Goal: Information Seeking & Learning: Learn about a topic

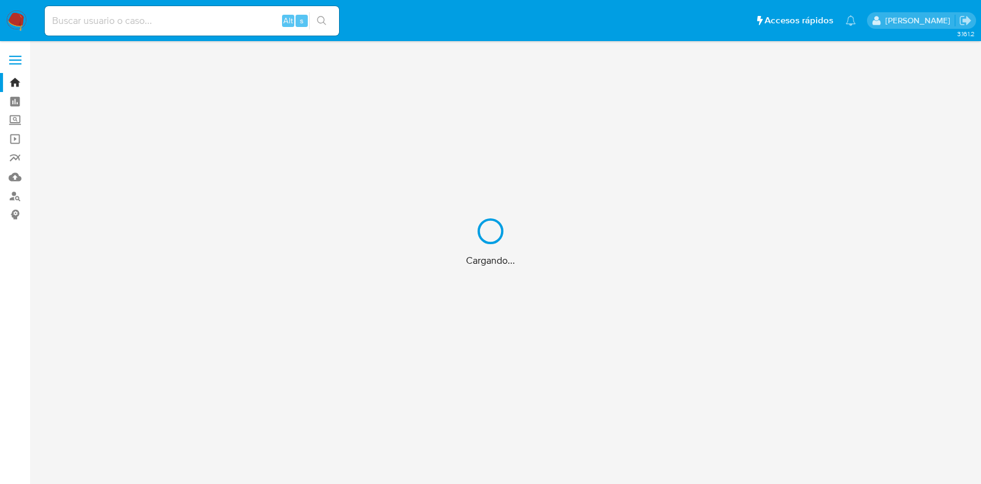
click at [156, 27] on div "Cargando..." at bounding box center [490, 242] width 981 height 484
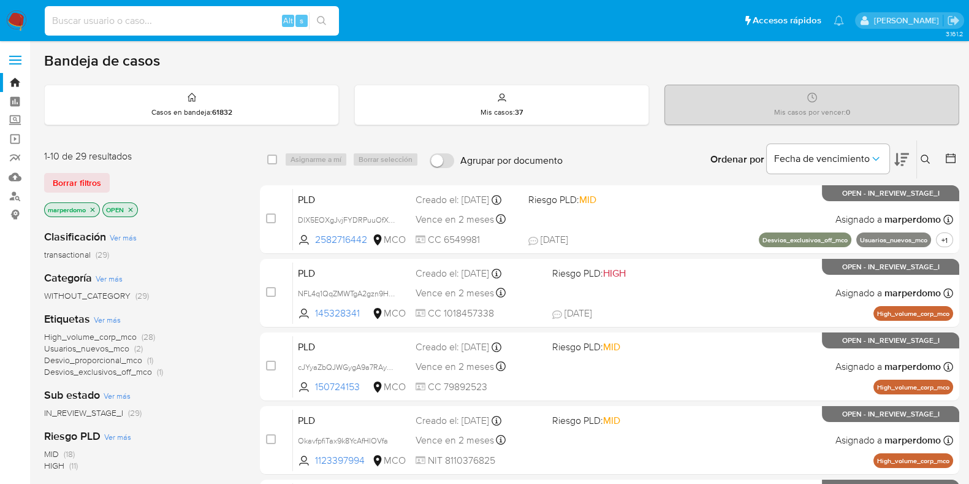
click at [156, 27] on input at bounding box center [192, 21] width 294 height 16
paste input "MY6nVdcSnYEili4I4rmGFapG"
type input "MY6nVdcSnYEili4I4rmGFapG"
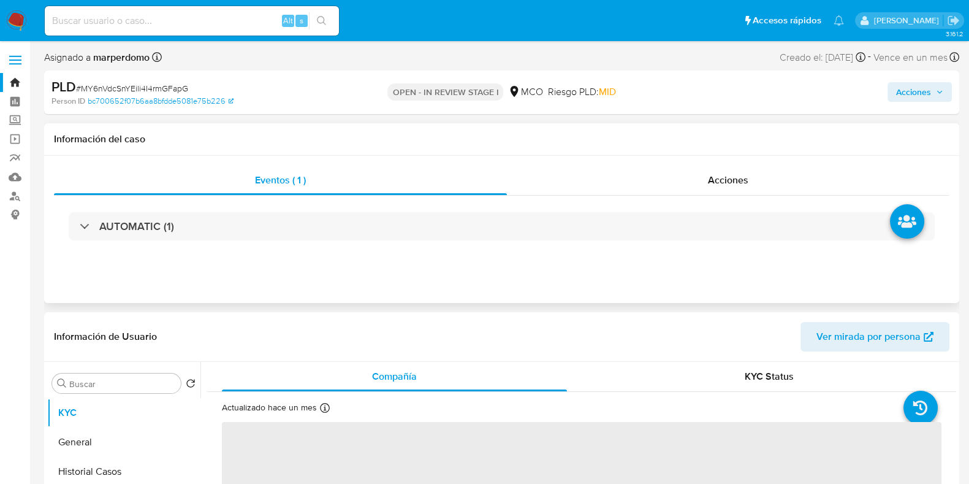
select select "10"
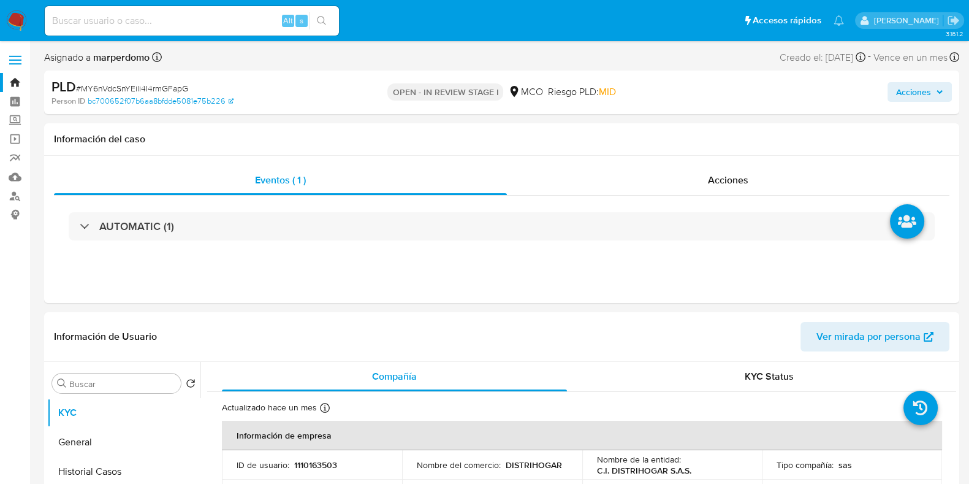
scroll to position [153, 0]
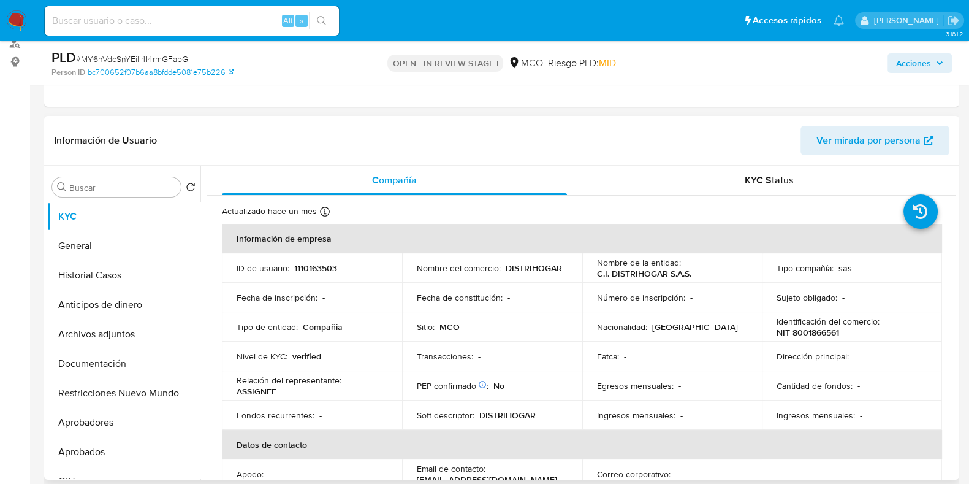
click at [317, 268] on p "1110163503" at bounding box center [315, 267] width 43 height 11
copy p "1110163503"
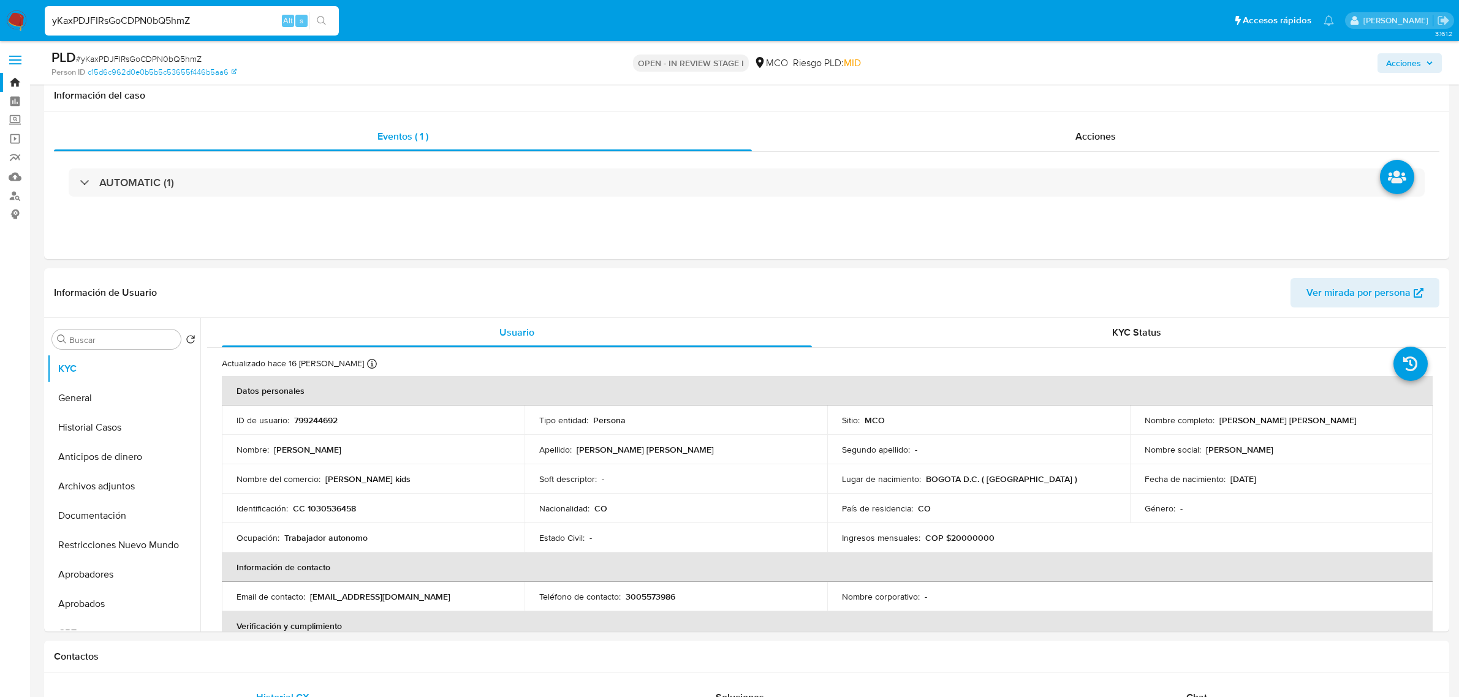
select select "10"
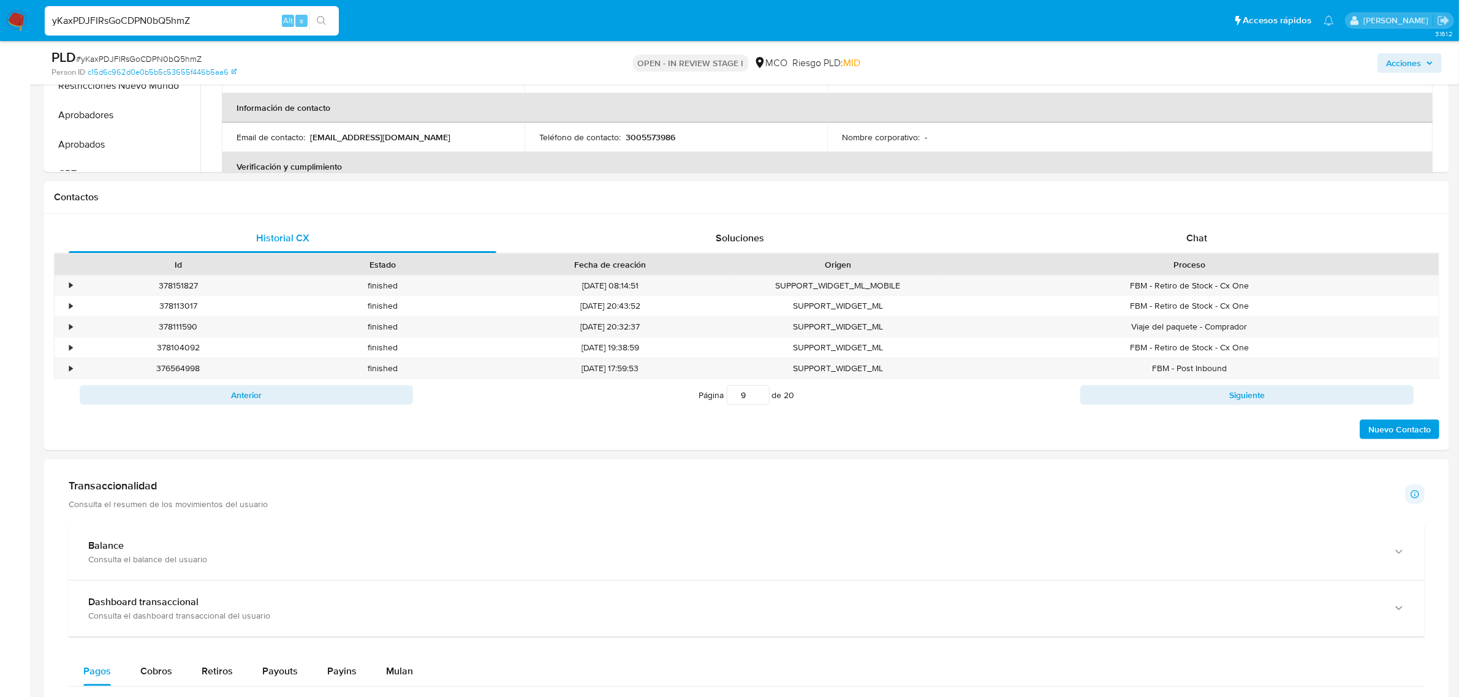
scroll to position [622, 0]
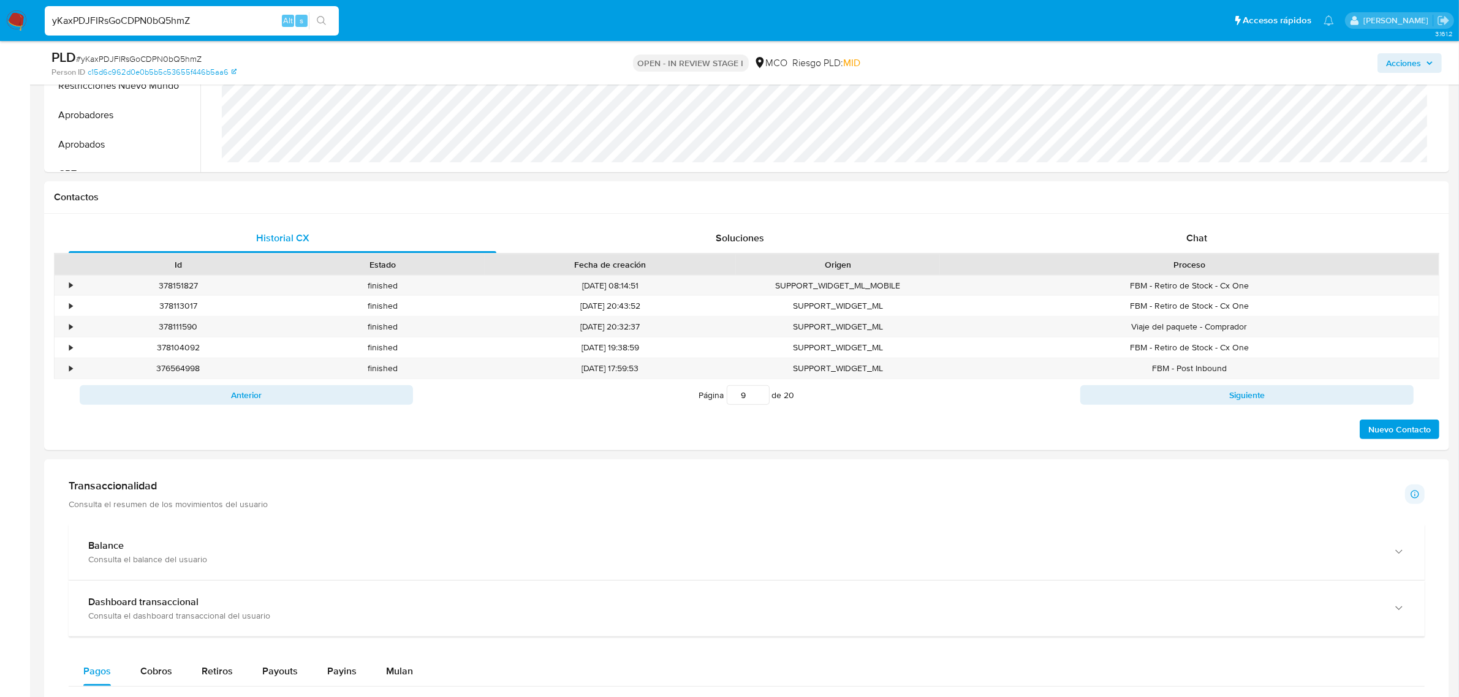
click at [172, 13] on input "yKaxPDJFIRsGoCDPN0bQ5hmZ" at bounding box center [192, 21] width 294 height 16
paste input "MY6nVdcSnYEili4I4rmGFapG"
type input "MY6nVdcSnYEili4I4rmGFapG"
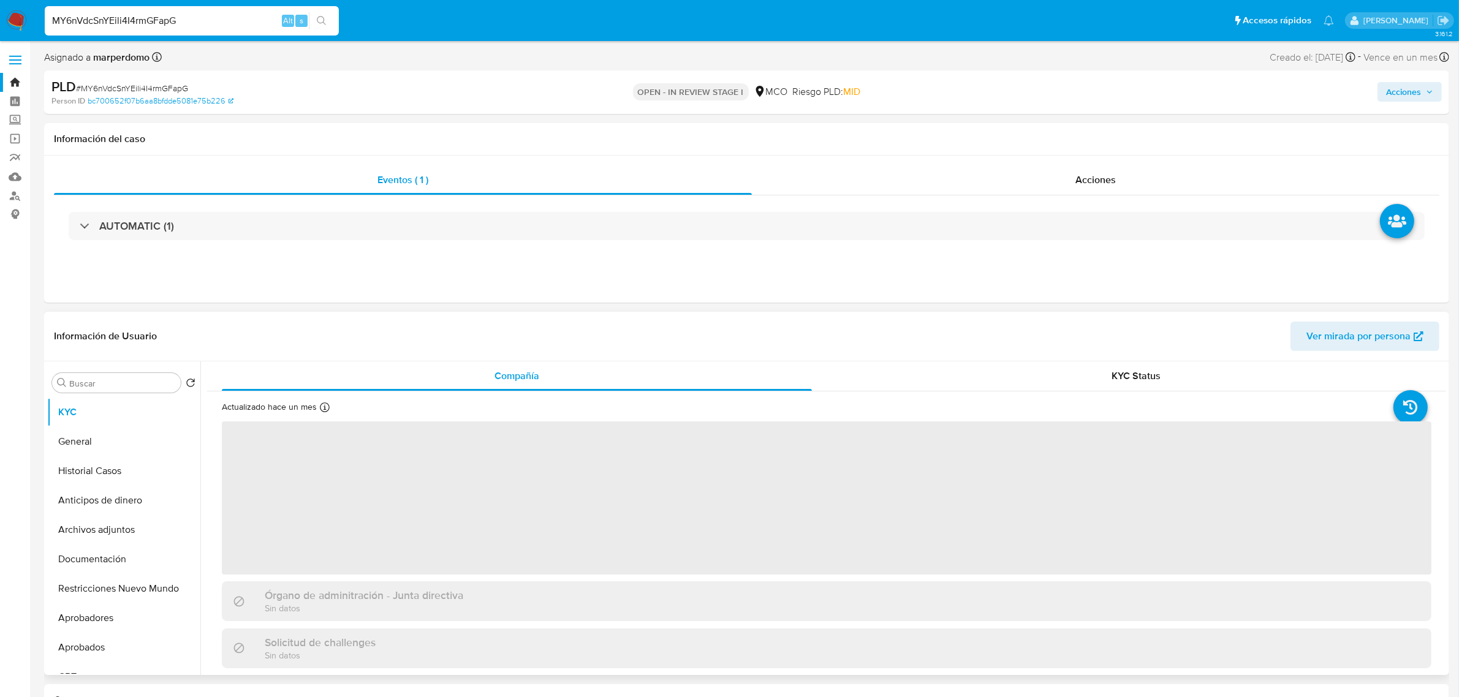
select select "10"
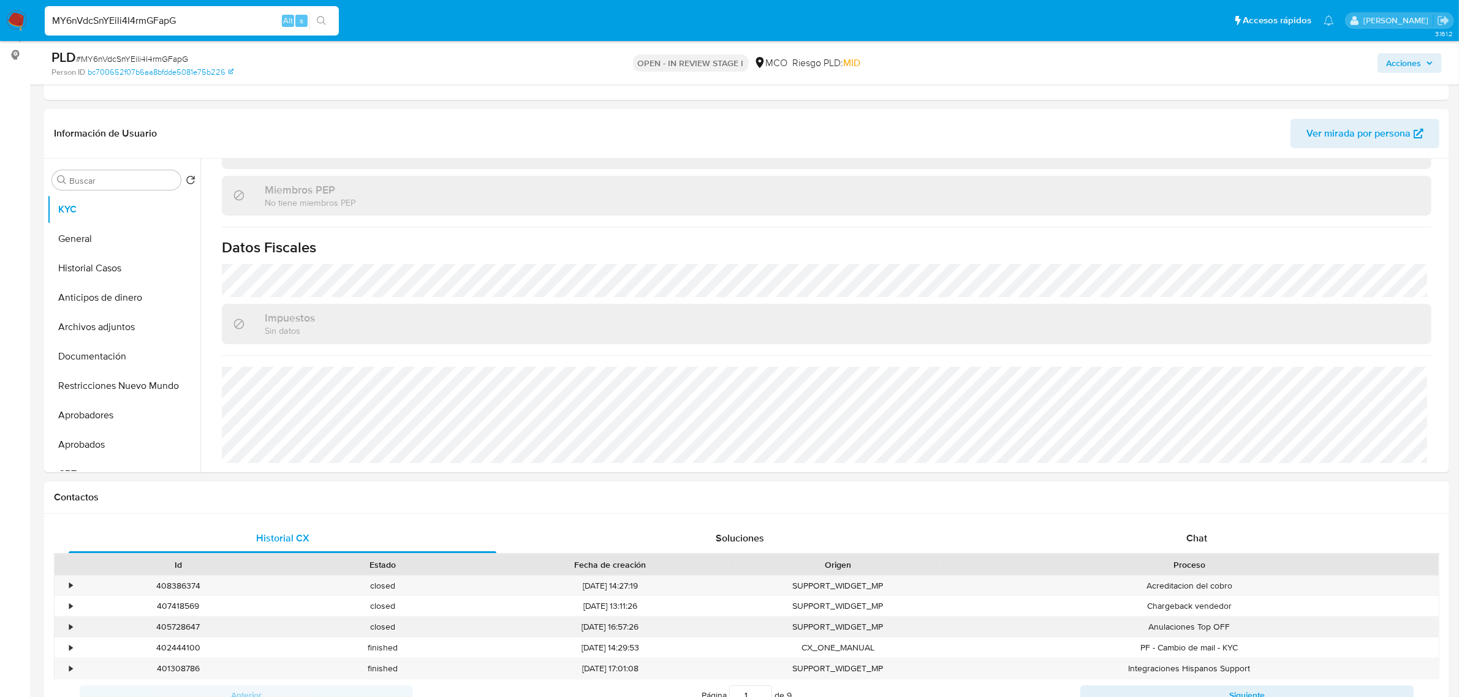
scroll to position [121, 0]
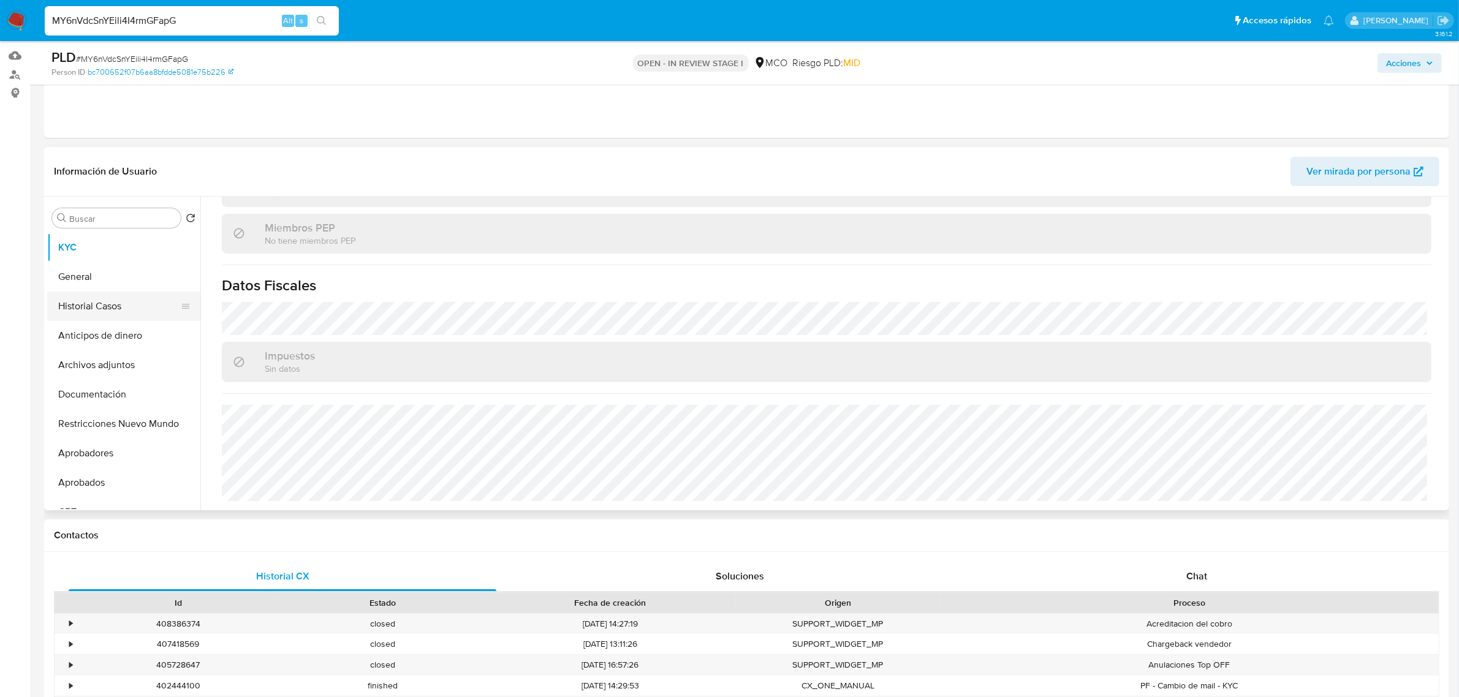
click at [99, 314] on button "Historial Casos" at bounding box center [118, 306] width 143 height 29
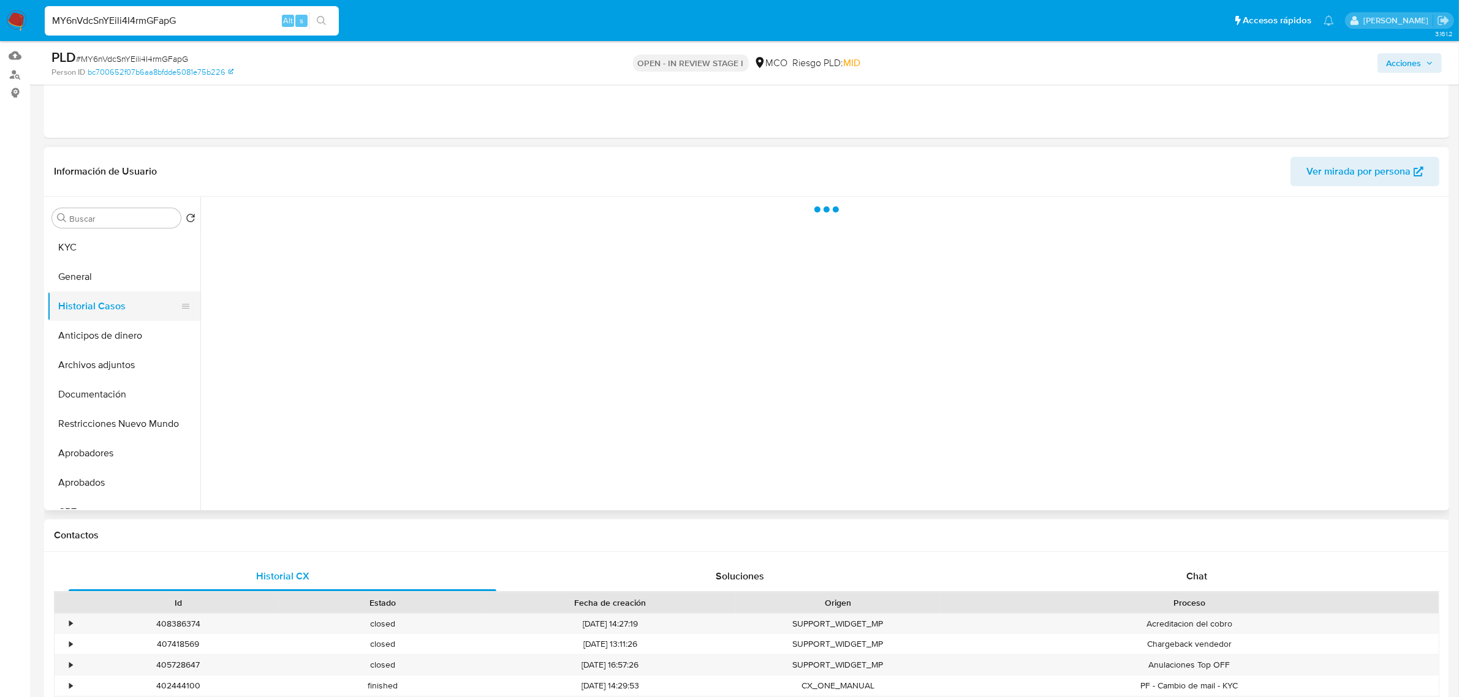
scroll to position [0, 0]
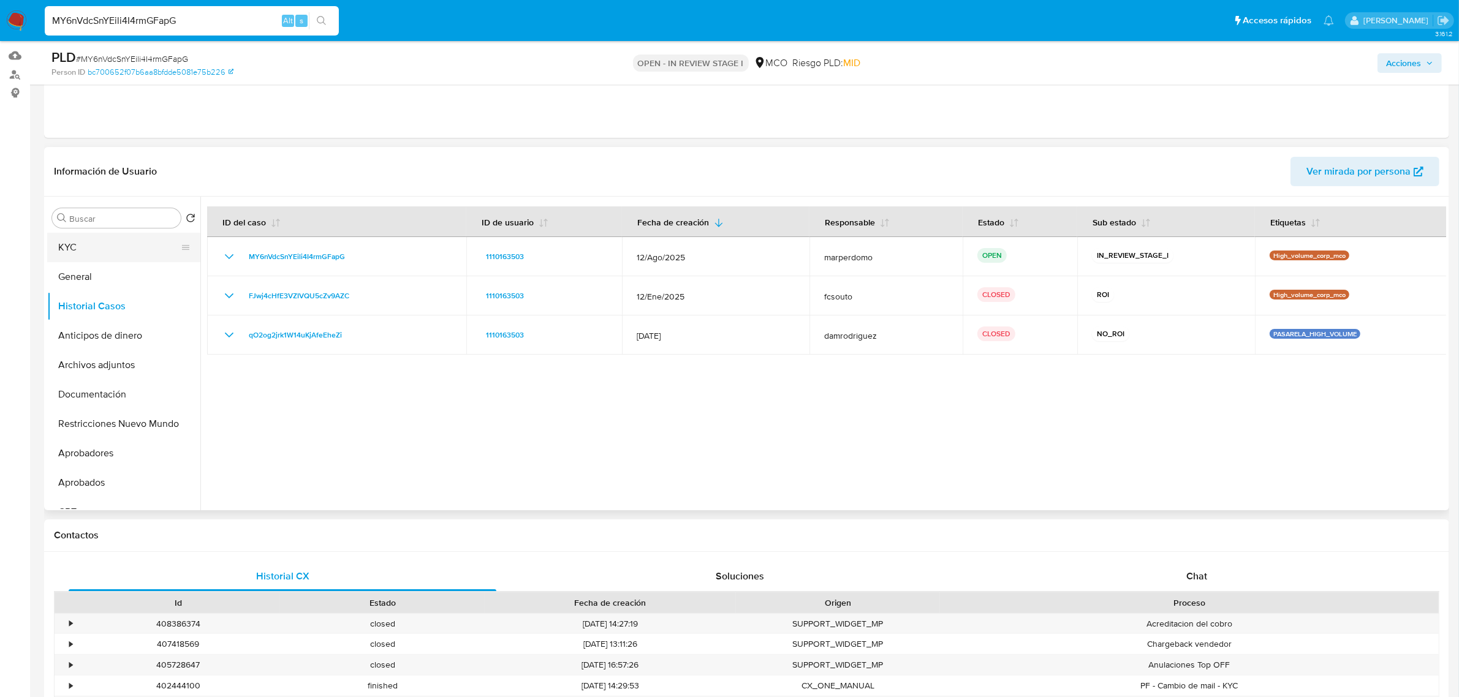
click at [70, 246] on button "KYC" at bounding box center [118, 247] width 143 height 29
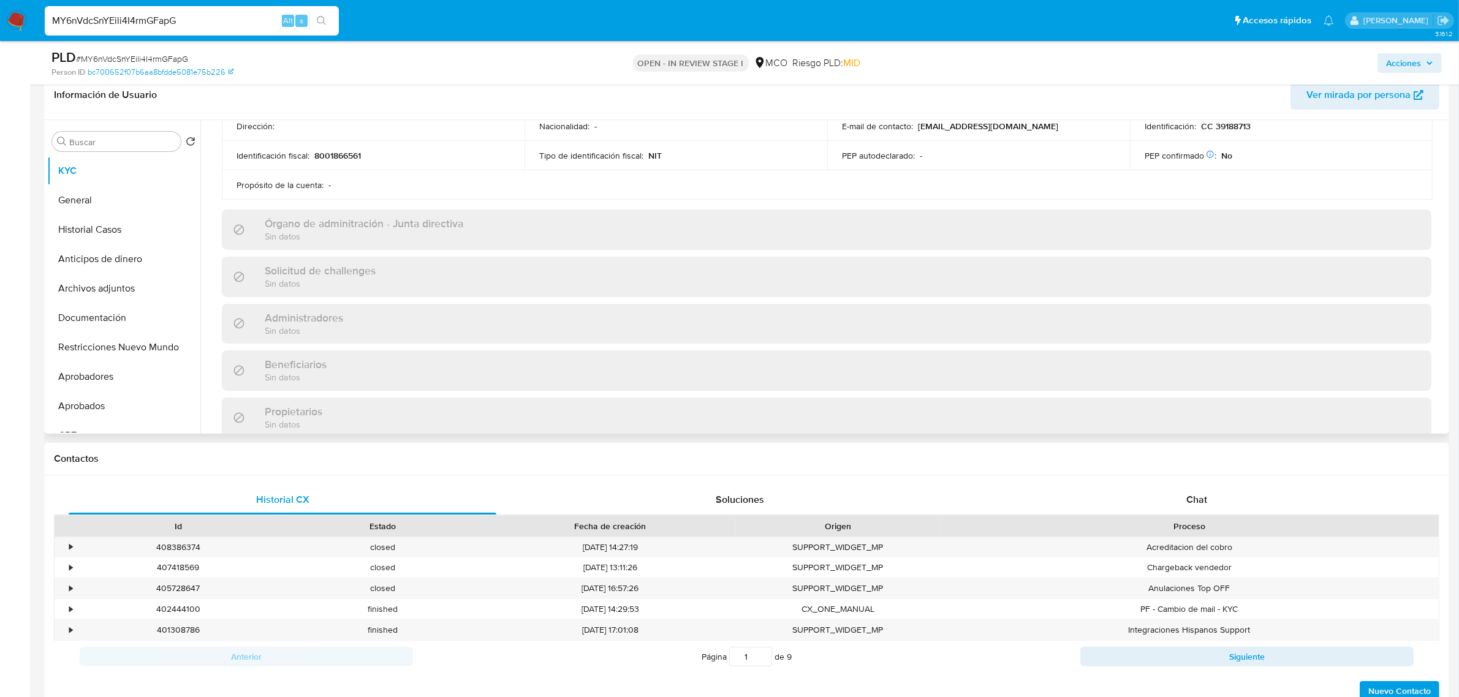
scroll to position [306, 0]
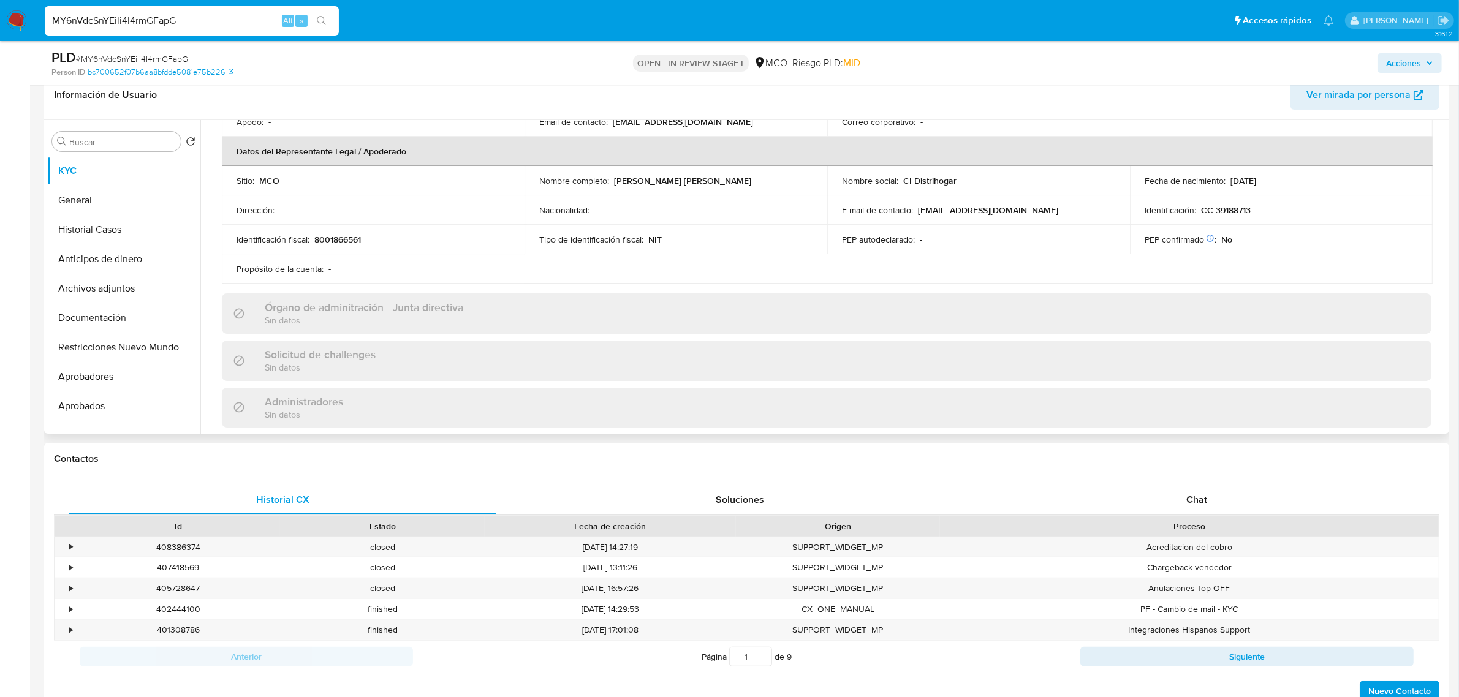
drag, startPoint x: 1441, startPoint y: 238, endPoint x: 1437, endPoint y: 264, distance: 26.0
click at [1437, 264] on div "Actualizado hace un mes Creado: 20/04/2022 14:12:22 Actualizado: 27/08/2025 13:…" at bounding box center [826, 382] width 1239 height 1076
click at [1446, 268] on div "Compañía KYC Status Actualizado hace un mes Creado: 20/04/2022 14:12:22 Actuali…" at bounding box center [823, 277] width 1246 height 314
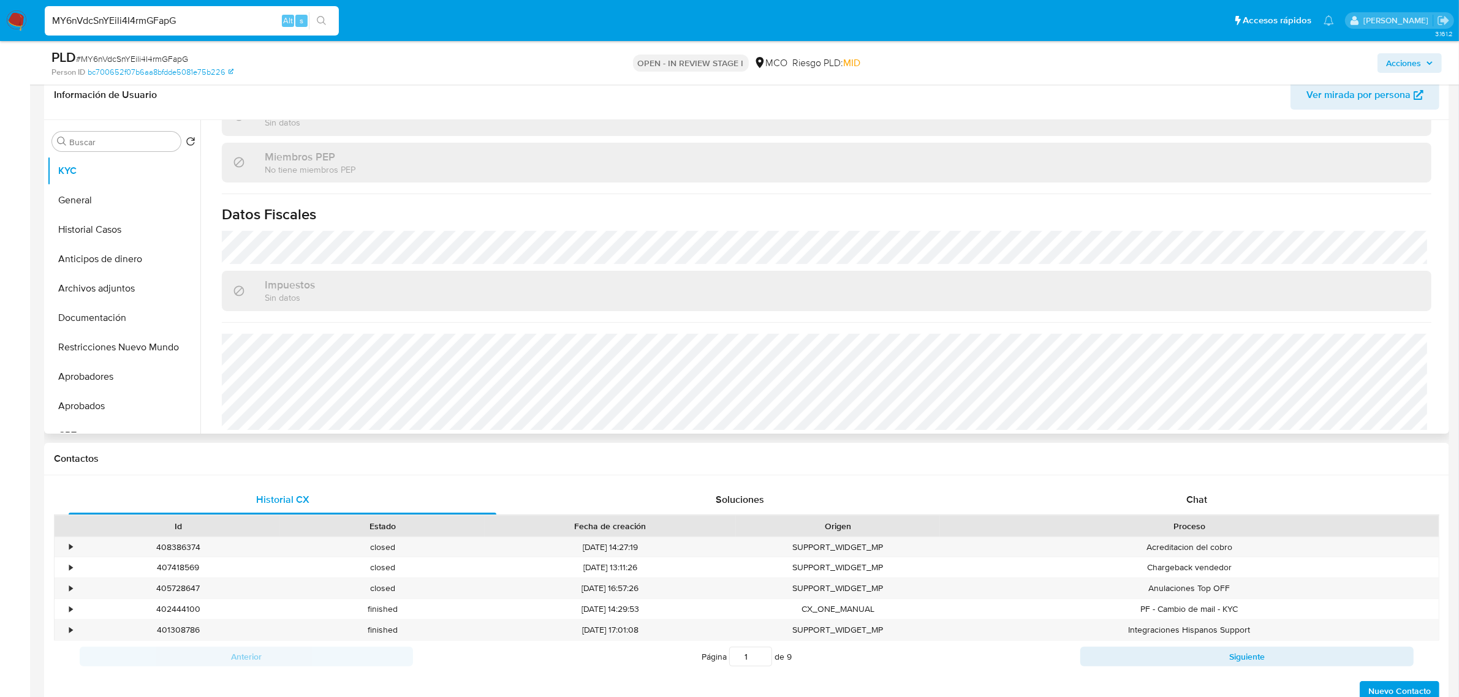
scroll to position [792, 0]
click at [118, 344] on button "Restricciones Nuevo Mundo" at bounding box center [118, 347] width 143 height 29
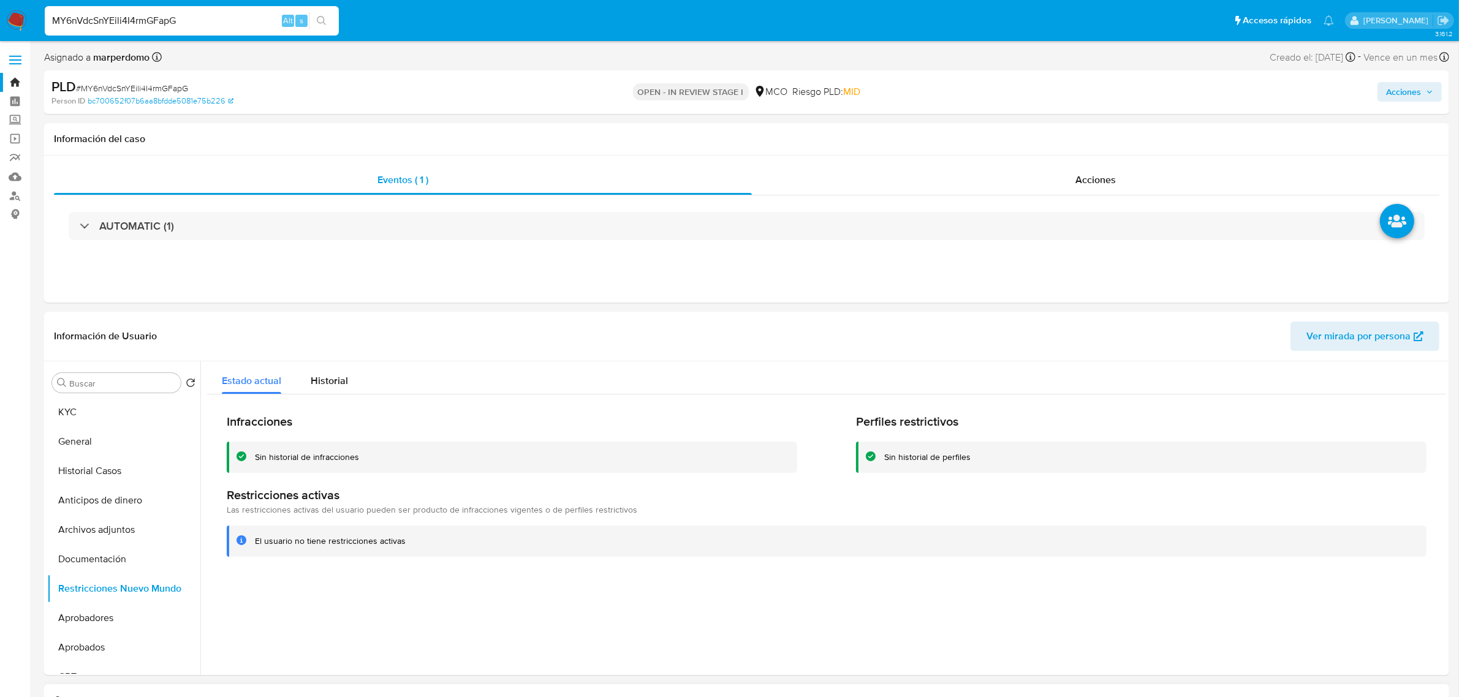
scroll to position [153, 0]
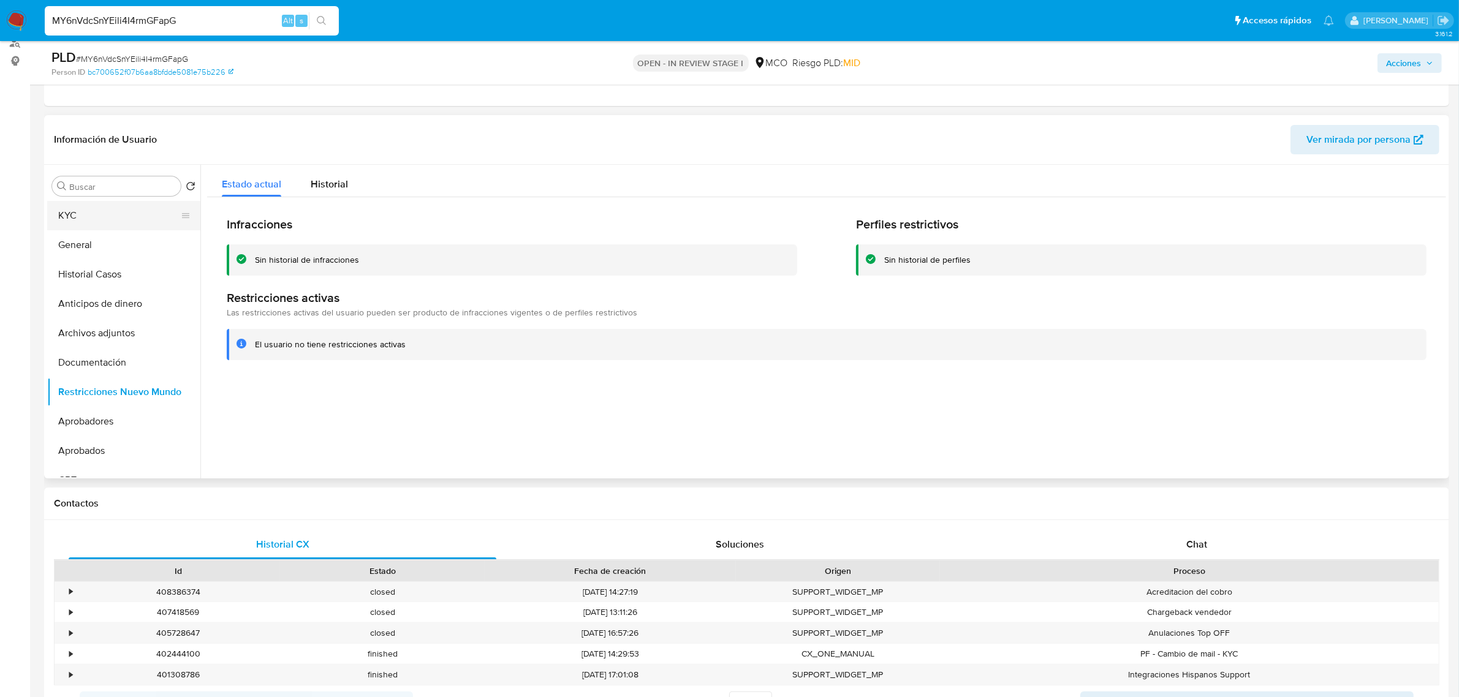
click at [85, 205] on button "KYC" at bounding box center [118, 215] width 143 height 29
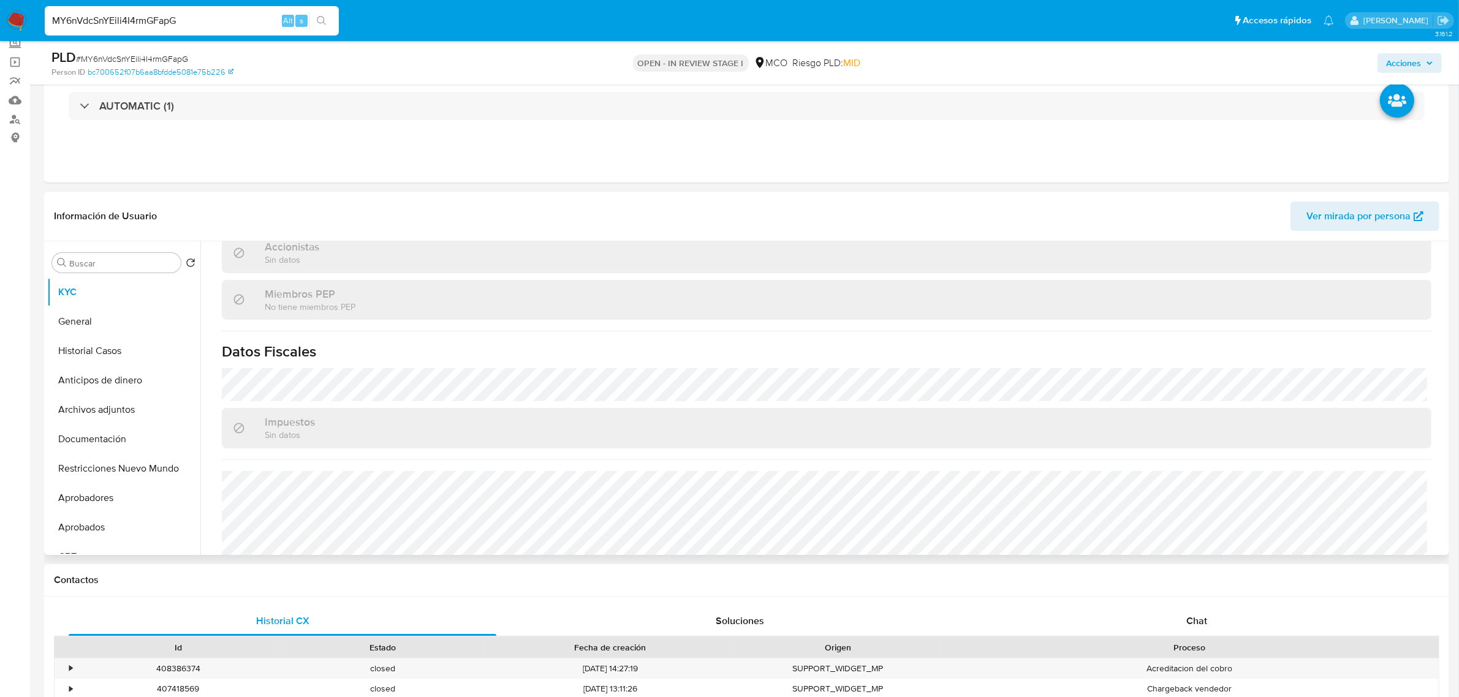
scroll to position [792, 0]
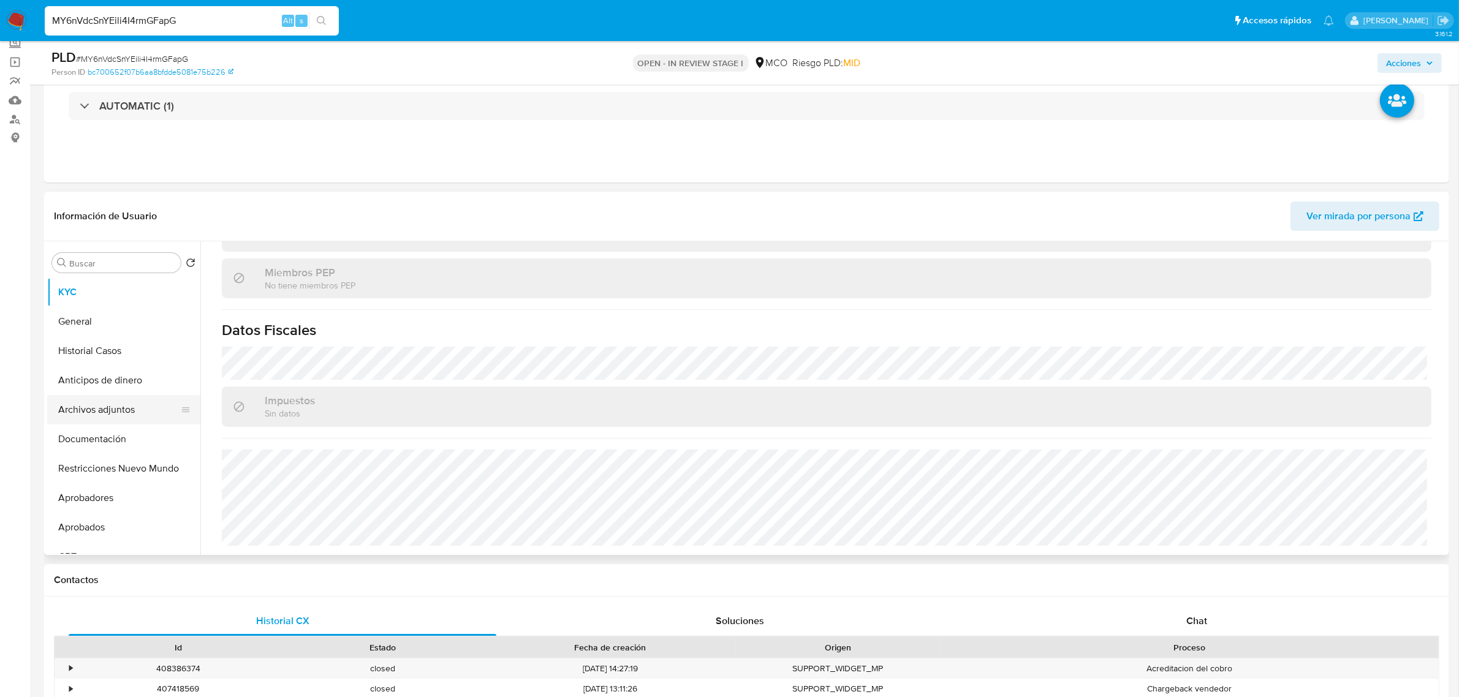
click at [123, 408] on button "Archivos adjuntos" at bounding box center [118, 409] width 143 height 29
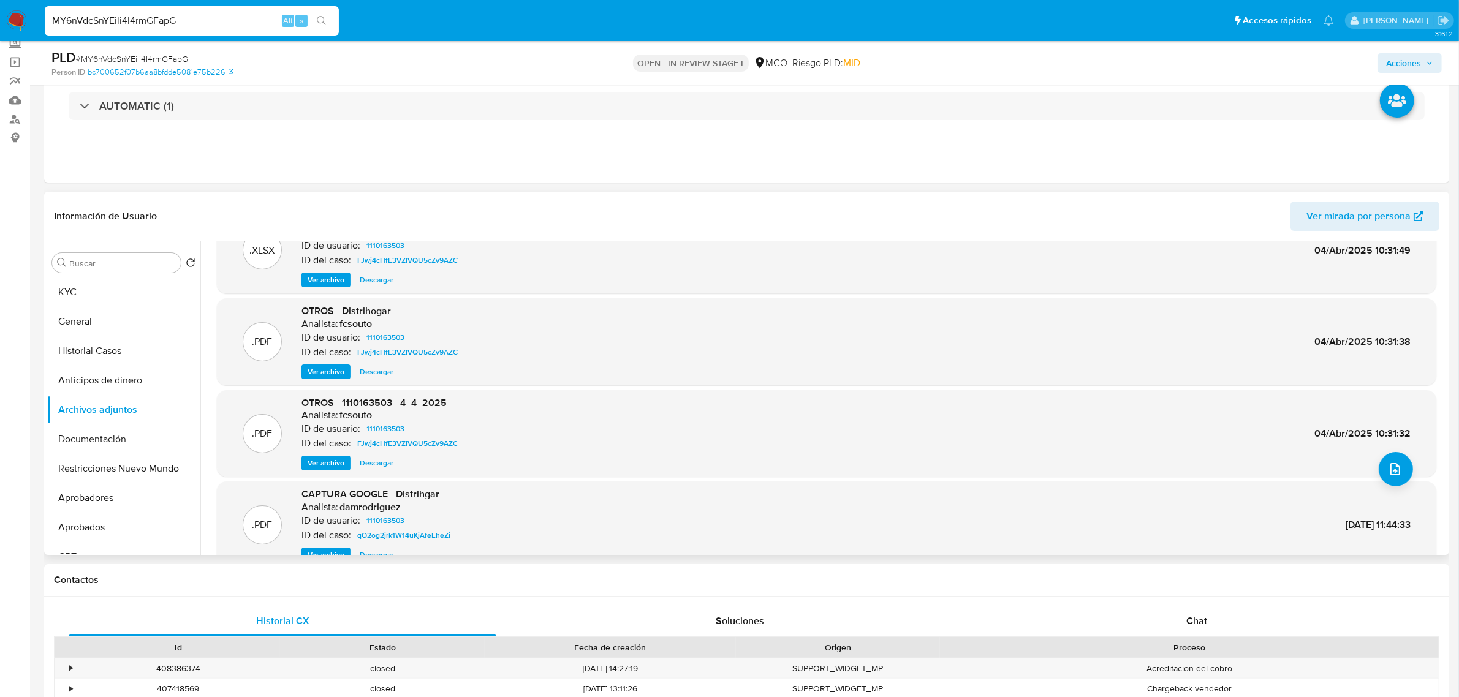
scroll to position [68, 0]
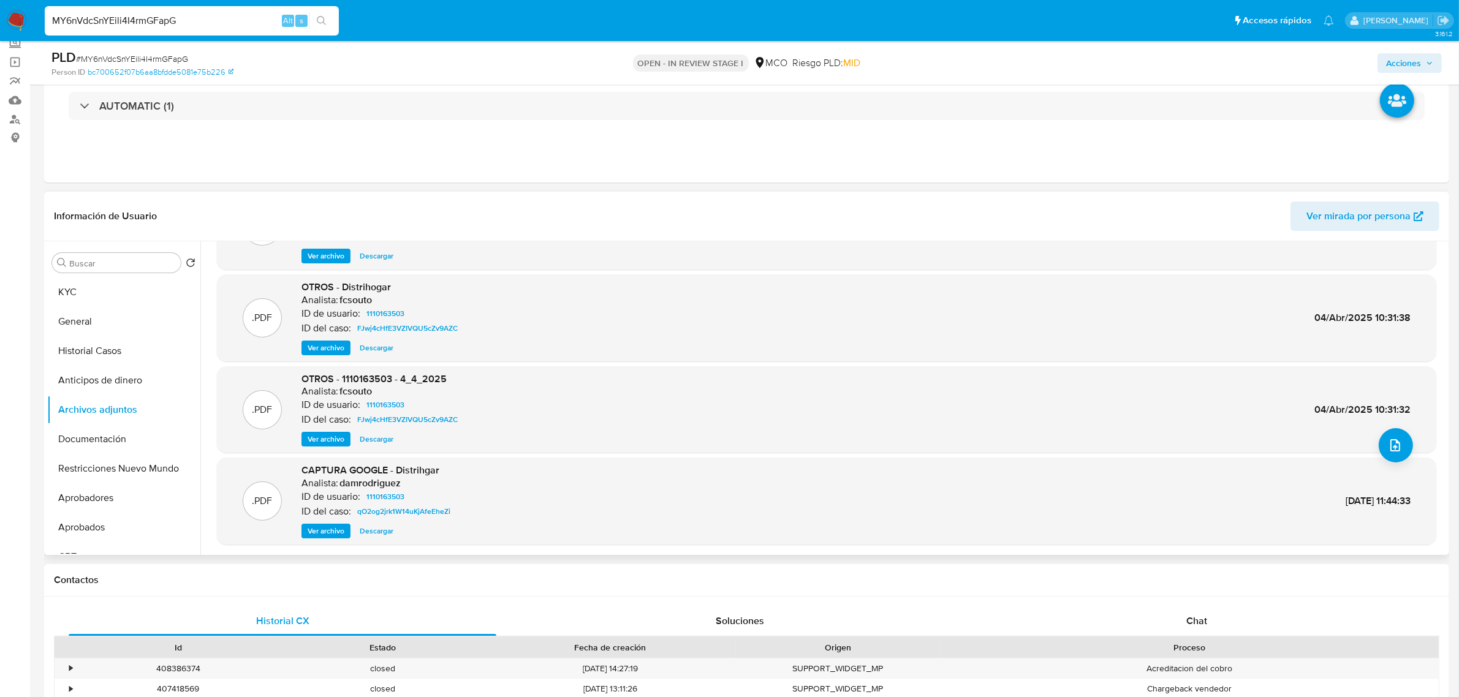
click at [314, 531] on span "Ver archivo" at bounding box center [326, 531] width 37 height 12
click at [323, 531] on span "Ver archivo" at bounding box center [326, 531] width 37 height 12
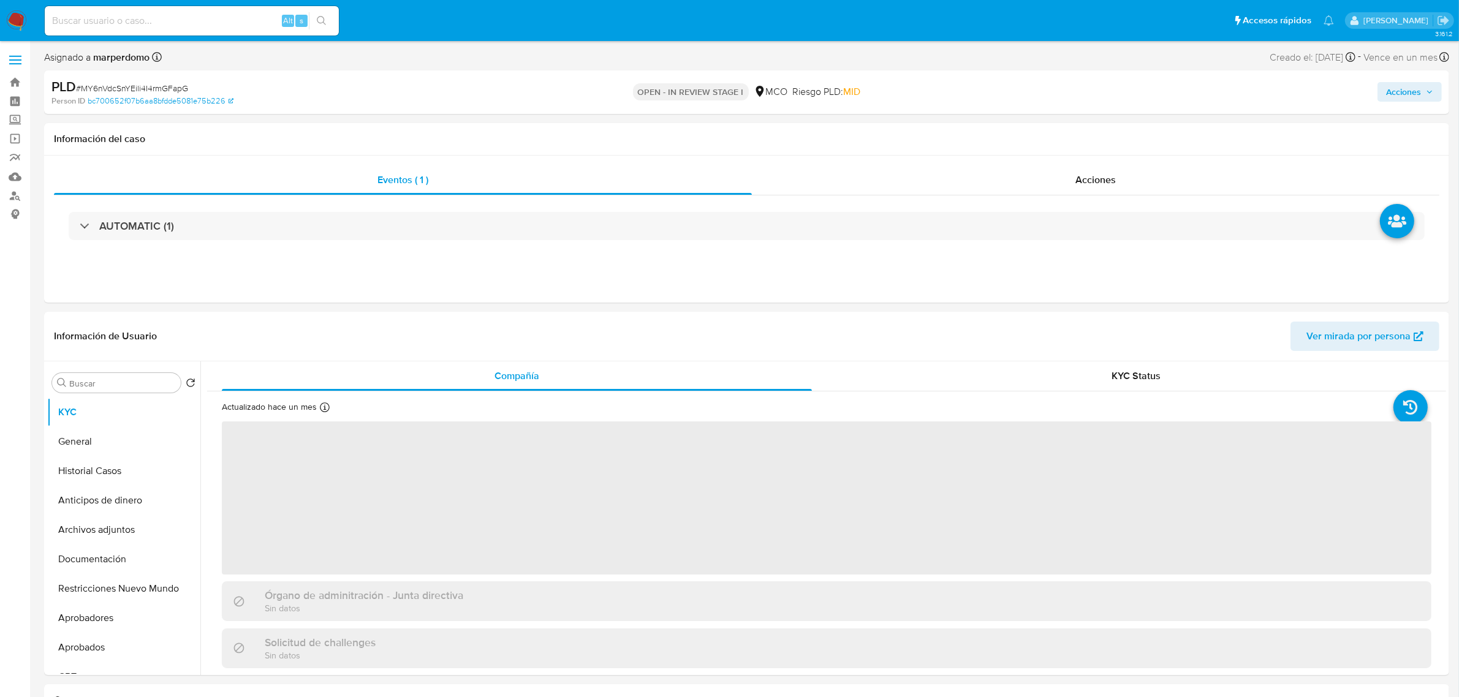
select select "10"
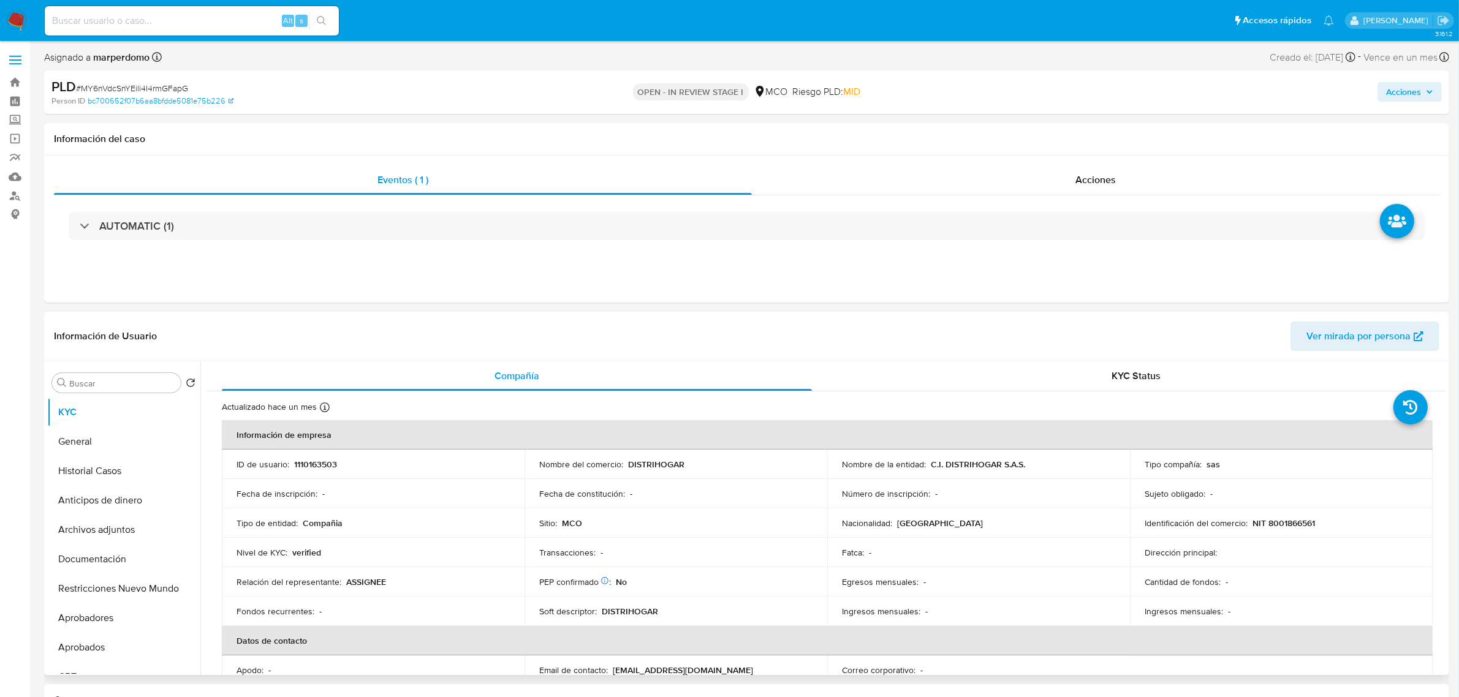
click at [948, 470] on p "C.I. DISTRIHOGAR S.A.S." at bounding box center [978, 464] width 94 height 11
copy p "DISTRIHOGAR"
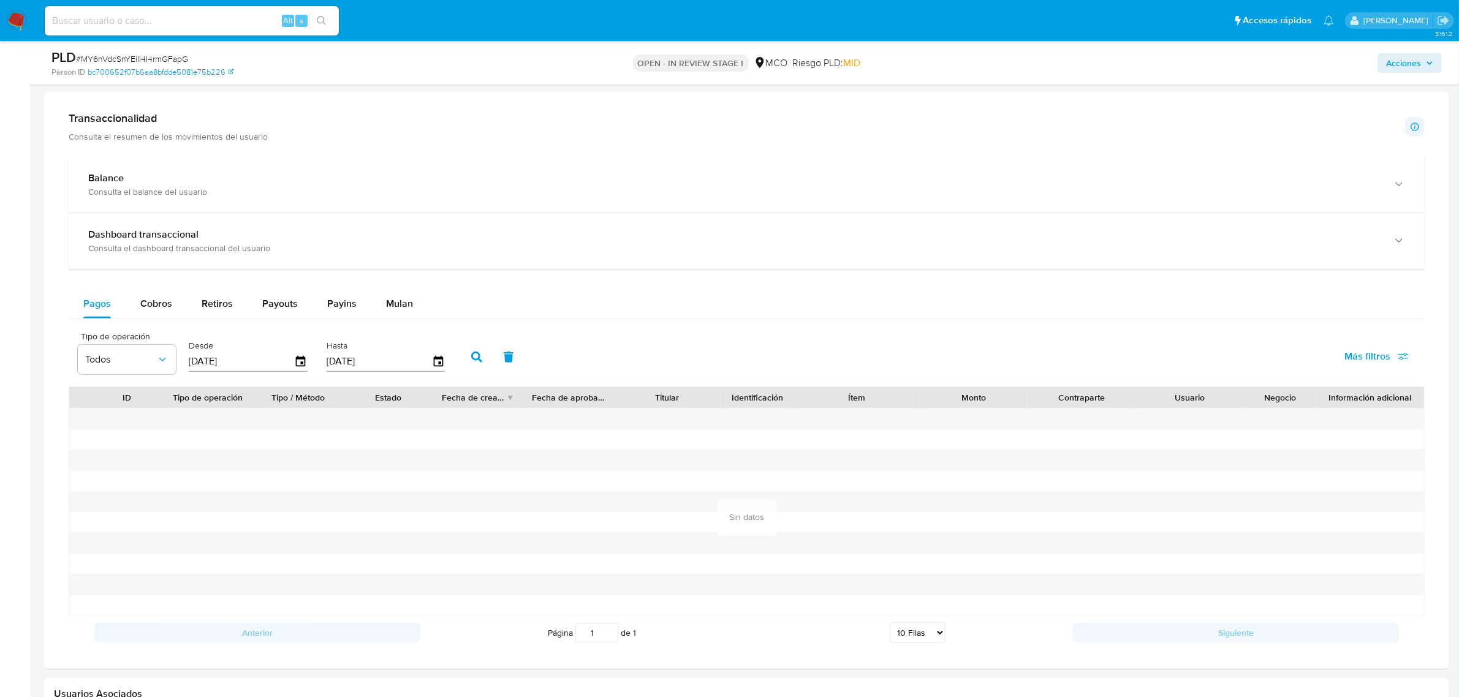
scroll to position [843, 0]
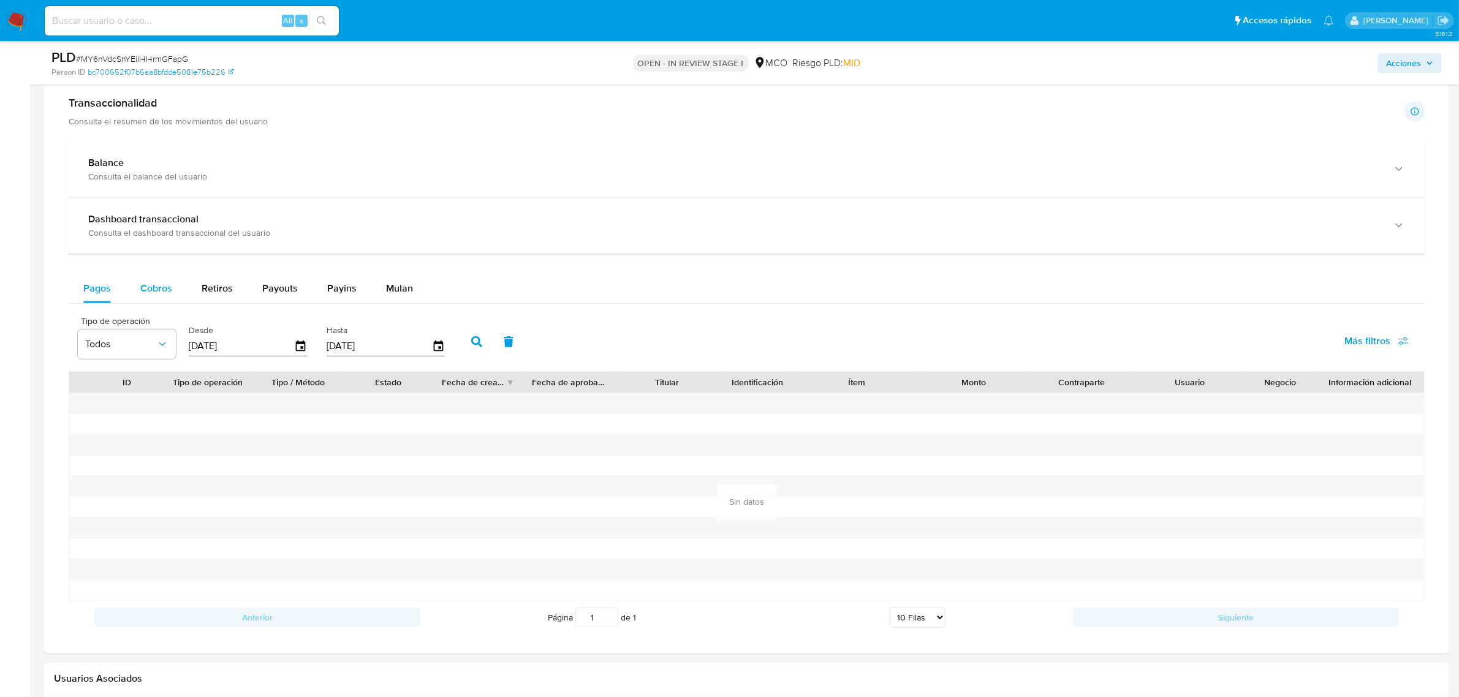
click at [142, 287] on span "Cobros" at bounding box center [156, 288] width 32 height 14
select select "10"
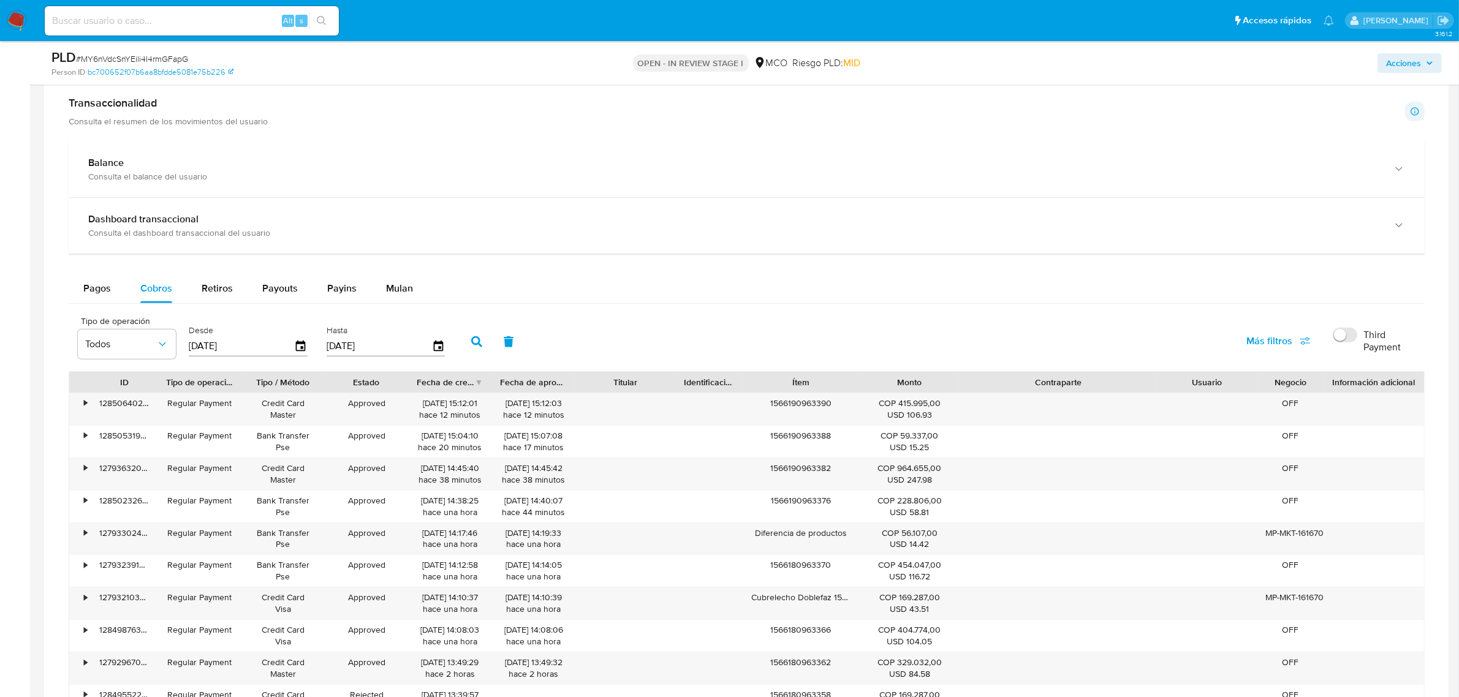
drag, startPoint x: 1128, startPoint y: 380, endPoint x: 1217, endPoint y: 394, distance: 90.0
click at [1217, 393] on div "ID Tipo de operación Tipo / Método Estado Fecha de creación Fecha de aprobación…" at bounding box center [746, 382] width 1355 height 21
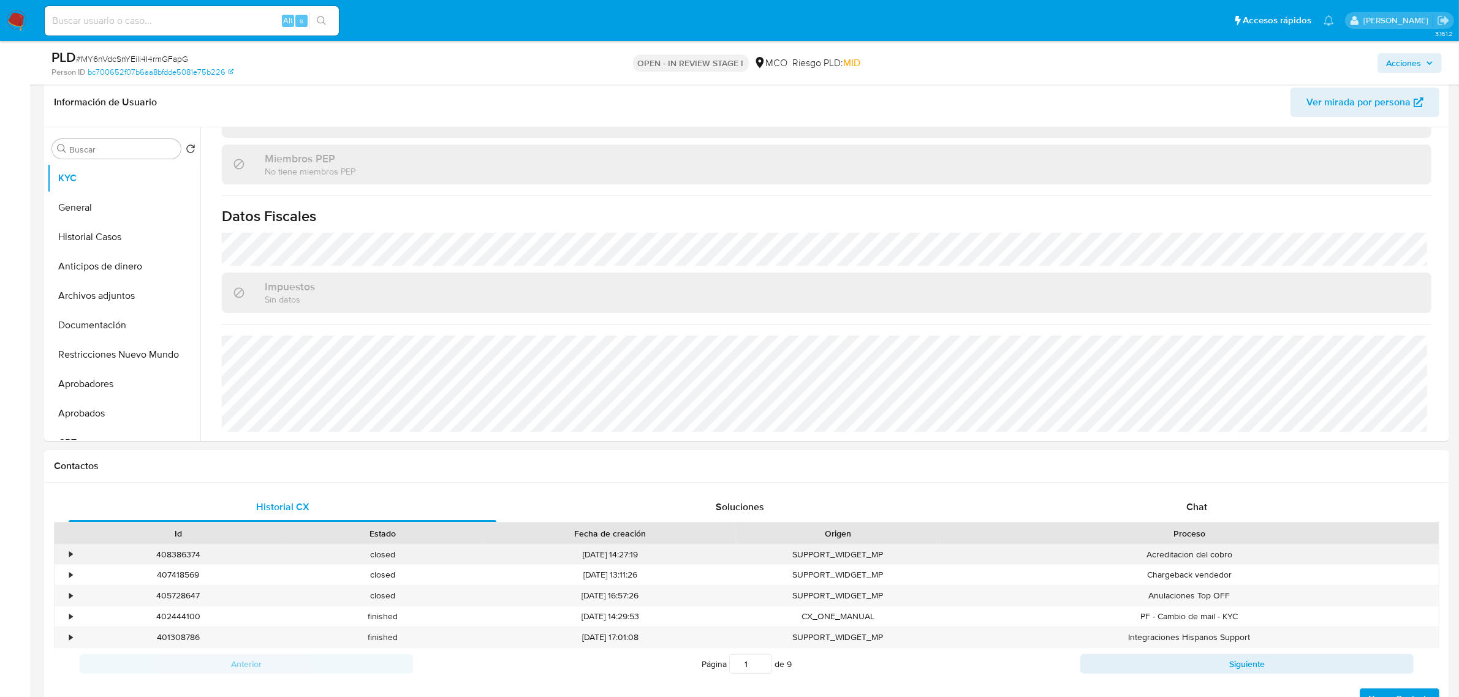
scroll to position [153, 0]
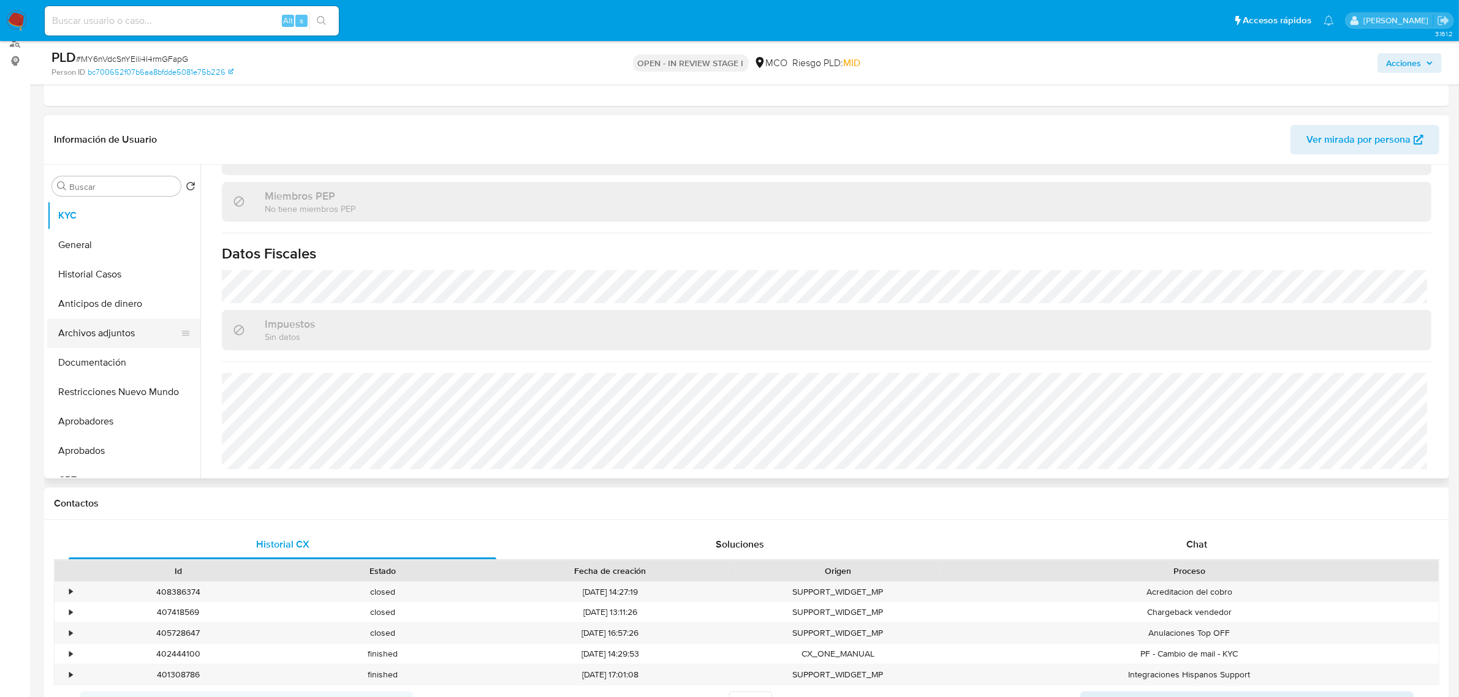
click at [92, 332] on button "Archivos adjuntos" at bounding box center [118, 333] width 143 height 29
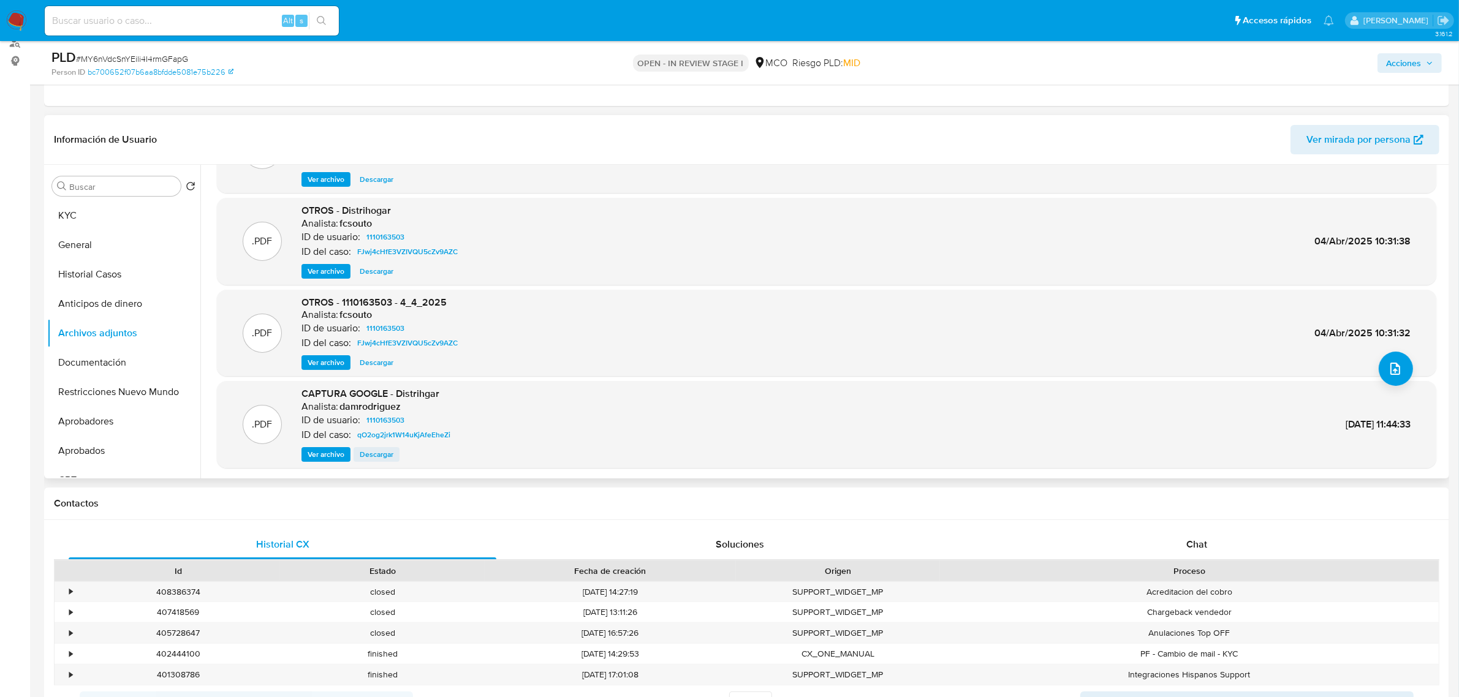
scroll to position [0, 0]
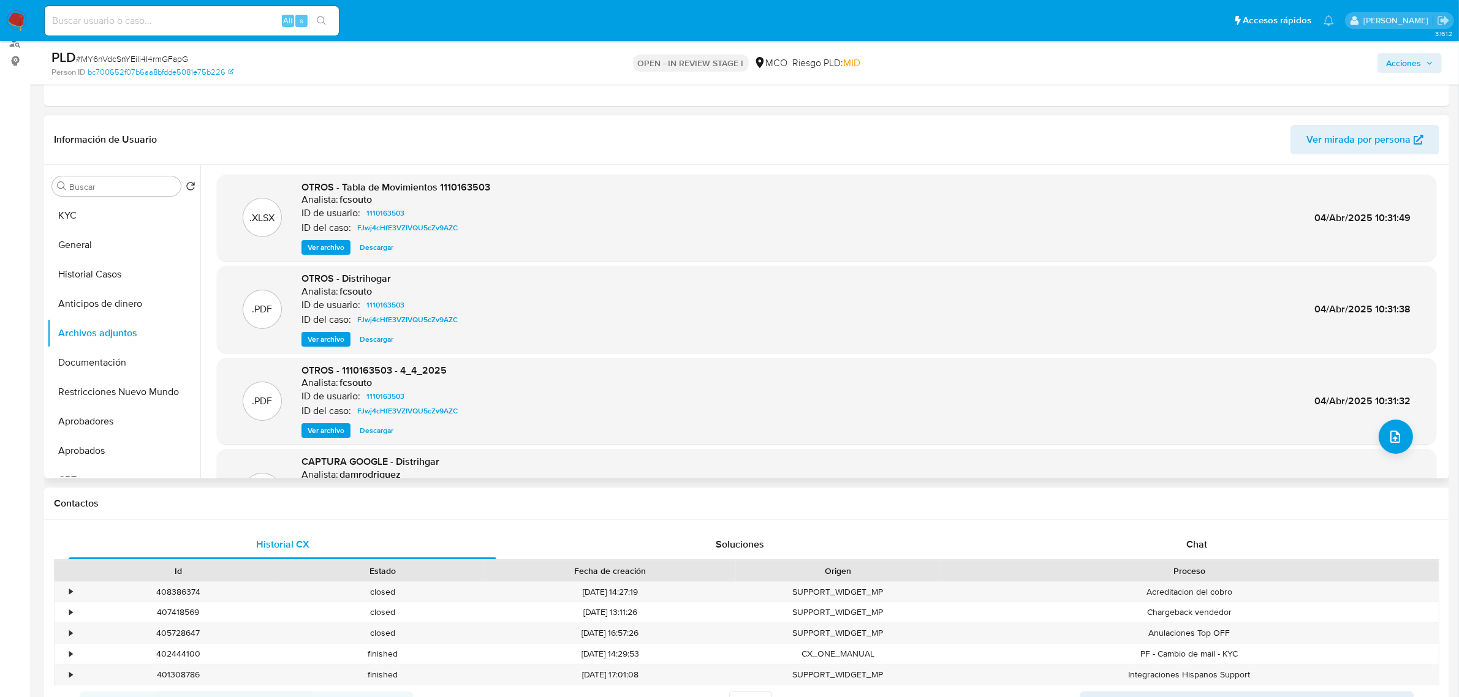
click at [319, 247] on span "Ver archivo" at bounding box center [326, 247] width 37 height 12
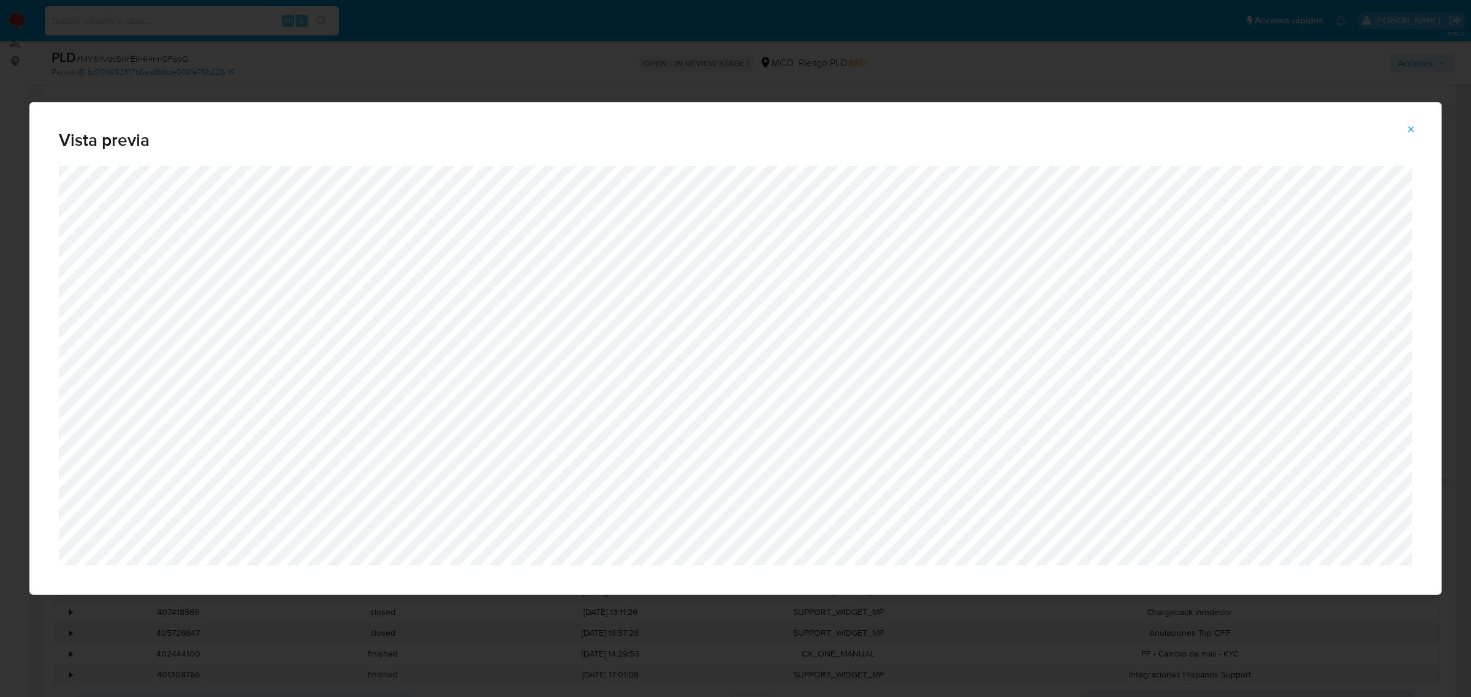
click at [1414, 130] on icon "Attachment preview" at bounding box center [1411, 129] width 10 height 10
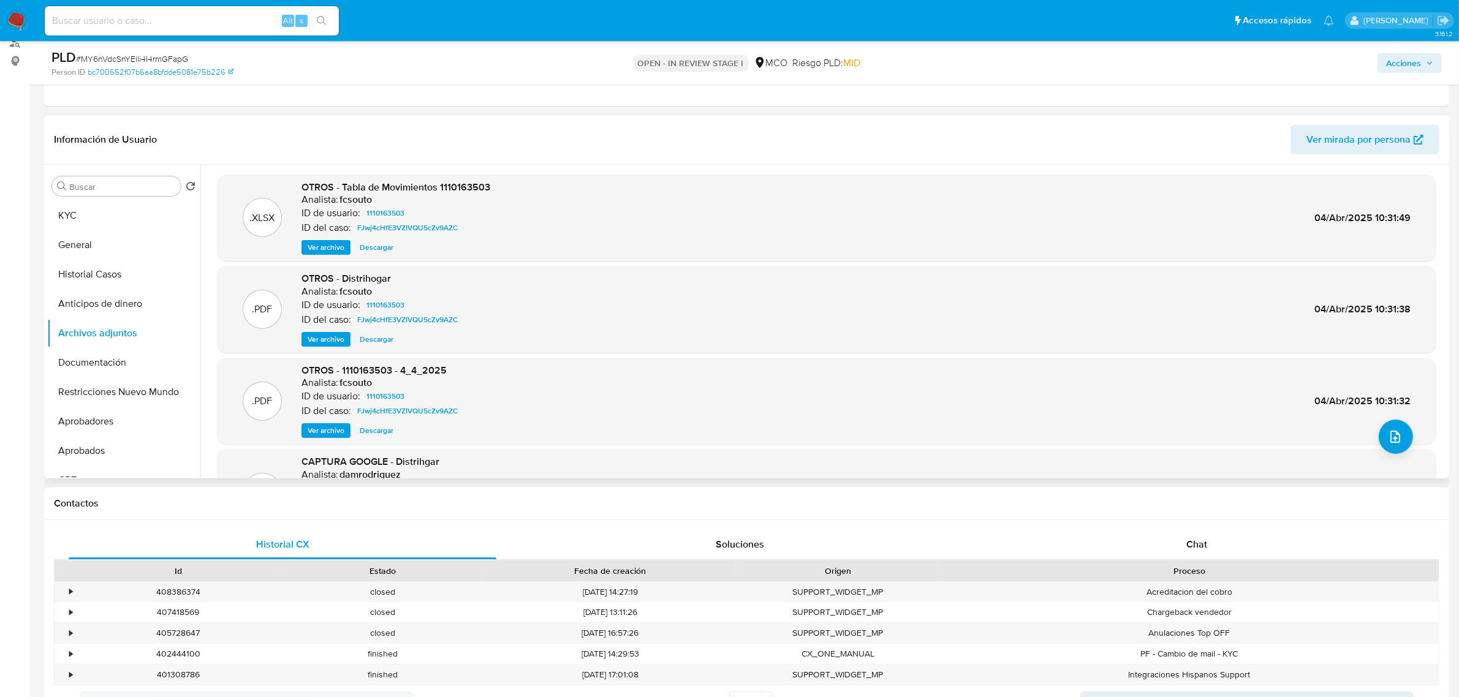
click at [331, 338] on span "Ver archivo" at bounding box center [326, 339] width 37 height 12
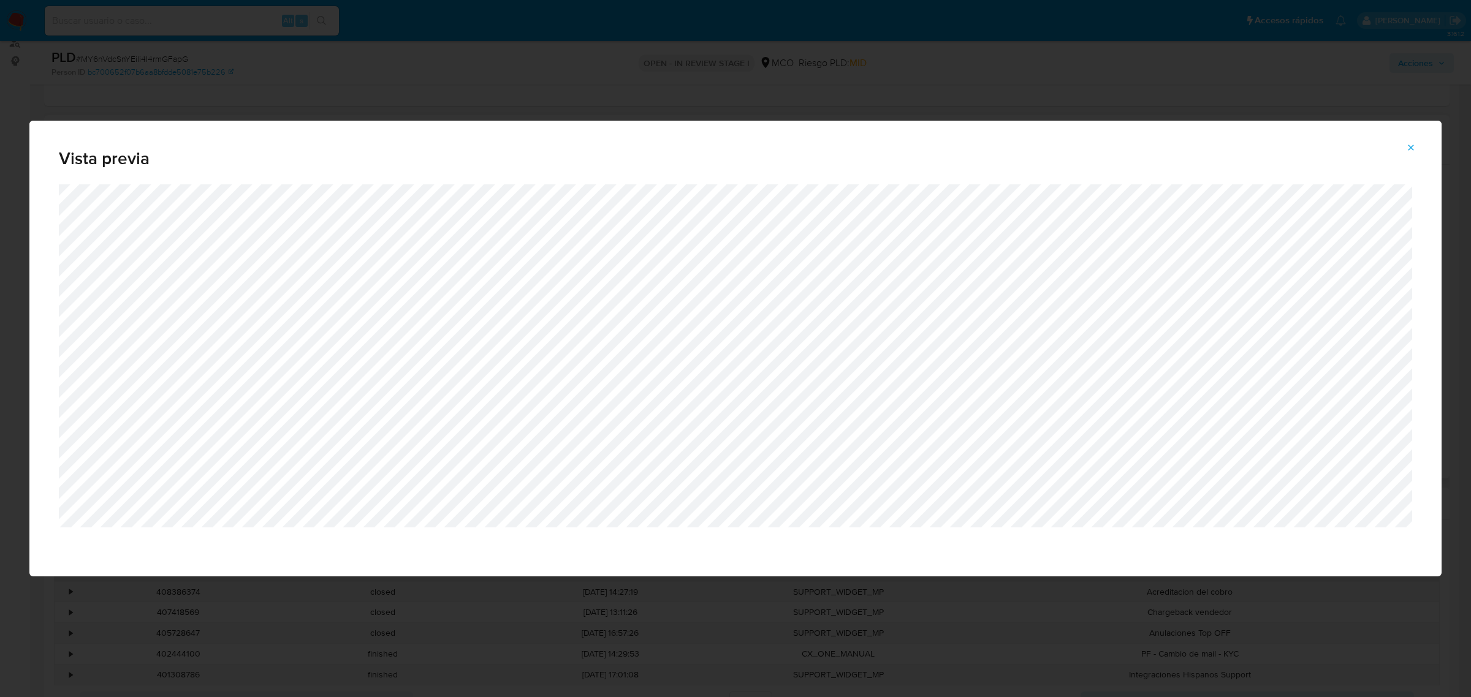
click at [1417, 146] on button "Attachment preview" at bounding box center [1410, 148] width 27 height 20
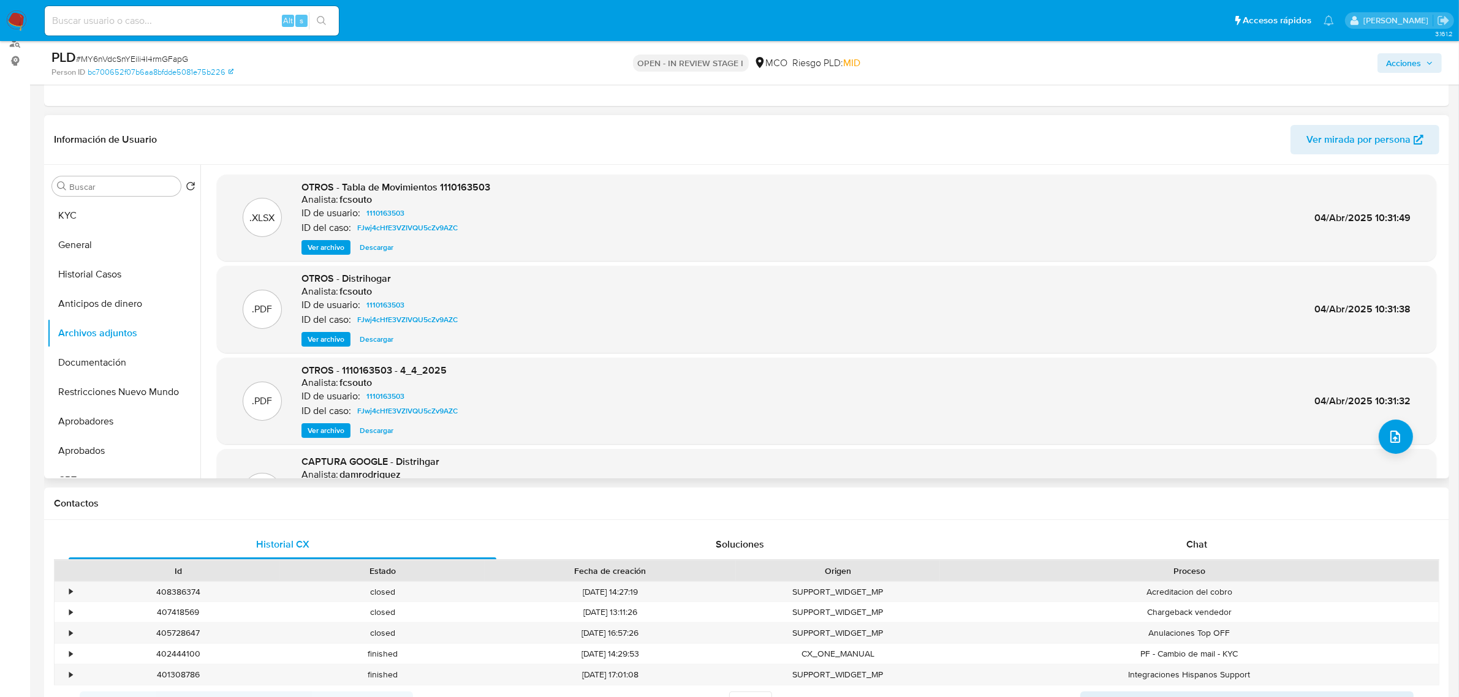
scroll to position [68, 0]
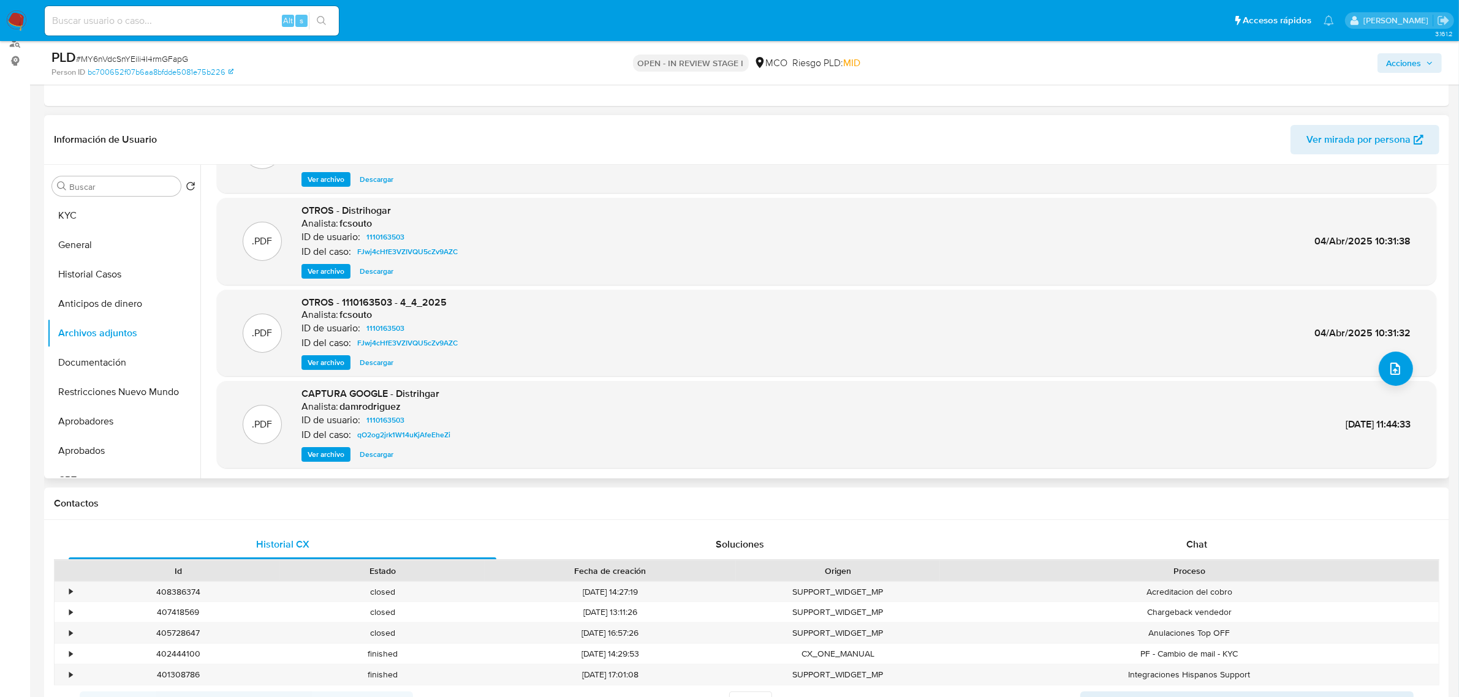
click at [325, 358] on span "Ver archivo" at bounding box center [326, 363] width 37 height 12
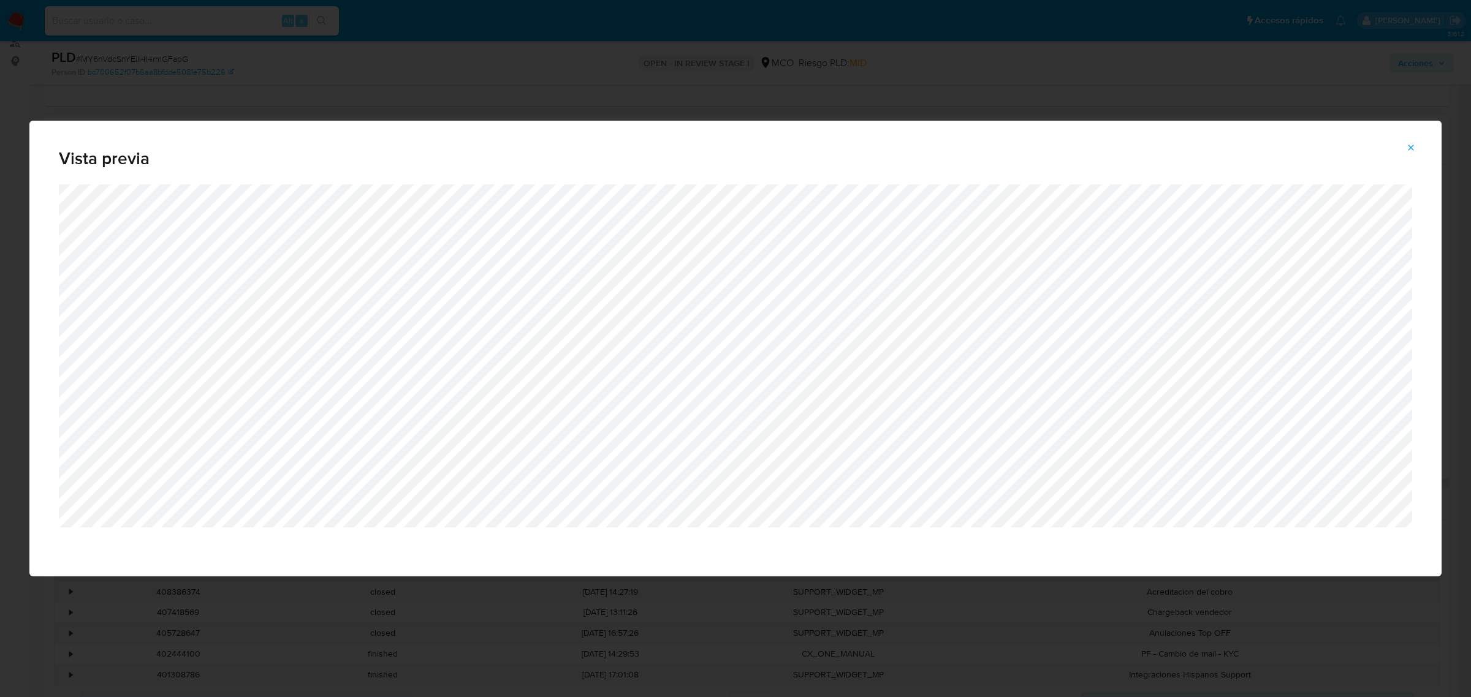
click at [1411, 144] on icon "Attachment preview" at bounding box center [1411, 148] width 10 height 10
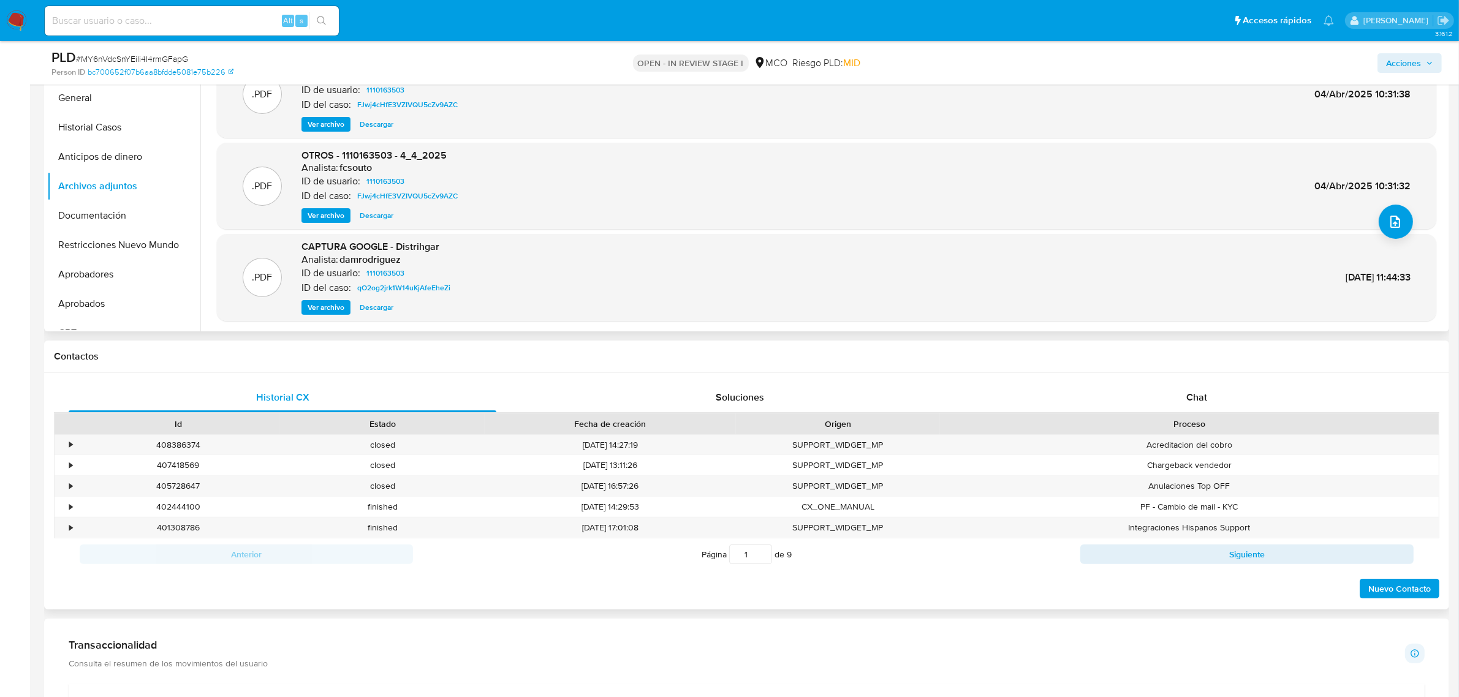
scroll to position [306, 0]
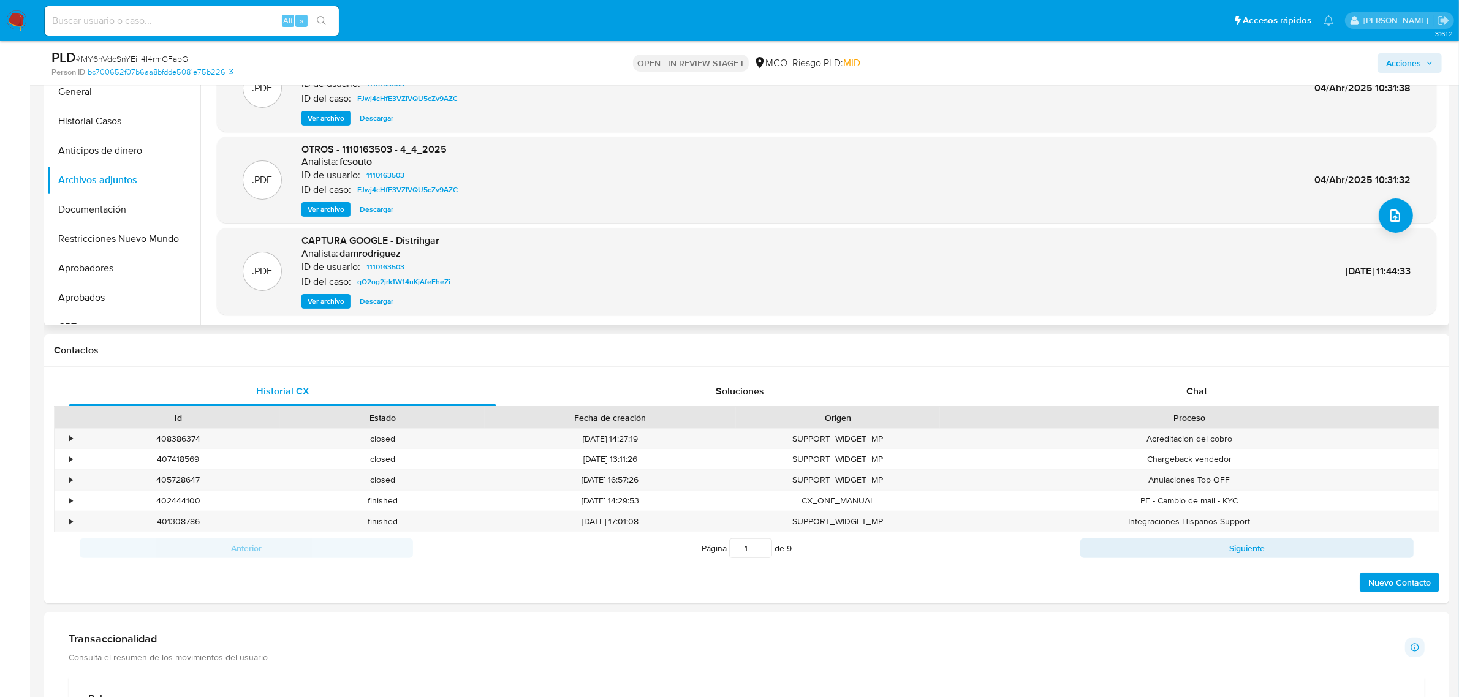
click at [328, 292] on div "CAPTURA GOOGLE - Distrihgar Analista: damrodriguez ID de usuario: 1110163503 ID…" at bounding box center [379, 271] width 154 height 75
click at [322, 301] on span "Ver archivo" at bounding box center [326, 301] width 37 height 12
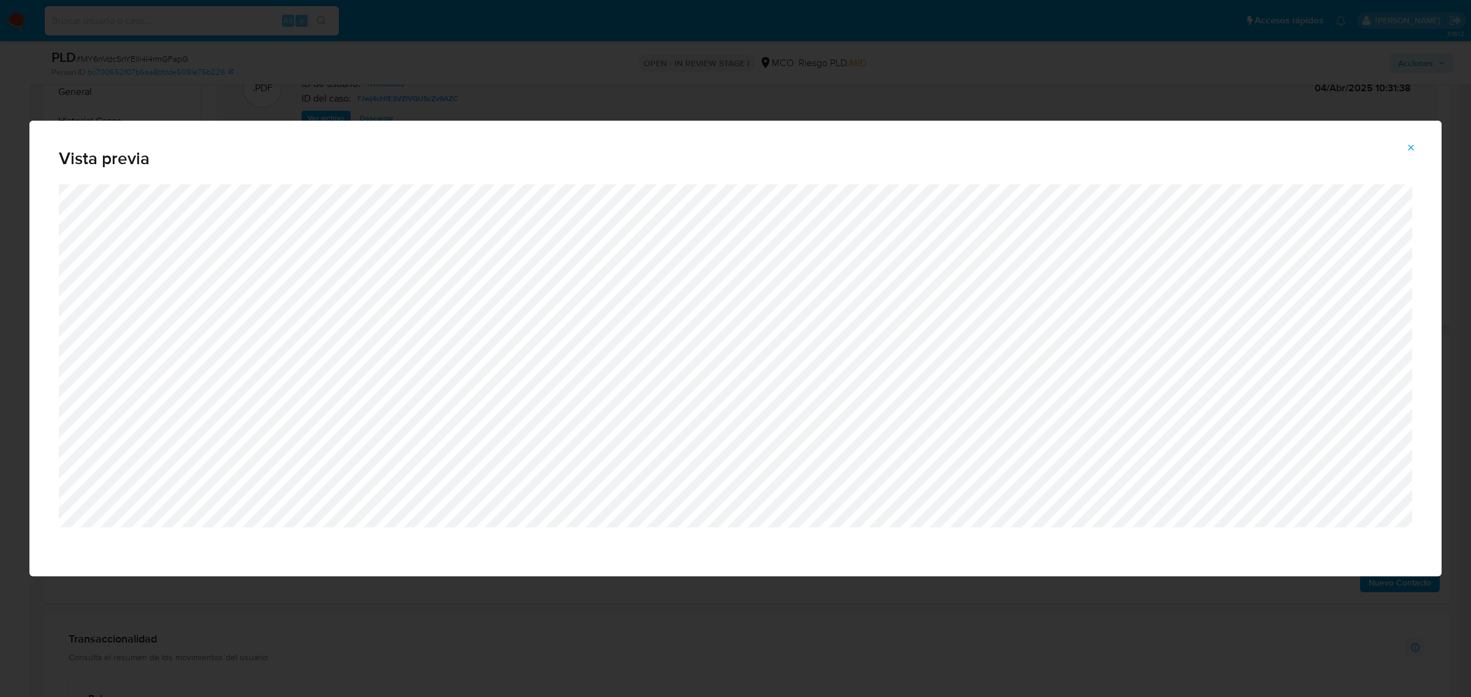
click at [1417, 147] on button "Attachment preview" at bounding box center [1410, 148] width 27 height 20
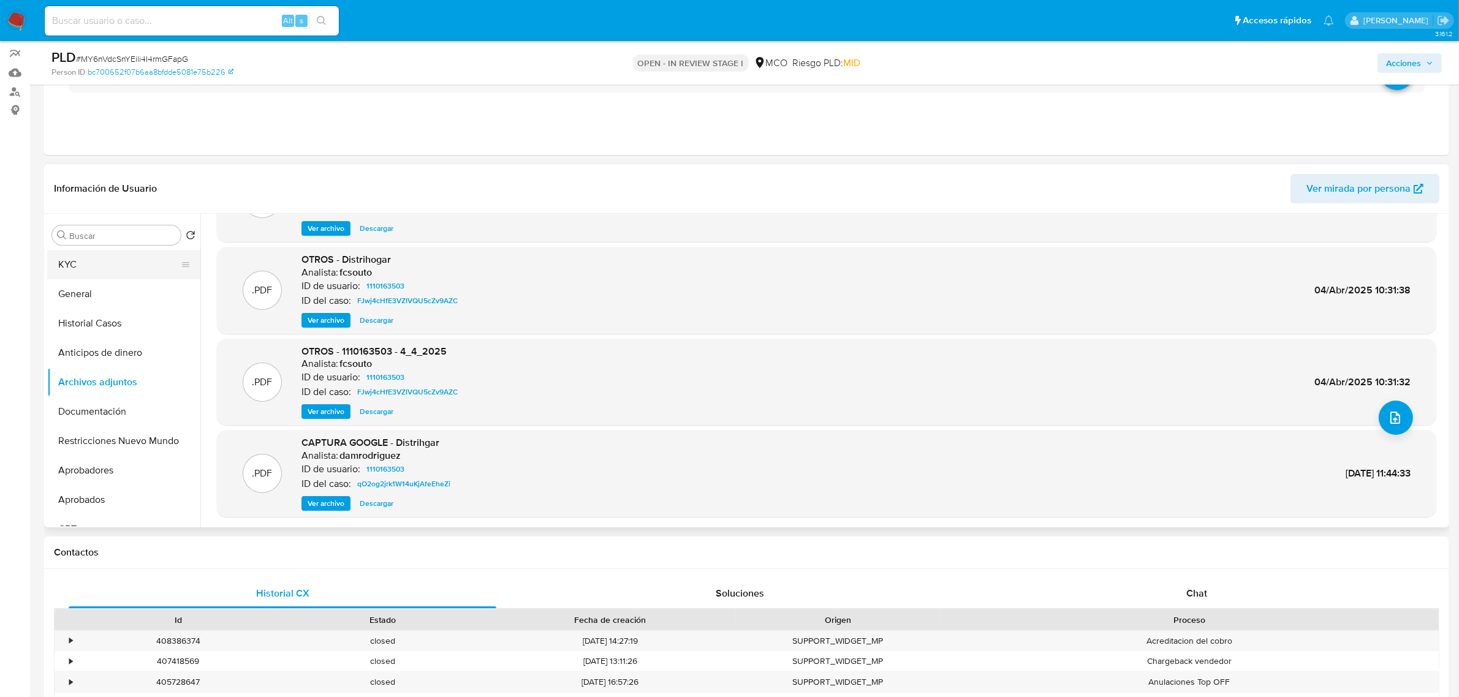
scroll to position [77, 0]
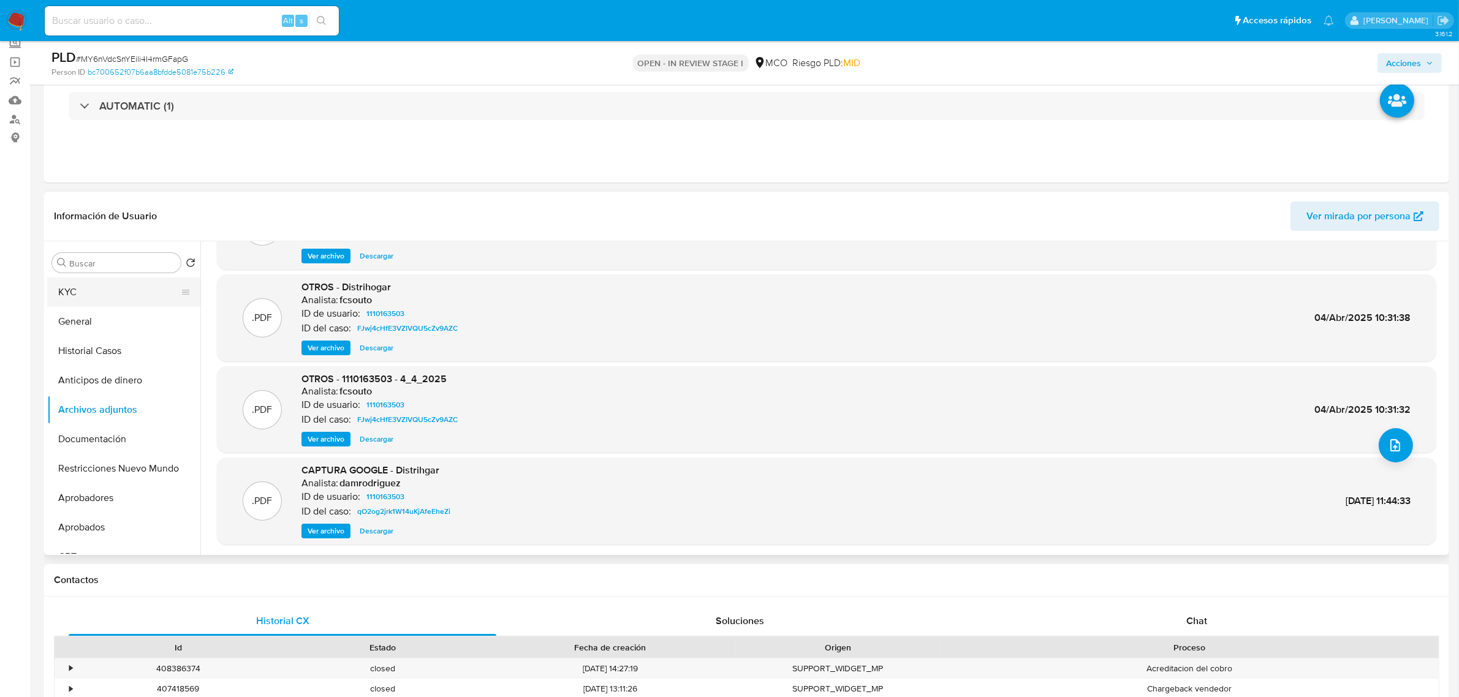
click at [86, 296] on button "KYC" at bounding box center [118, 292] width 143 height 29
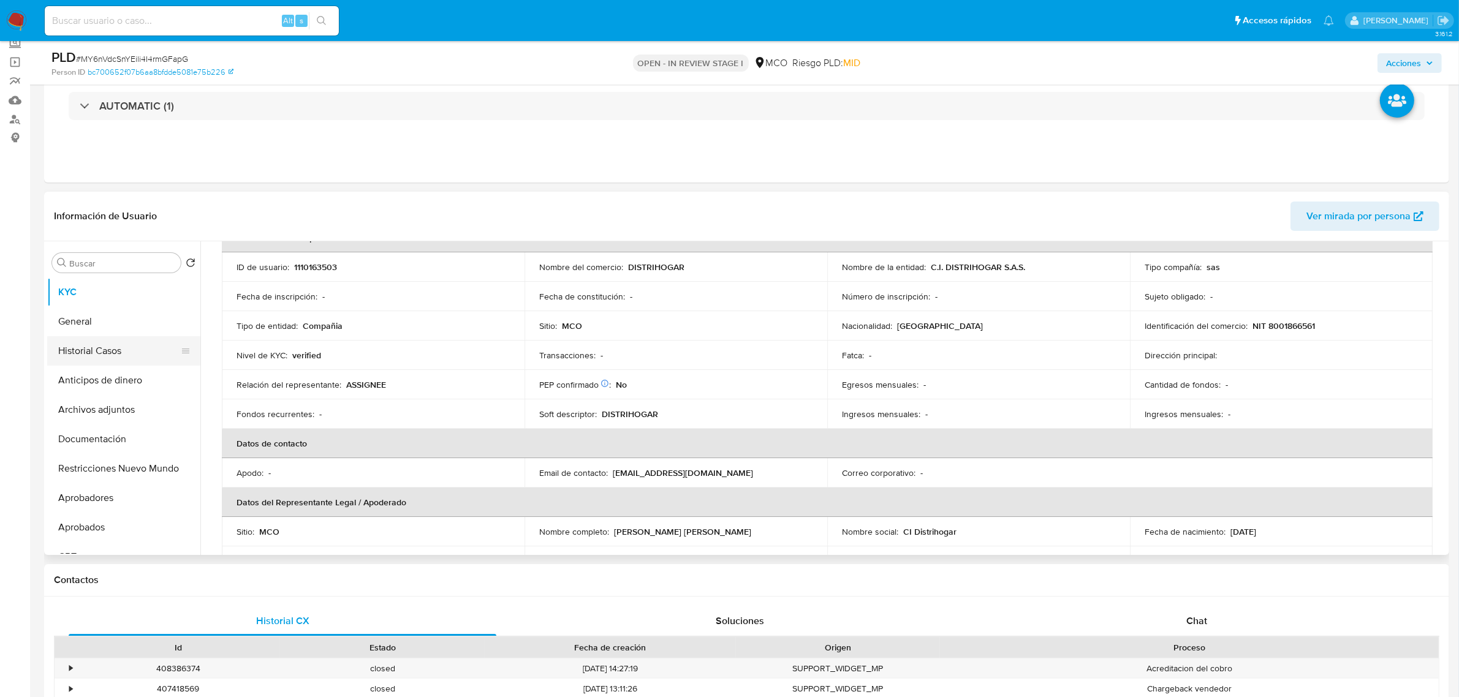
click at [99, 350] on button "Historial Casos" at bounding box center [118, 350] width 143 height 29
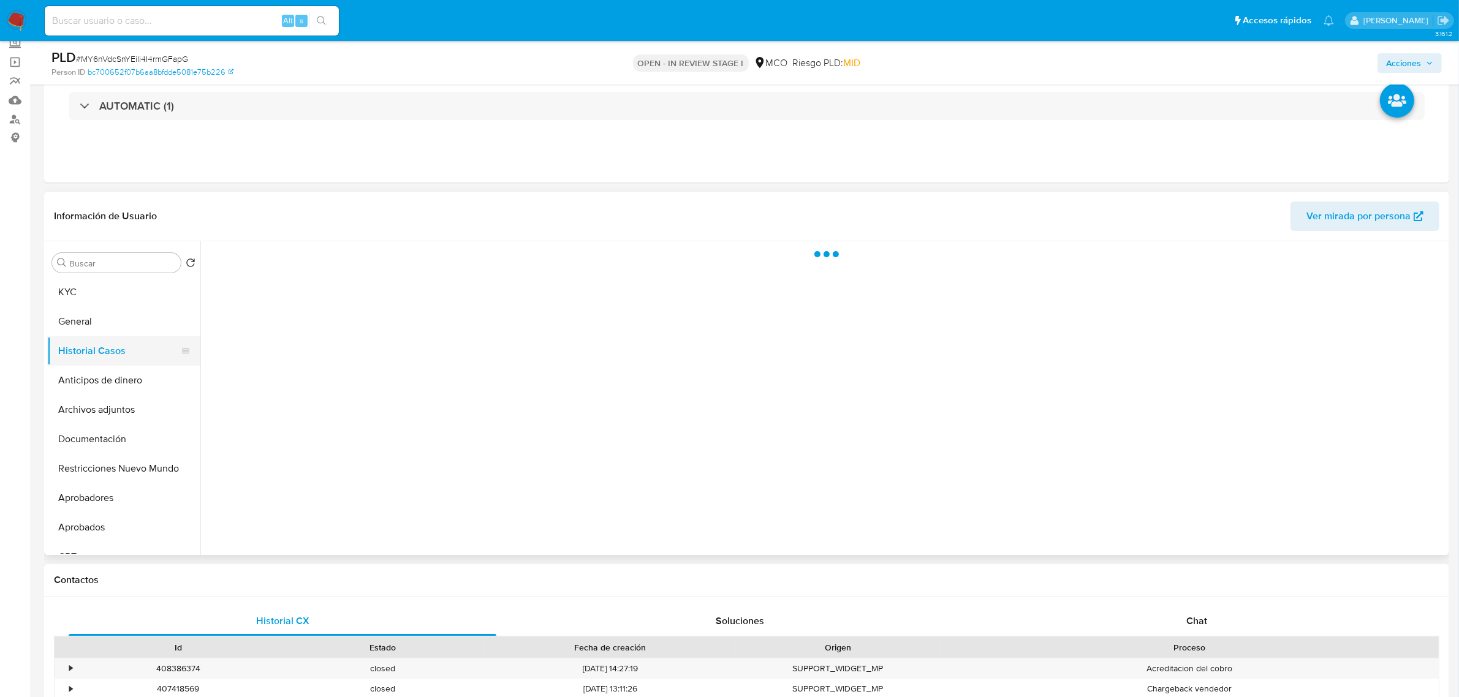
scroll to position [0, 0]
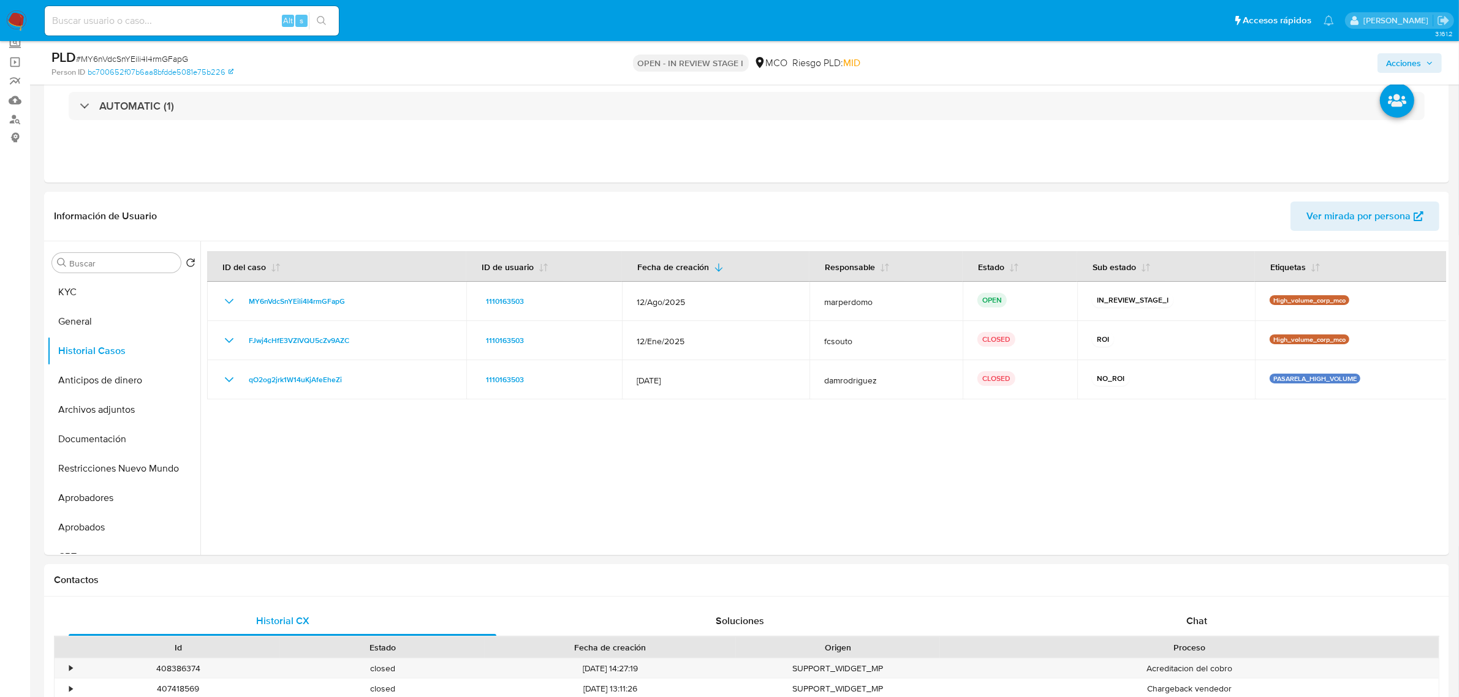
click at [249, 19] on input at bounding box center [192, 21] width 294 height 16
paste input "gZ640ux3DurbjD95pr3glXDA"
type input "gZ640ux3DurbjD95pr3glXDA"
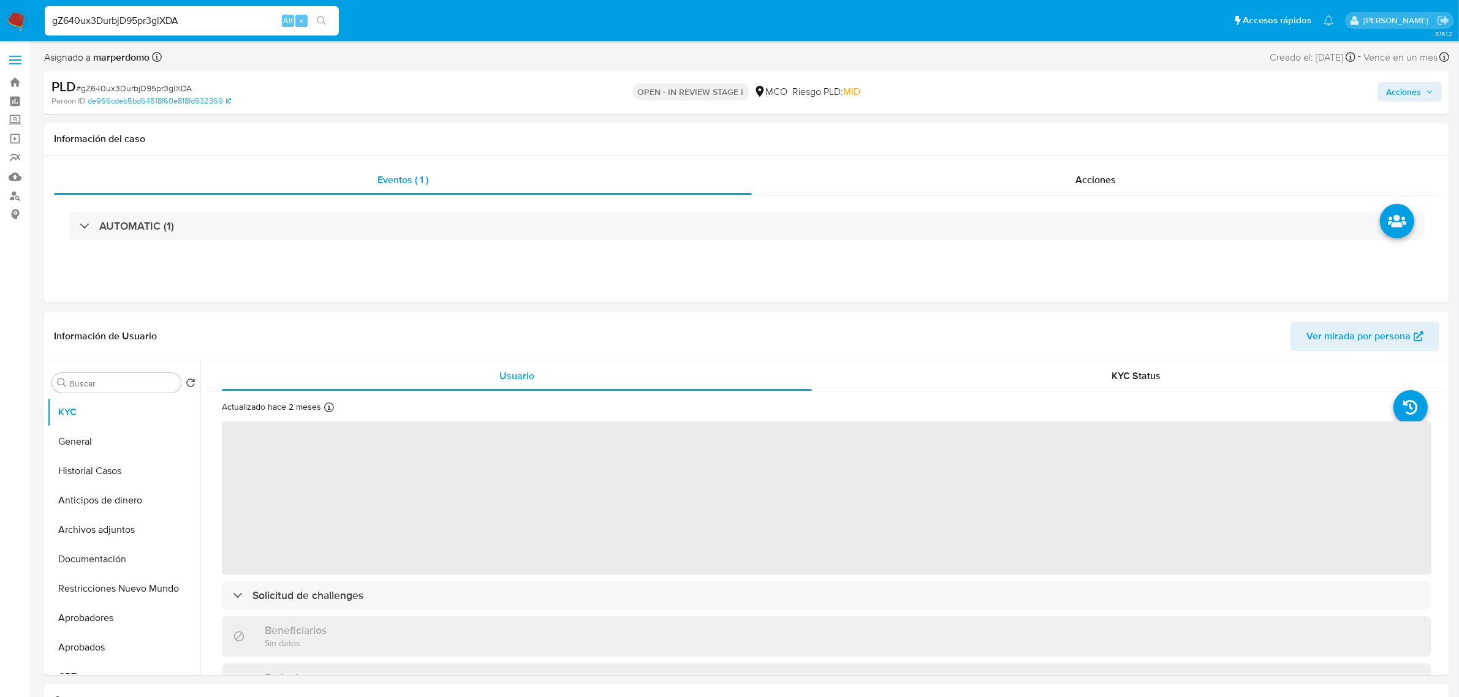
select select "10"
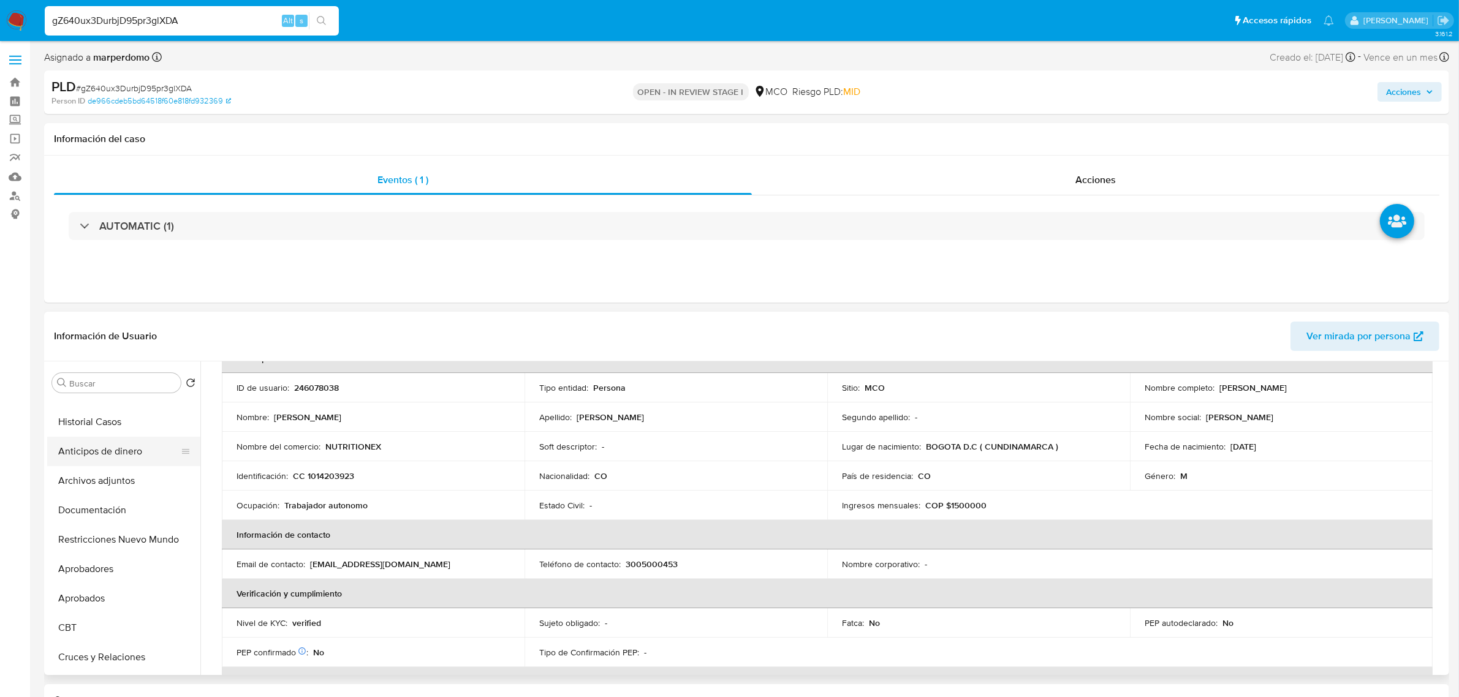
scroll to position [77, 0]
click at [105, 449] on button "Archivos adjuntos" at bounding box center [118, 453] width 143 height 29
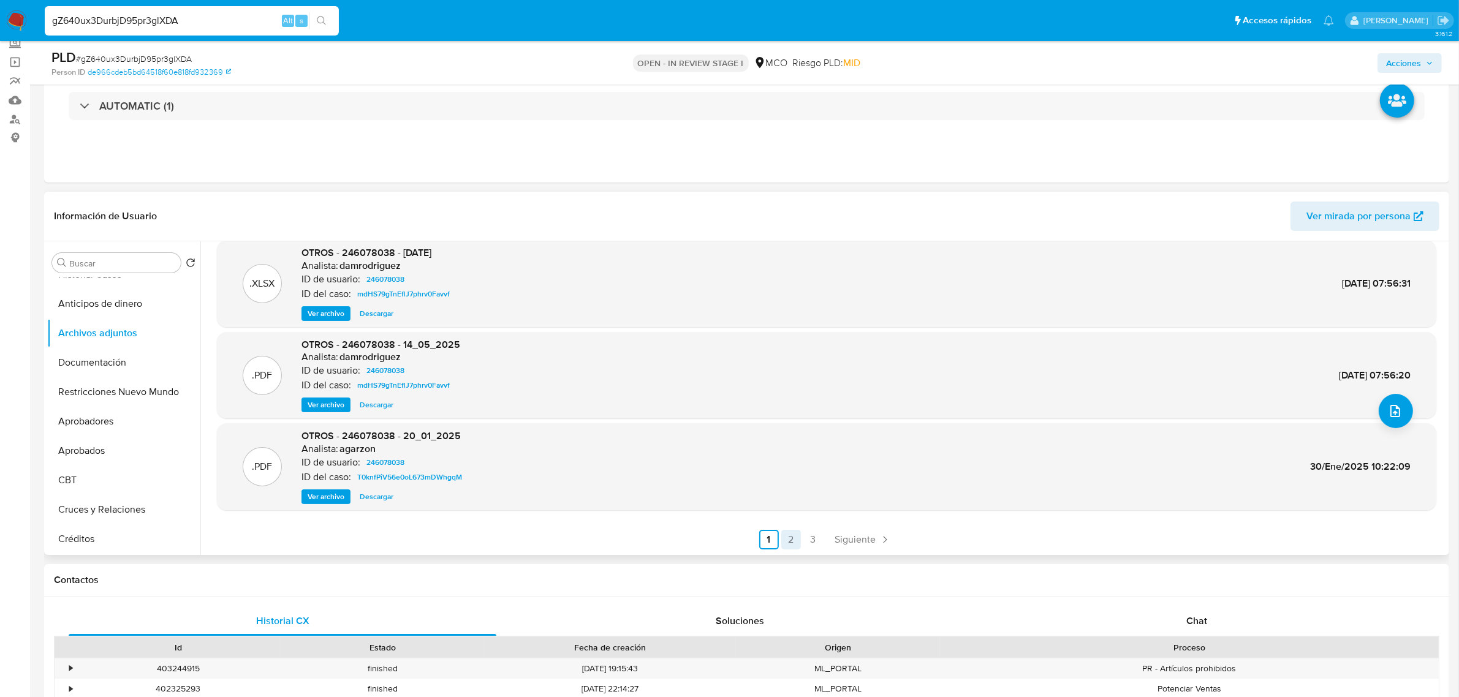
click at [787, 534] on link "2" at bounding box center [791, 540] width 20 height 20
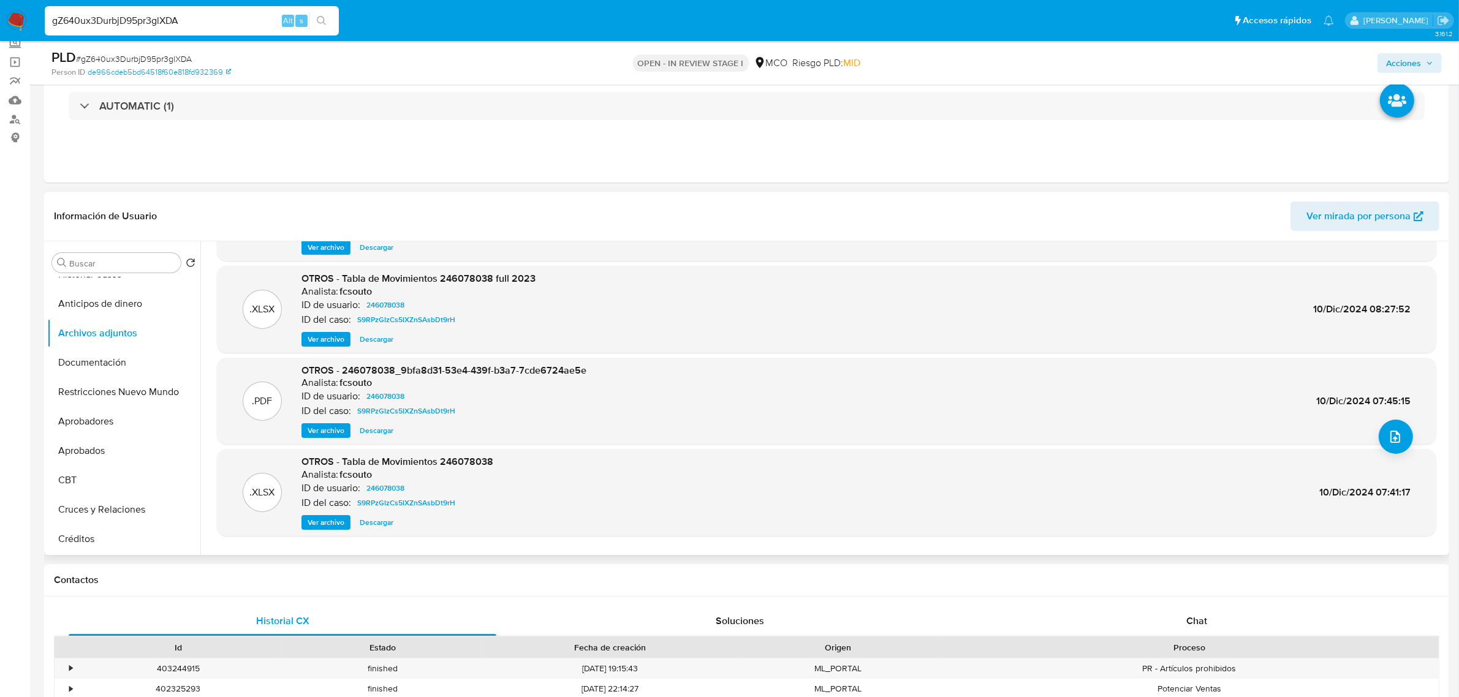
scroll to position [102, 0]
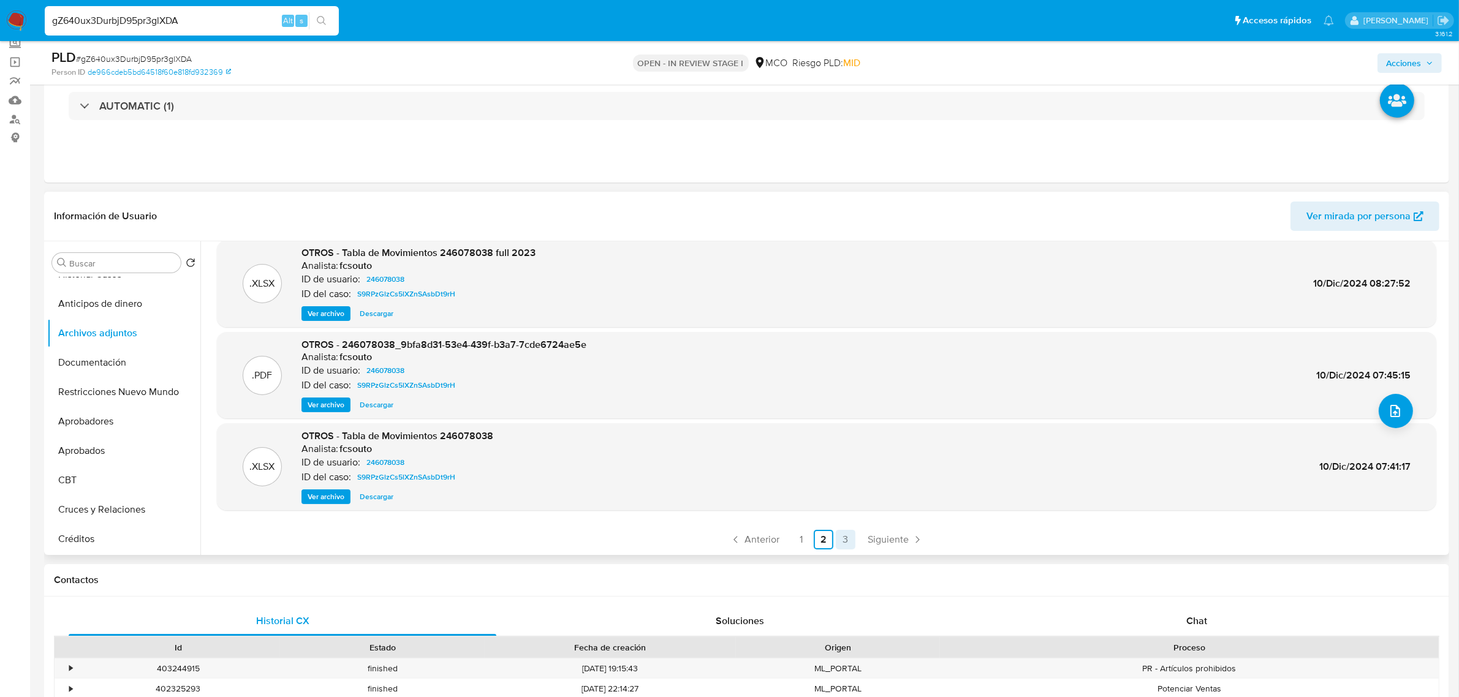
click at [841, 538] on link "3" at bounding box center [846, 540] width 20 height 20
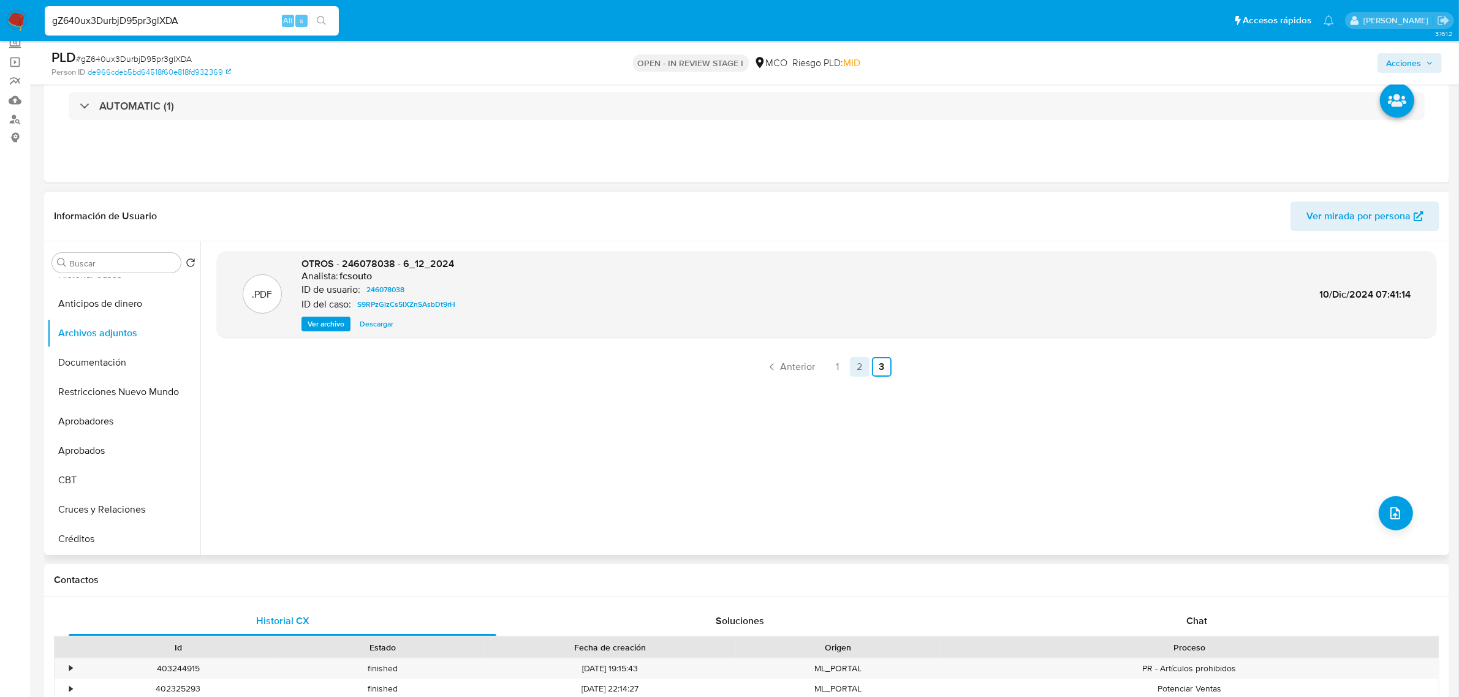
click at [851, 365] on link "2" at bounding box center [860, 367] width 20 height 20
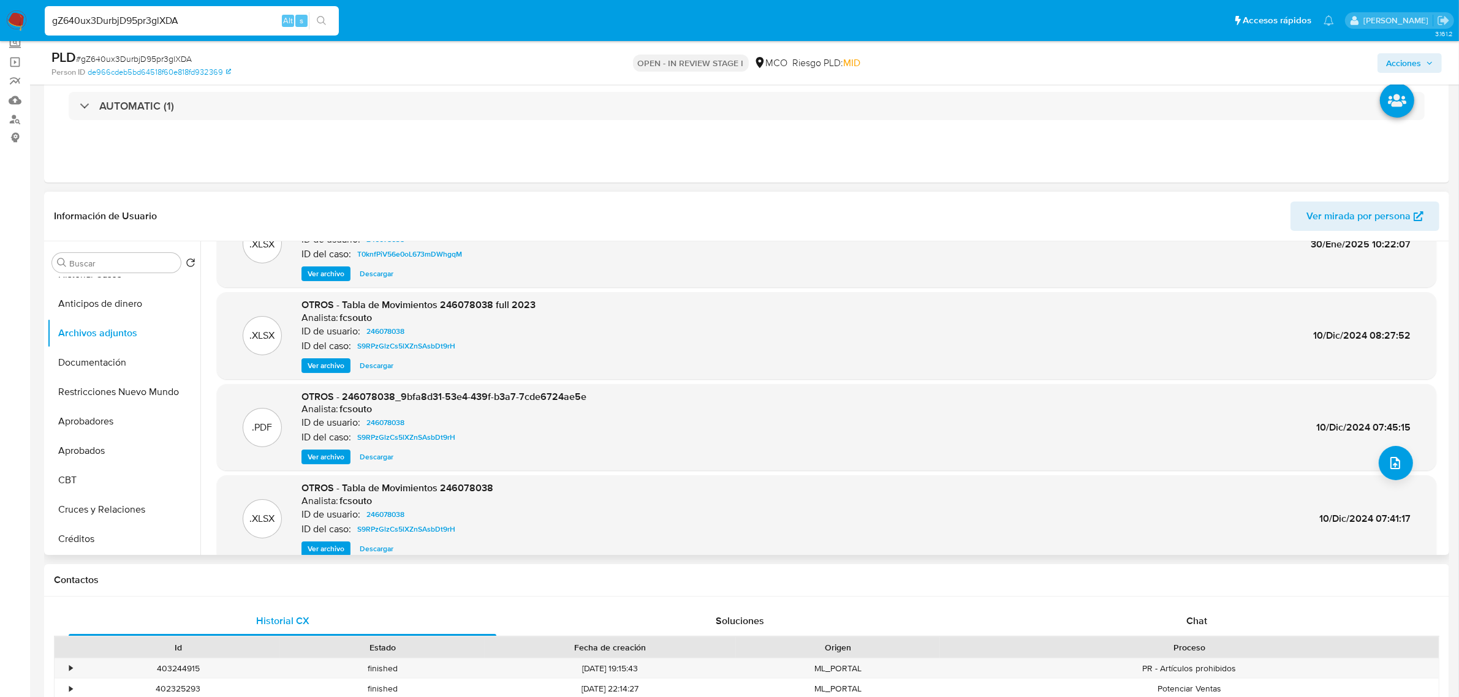
scroll to position [26, 0]
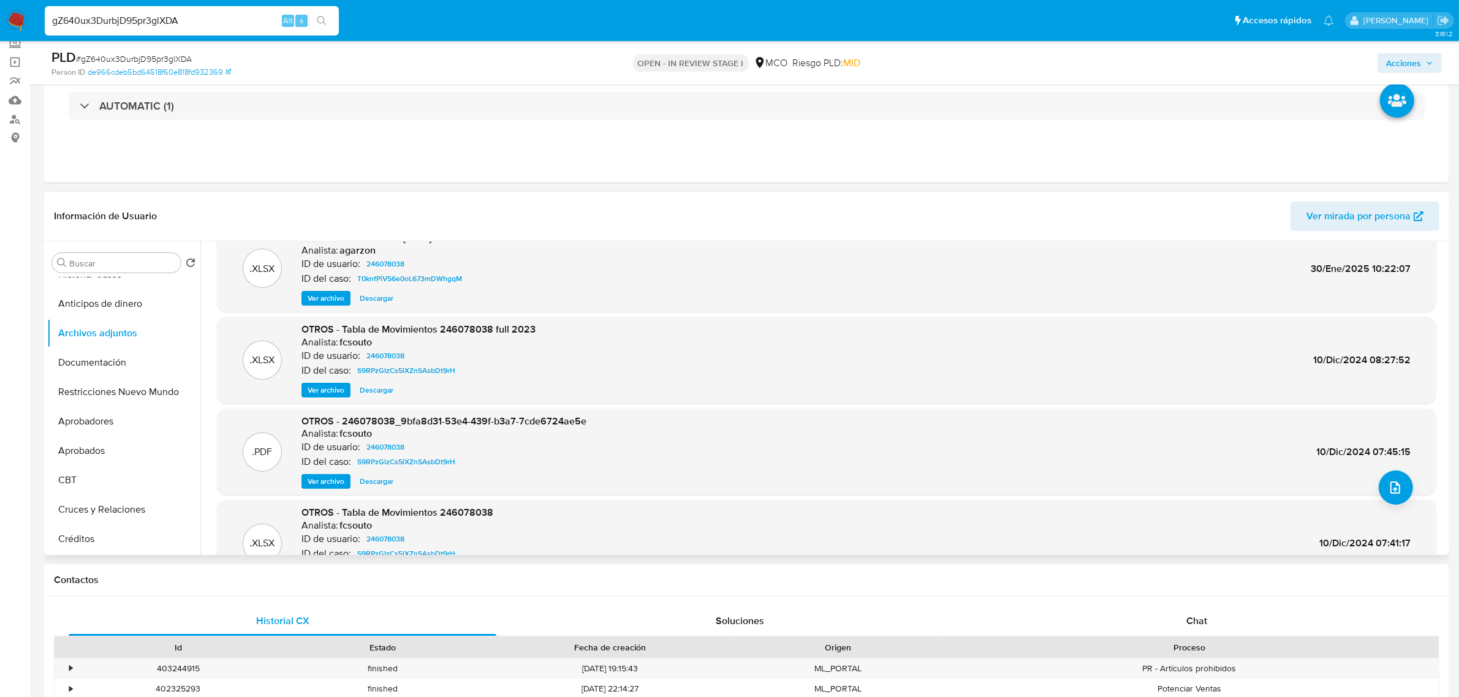
click at [322, 478] on span "Ver archivo" at bounding box center [326, 482] width 37 height 12
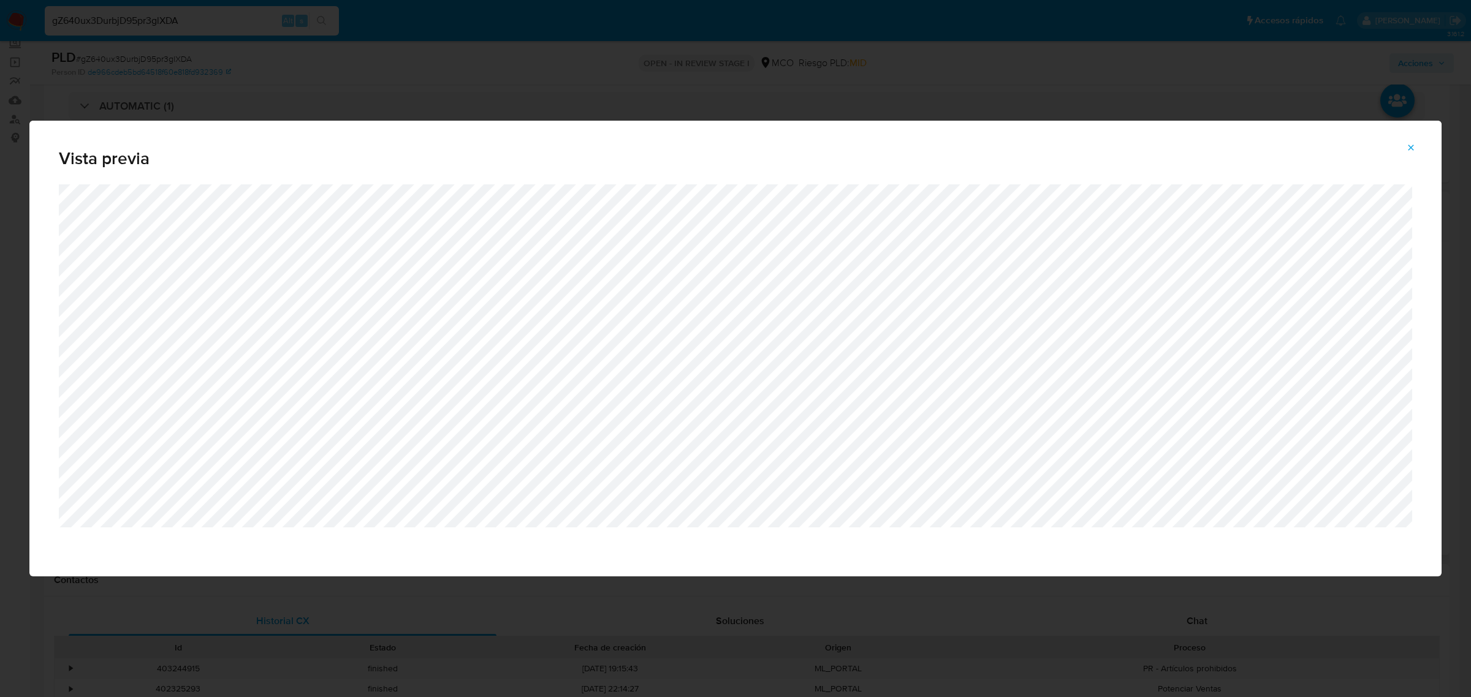
click at [1407, 143] on icon "Attachment preview" at bounding box center [1411, 148] width 10 height 10
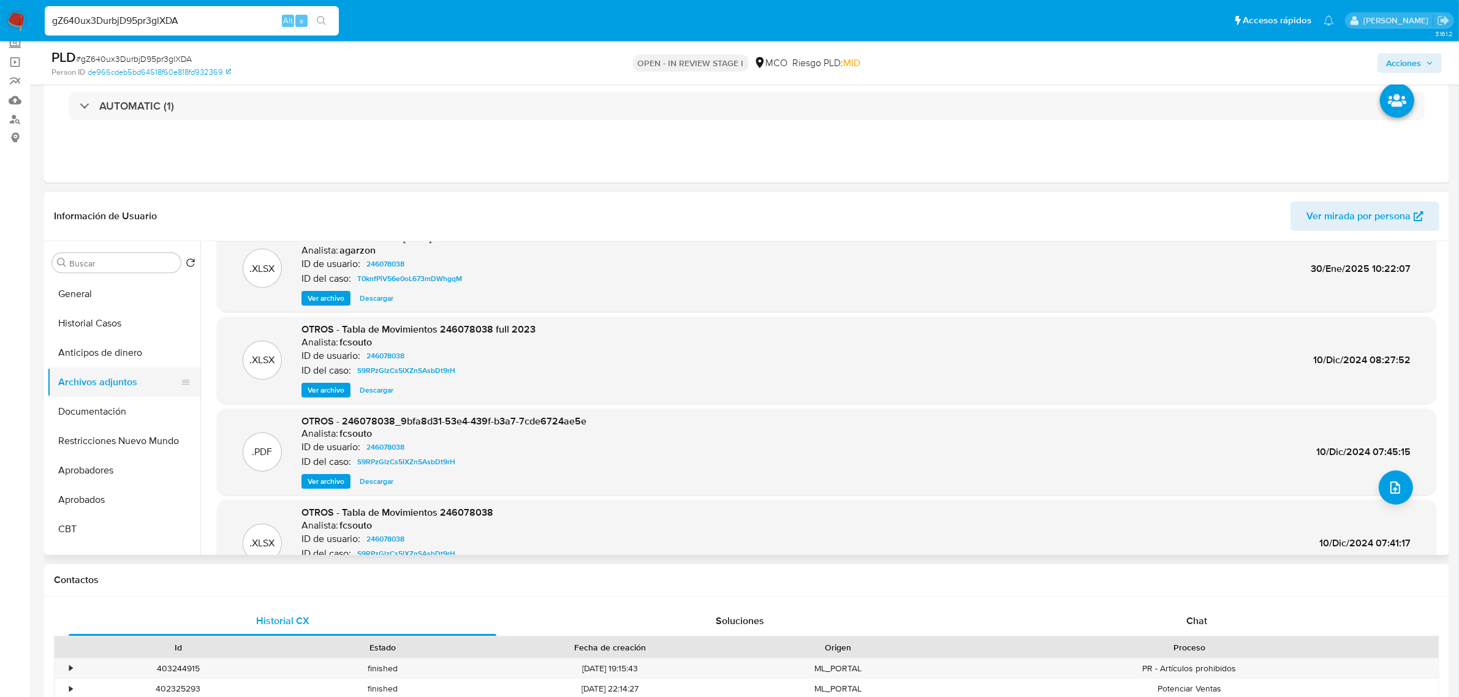
scroll to position [0, 0]
click at [86, 286] on button "KYC" at bounding box center [118, 292] width 143 height 29
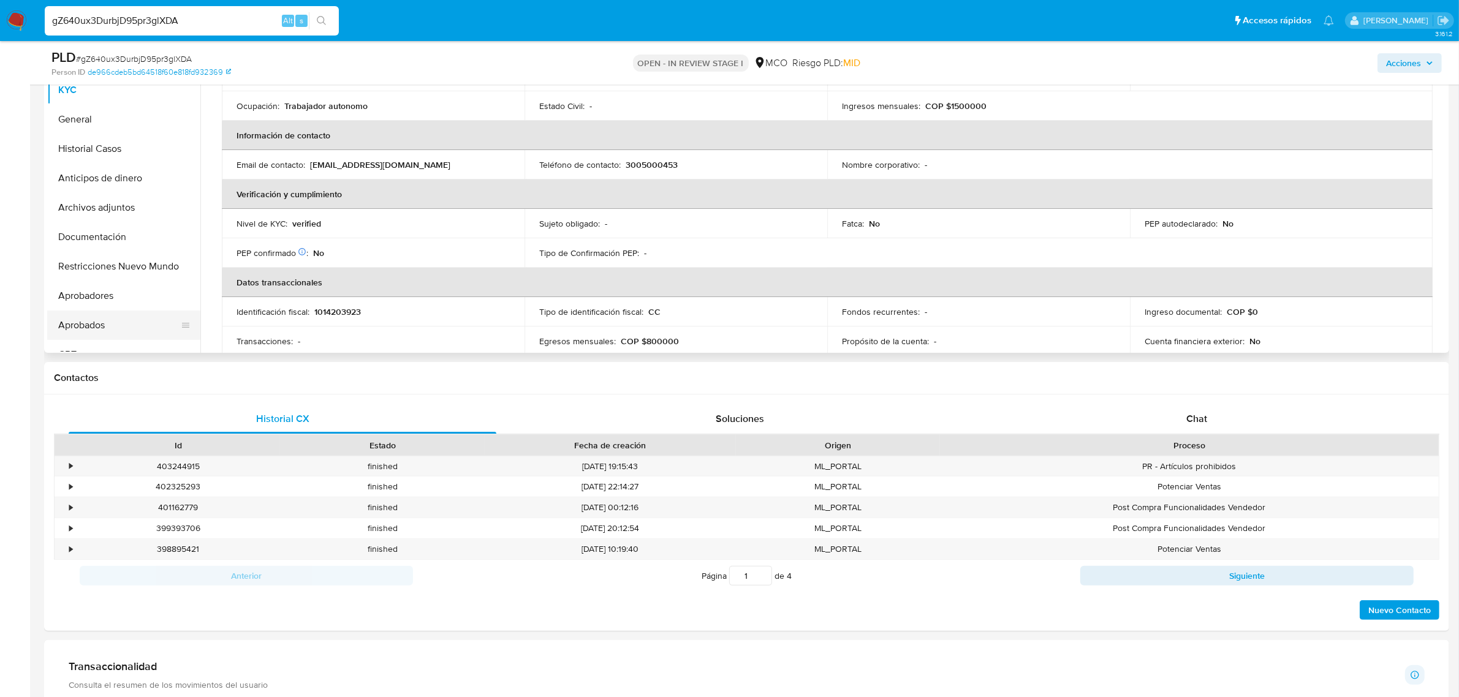
scroll to position [252, 0]
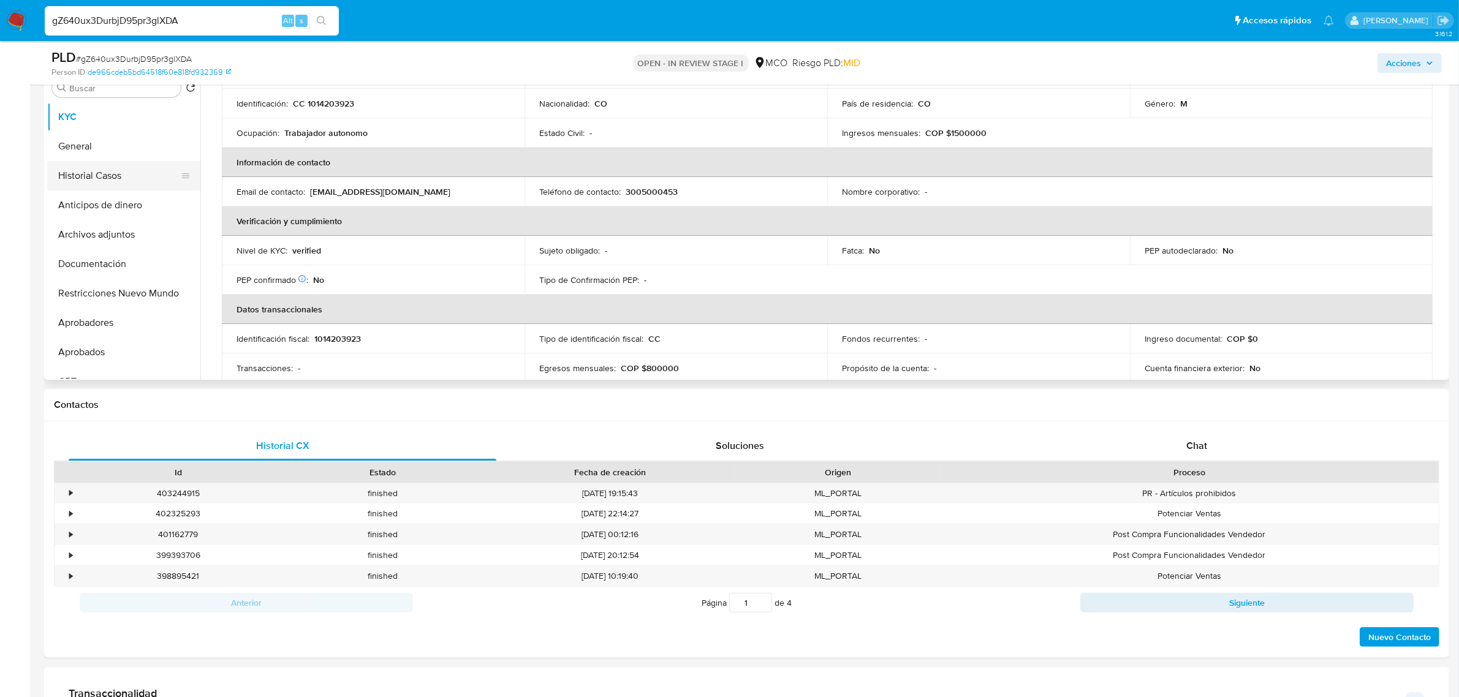
click at [86, 179] on button "Historial Casos" at bounding box center [118, 175] width 143 height 29
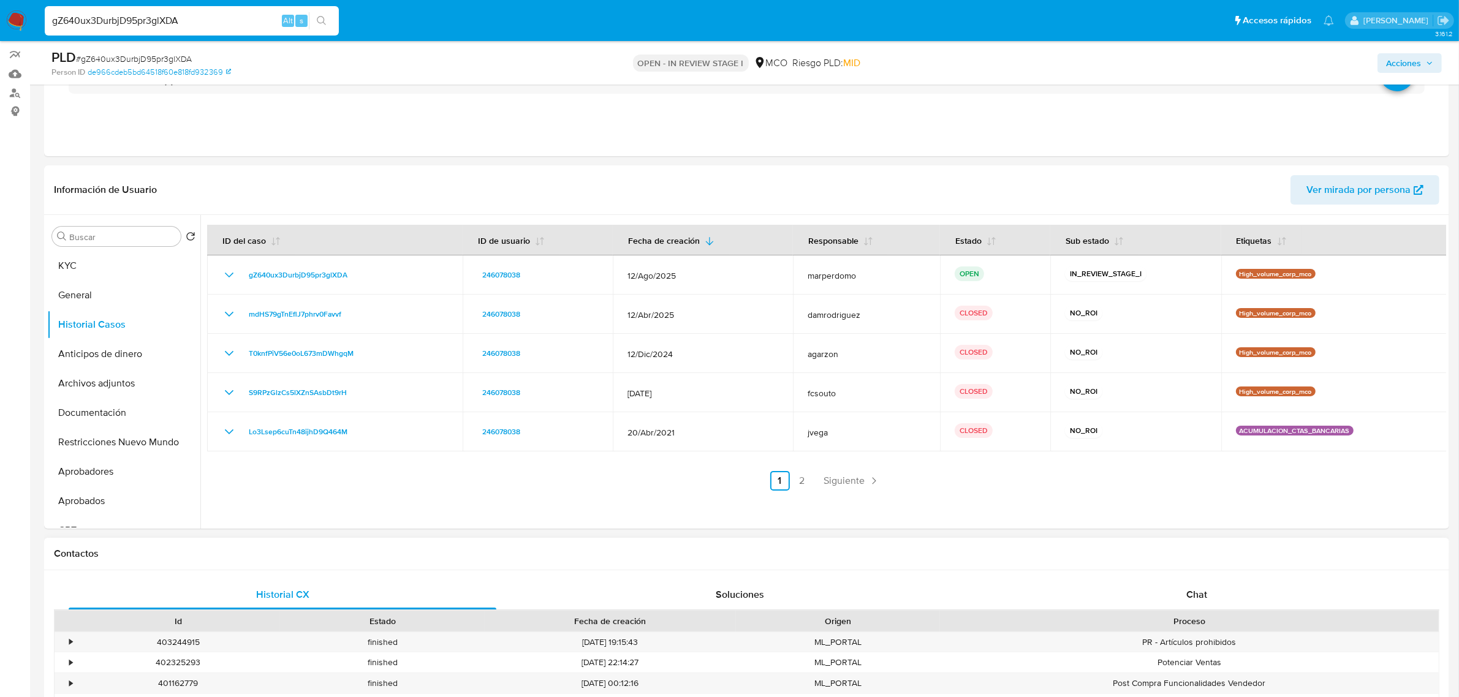
scroll to position [99, 0]
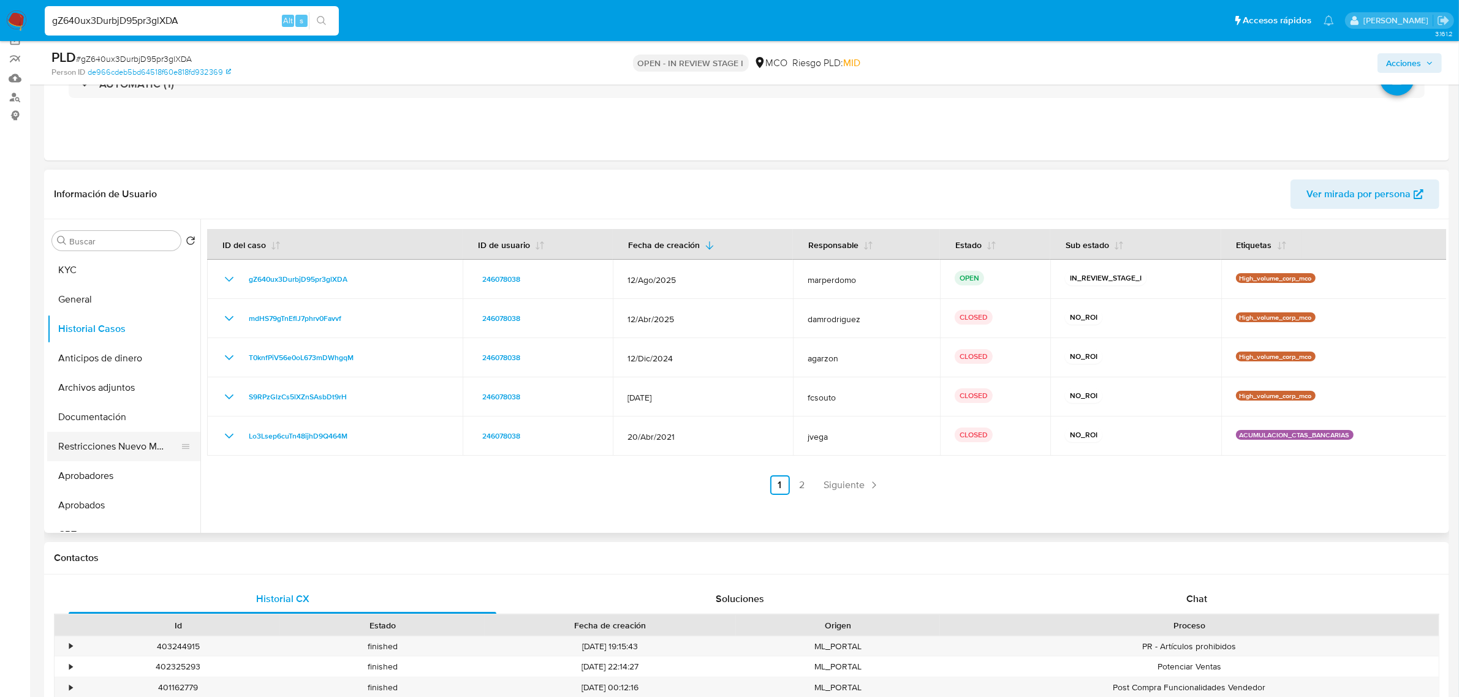
click at [117, 443] on button "Restricciones Nuevo Mundo" at bounding box center [118, 446] width 143 height 29
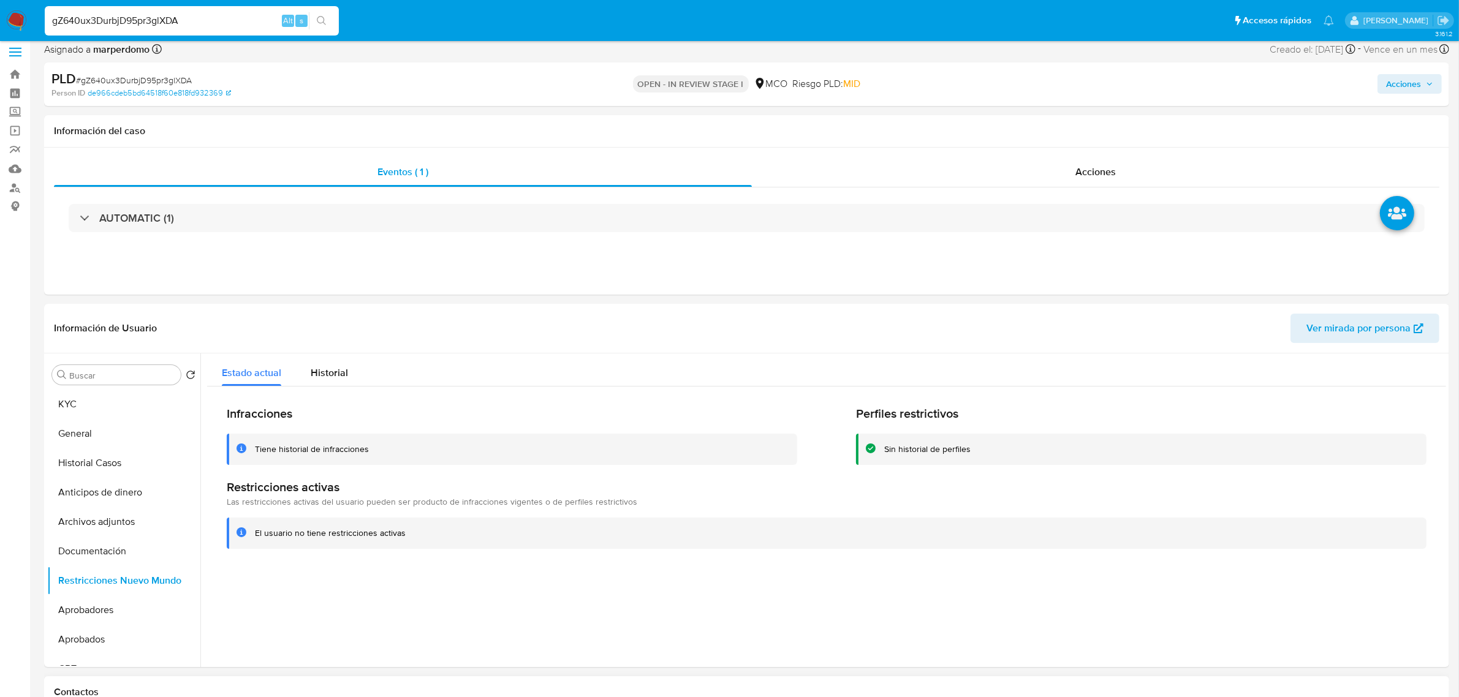
scroll to position [0, 0]
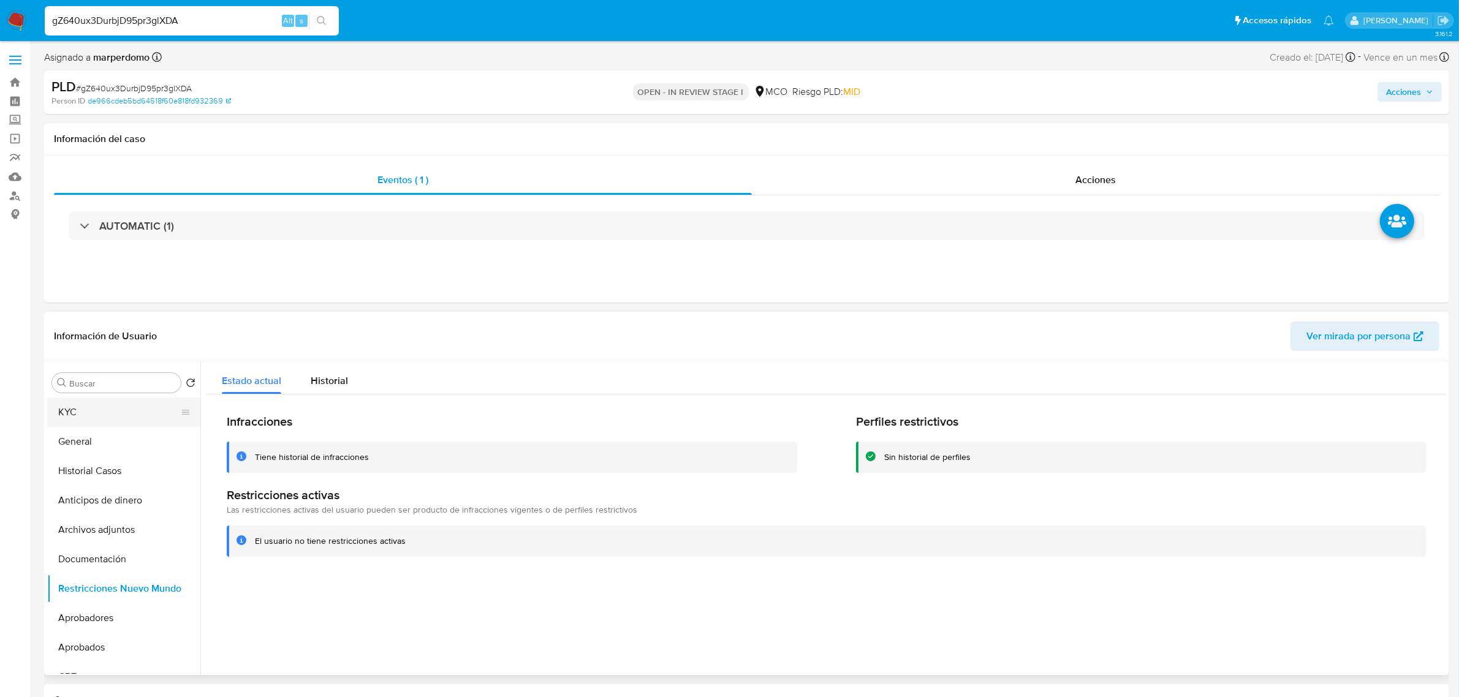
click at [60, 408] on button "KYC" at bounding box center [118, 412] width 143 height 29
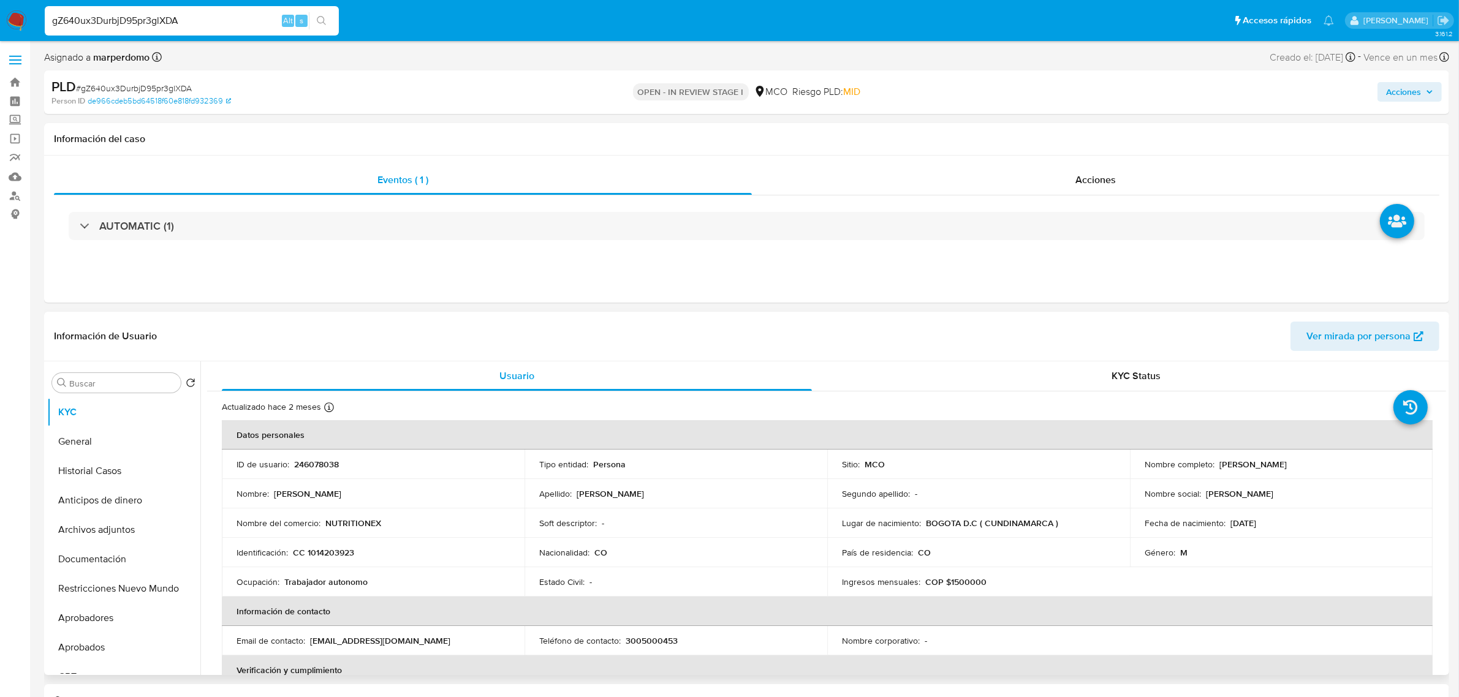
click at [358, 520] on p "NUTRITIONEX" at bounding box center [353, 523] width 56 height 11
copy p "NUTRITIONEX"
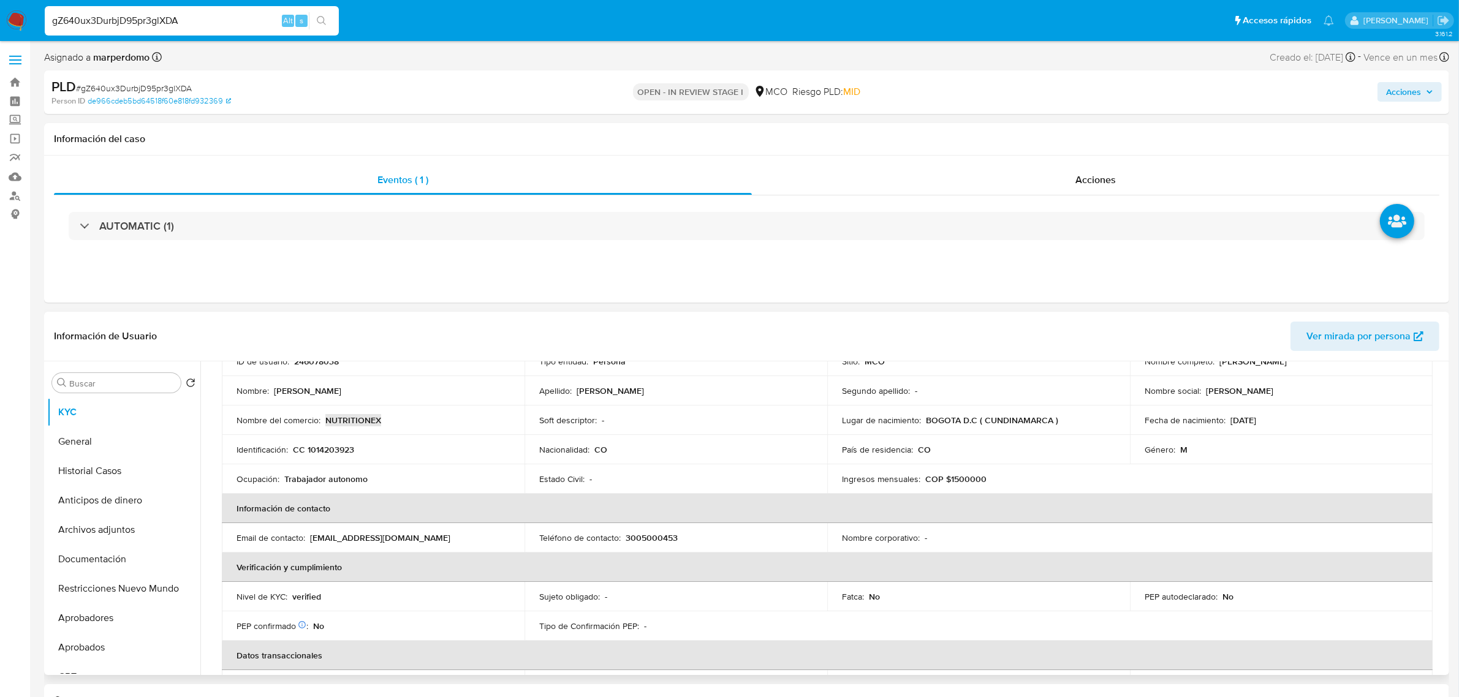
scroll to position [74, 0]
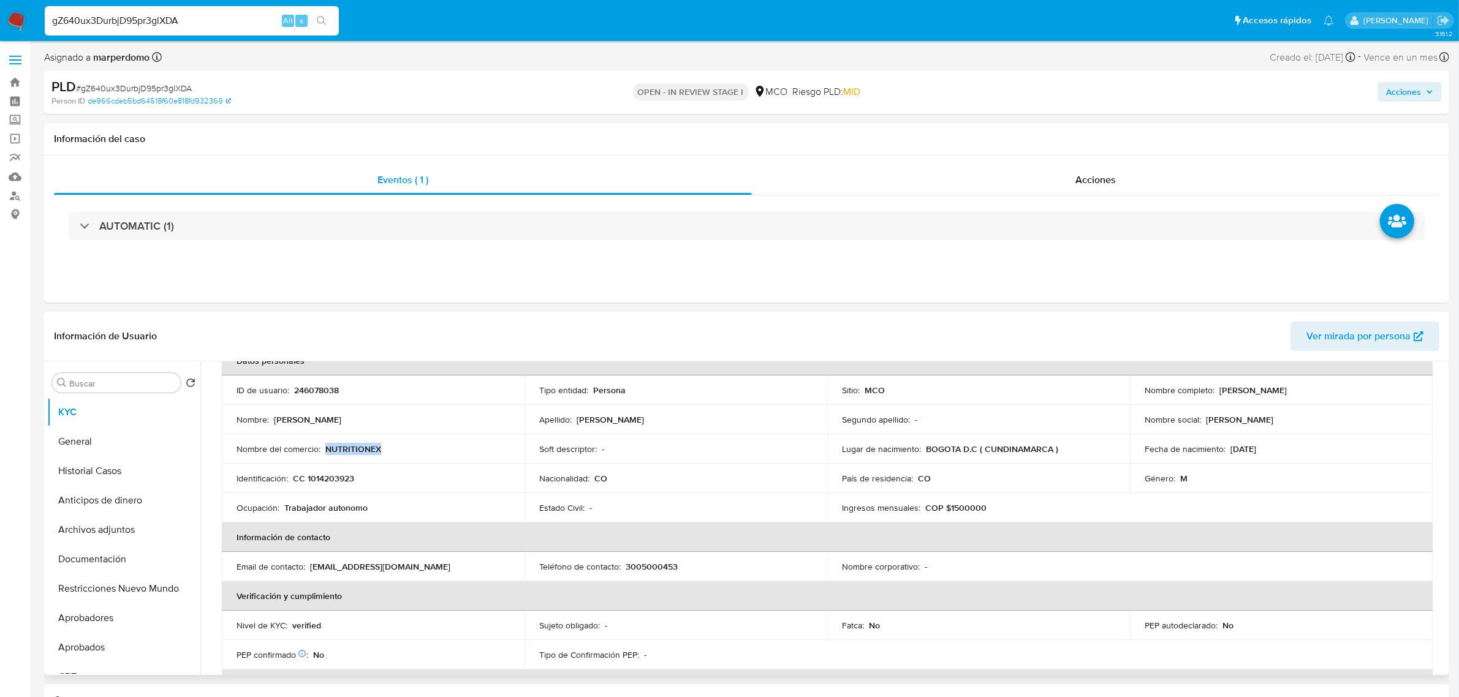
click at [360, 455] on p "NUTRITIONEX" at bounding box center [353, 449] width 56 height 11
click at [365, 448] on p "NUTRITIONEX" at bounding box center [353, 449] width 56 height 11
copy p "NUTRITIONEX"
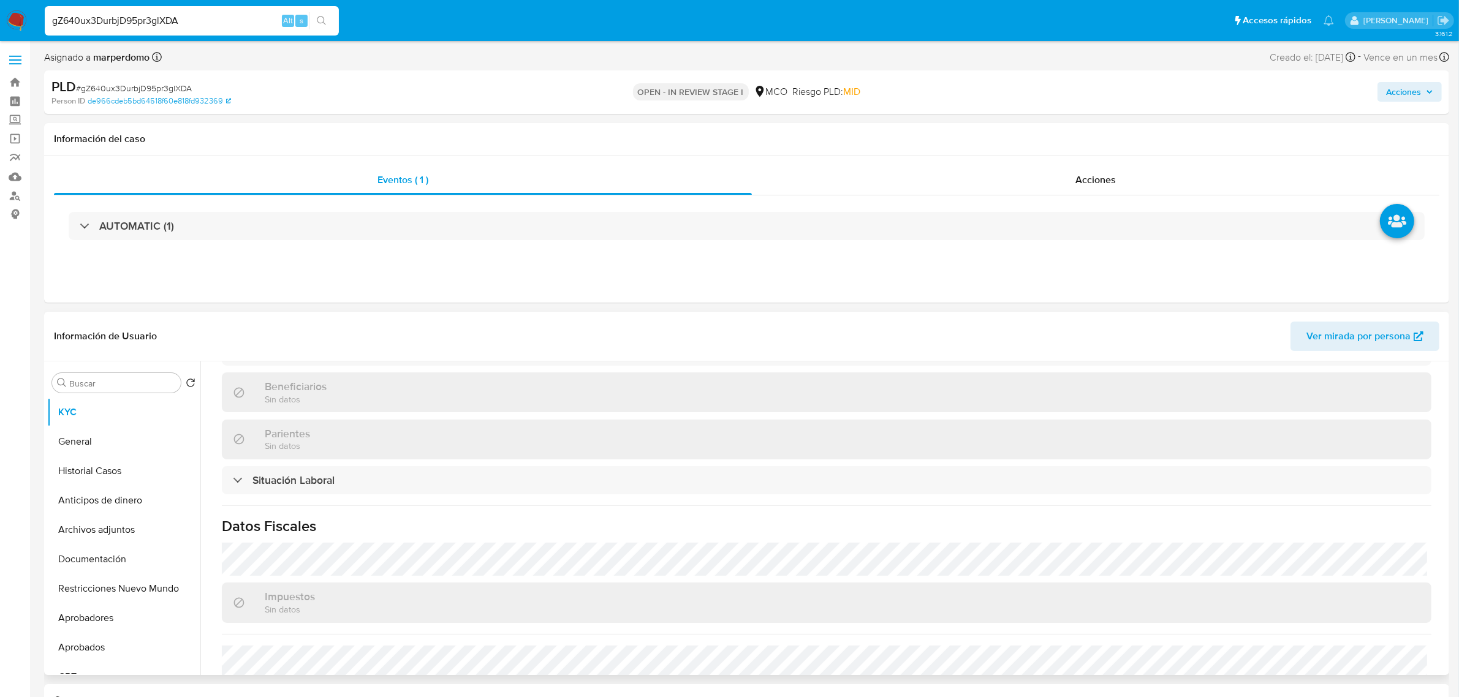
scroll to position [610, 0]
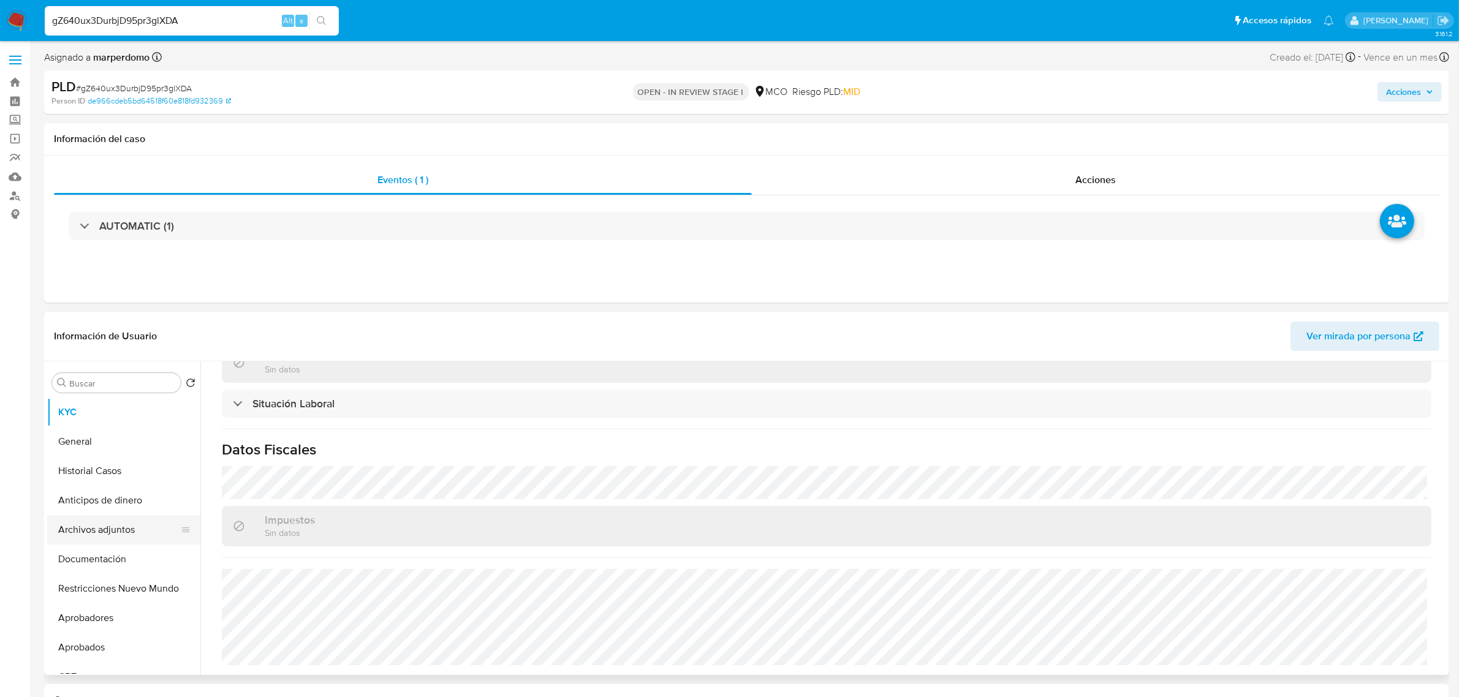
click at [117, 524] on button "Archivos adjuntos" at bounding box center [118, 529] width 143 height 29
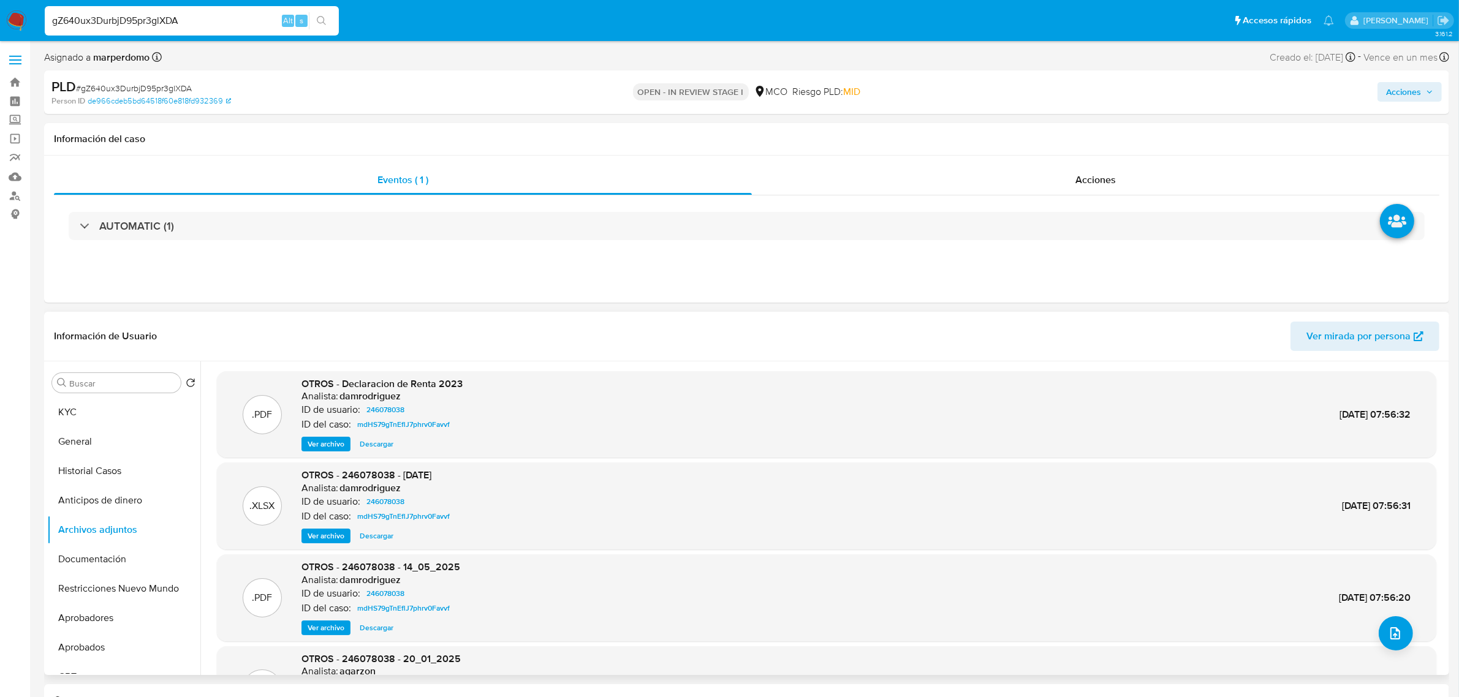
click at [329, 448] on span "Ver archivo" at bounding box center [326, 444] width 37 height 12
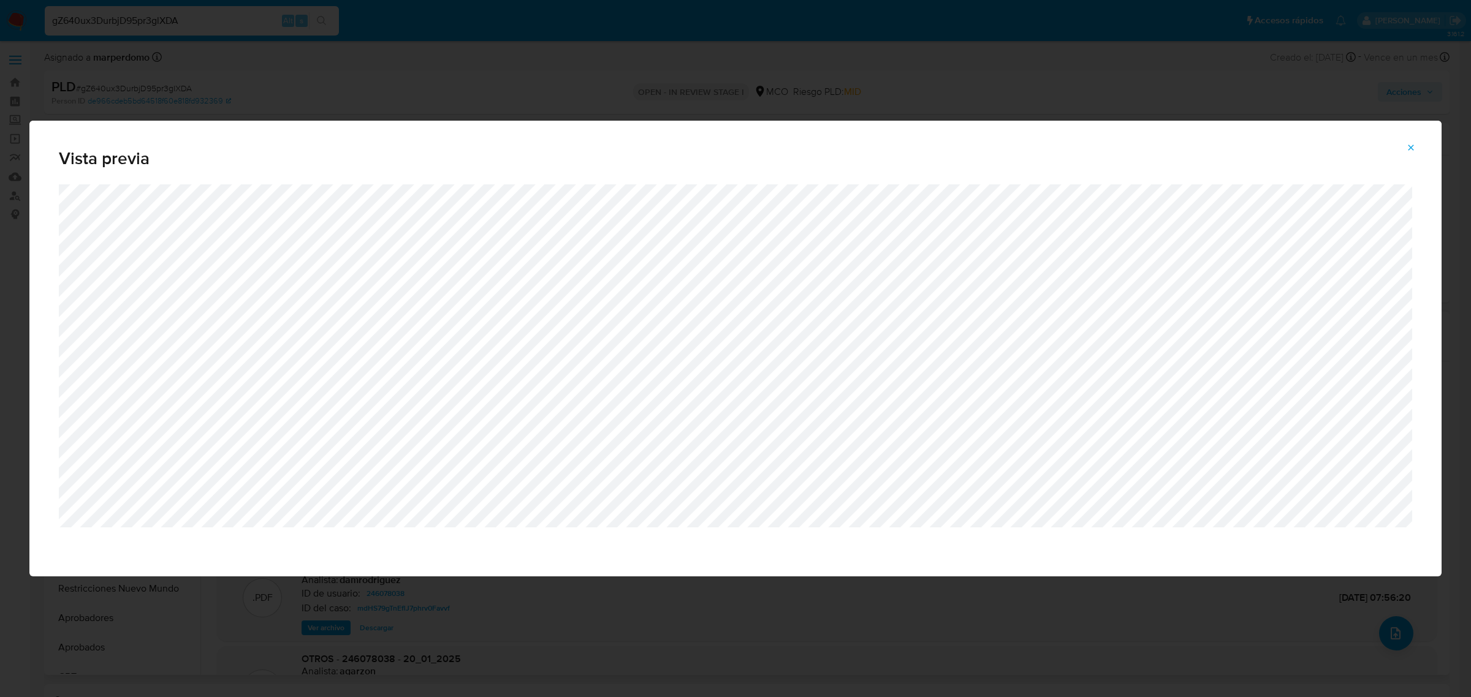
click at [1407, 146] on icon "Attachment preview" at bounding box center [1411, 148] width 10 height 10
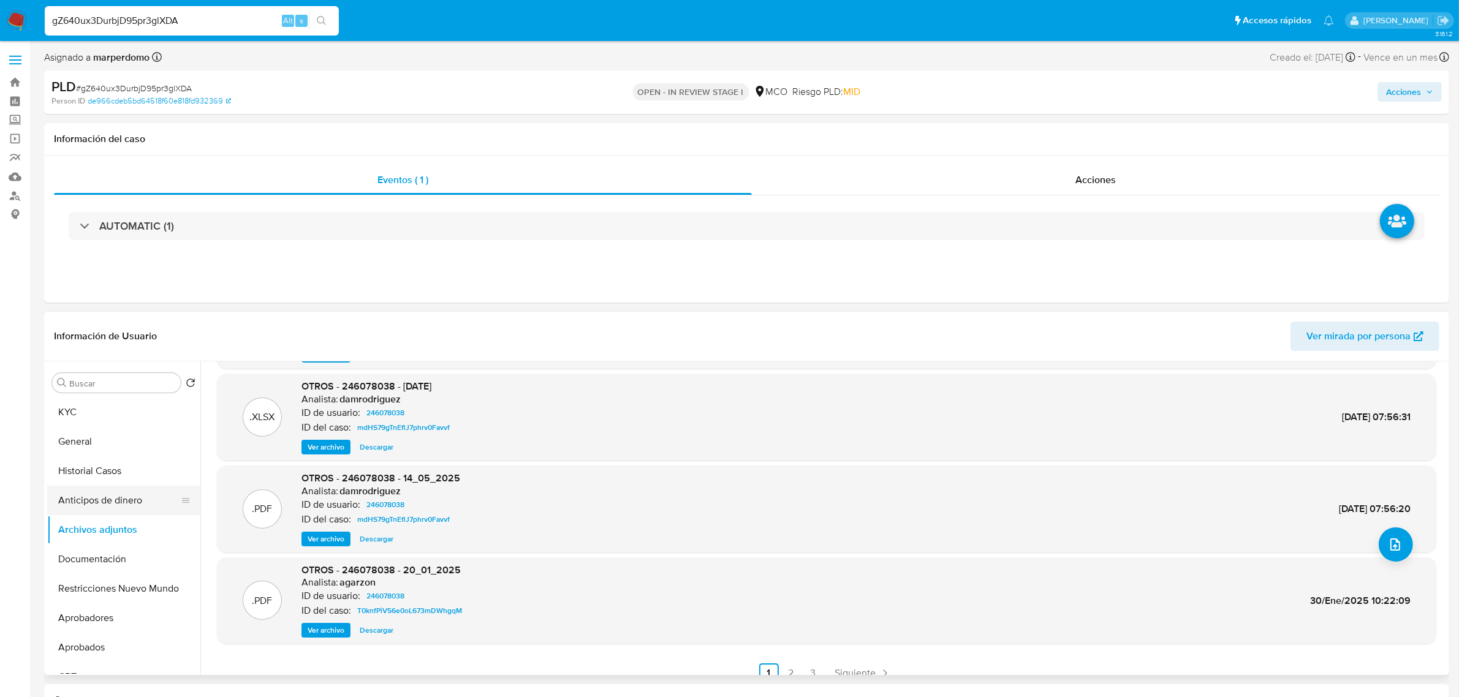
scroll to position [102, 0]
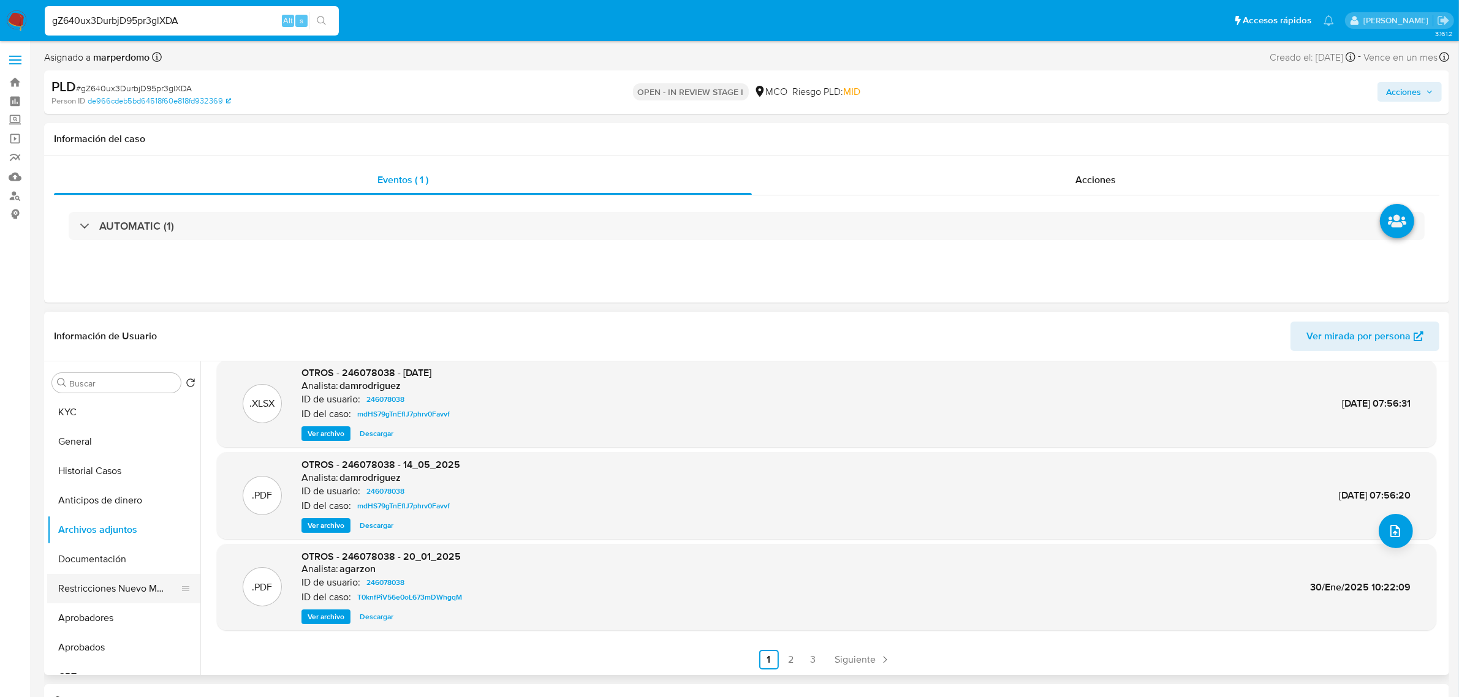
click at [127, 585] on button "Restricciones Nuevo Mundo" at bounding box center [118, 588] width 143 height 29
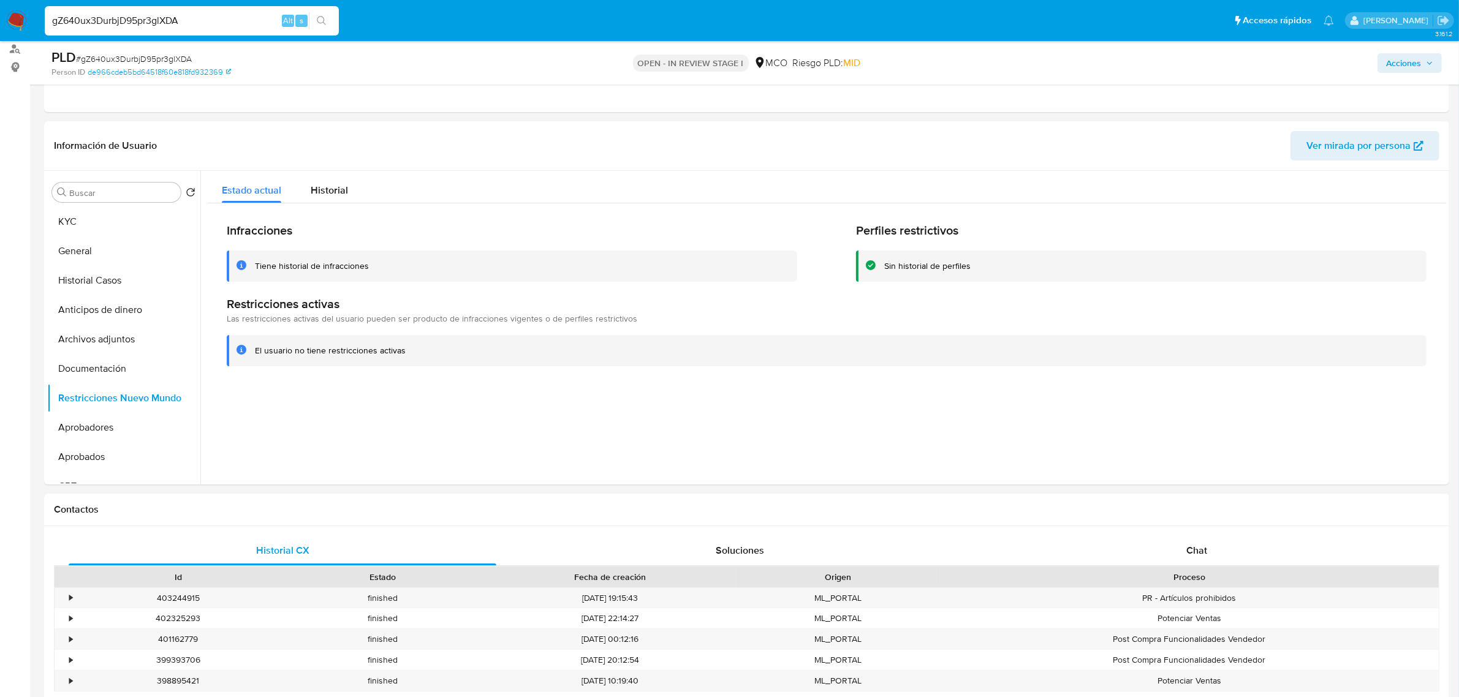
scroll to position [153, 0]
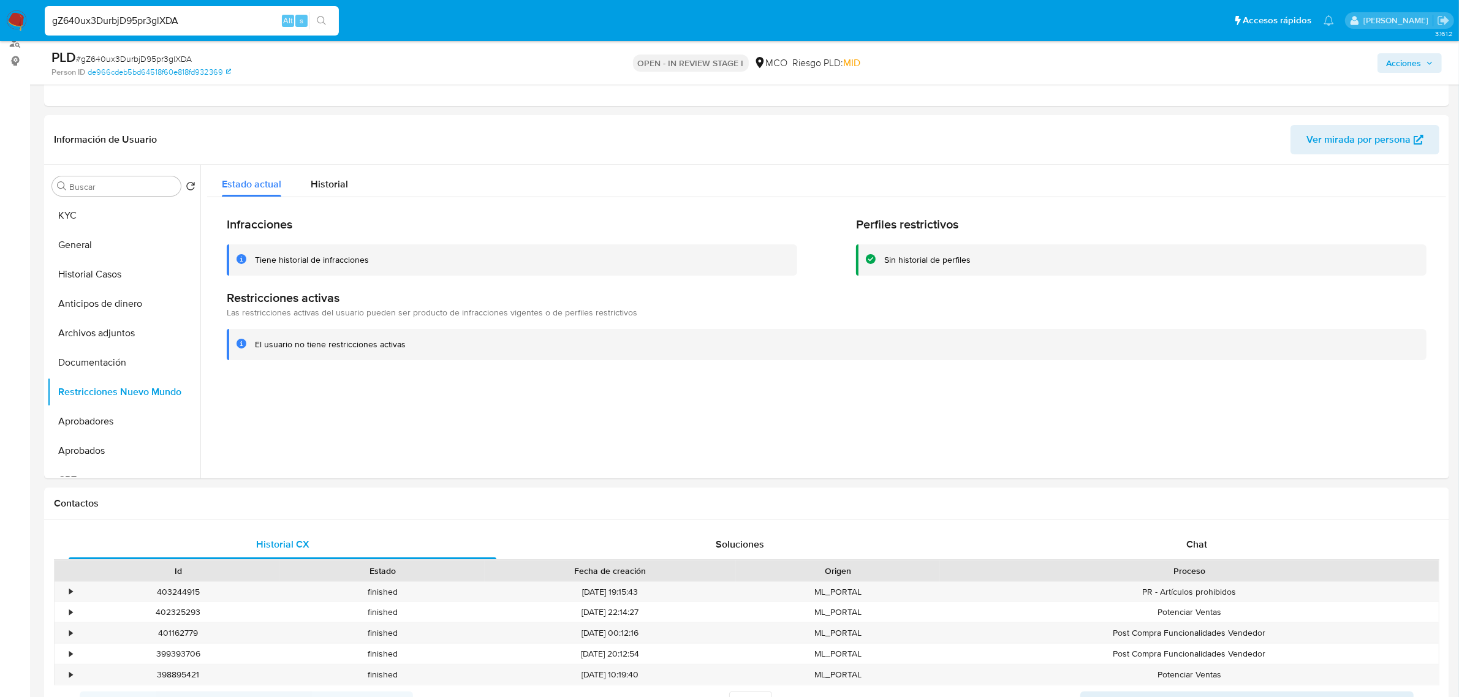
click at [167, 13] on input "gZ640ux3DurbjD95pr3glXDA" at bounding box center [192, 21] width 294 height 16
paste input "NJQL8GIPOPPONYQIh7loCfdb"
type input "NJQL8GIPOPPONYQIh7loCfdb"
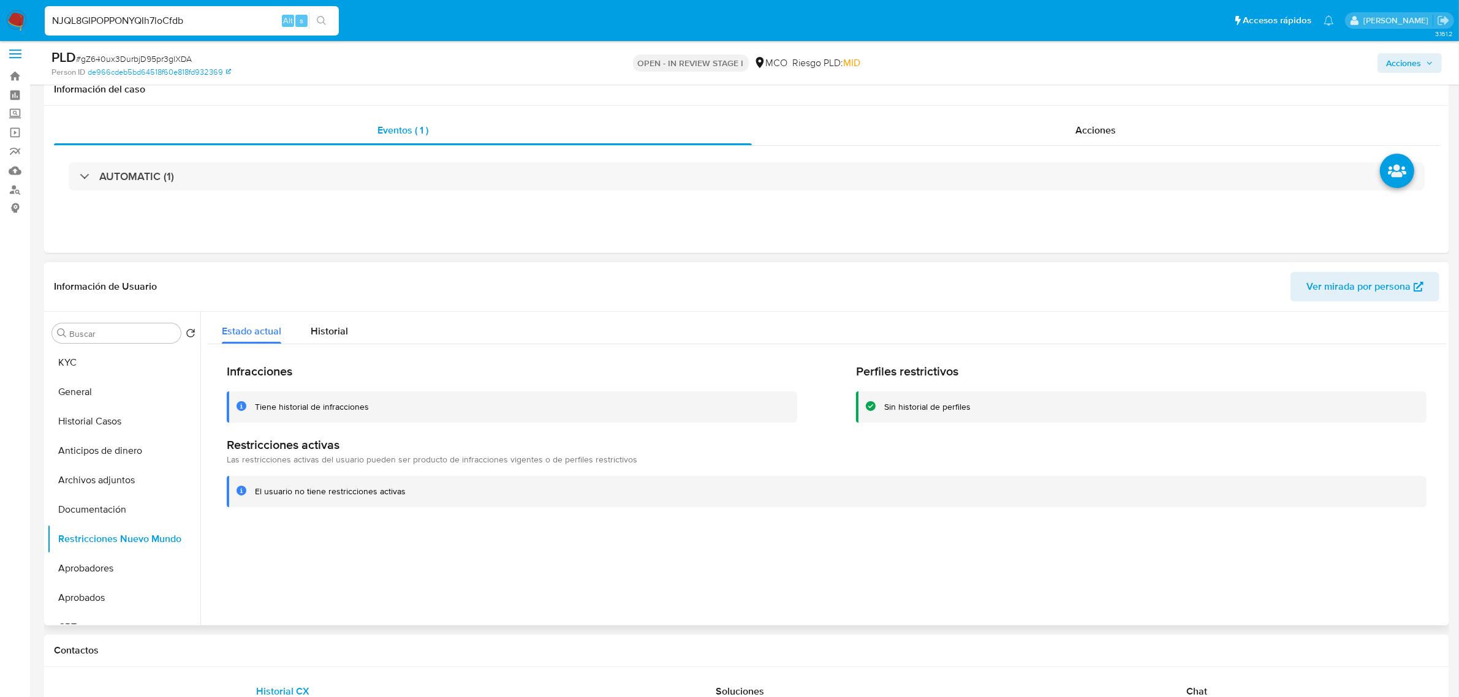
scroll to position [0, 0]
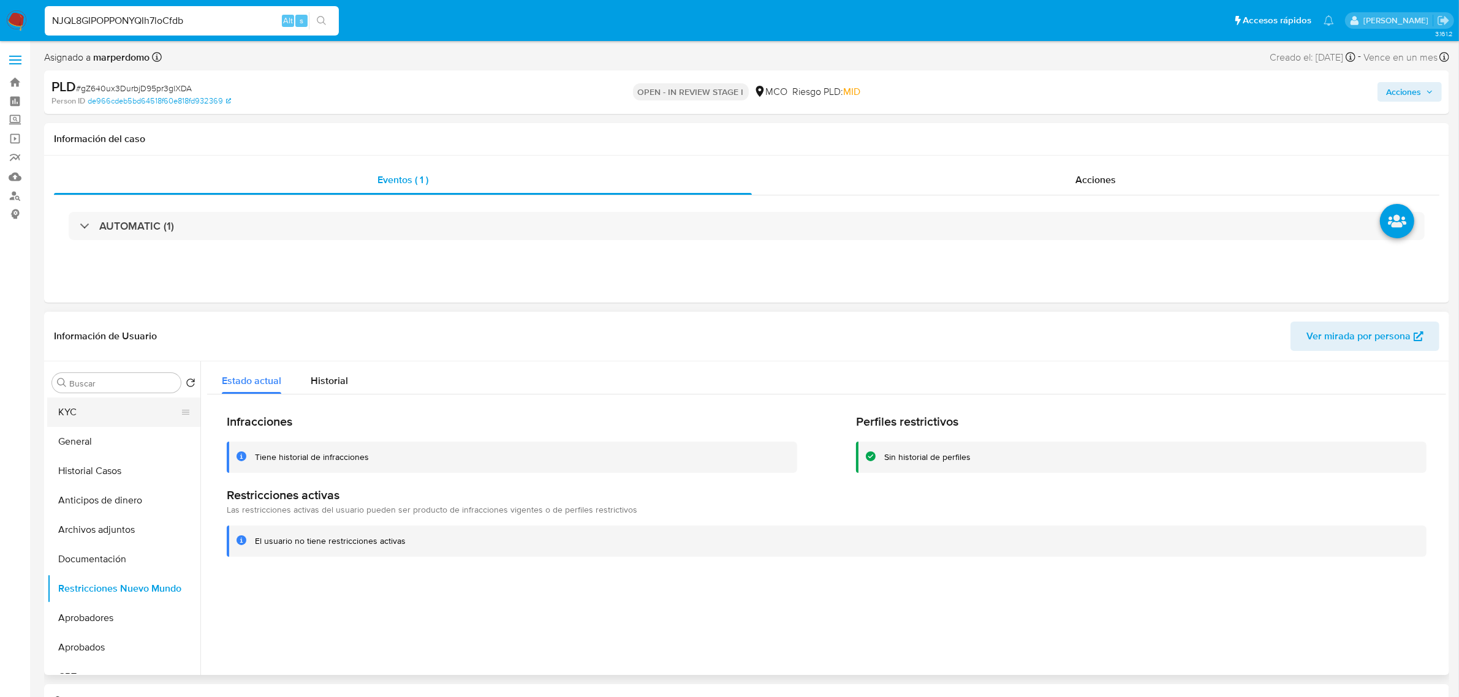
click at [108, 409] on button "KYC" at bounding box center [118, 412] width 143 height 29
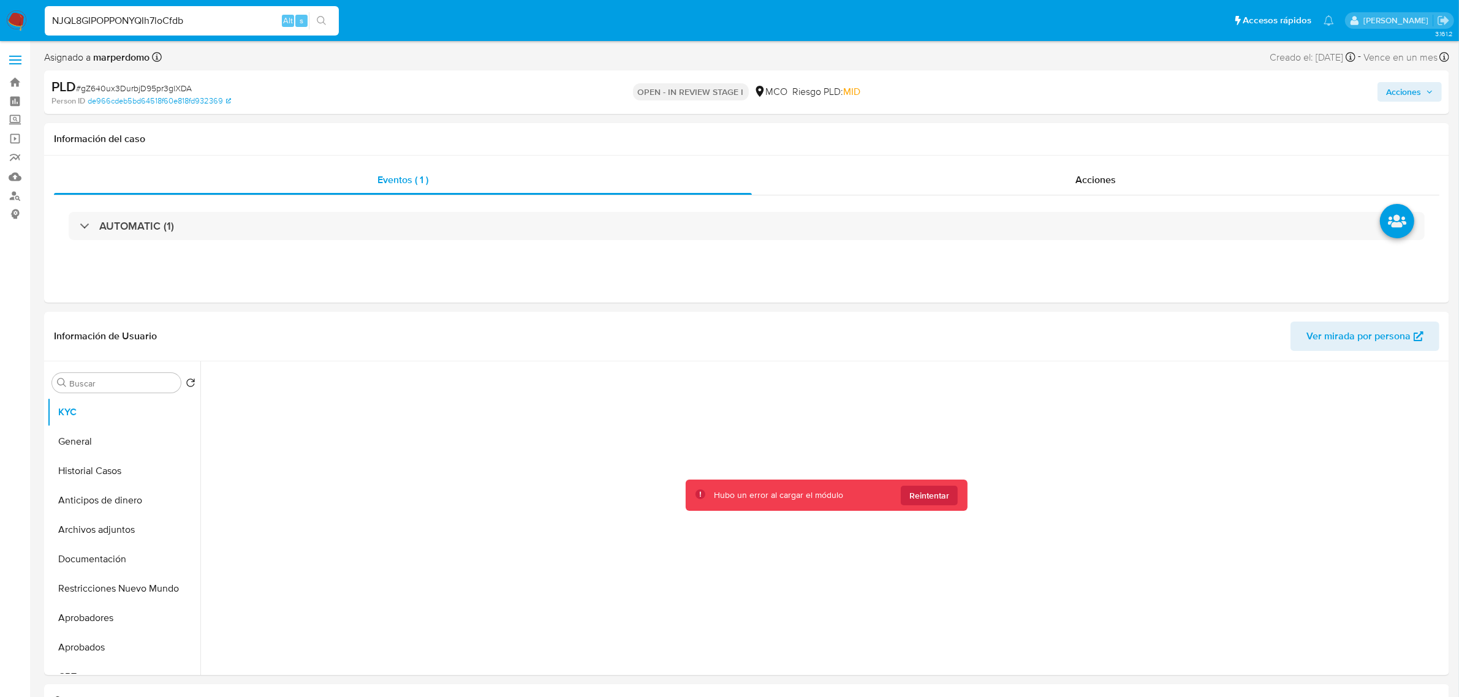
click at [226, 20] on input "NJQL8GIPOPPONYQIh7loCfdb" at bounding box center [192, 21] width 294 height 16
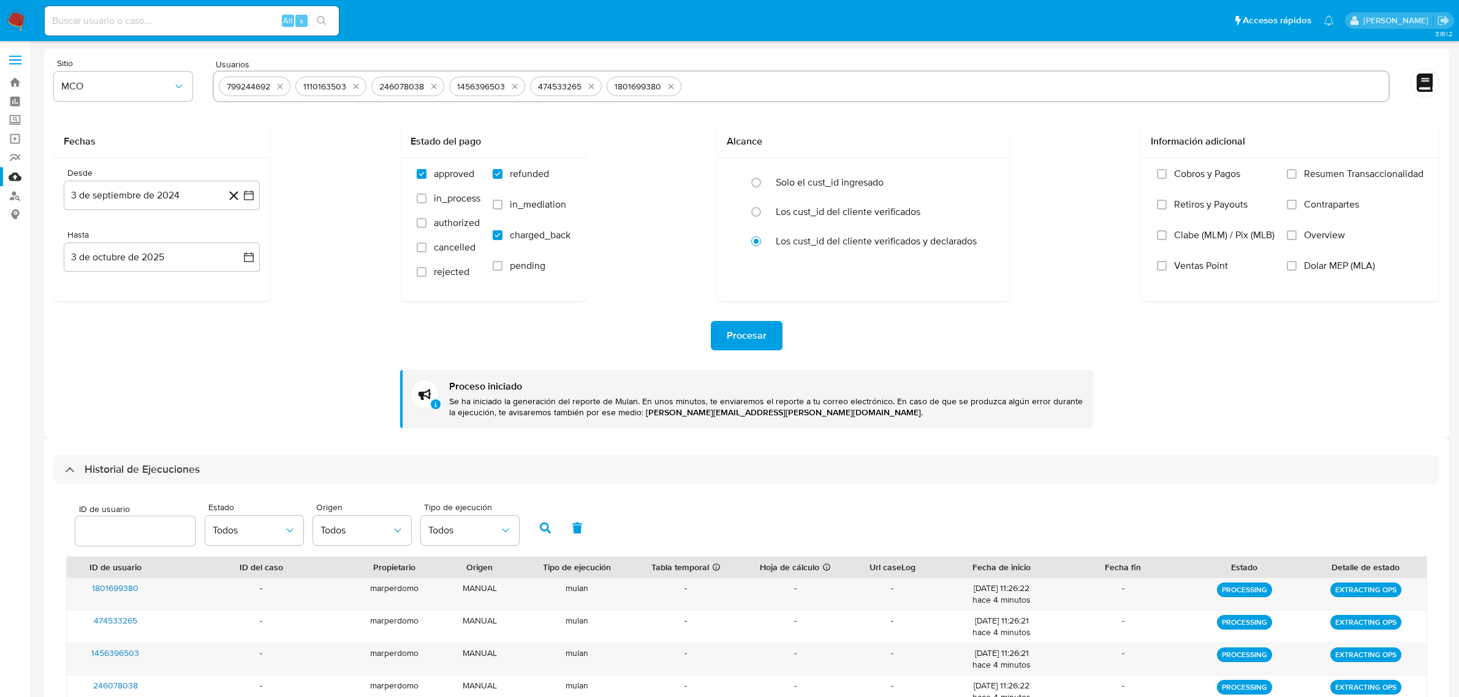
select select "10"
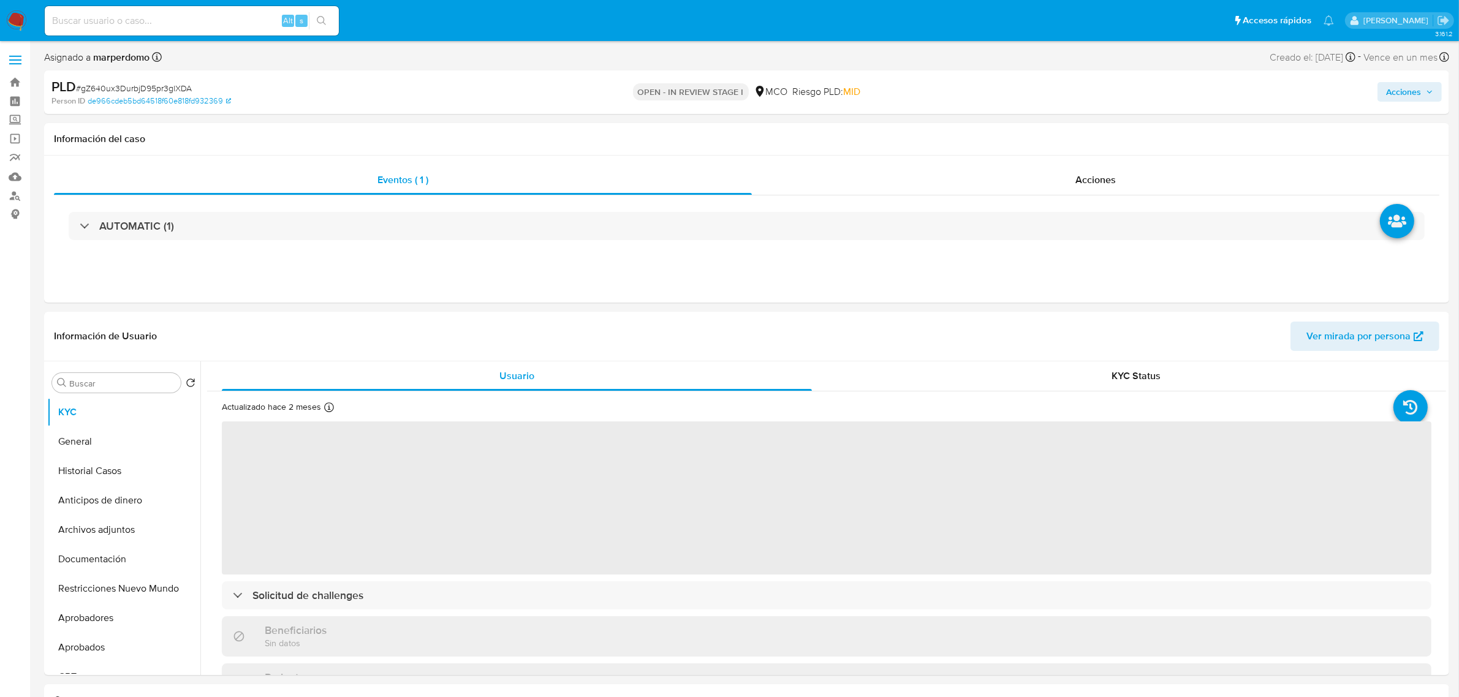
select select "10"
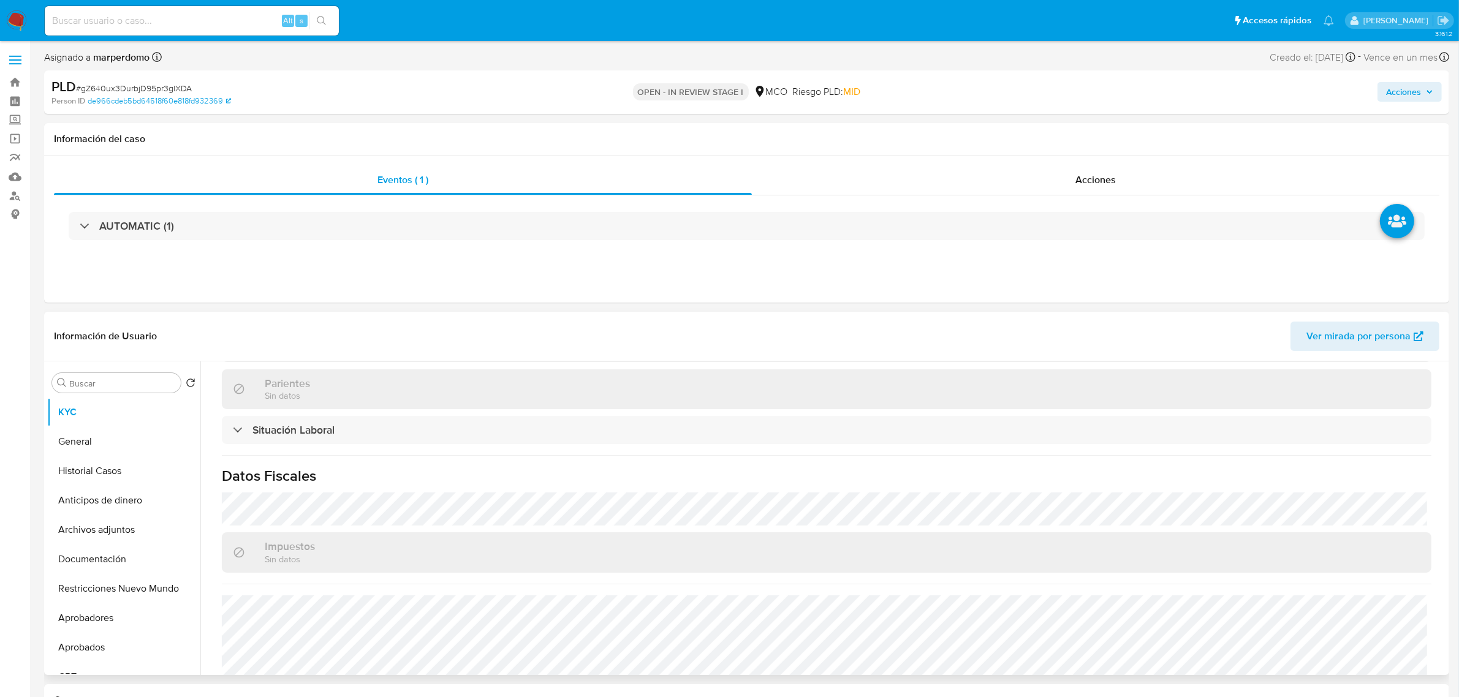
scroll to position [610, 0]
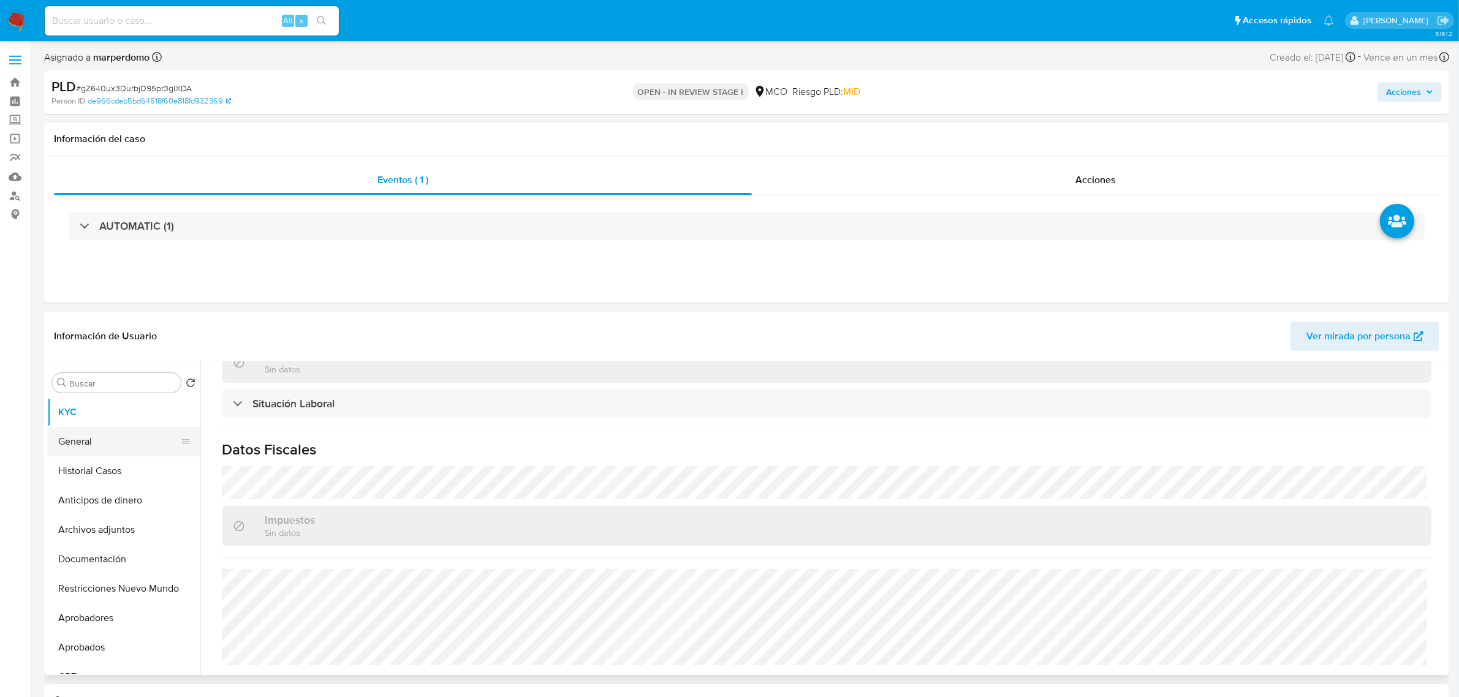
click at [71, 441] on button "General" at bounding box center [118, 441] width 143 height 29
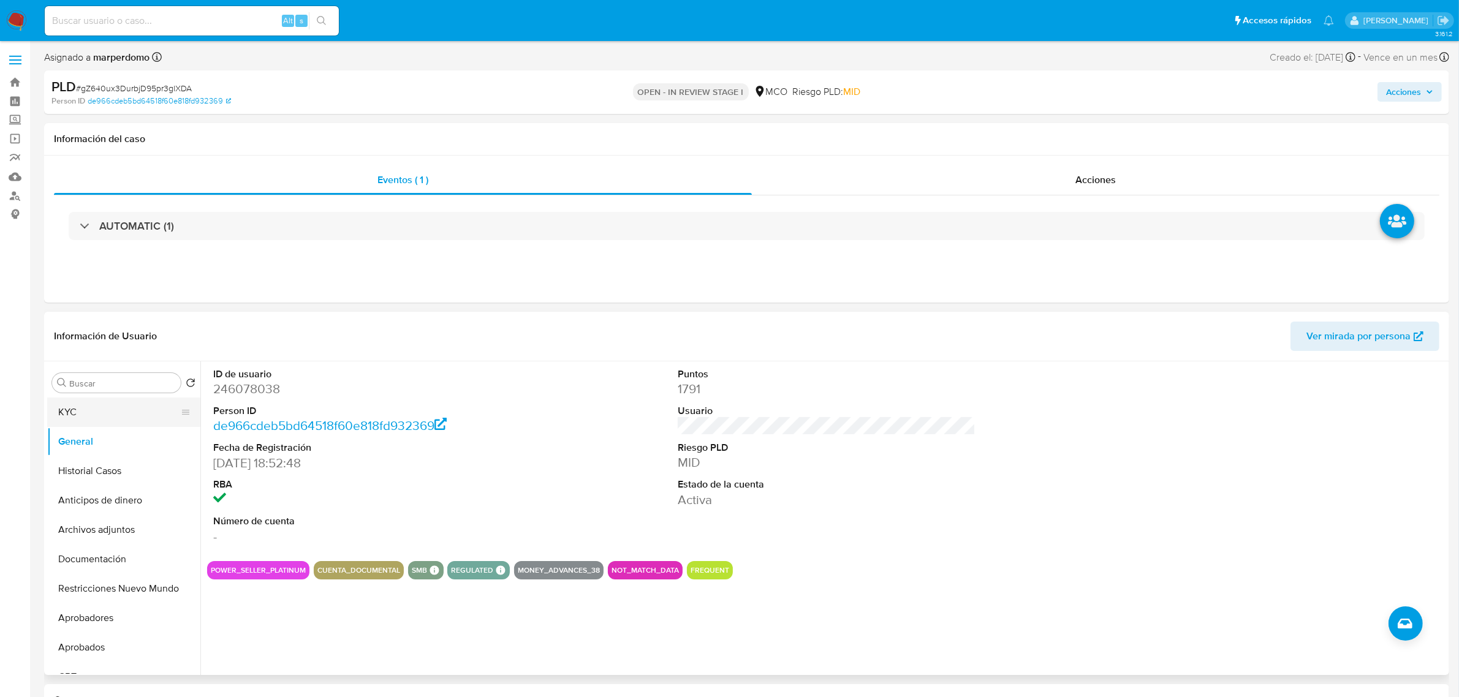
click at [102, 406] on button "KYC" at bounding box center [118, 412] width 143 height 29
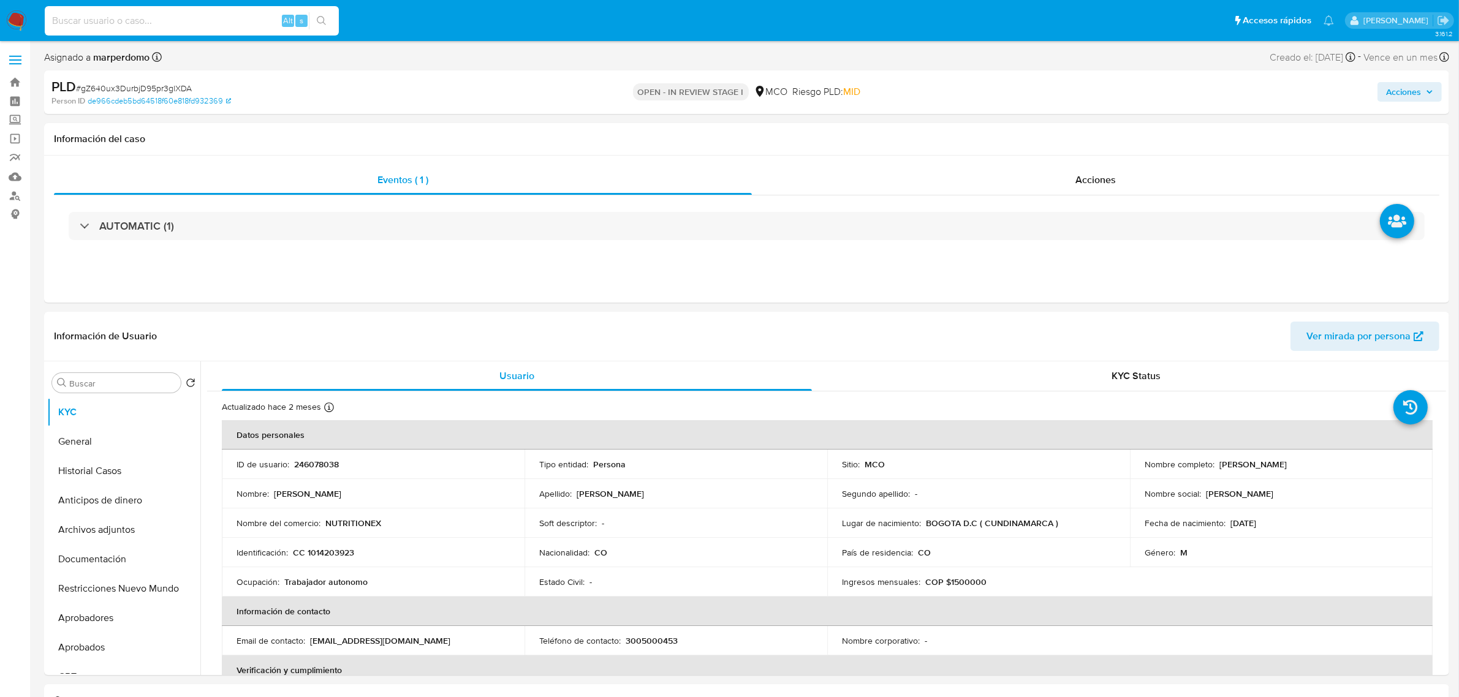
click at [138, 26] on input at bounding box center [192, 21] width 294 height 16
paste input "NJQL8GIPOPPONYQIh7loCfdb"
type input "NJQL8GIPOPPONYQIh7loCfdb"
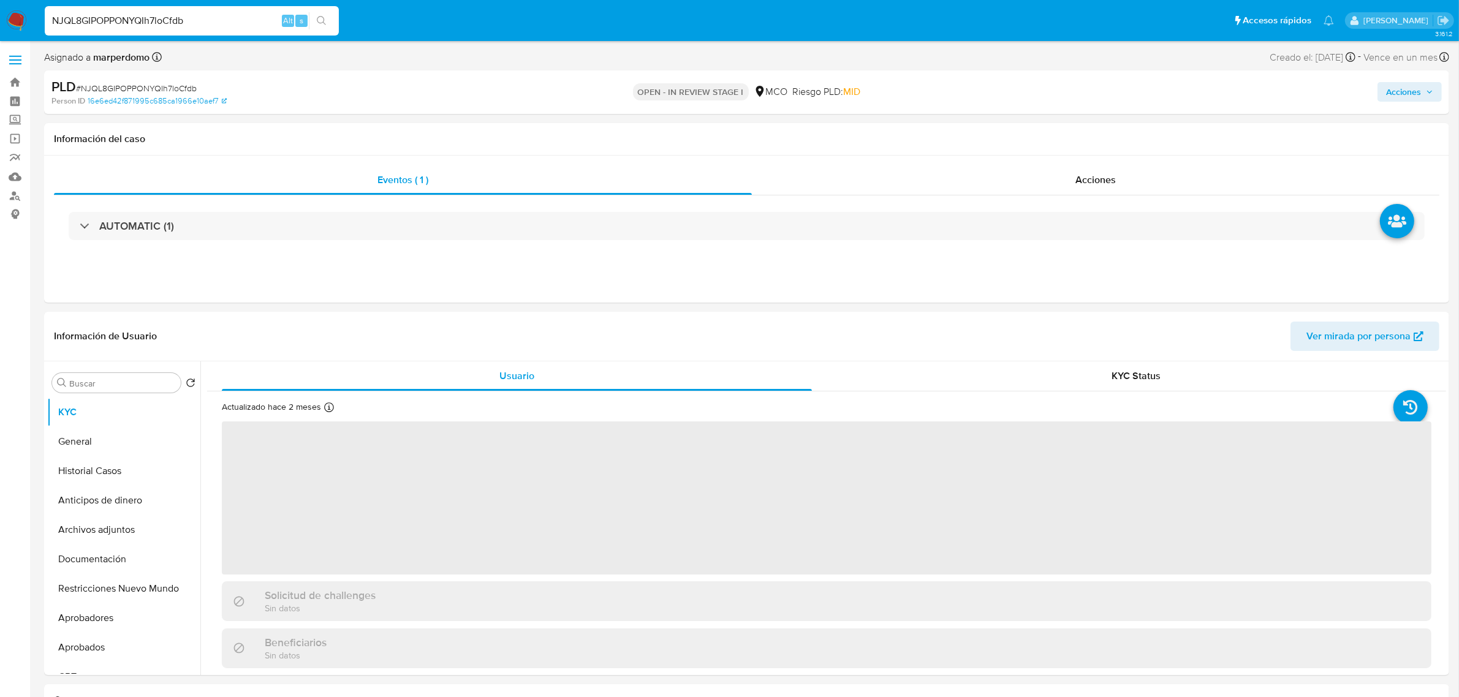
select select "10"
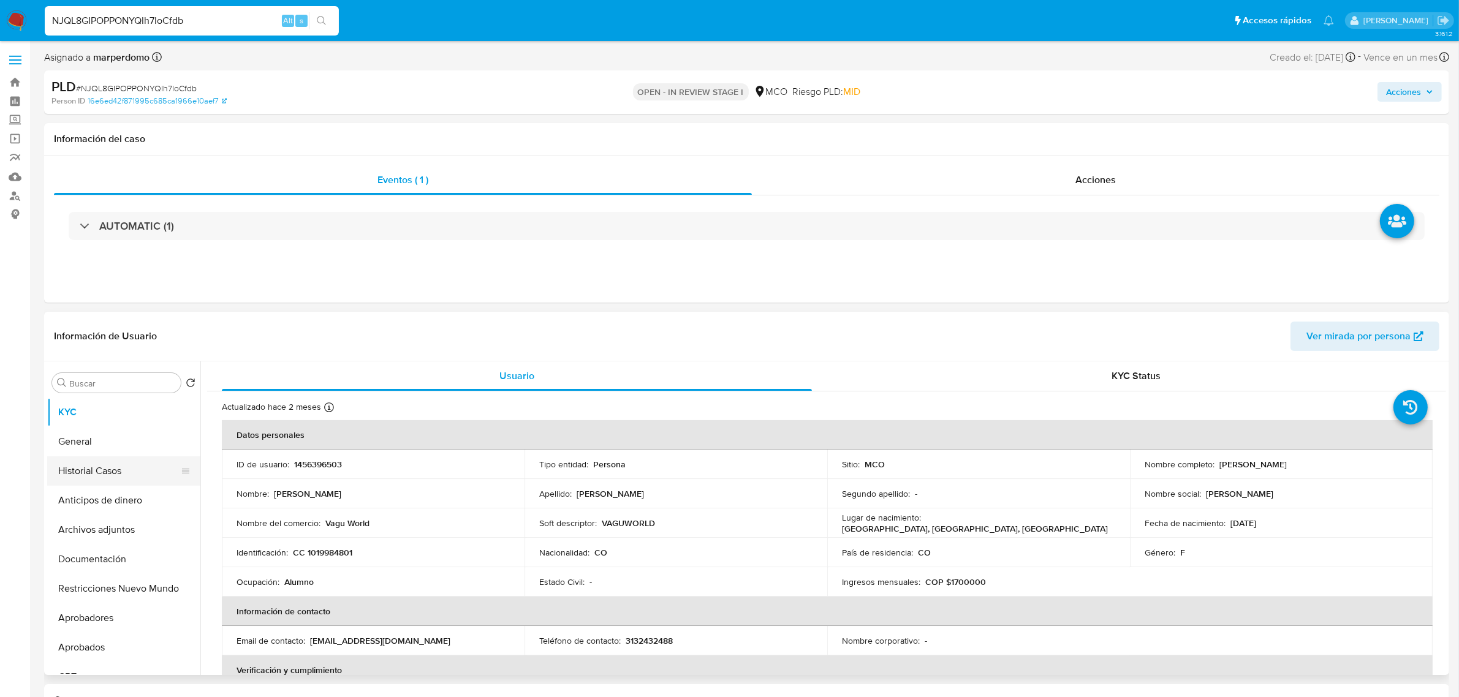
click at [143, 478] on button "Historial Casos" at bounding box center [118, 471] width 143 height 29
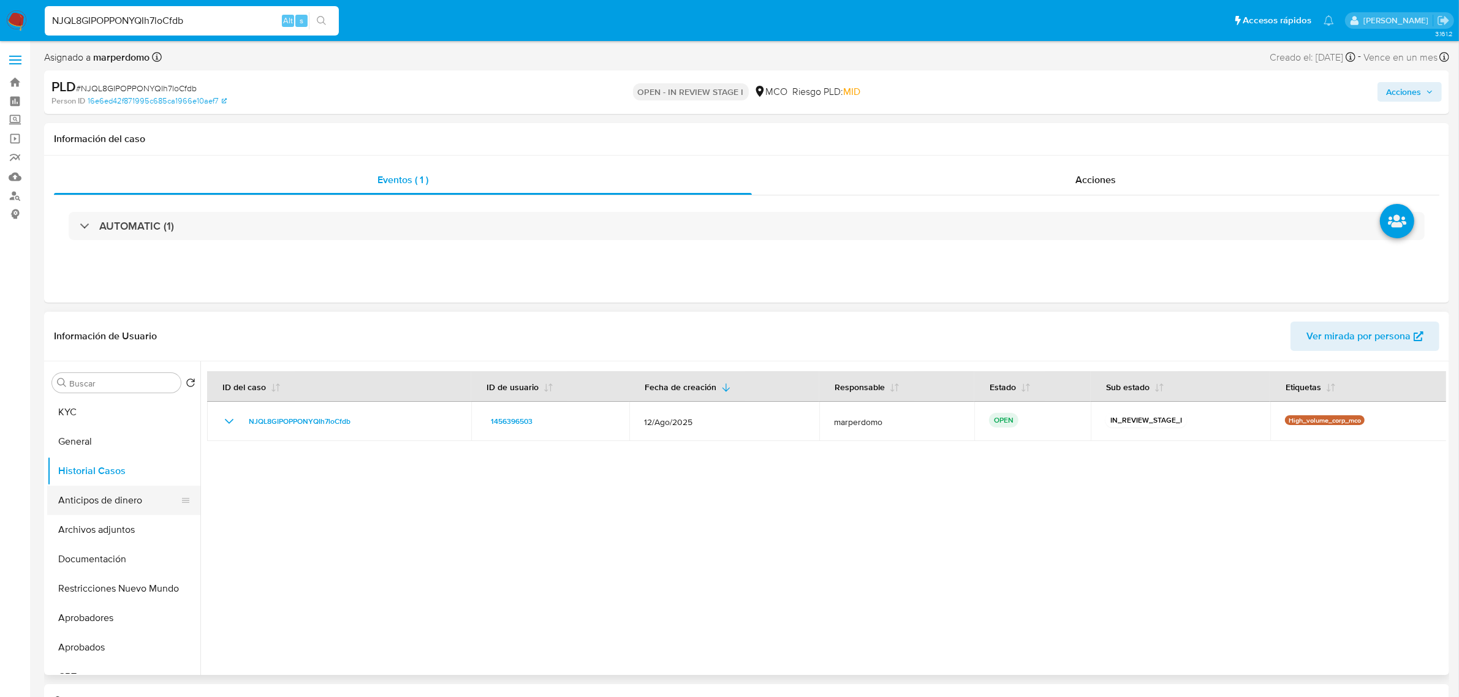
click at [105, 506] on button "Anticipos de dinero" at bounding box center [118, 500] width 143 height 29
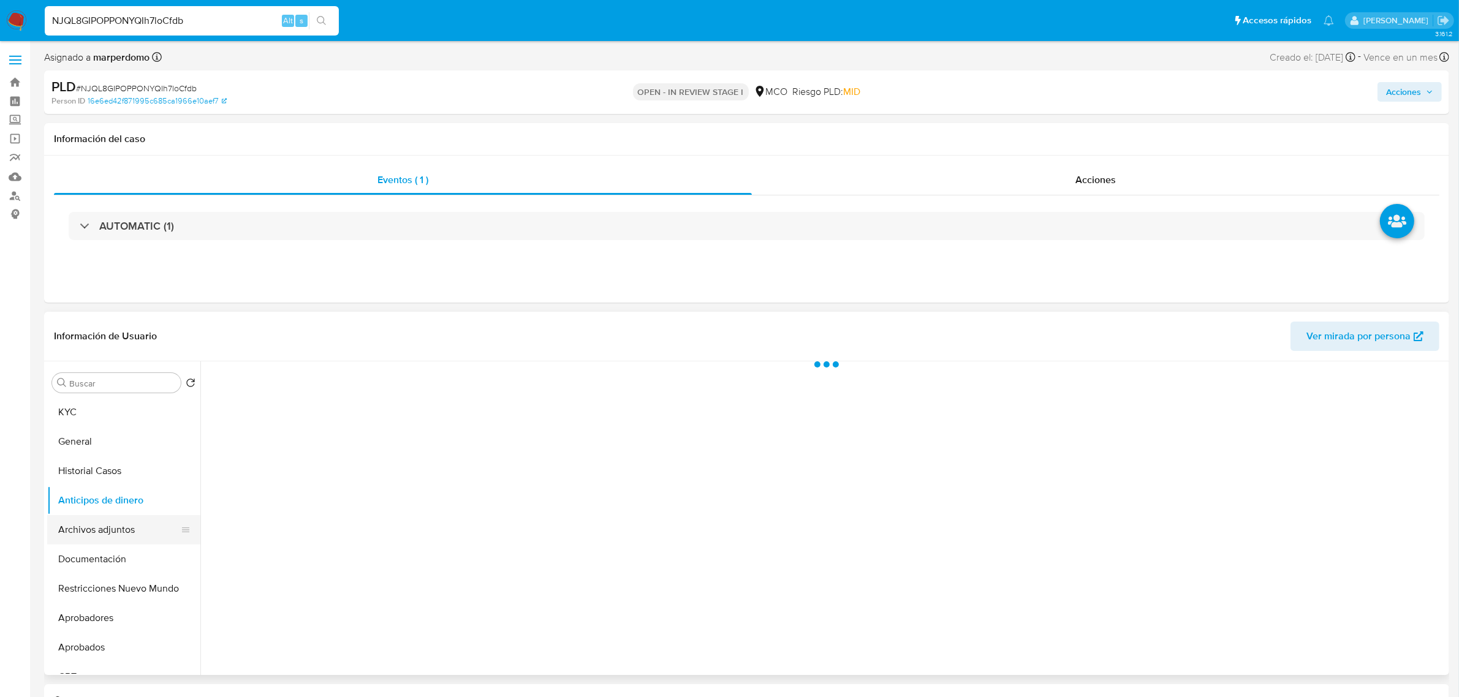
click at [102, 534] on button "Archivos adjuntos" at bounding box center [118, 529] width 143 height 29
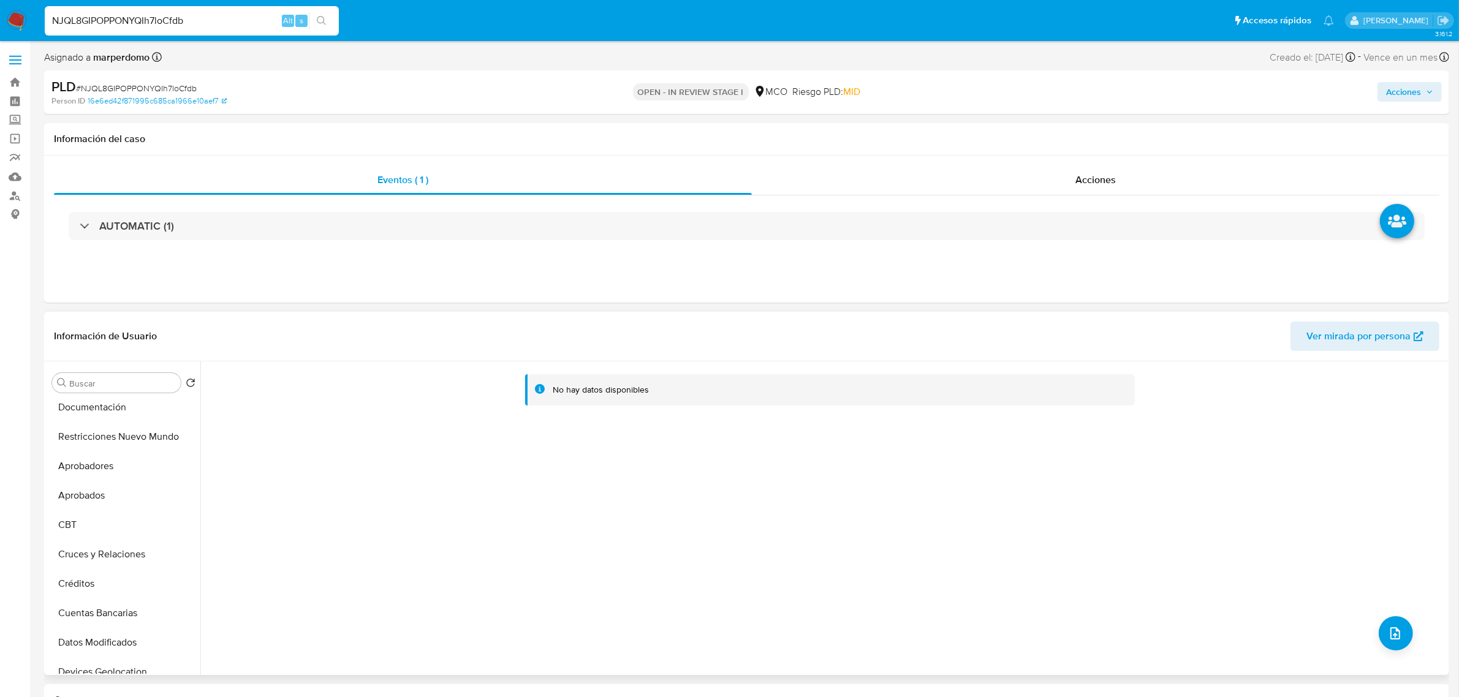
scroll to position [153, 0]
click at [124, 436] on button "Restricciones Nuevo Mundo" at bounding box center [118, 435] width 143 height 29
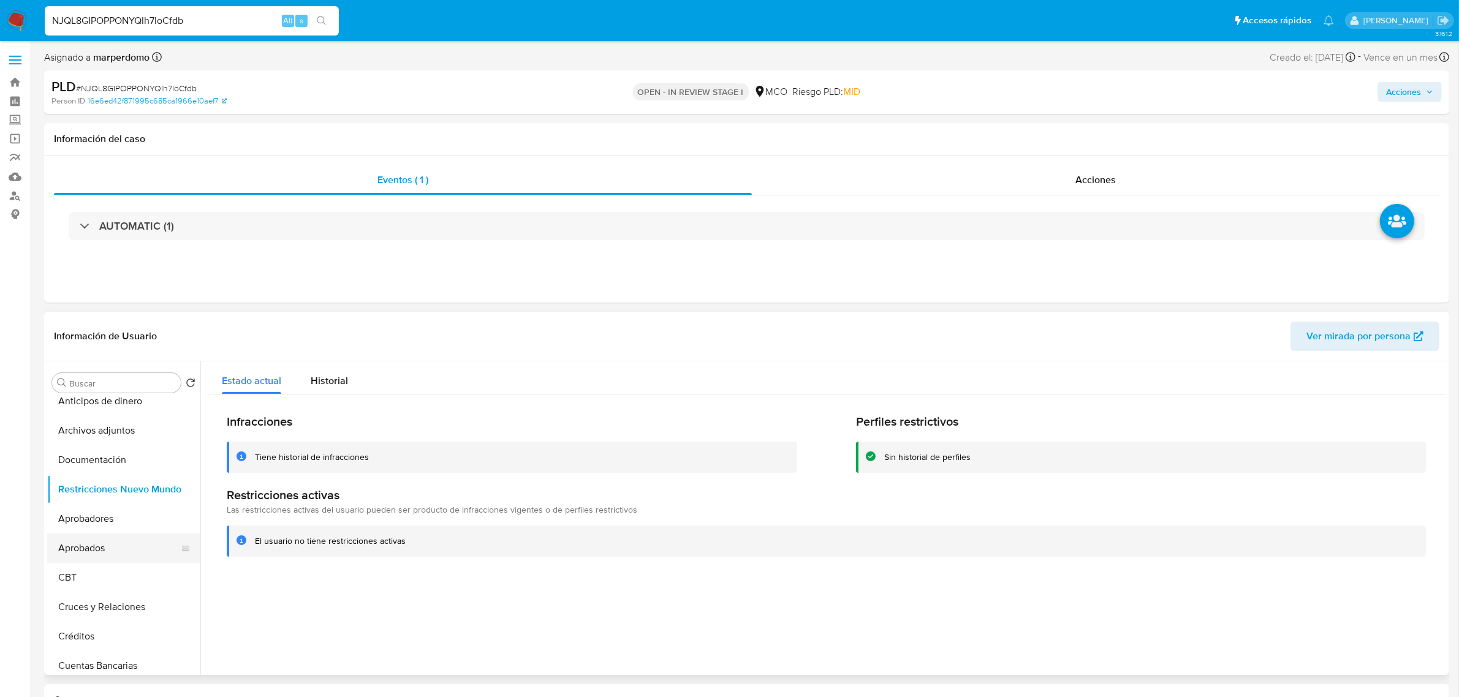
scroll to position [77, 0]
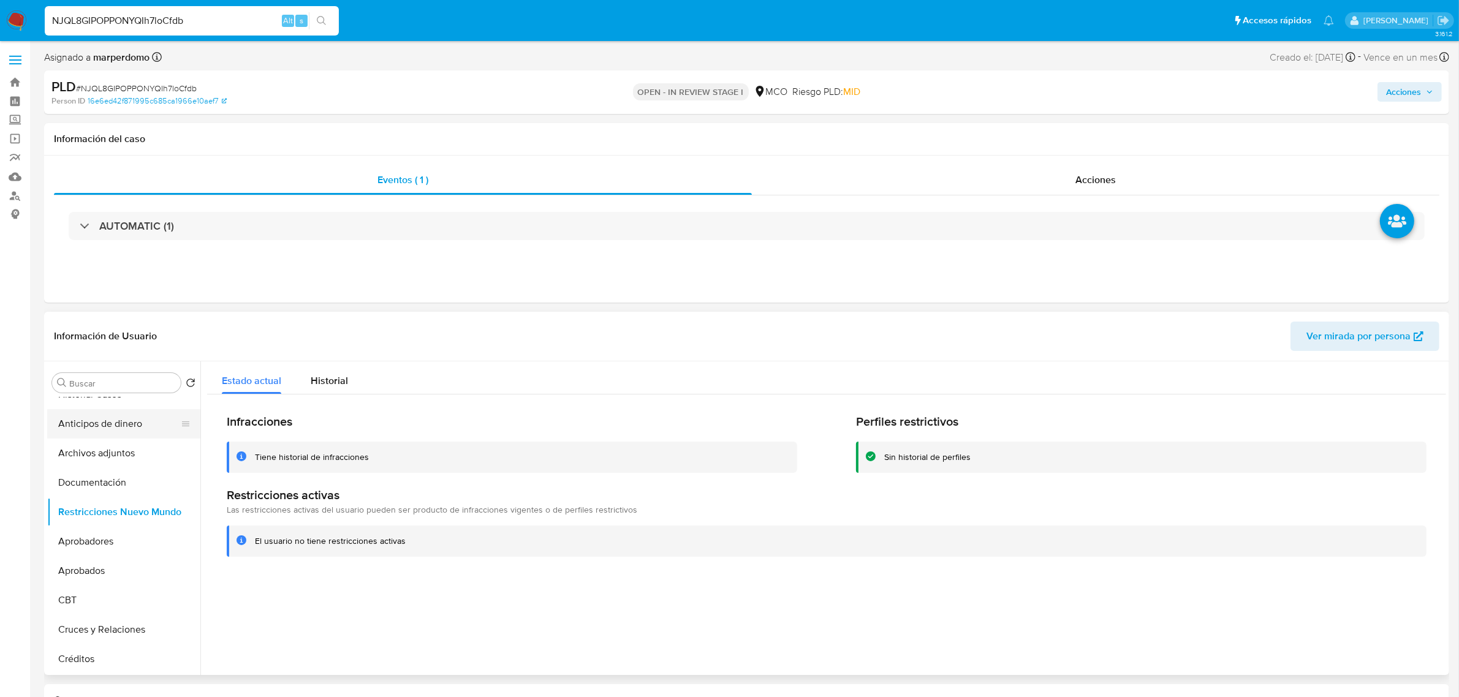
click at [102, 436] on button "Anticipos de dinero" at bounding box center [118, 423] width 143 height 29
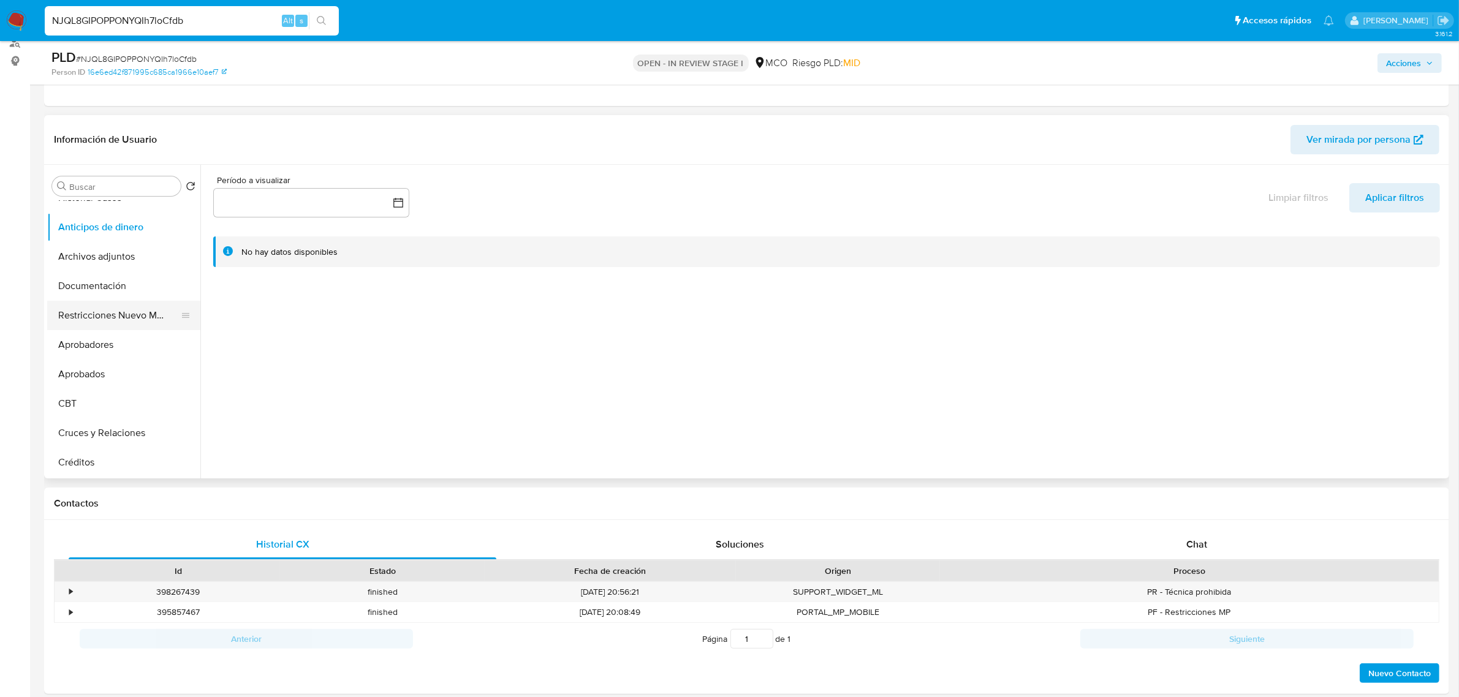
scroll to position [0, 0]
click at [78, 243] on button "General" at bounding box center [118, 244] width 143 height 29
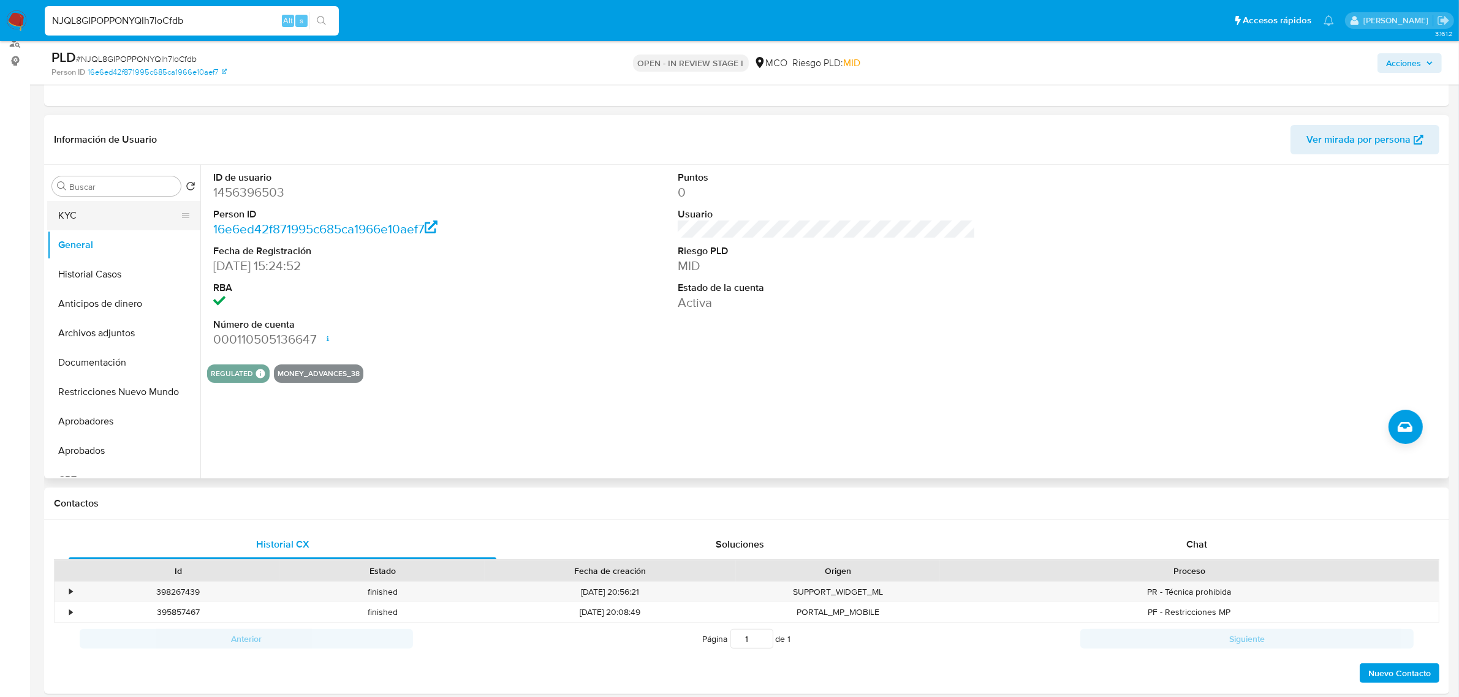
click at [72, 219] on button "KYC" at bounding box center [118, 215] width 143 height 29
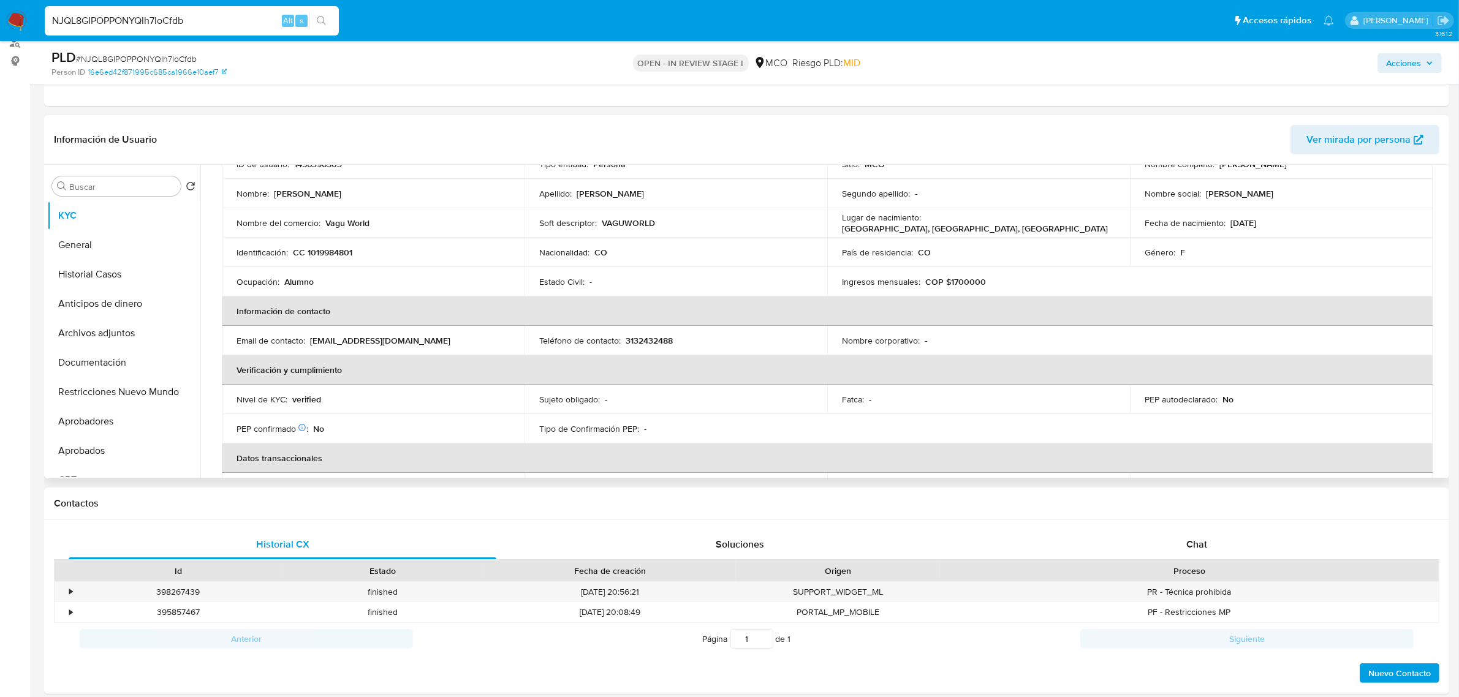
scroll to position [77, 0]
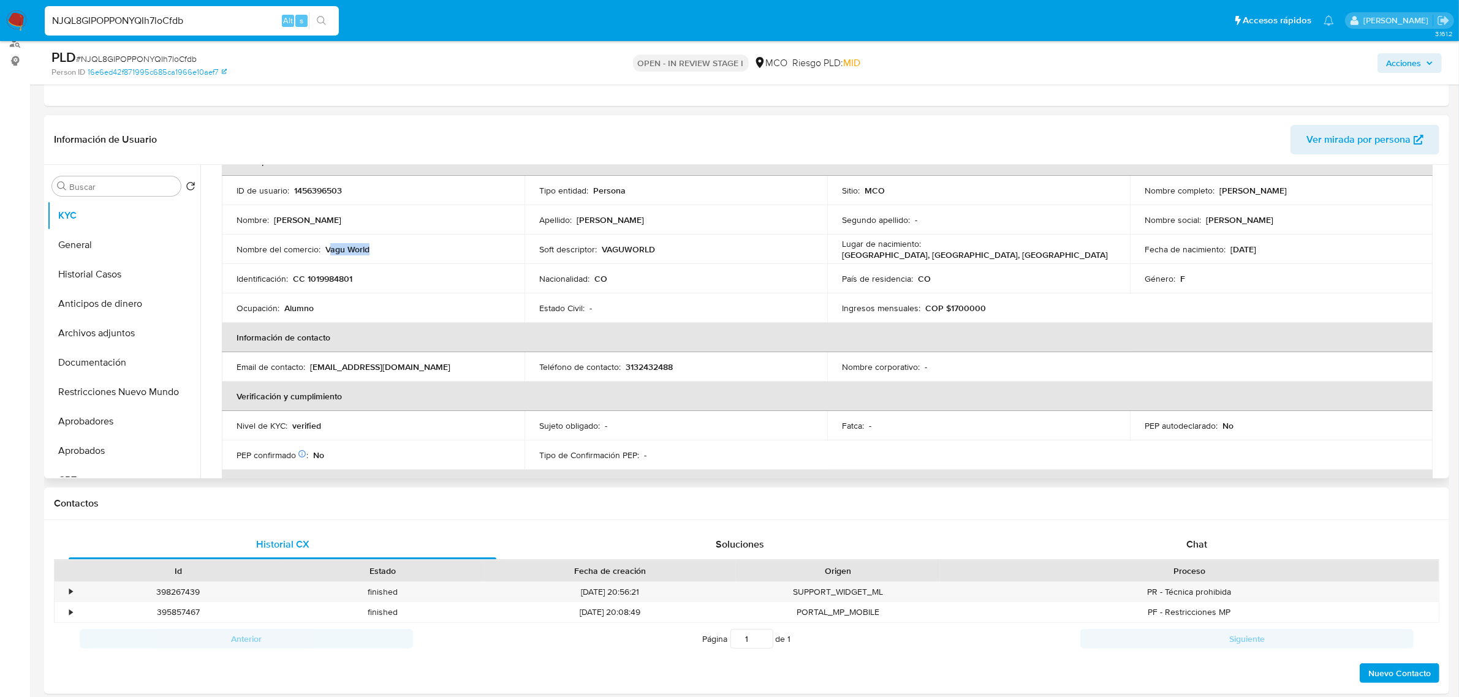
drag, startPoint x: 328, startPoint y: 250, endPoint x: 380, endPoint y: 253, distance: 52.2
click at [380, 253] on div "Nombre del comercio : Vagu World" at bounding box center [373, 249] width 273 height 11
click at [338, 259] on td "Nombre del comercio : Vagu World" at bounding box center [373, 249] width 303 height 29
drag, startPoint x: 325, startPoint y: 249, endPoint x: 389, endPoint y: 254, distance: 64.6
click at [389, 254] on div "Nombre del comercio : Vagu World" at bounding box center [373, 249] width 273 height 11
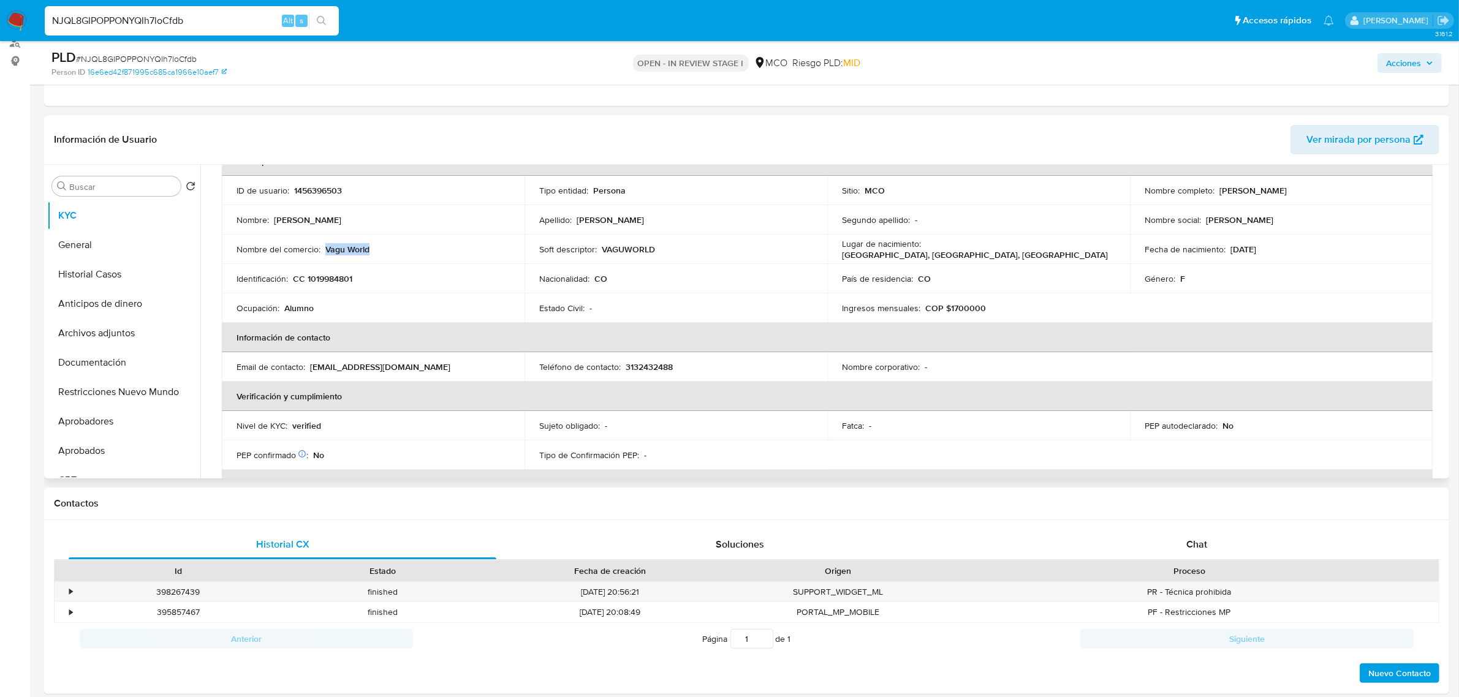
copy p "Vagu World"
click at [144, 392] on button "Restricciones Nuevo Mundo" at bounding box center [118, 391] width 143 height 29
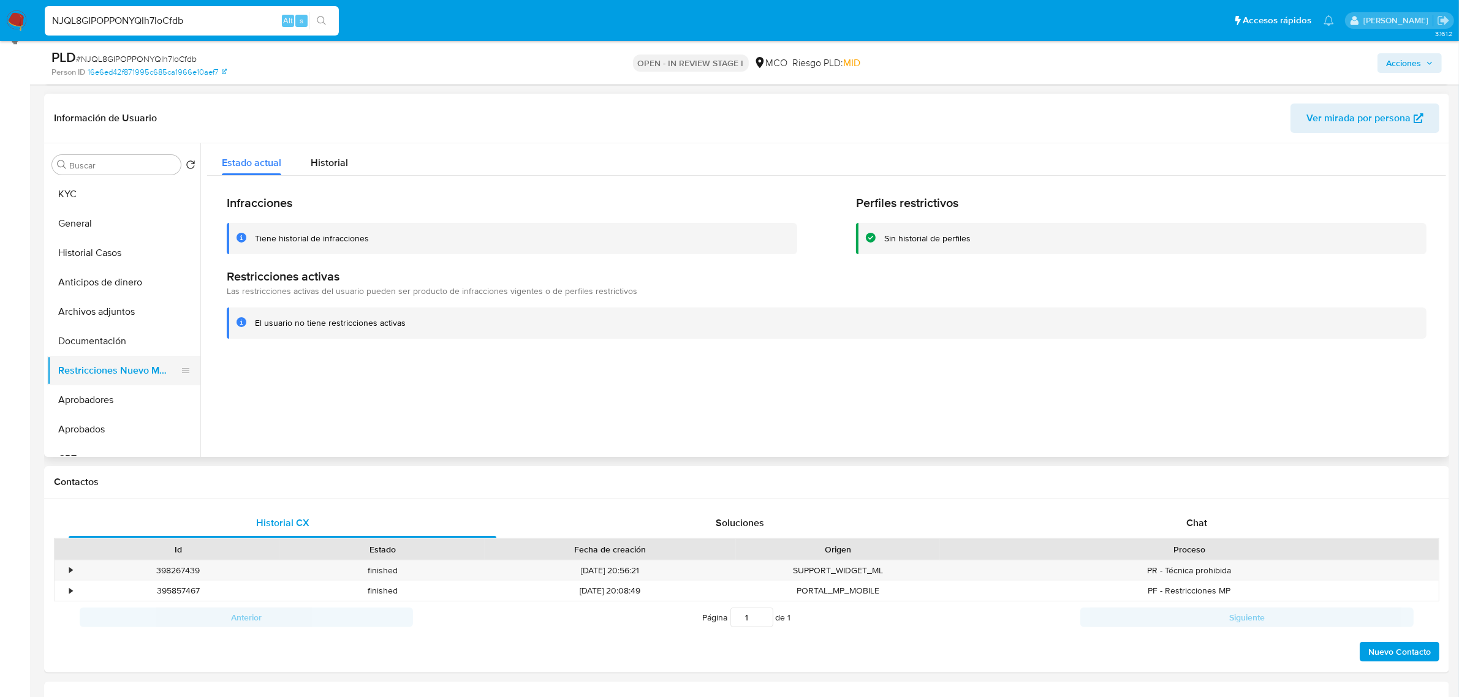
scroll to position [153, 0]
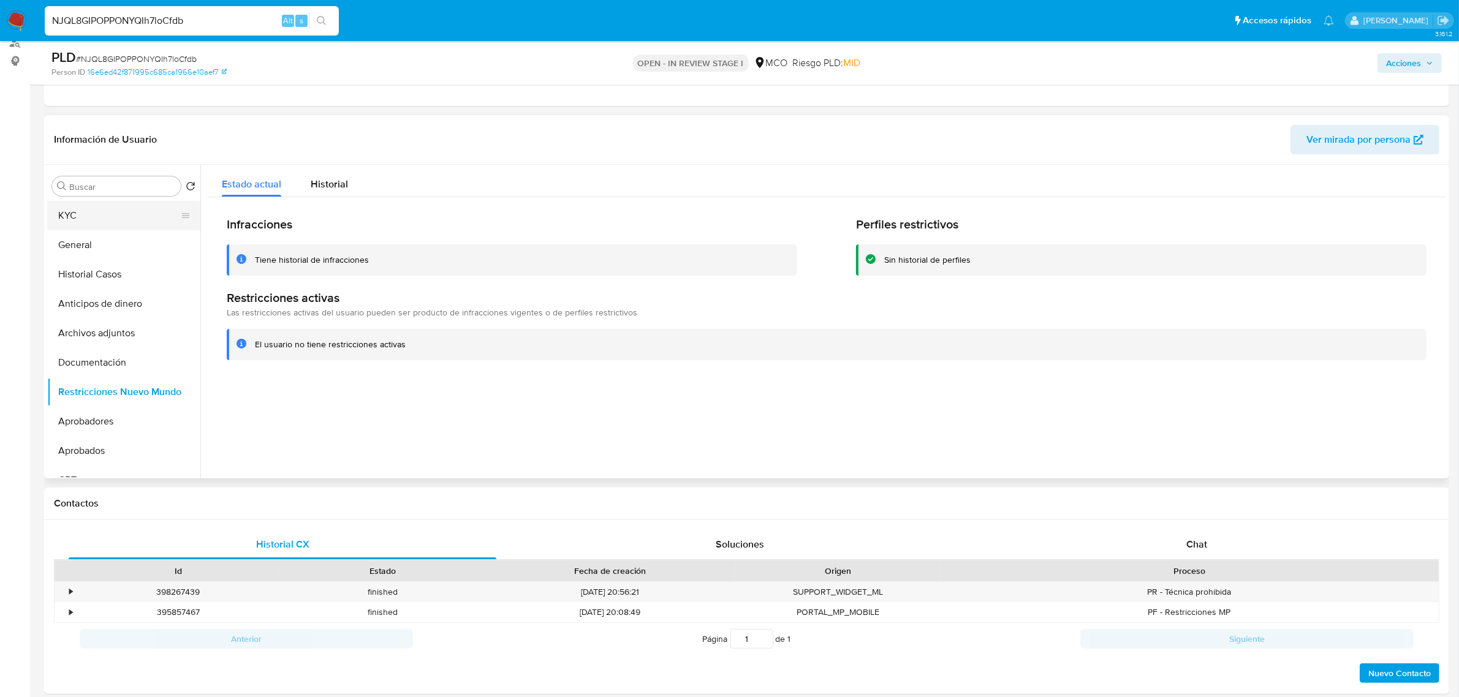
click at [69, 224] on button "KYC" at bounding box center [118, 215] width 143 height 29
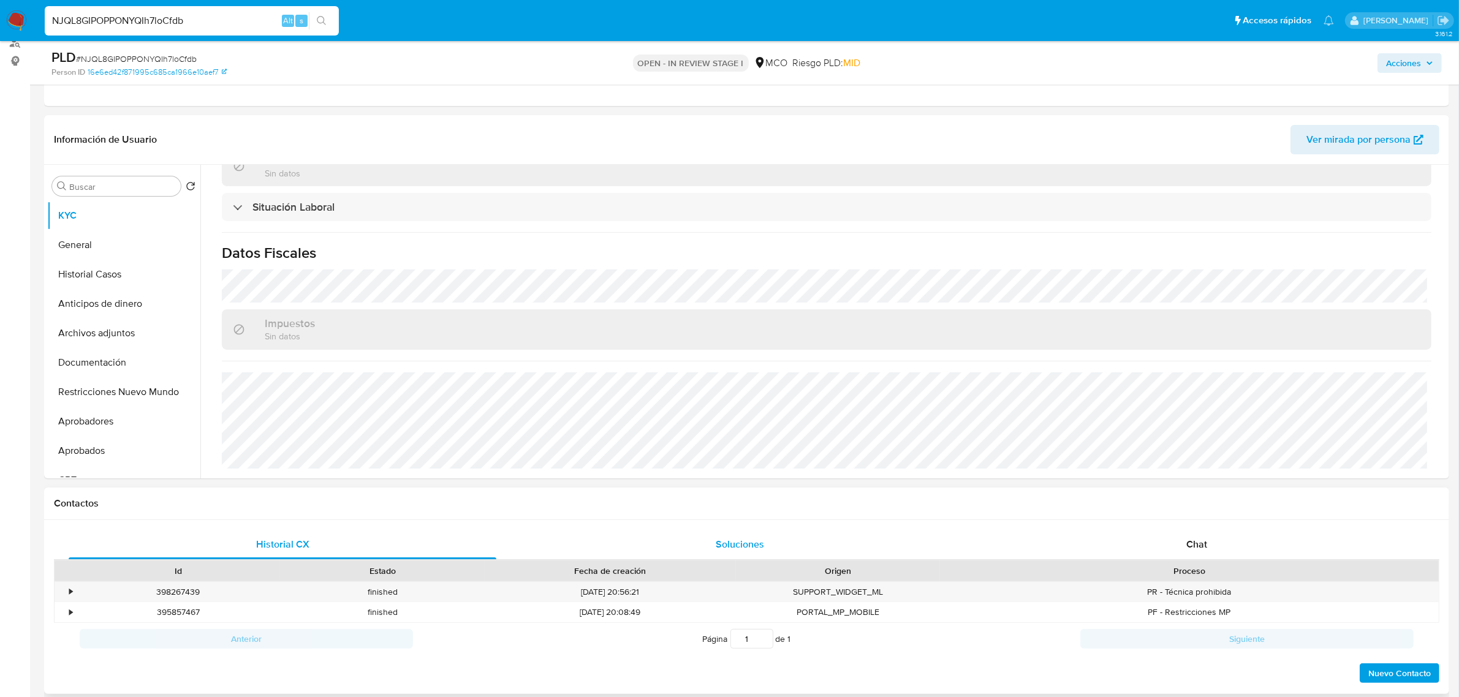
scroll to position [230, 0]
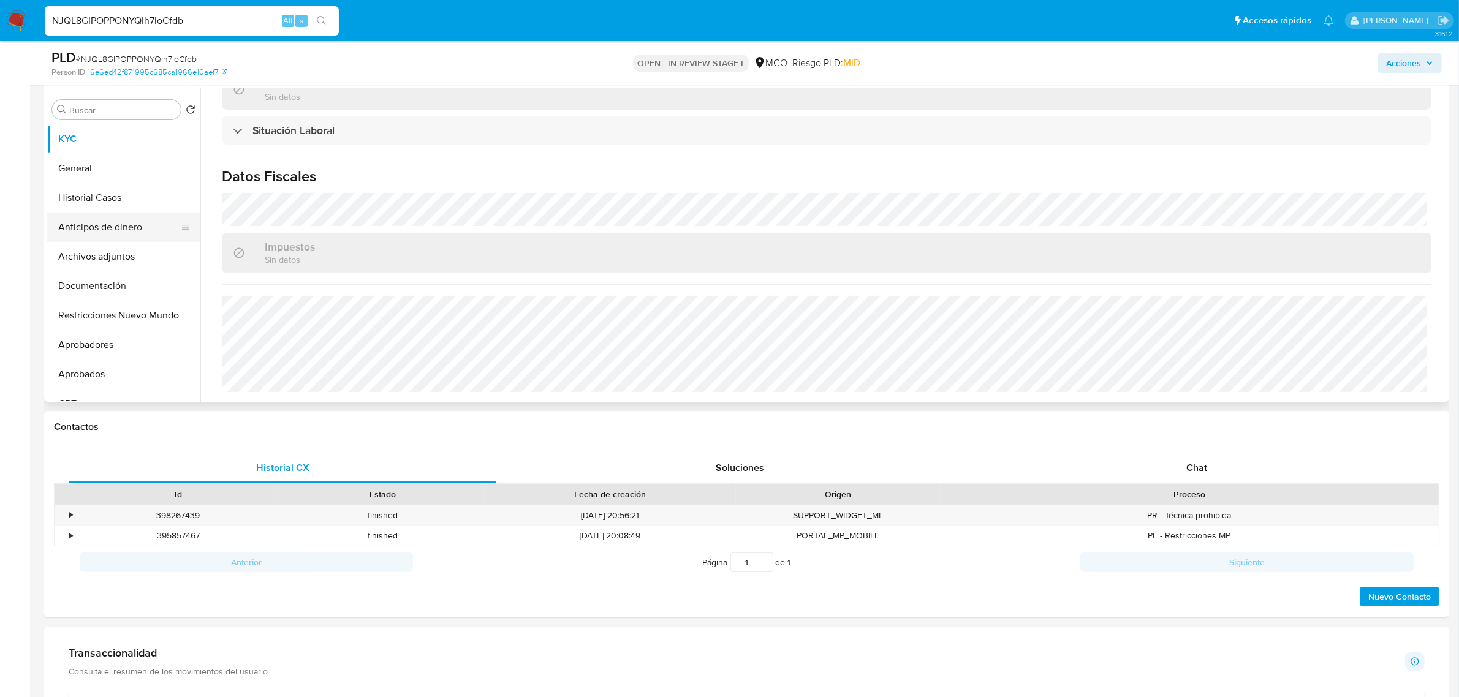
click at [112, 225] on button "Anticipos de dinero" at bounding box center [118, 227] width 143 height 29
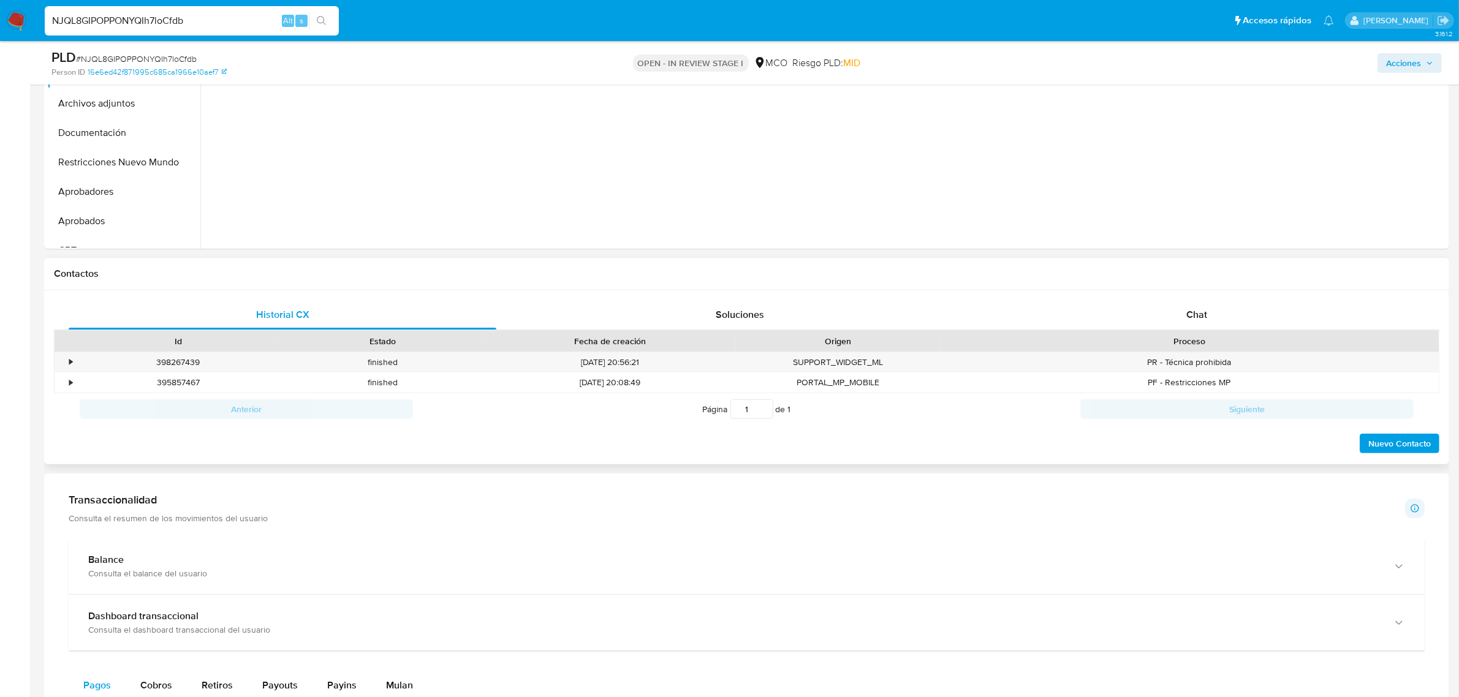
scroll to position [306, 0]
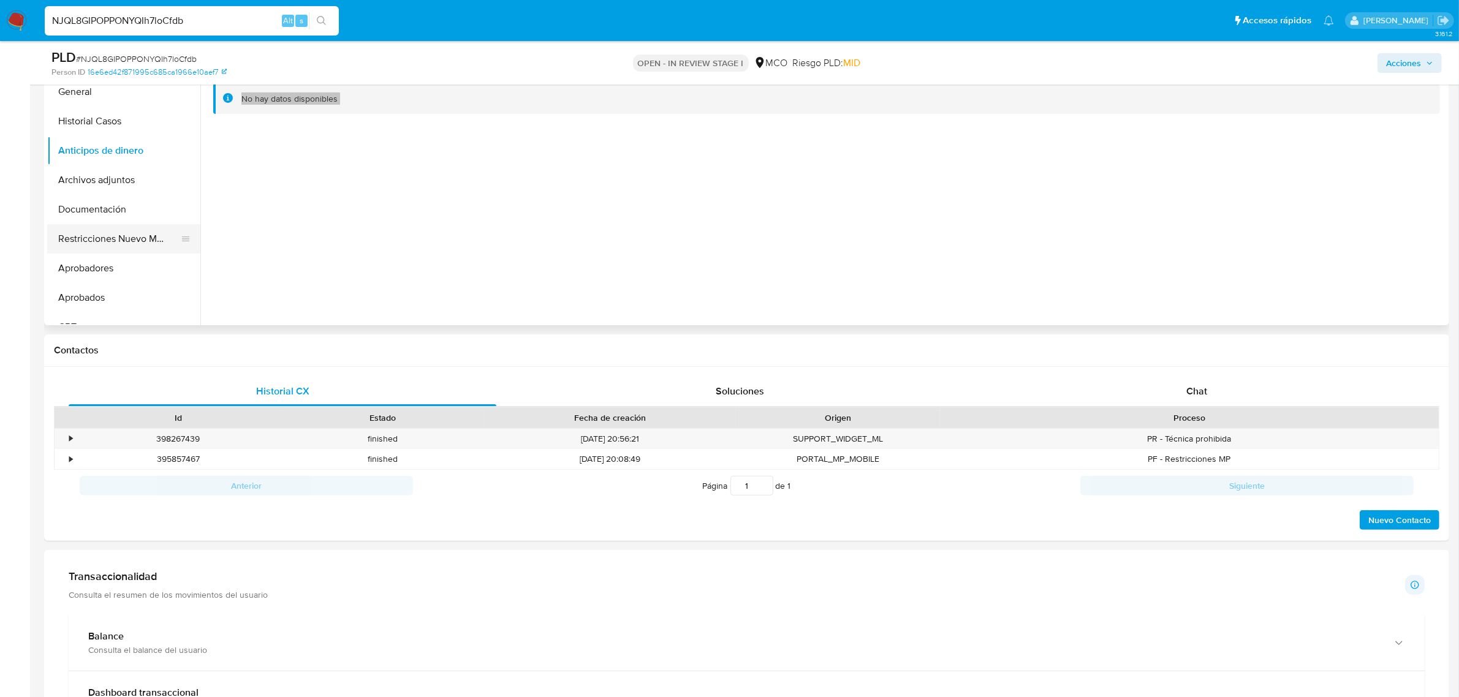
drag, startPoint x: 127, startPoint y: 241, endPoint x: 124, endPoint y: 246, distance: 6.6
click at [124, 245] on button "Restricciones Nuevo Mundo" at bounding box center [118, 238] width 143 height 29
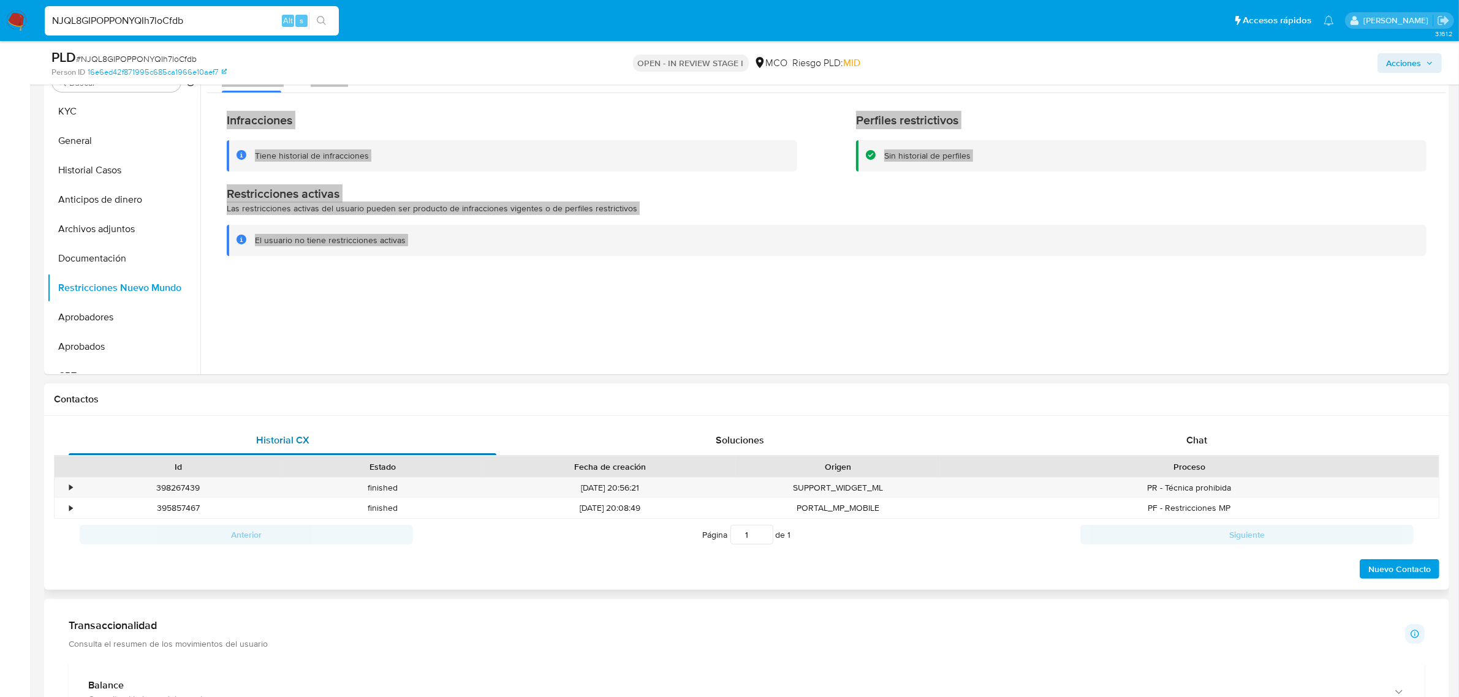
scroll to position [230, 0]
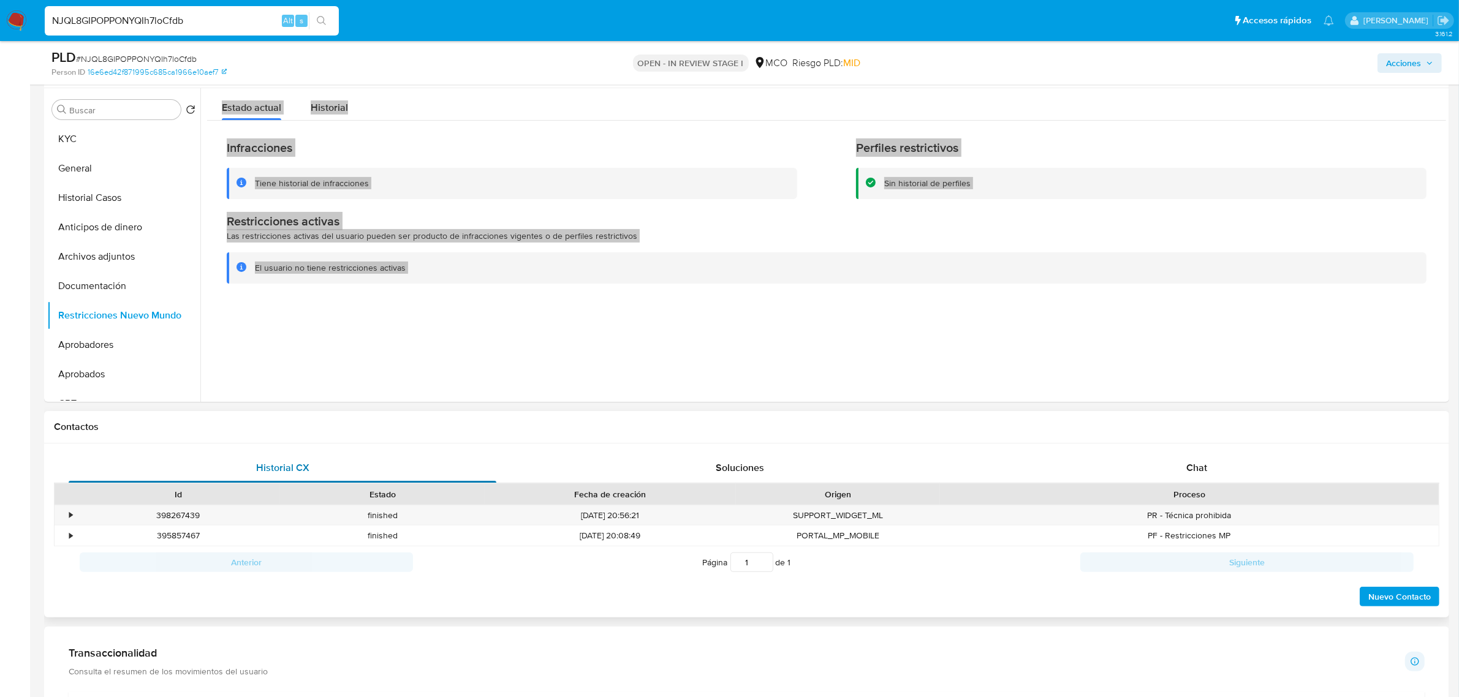
click at [451, 389] on div at bounding box center [823, 245] width 1246 height 314
click at [429, 332] on div at bounding box center [823, 245] width 1246 height 314
click at [382, 237] on span "Las restricciones activas del usuario pueden ser producto de infracciones vigen…" at bounding box center [432, 236] width 411 height 12
click at [307, 343] on div at bounding box center [823, 245] width 1246 height 314
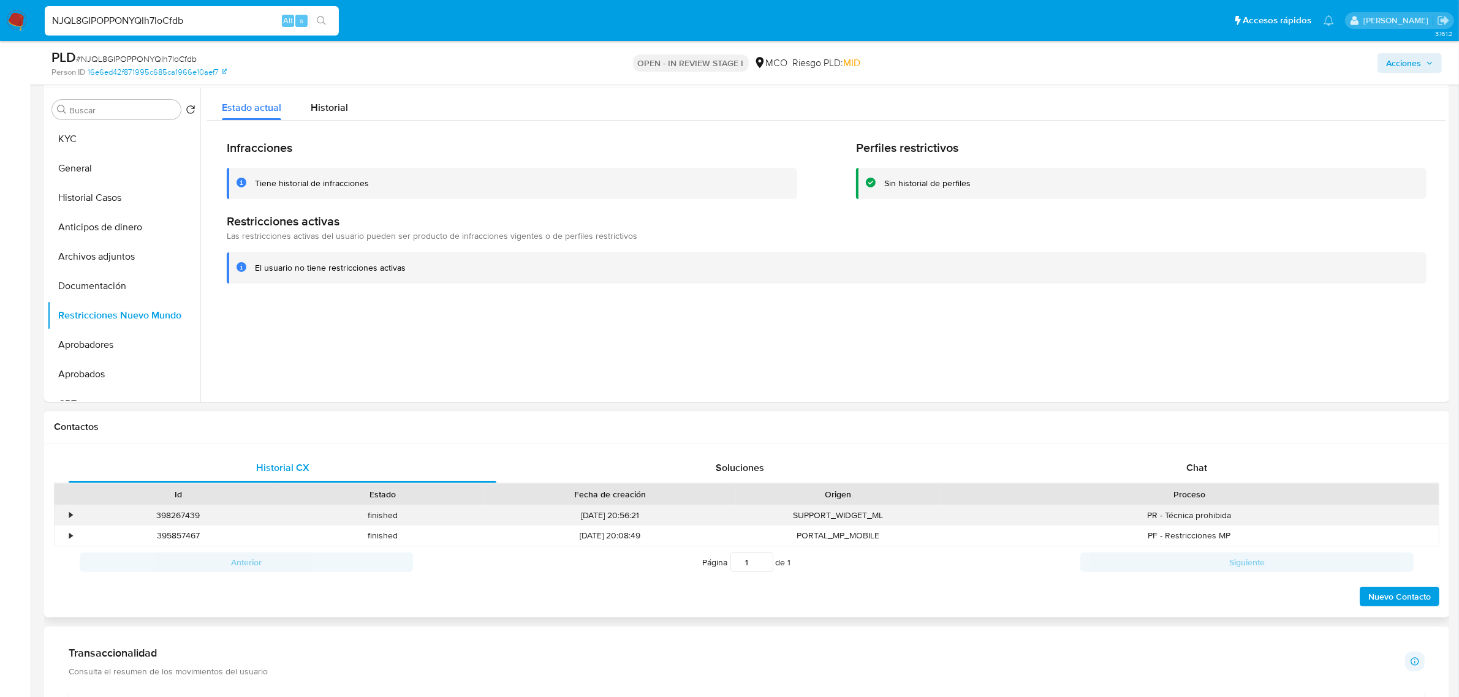
click at [64, 512] on div "•" at bounding box center [65, 516] width 21 height 20
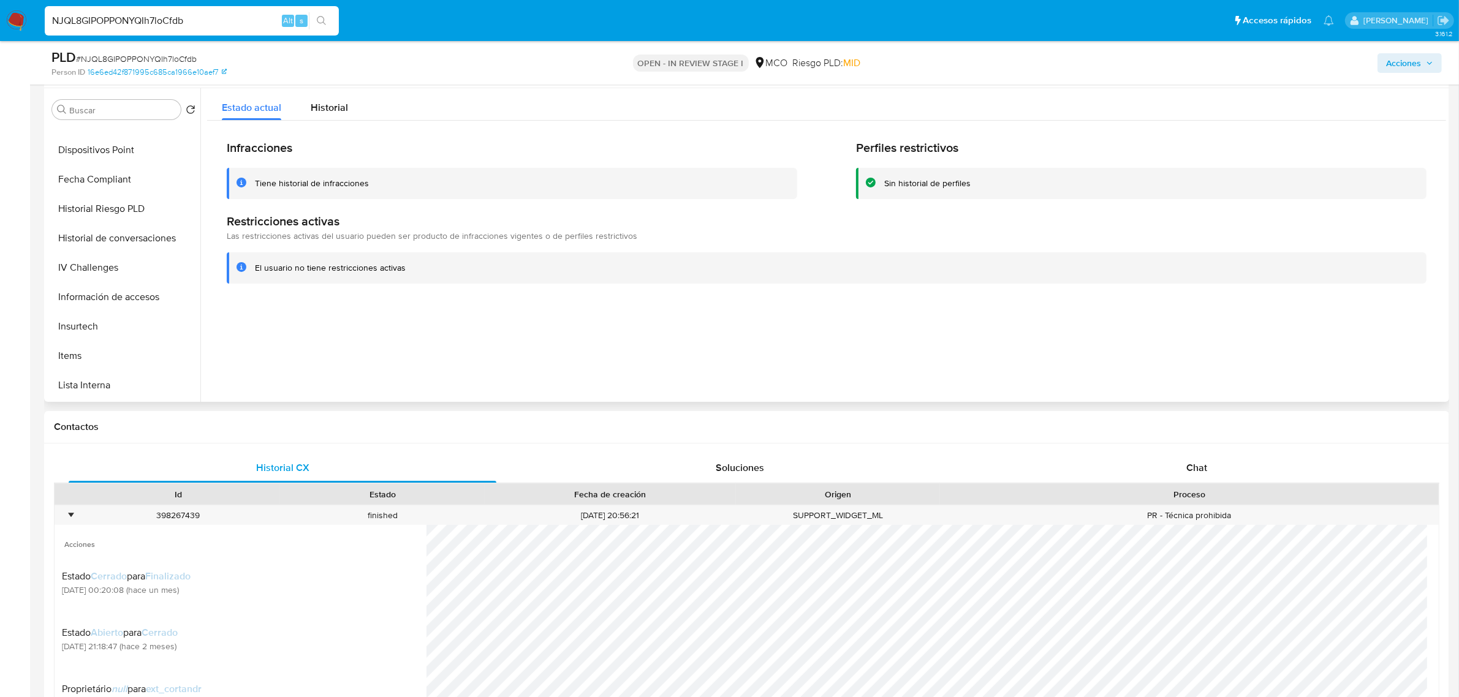
scroll to position [576, 0]
click at [117, 381] on button "Tarjetas" at bounding box center [123, 386] width 153 height 29
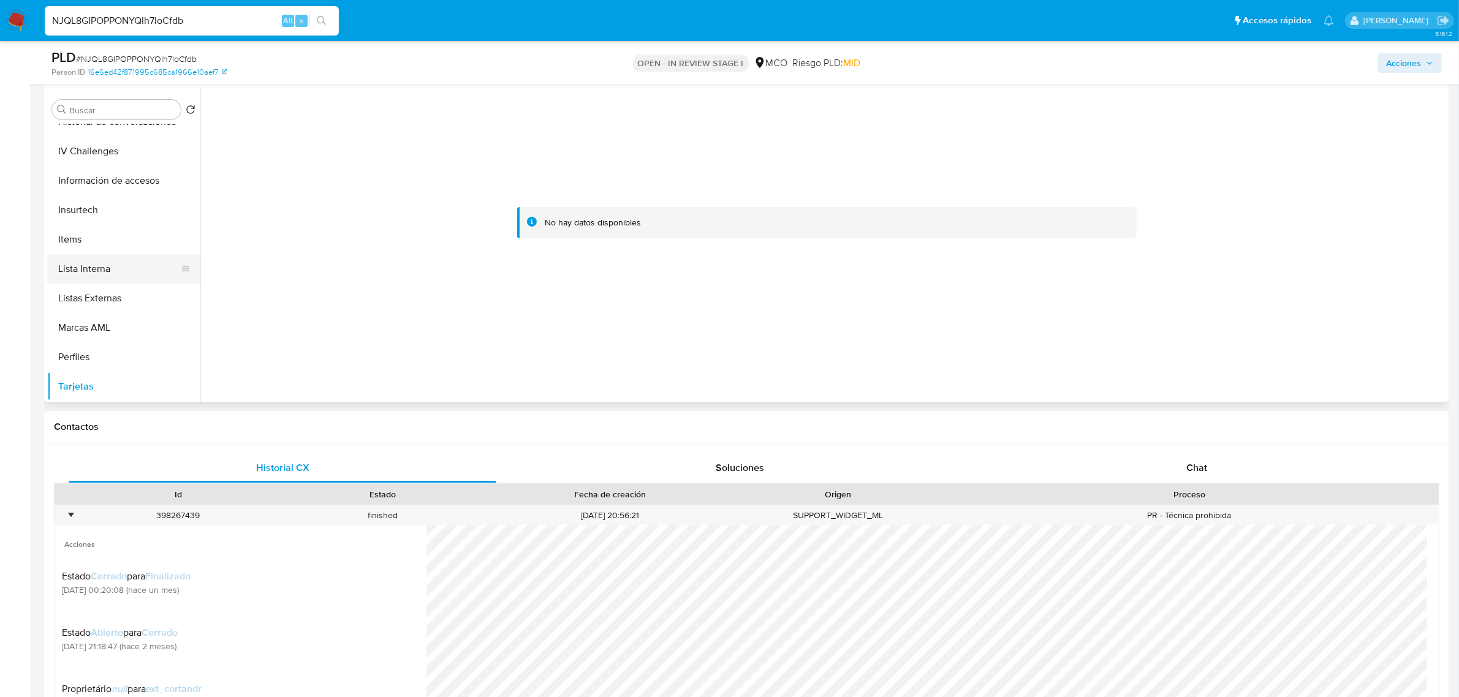
click at [101, 277] on button "Lista Interna" at bounding box center [118, 268] width 143 height 29
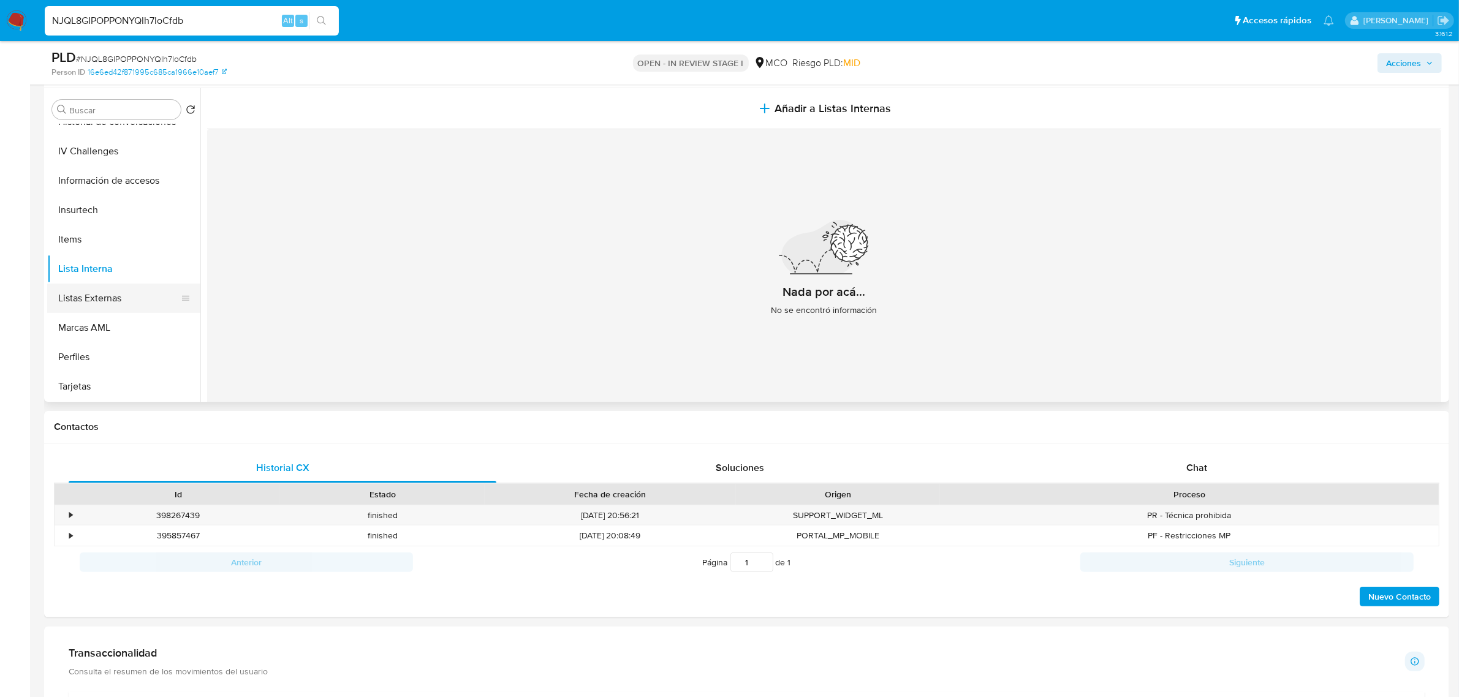
click at [116, 302] on button "Listas Externas" at bounding box center [118, 298] width 143 height 29
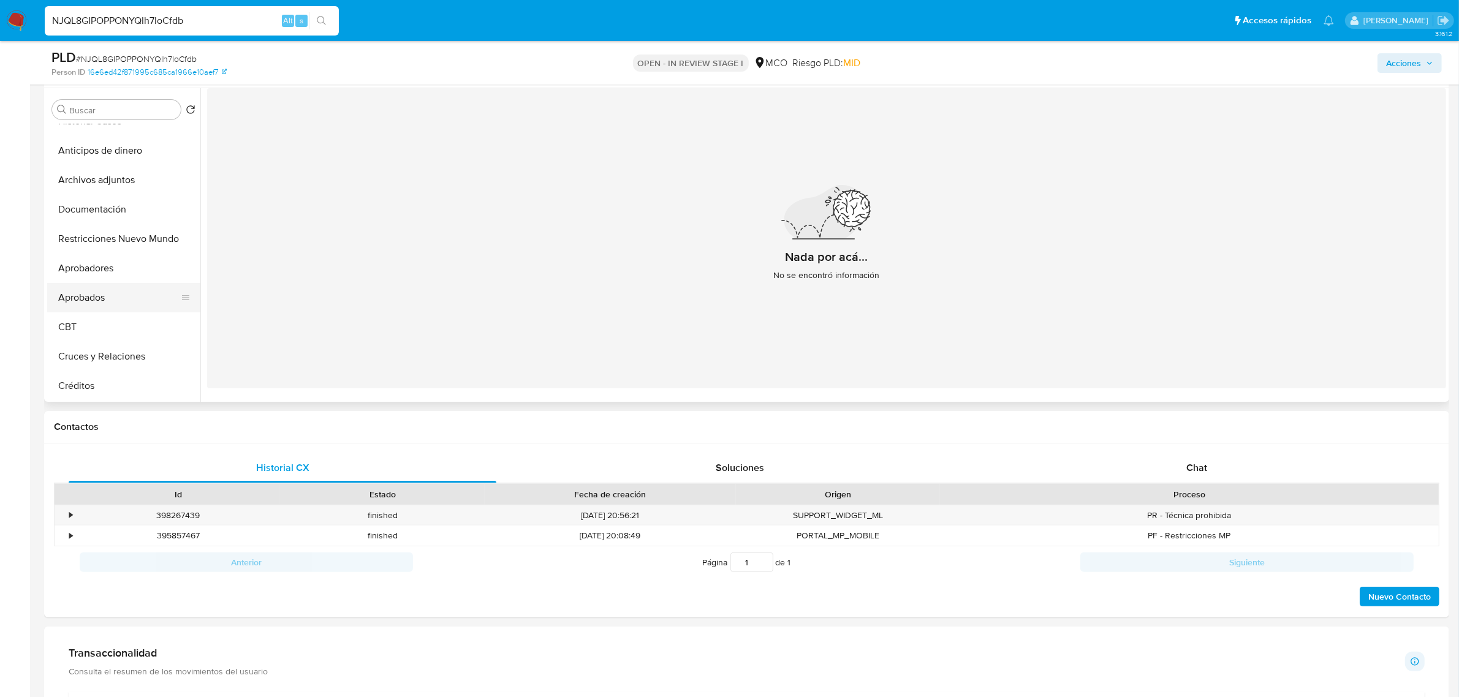
scroll to position [153, 0]
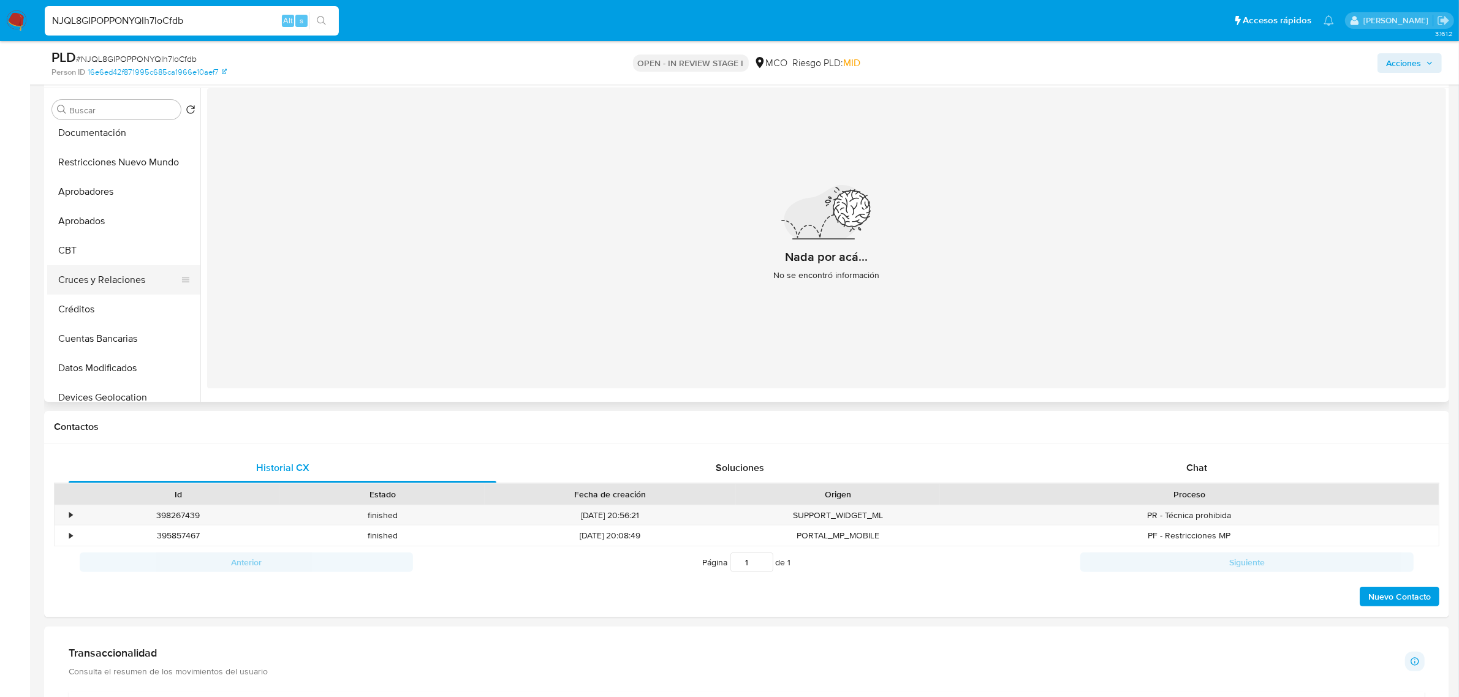
click at [120, 282] on button "Cruces y Relaciones" at bounding box center [118, 279] width 143 height 29
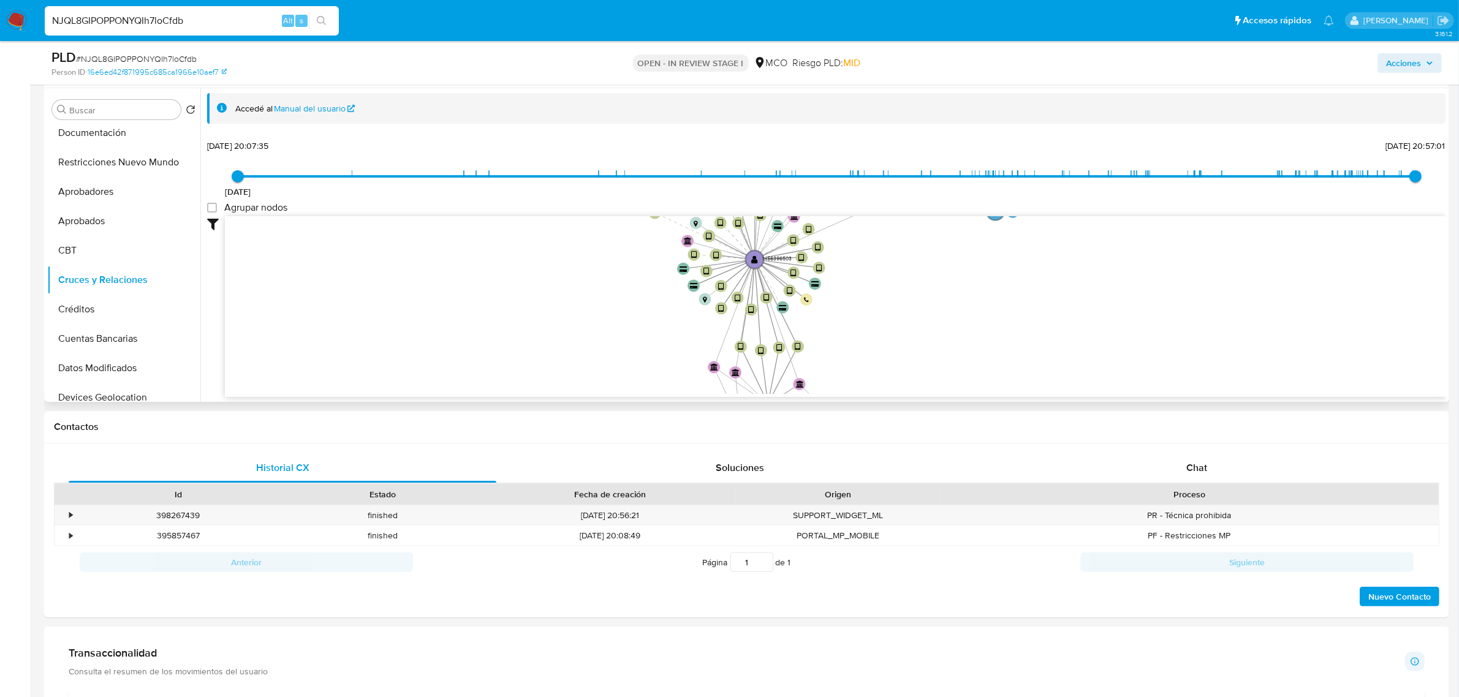
drag, startPoint x: 872, startPoint y: 363, endPoint x: 825, endPoint y: 241, distance: 131.1
click at [825, 241] on icon "device-686899b5bfeeca9fab9c51da  user-230895796  230895796 D user-1456396503 …" at bounding box center [835, 305] width 1221 height 178
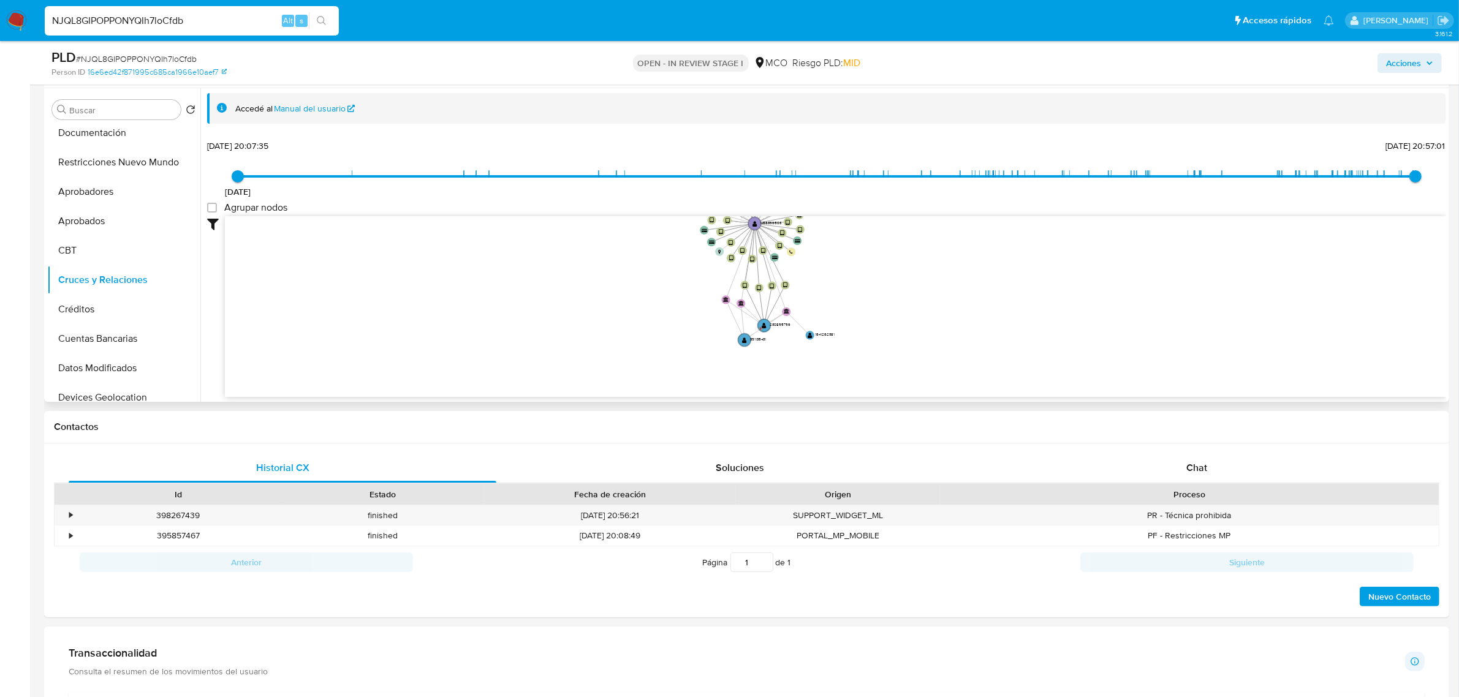
drag, startPoint x: 893, startPoint y: 354, endPoint x: 869, endPoint y: 306, distance: 52.9
click at [869, 306] on icon "device-686899b5bfeeca9fab9c51da  user-230895796  230895796 D user-1456396503 …" at bounding box center [835, 305] width 1221 height 178
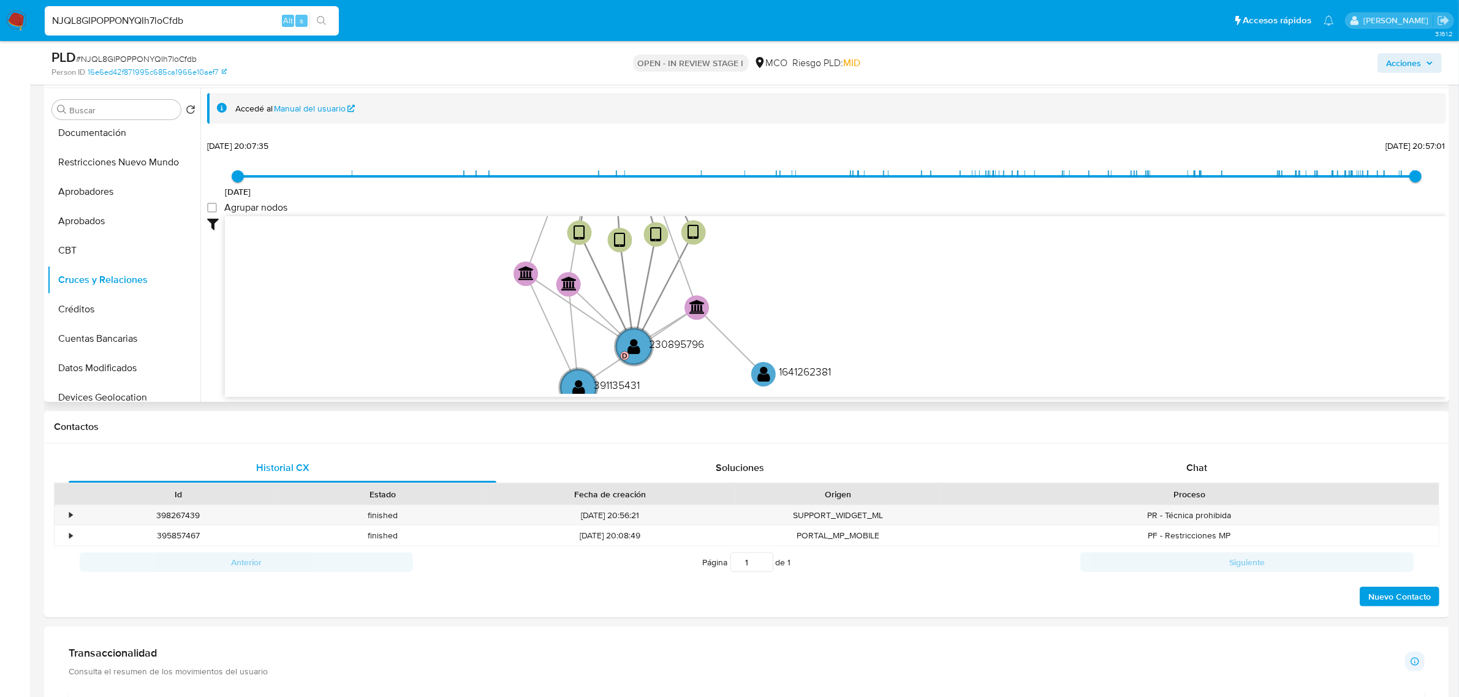
drag, startPoint x: 727, startPoint y: 298, endPoint x: 777, endPoint y: 319, distance: 53.6
click at [777, 316] on icon "device-686899b5bfeeca9fab9c51da  user-230895796  230895796 D user-1456396503 …" at bounding box center [835, 305] width 1221 height 178
click at [625, 355] on text "D" at bounding box center [627, 356] width 6 height 11
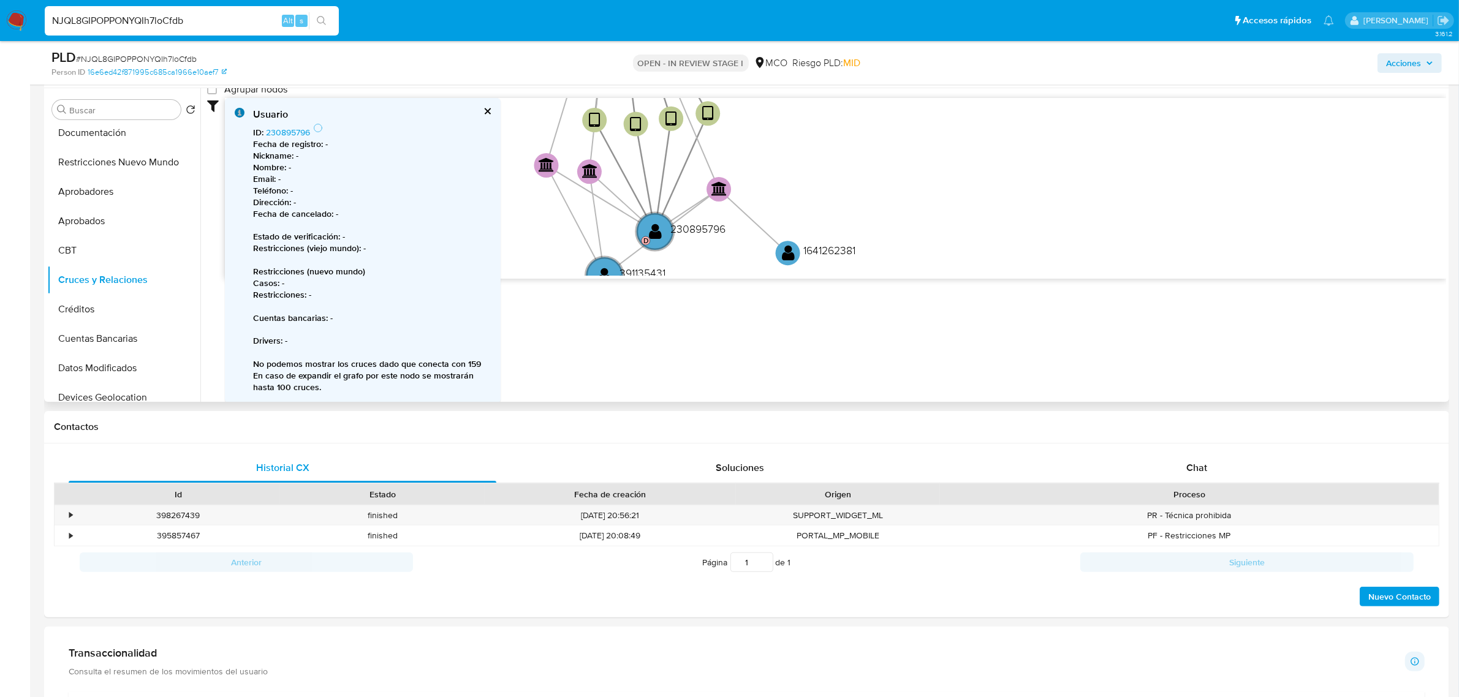
scroll to position [42, 0]
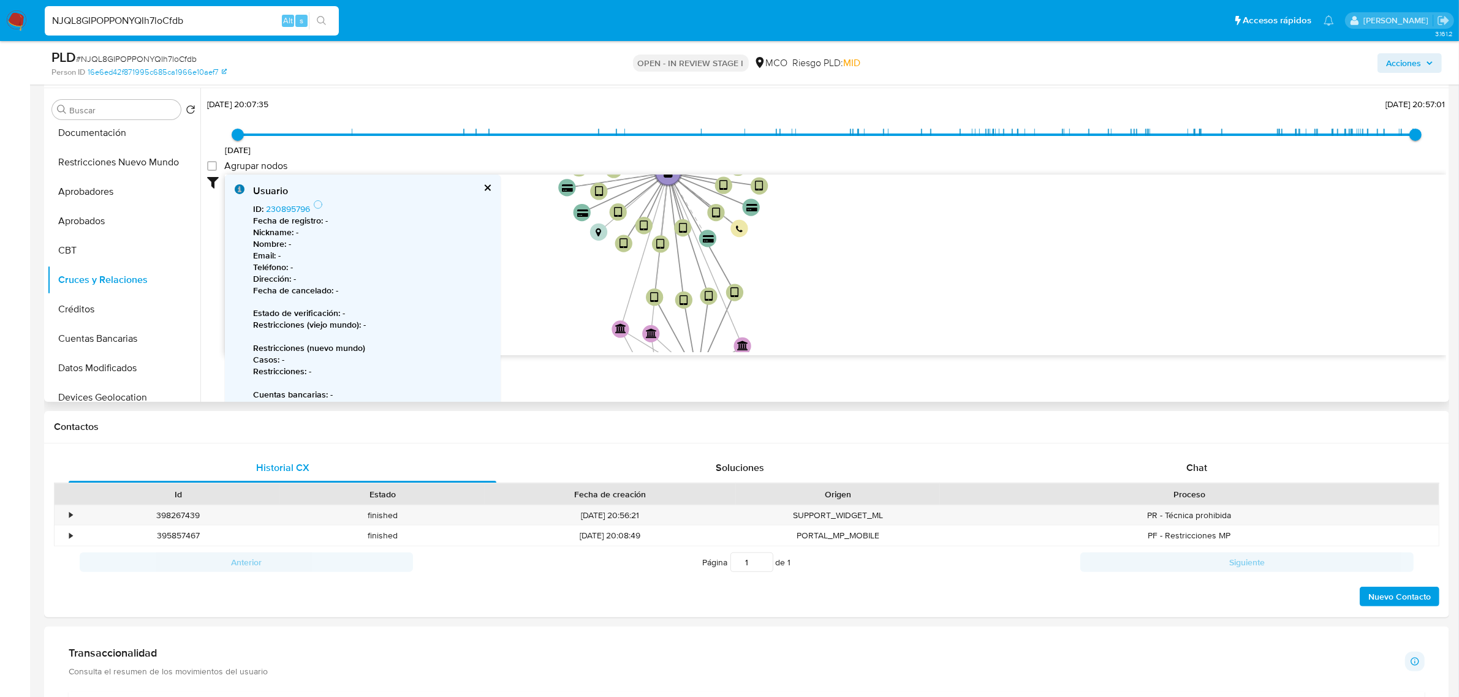
drag, startPoint x: 889, startPoint y: 246, endPoint x: 886, endPoint y: 314, distance: 68.7
click at [886, 314] on icon "device-686899b5bfeeca9fab9c51da  user-230895796  230895796 D user-1456396503 …" at bounding box center [835, 264] width 1221 height 178
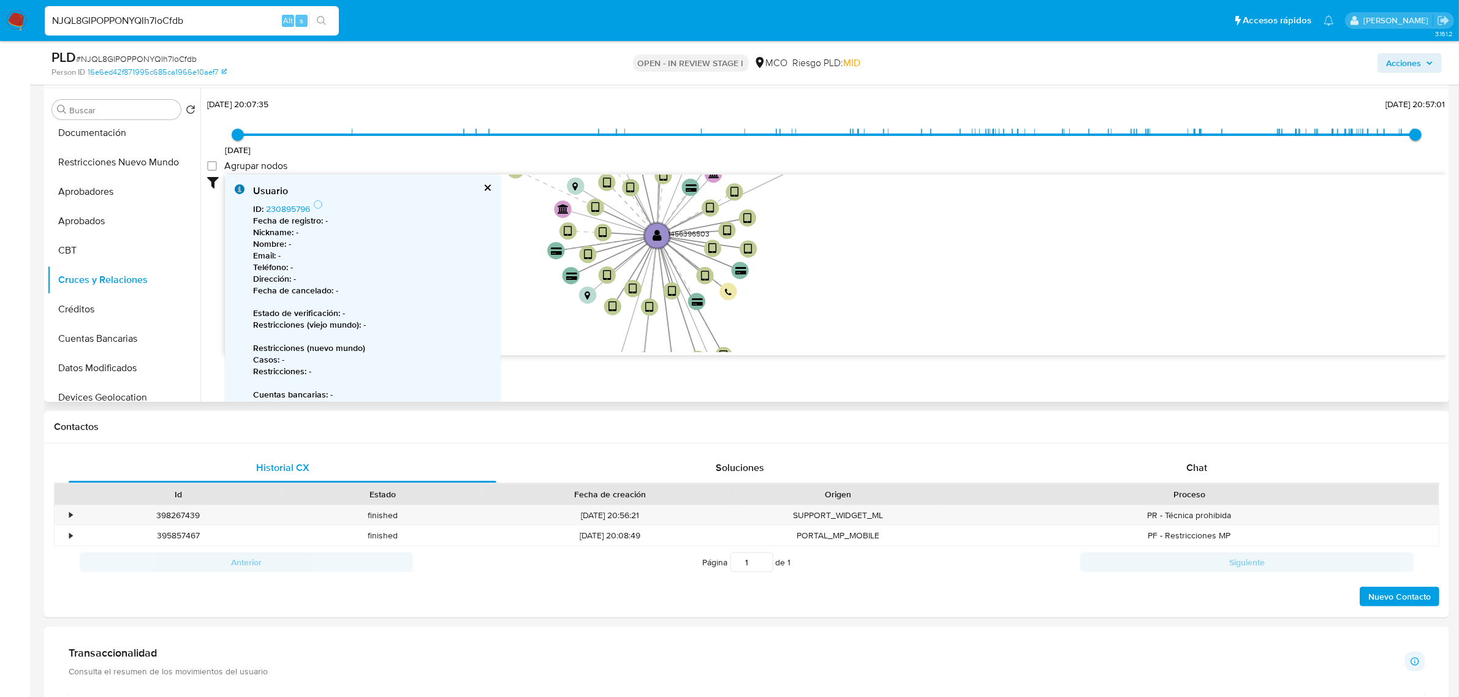
drag, startPoint x: 897, startPoint y: 253, endPoint x: 880, endPoint y: 340, distance: 88.6
click at [880, 340] on icon "device-686899b5bfeeca9fab9c51da  user-230895796  230895796 D user-1456396503 …" at bounding box center [835, 264] width 1221 height 178
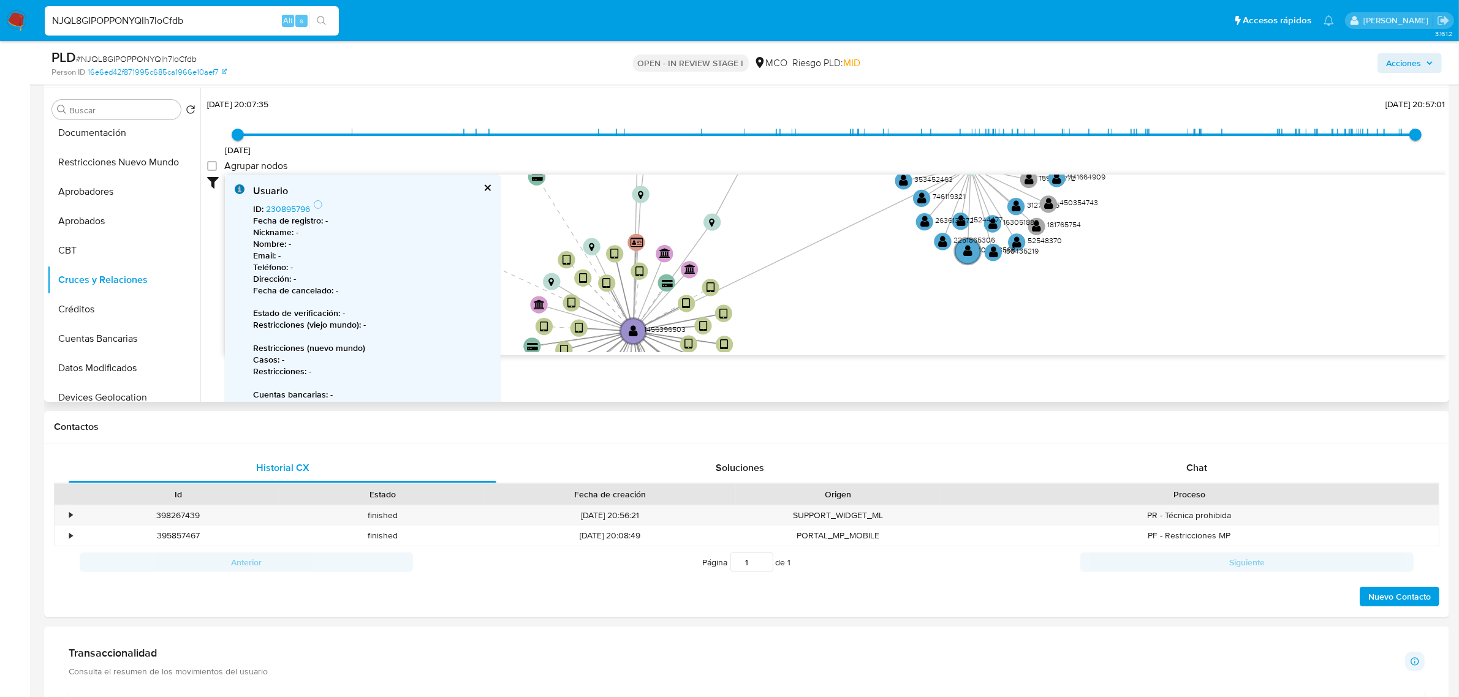
drag, startPoint x: 905, startPoint y: 250, endPoint x: 887, endPoint y: 317, distance: 69.7
click at [887, 317] on icon "device-686899b5bfeeca9fab9c51da  user-230895796  230895796 D user-1456396503 …" at bounding box center [835, 264] width 1221 height 178
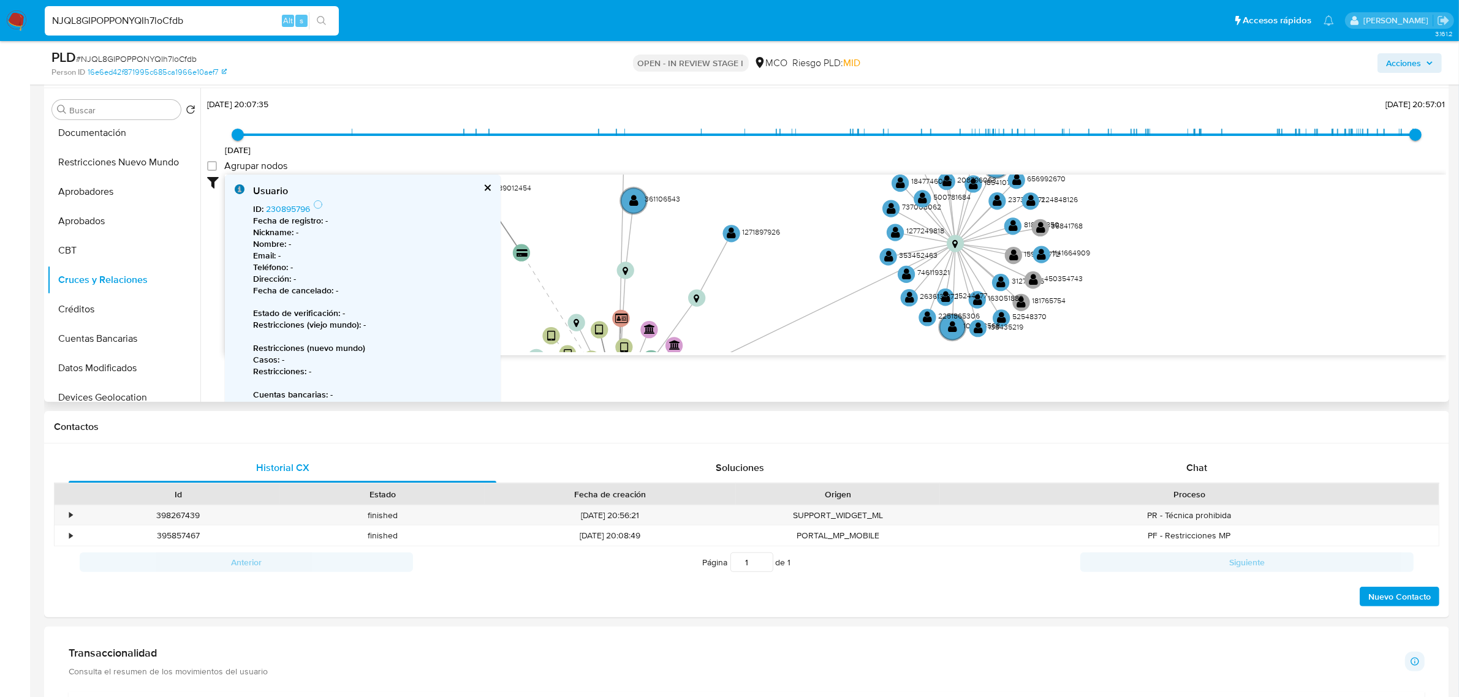
click at [884, 316] on icon "device-686899b5bfeeca9fab9c51da  user-230895796  230895796 D user-1456396503 …" at bounding box center [835, 264] width 1221 height 178
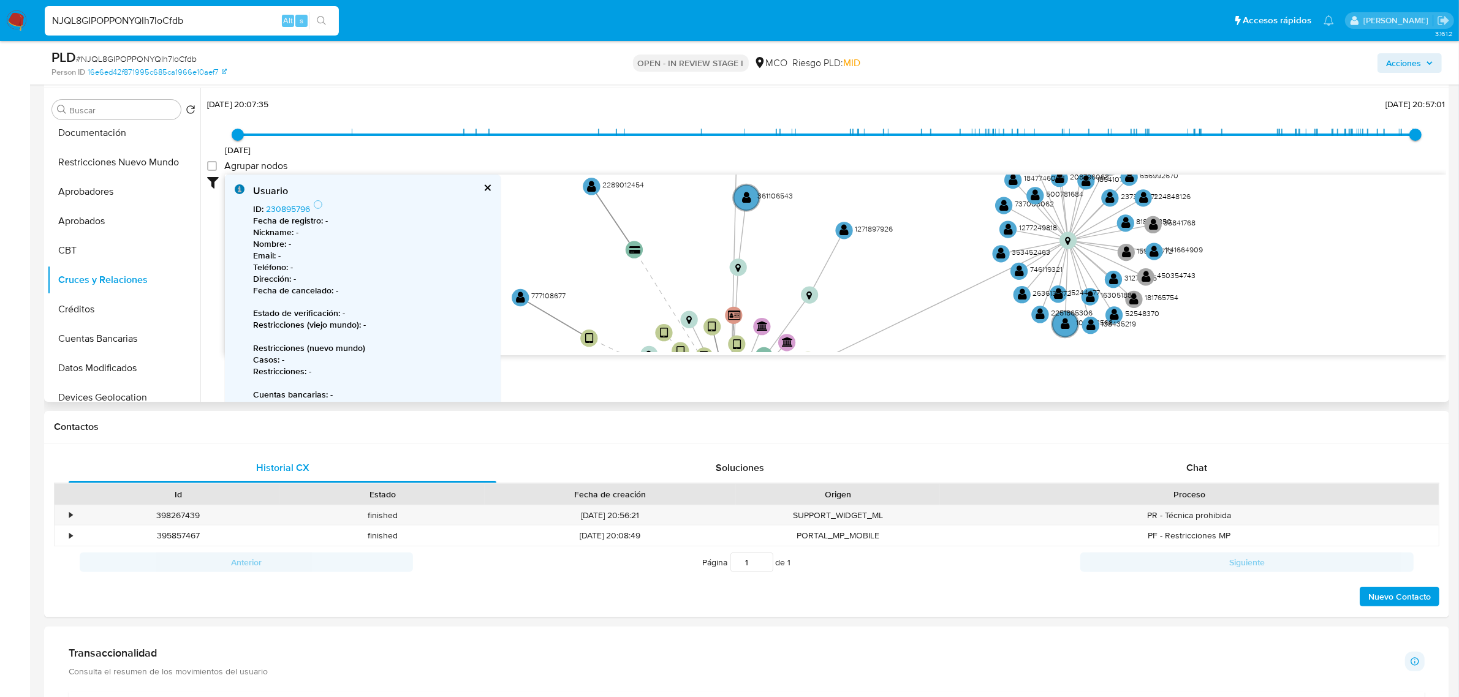
drag, startPoint x: 791, startPoint y: 276, endPoint x: 906, endPoint y: 270, distance: 114.8
click at [906, 270] on icon "device-686899b5bfeeca9fab9c51da  user-230895796  230895796 D user-1456396503 …" at bounding box center [835, 264] width 1221 height 178
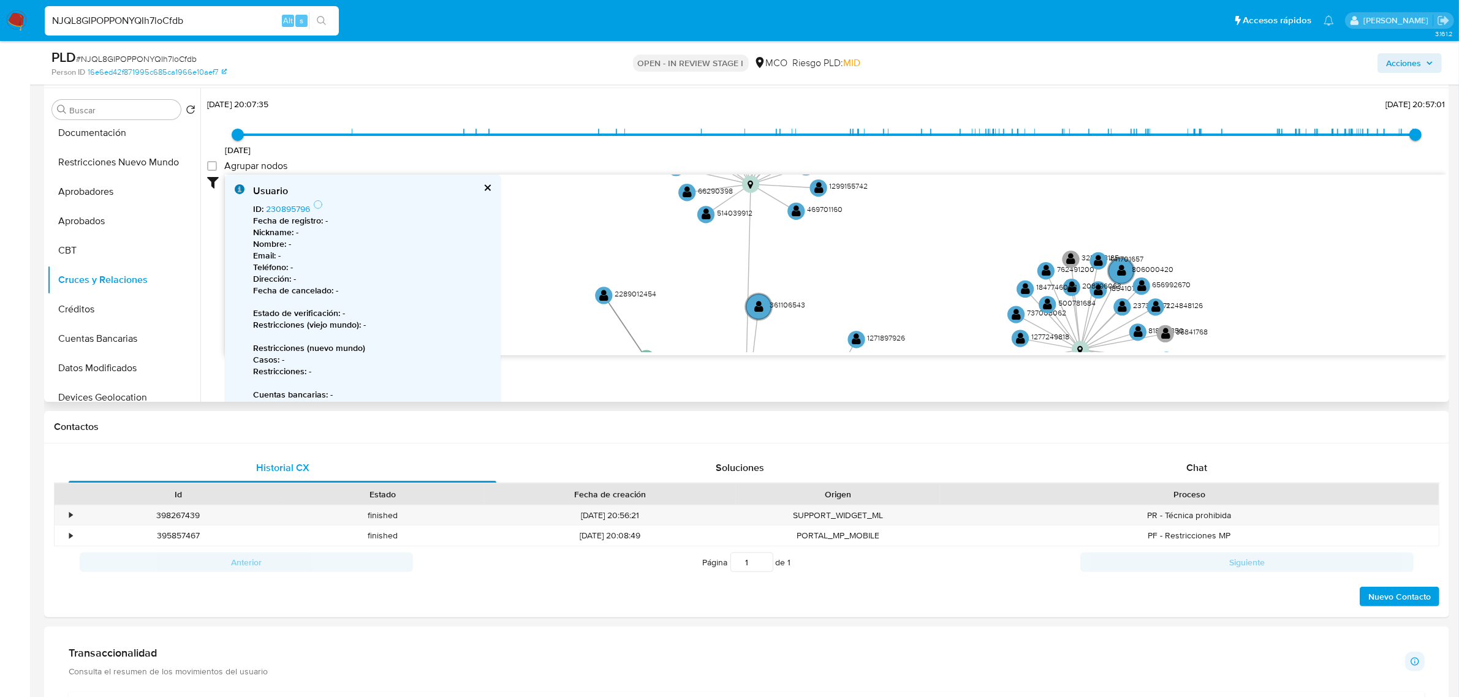
drag, startPoint x: 929, startPoint y: 210, endPoint x: 957, endPoint y: 239, distance: 40.3
click at [941, 319] on icon "device-686899b5bfeeca9fab9c51da  user-230895796  230895796 D user-1456396503 …" at bounding box center [835, 264] width 1221 height 178
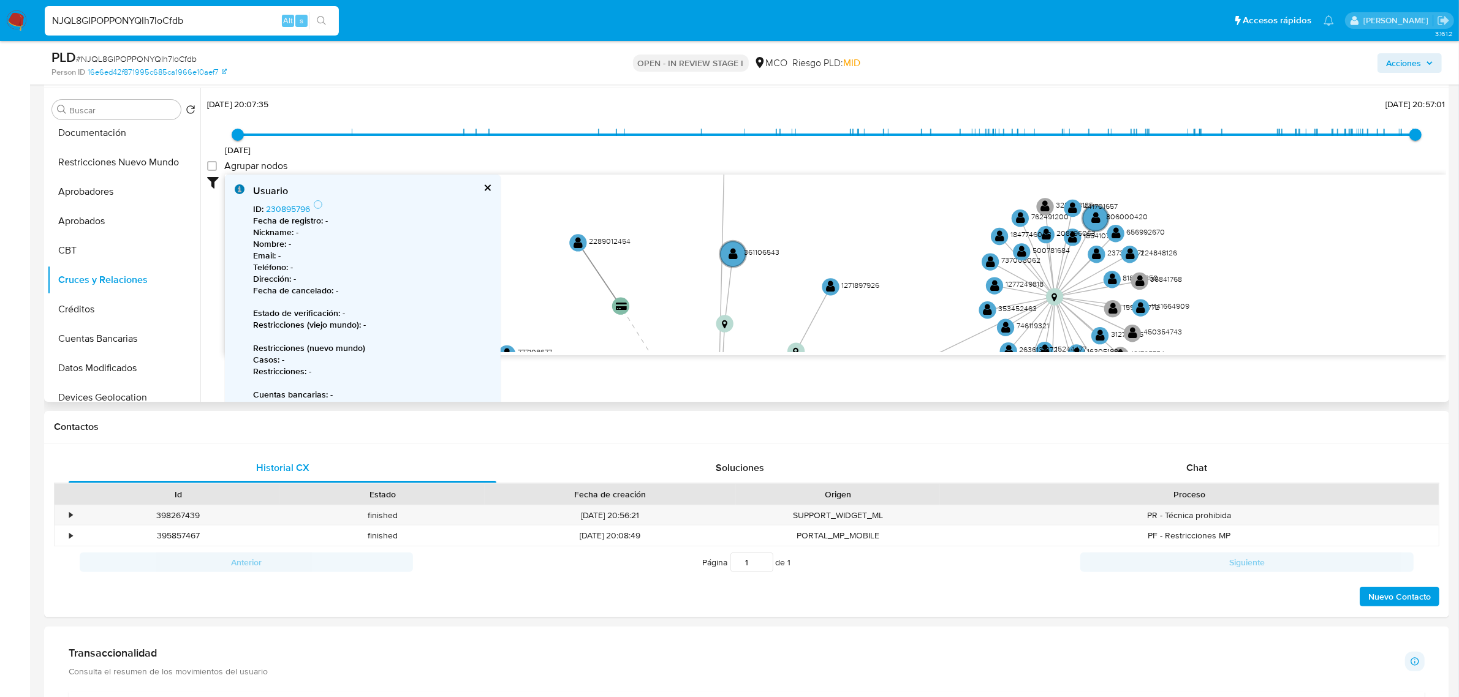
drag, startPoint x: 959, startPoint y: 235, endPoint x: 933, endPoint y: 172, distance: 68.2
click at [933, 172] on div "[DATE] [DATE] 20:07:35 [DATE] 20:57:01 Agrupar nodos Filtros Confianza alta Dev…" at bounding box center [826, 247] width 1239 height 305
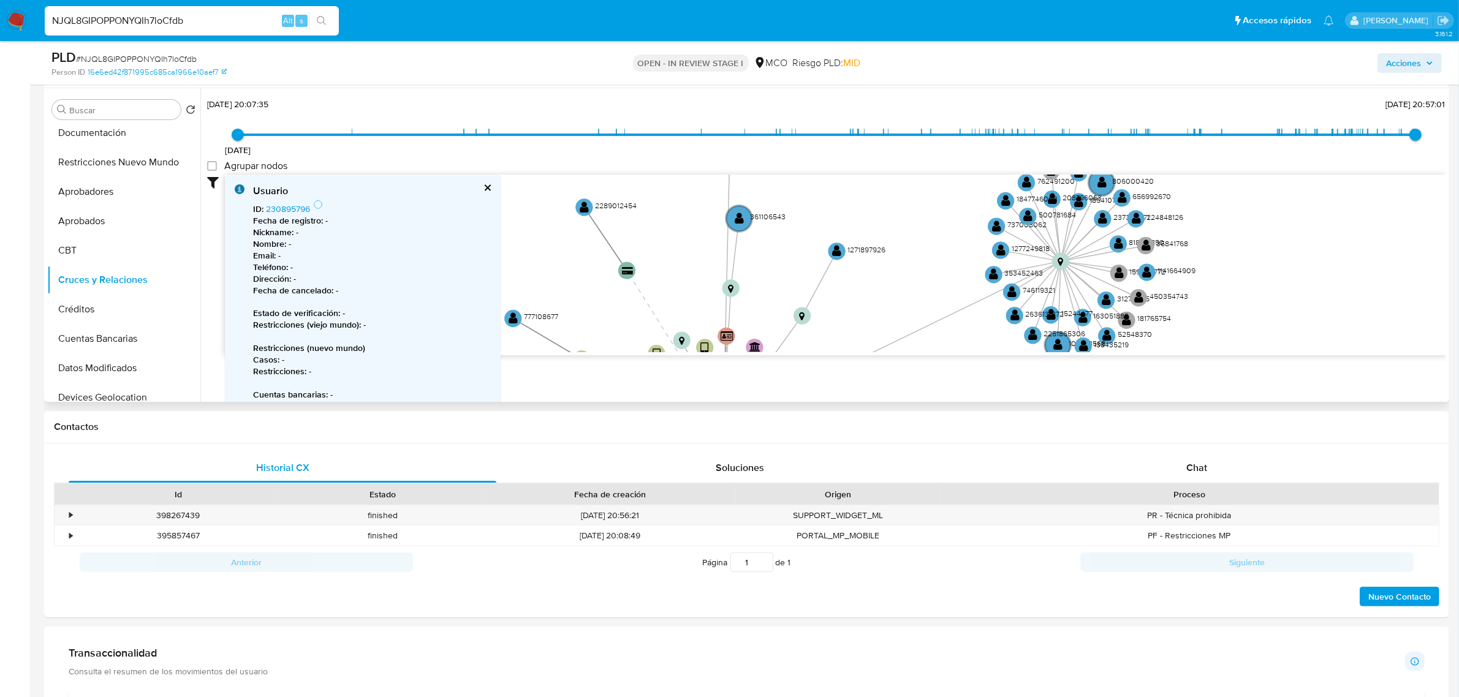
drag, startPoint x: 931, startPoint y: 273, endPoint x: 939, endPoint y: 169, distance: 104.5
click at [939, 169] on div "[DATE] [DATE] 20:07:35 [DATE] 20:57:01 Agrupar nodos Filtros Confianza alta Dev…" at bounding box center [826, 247] width 1239 height 305
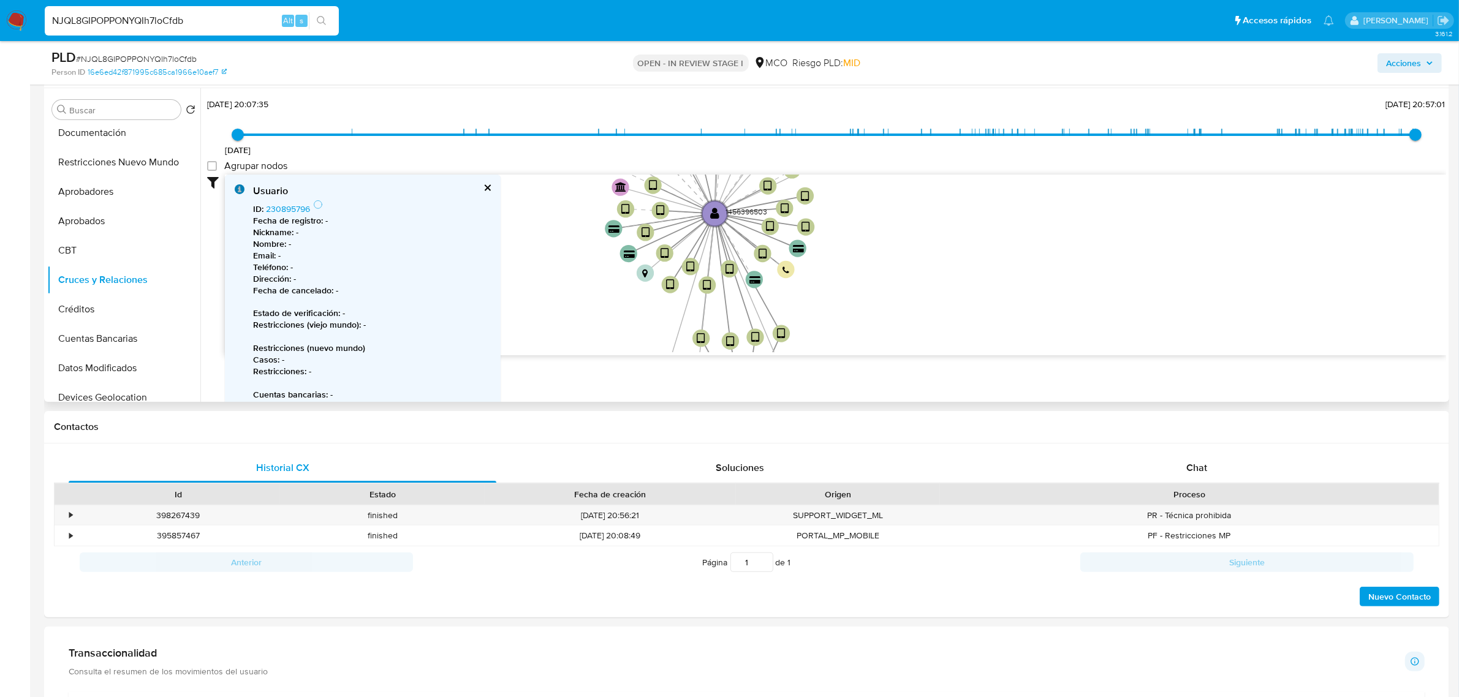
drag, startPoint x: 942, startPoint y: 325, endPoint x: 931, endPoint y: 184, distance: 141.3
click at [931, 184] on icon "device-686899b5bfeeca9fab9c51da  user-230895796  230895796 D user-1456396503 …" at bounding box center [835, 264] width 1221 height 178
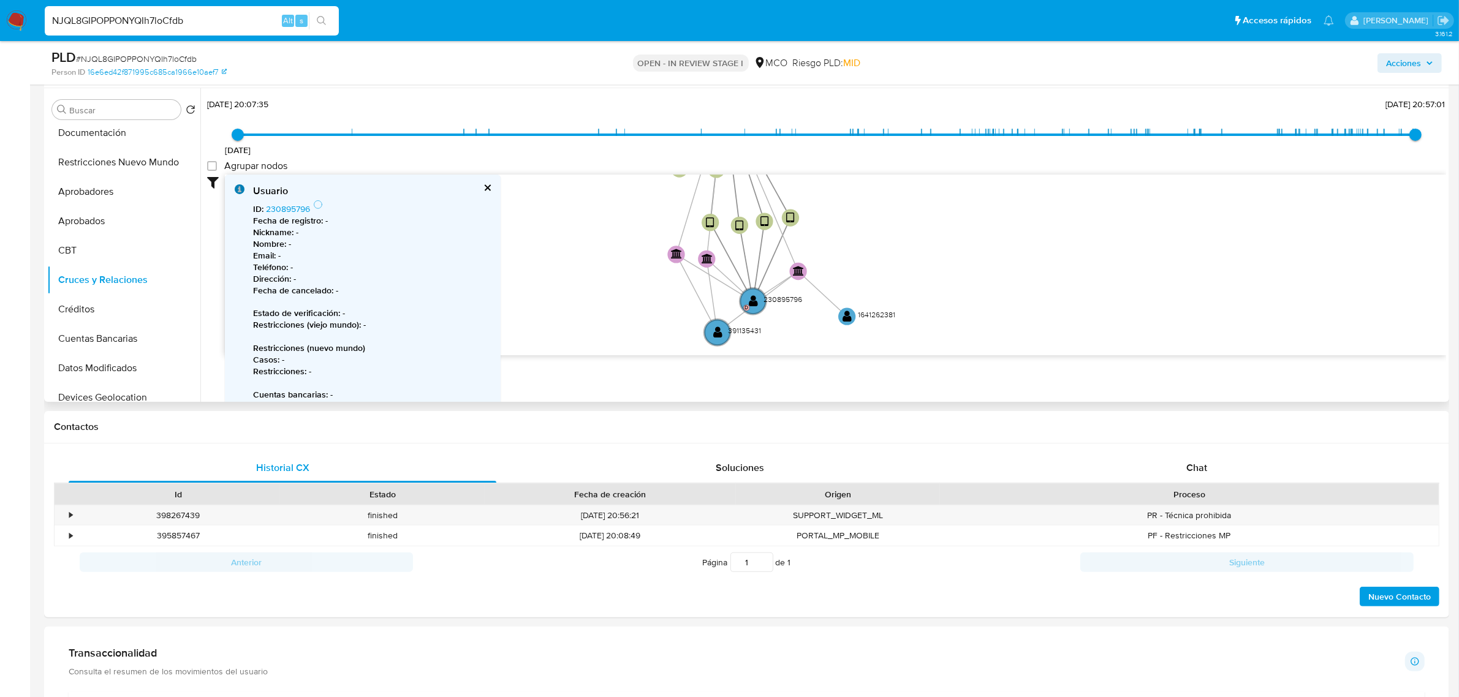
drag, startPoint x: 914, startPoint y: 309, endPoint x: 924, endPoint y: 194, distance: 116.2
click at [924, 194] on icon "device-686899b5bfeeca9fab9c51da  user-230895796  230895796 D user-1456396503 …" at bounding box center [835, 264] width 1221 height 178
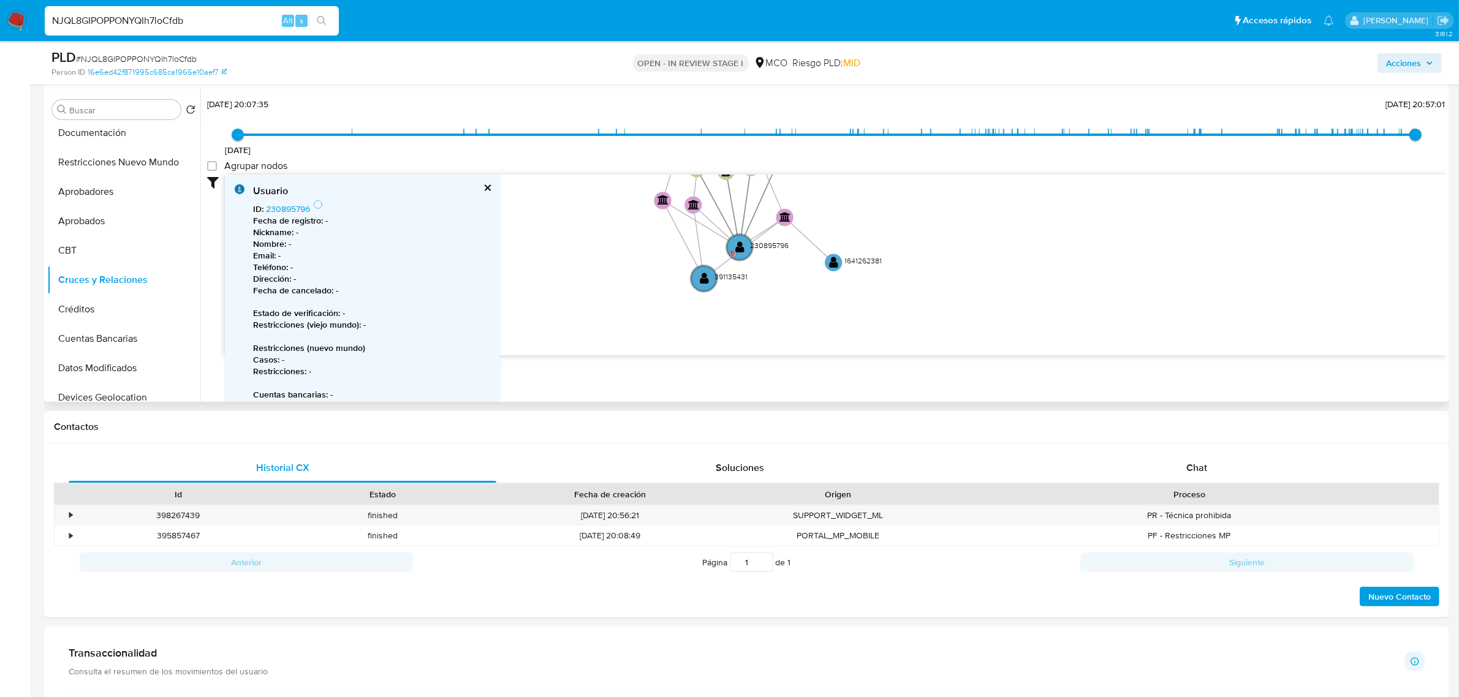
drag, startPoint x: 933, startPoint y: 311, endPoint x: 919, endPoint y: 257, distance: 55.6
click at [919, 257] on icon "device-686899b5bfeeca9fab9c51da  user-230895796  230895796 D user-1456396503 …" at bounding box center [835, 264] width 1221 height 178
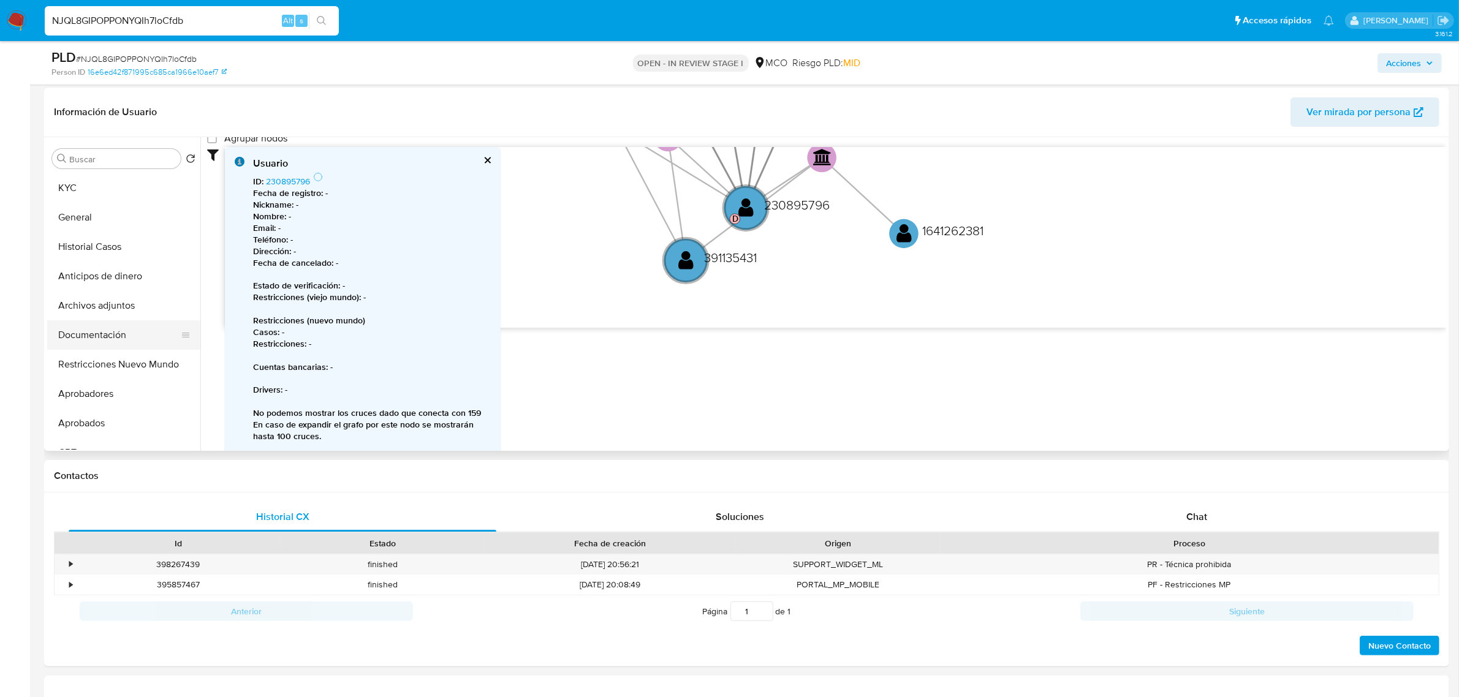
scroll to position [153, 0]
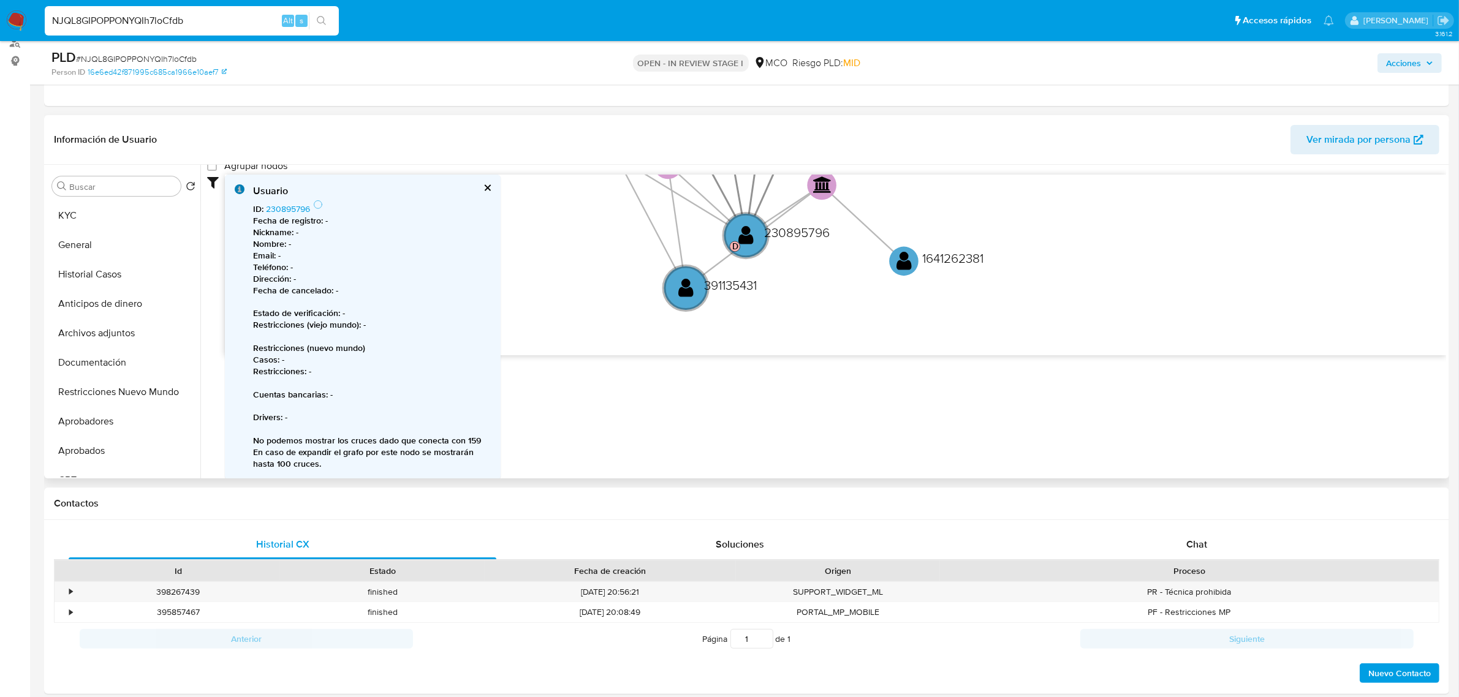
click at [75, 198] on div "Buscar Volver al orden por defecto KYC General Historial Casos Anticipos de din…" at bounding box center [123, 323] width 153 height 312
click at [72, 214] on button "KYC" at bounding box center [118, 215] width 143 height 29
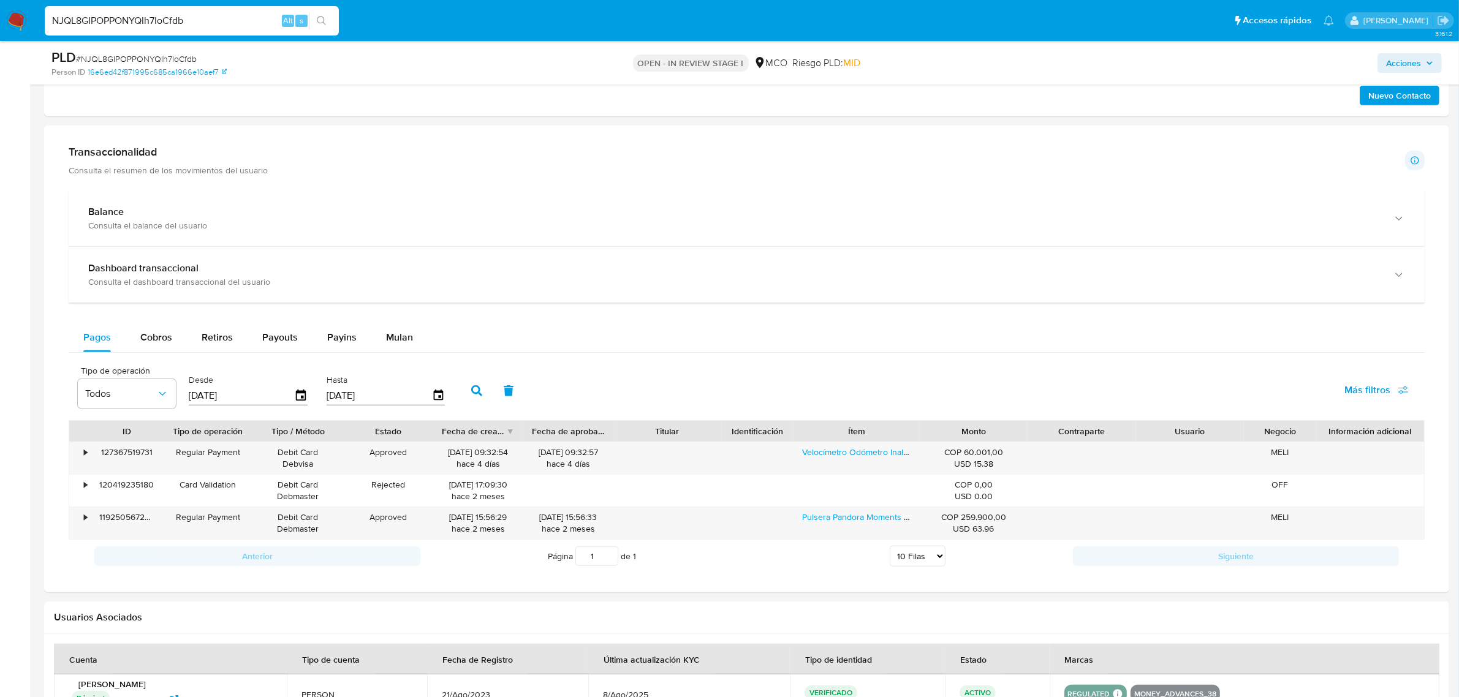
scroll to position [766, 0]
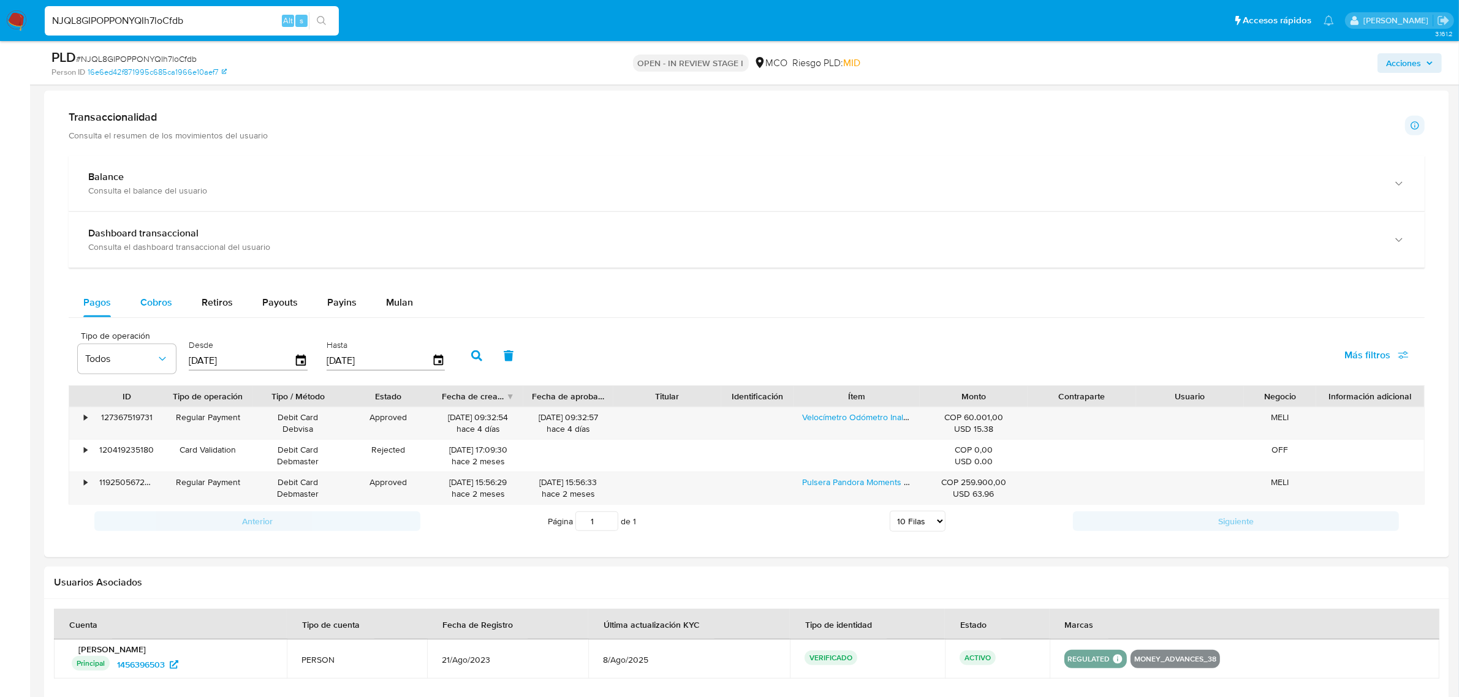
click at [151, 299] on span "Cobros" at bounding box center [156, 302] width 32 height 14
select select "10"
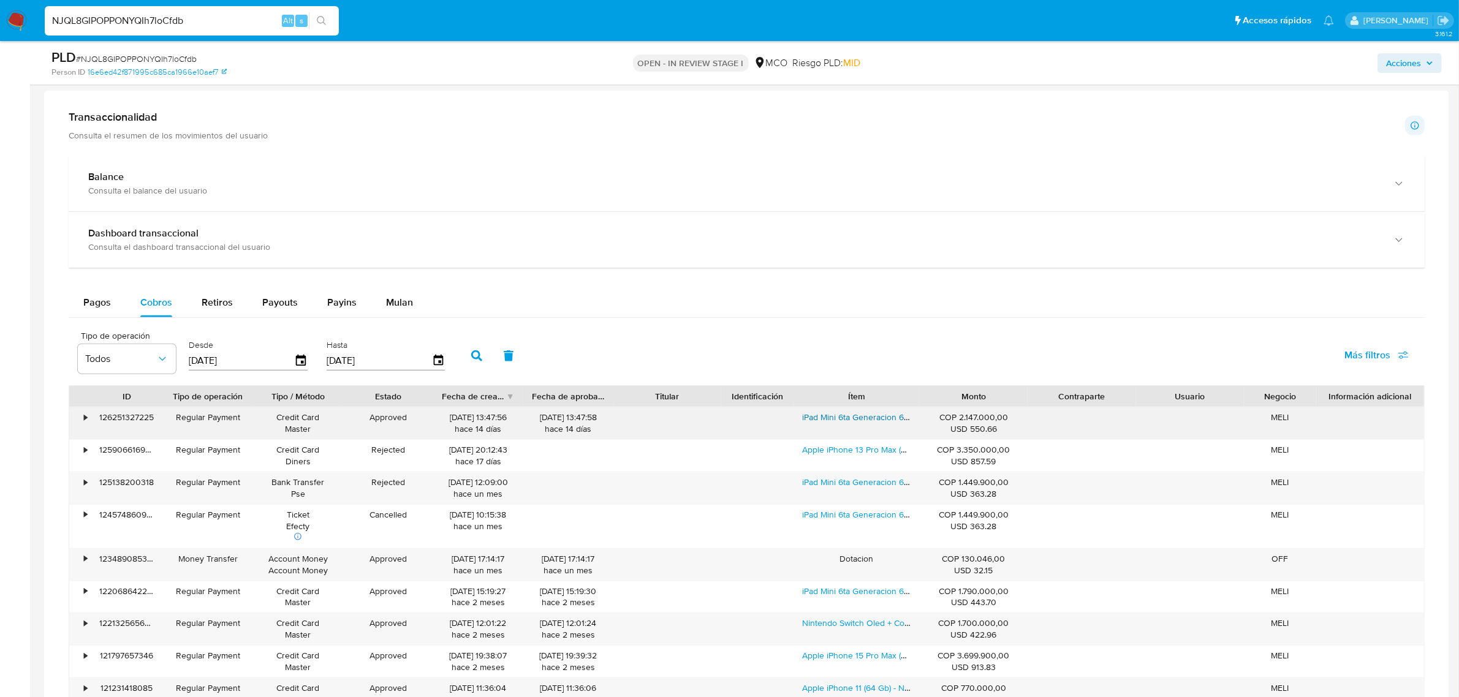
click at [856, 415] on link "iPad Mini 6ta Generacion 64gb + Apple Pencil [PERSON_NAME]" at bounding box center [922, 417] width 240 height 12
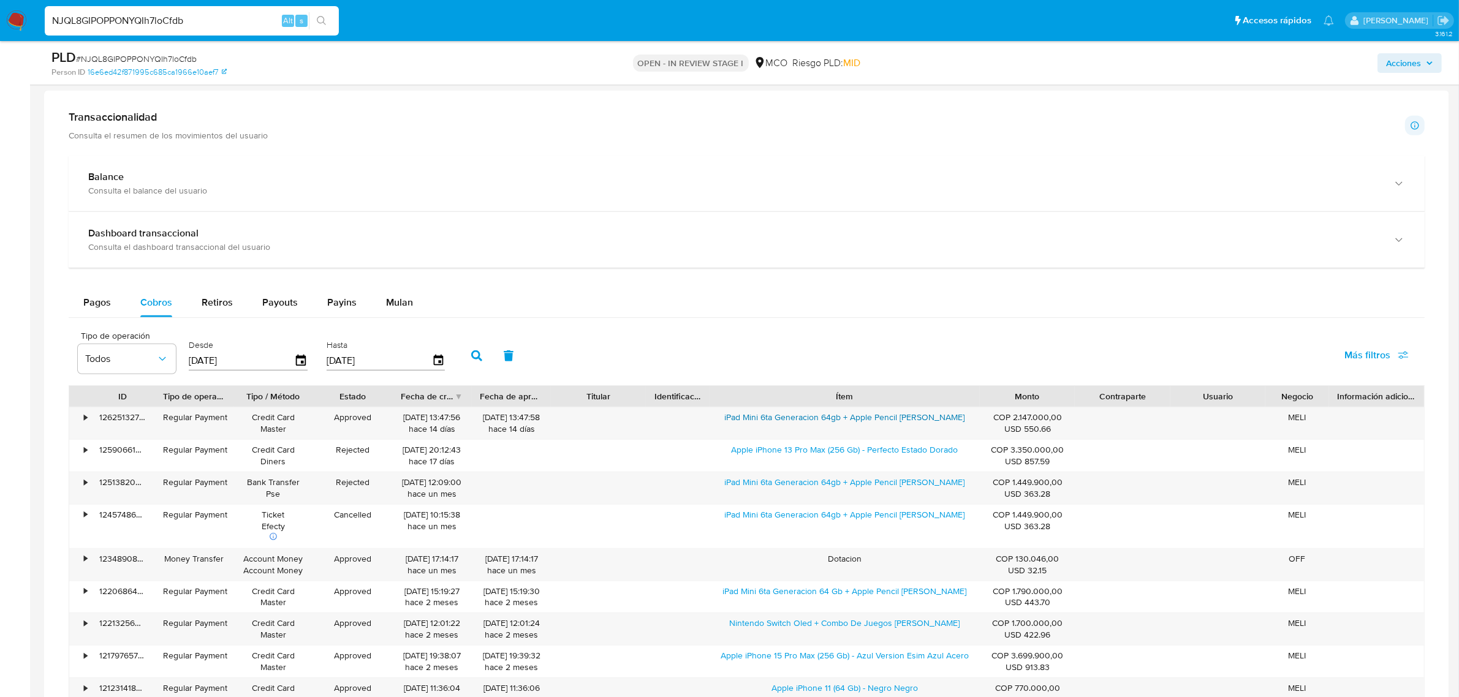
drag, startPoint x: 921, startPoint y: 398, endPoint x: 1065, endPoint y: 406, distance: 144.2
click at [1065, 406] on div "ID Tipo de operación Tipo / Método Estado Fecha de creación Fecha de aprobación…" at bounding box center [746, 396] width 1355 height 21
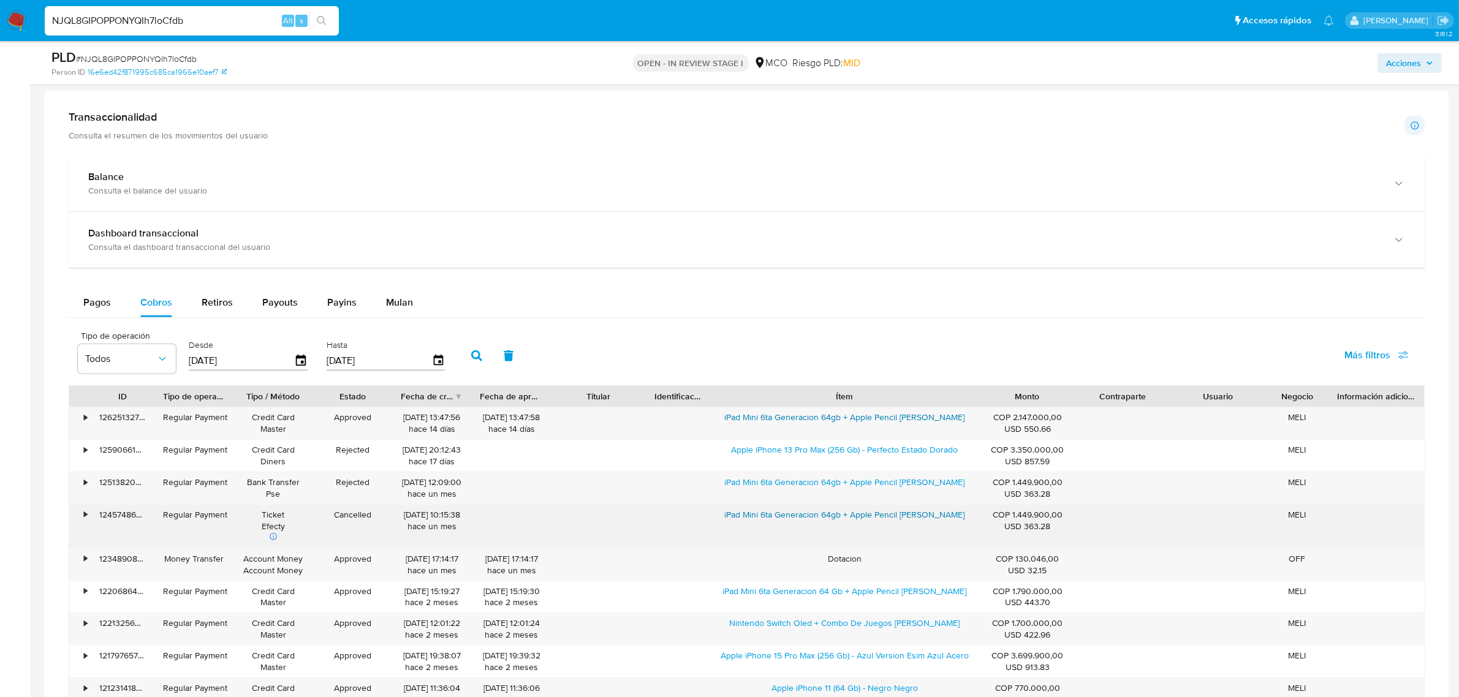
click at [886, 512] on link "iPad Mini 6ta Generacion 64gb + Apple Pencil [PERSON_NAME]" at bounding box center [845, 515] width 240 height 12
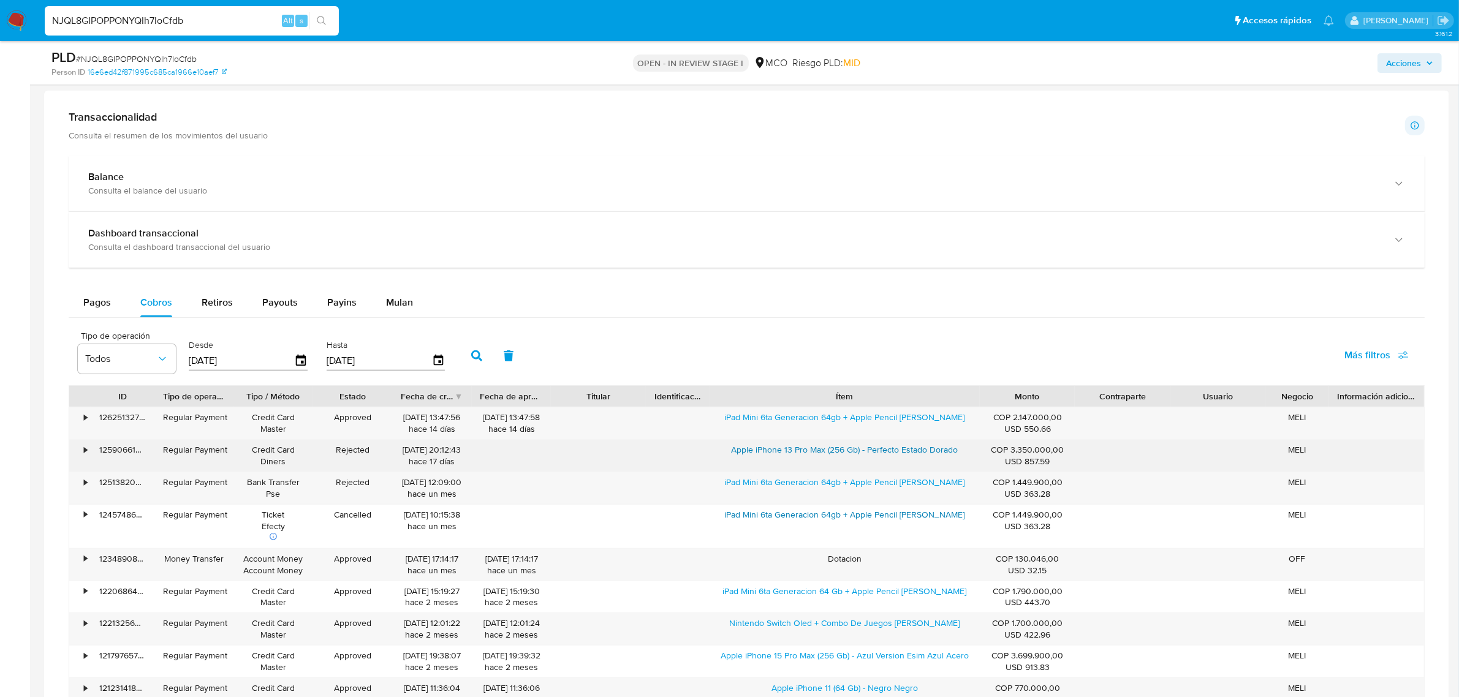
click at [822, 451] on link "Apple iPhone 13 Pro Max (256 Gb) - Perfecto Estado Dorado" at bounding box center [845, 450] width 227 height 12
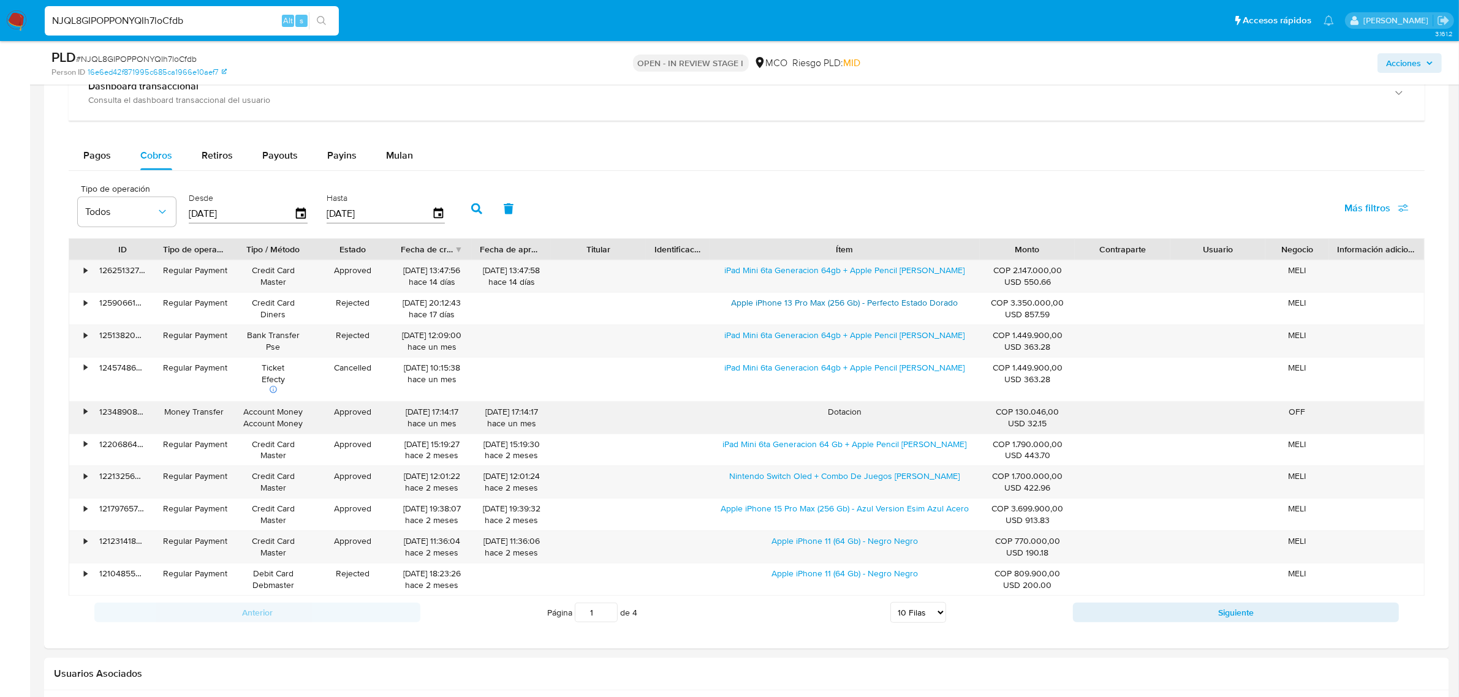
scroll to position [919, 0]
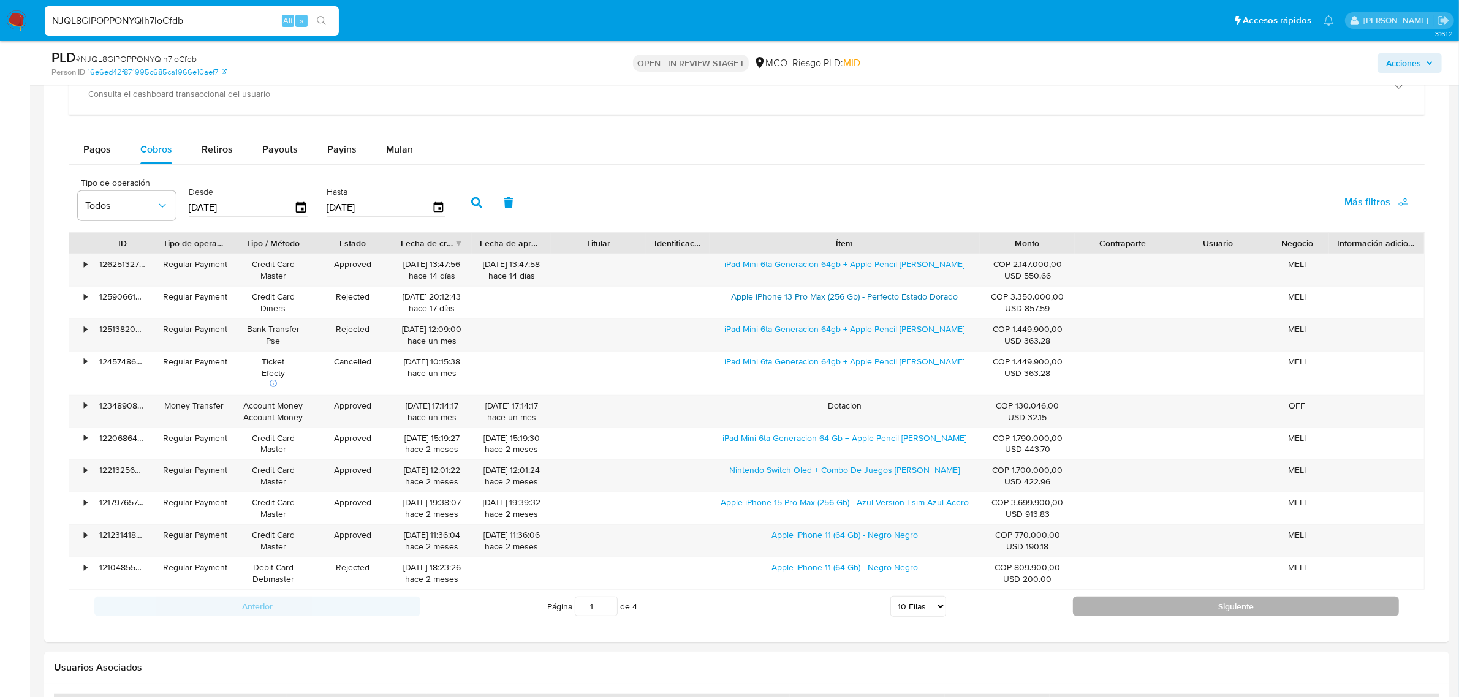
click at [1284, 608] on button "Siguiente" at bounding box center [1236, 607] width 326 height 20
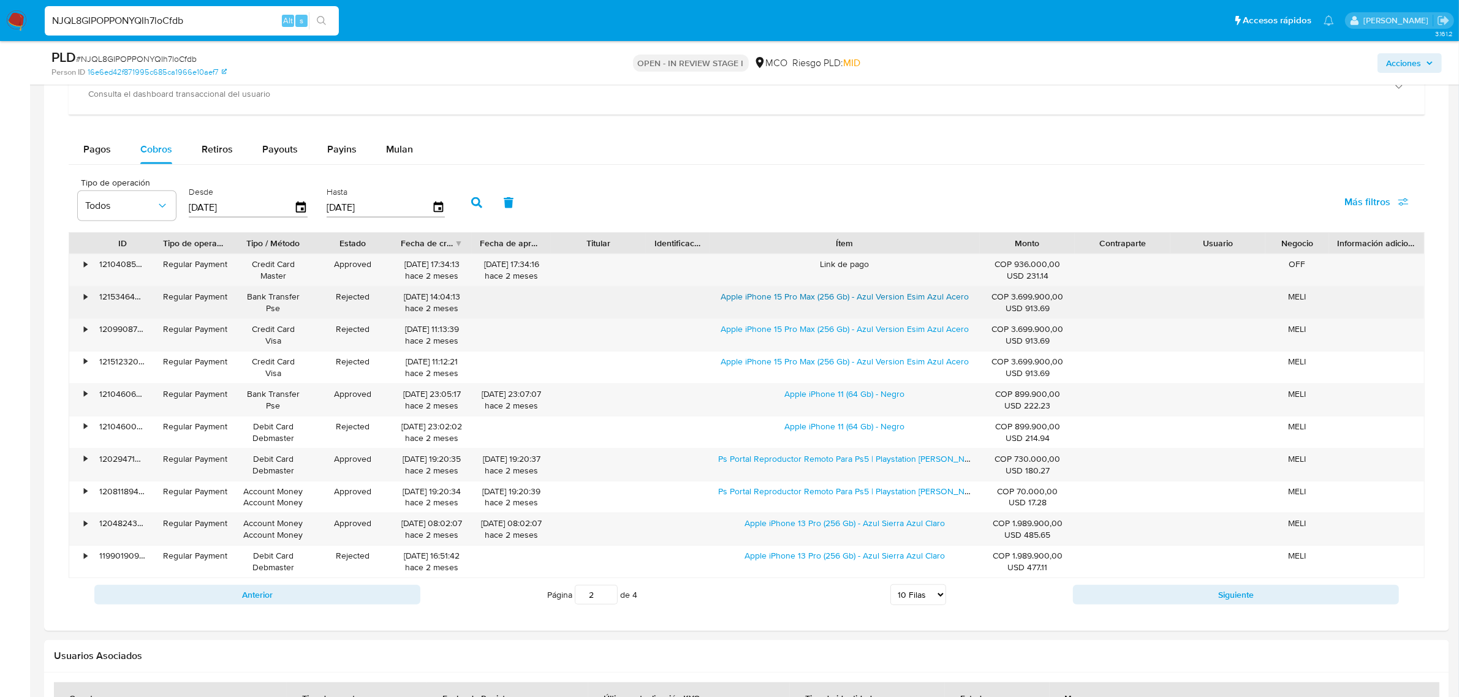
click at [819, 303] on link "Apple iPhone 15 Pro Max (256 Gb) - Azul Version Esim Azul Acero" at bounding box center [845, 296] width 248 height 12
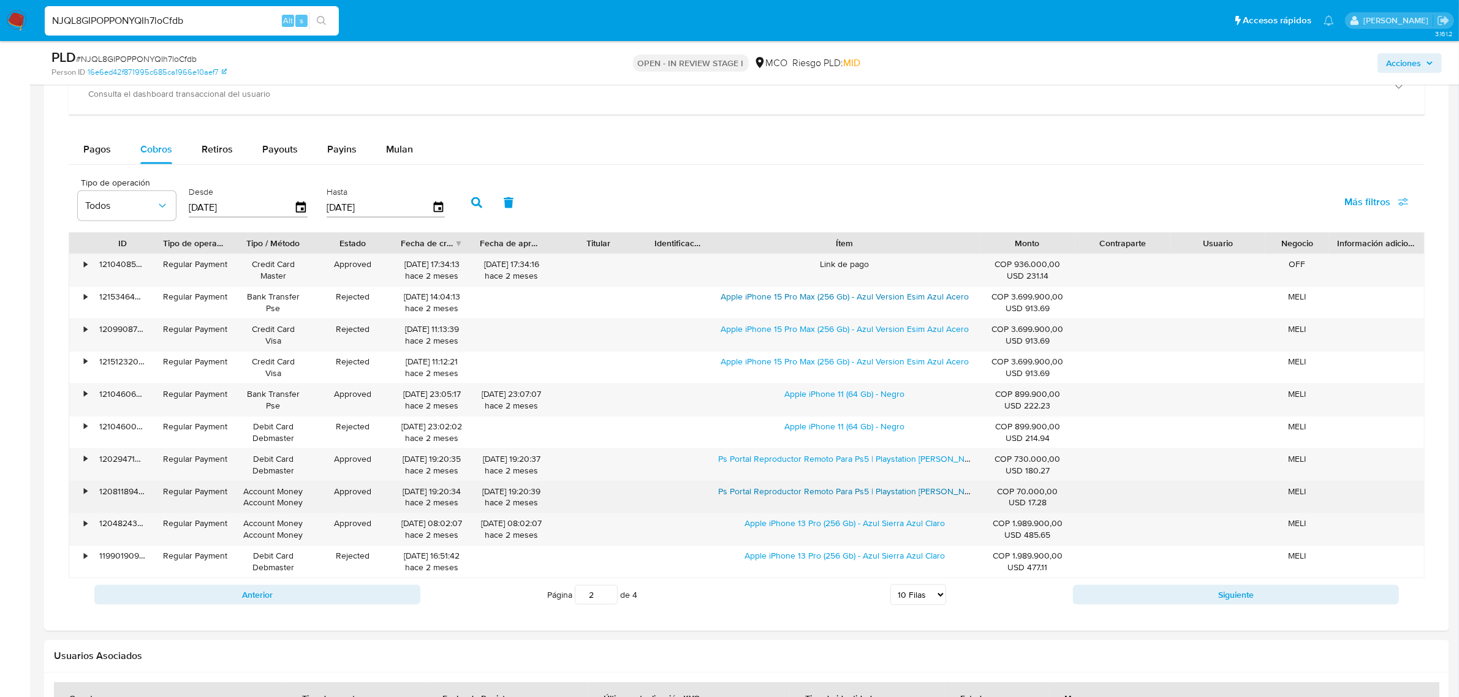
click at [927, 495] on link "Ps Portal Reproductor Remoto Para Ps5 | Playstation [PERSON_NAME]" at bounding box center [850, 491] width 265 height 12
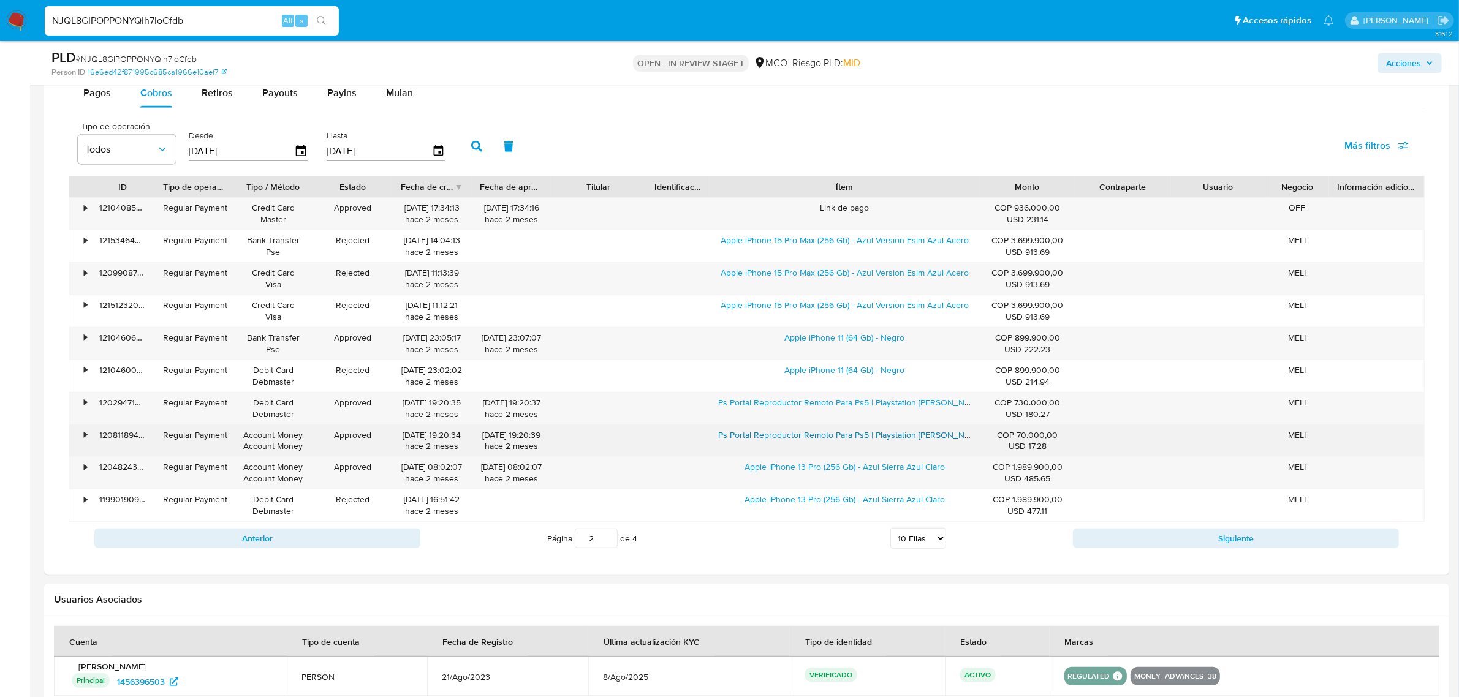
scroll to position [1072, 0]
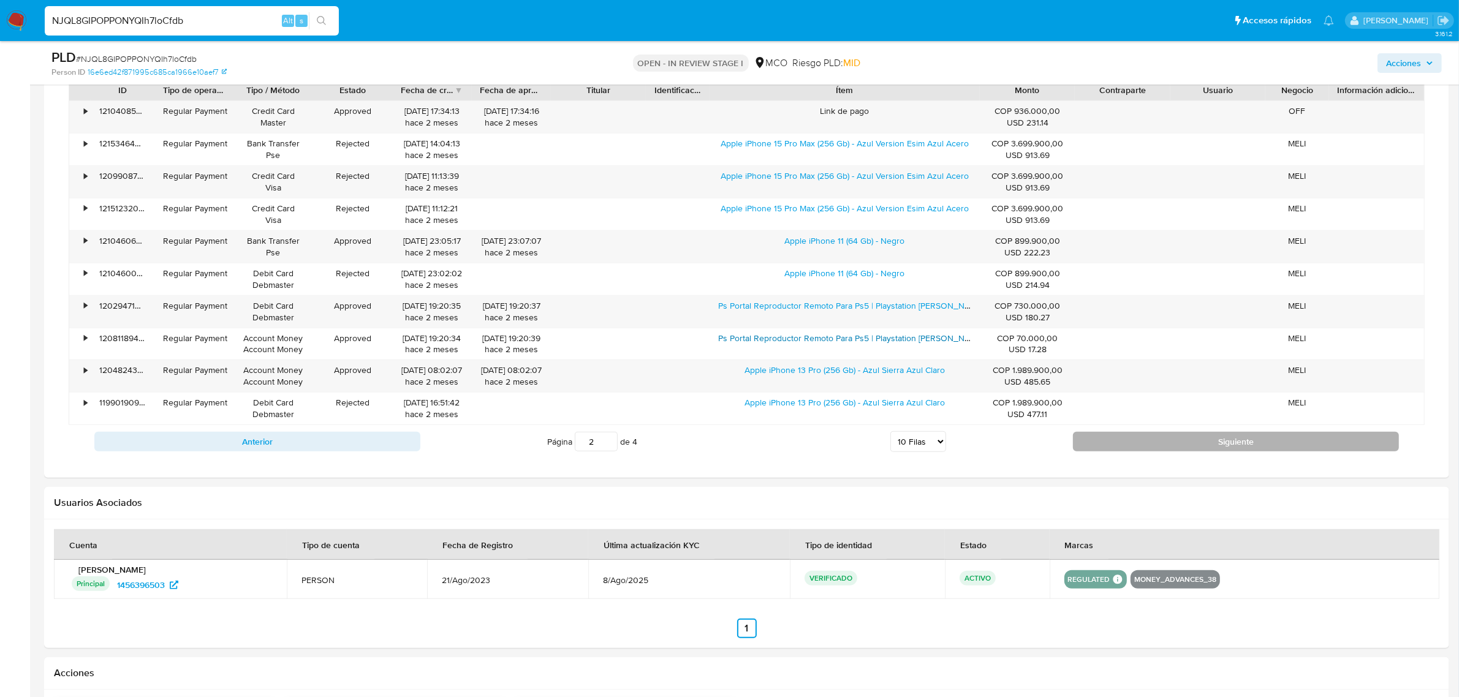
click at [1241, 448] on button "Siguiente" at bounding box center [1236, 442] width 326 height 20
type input "3"
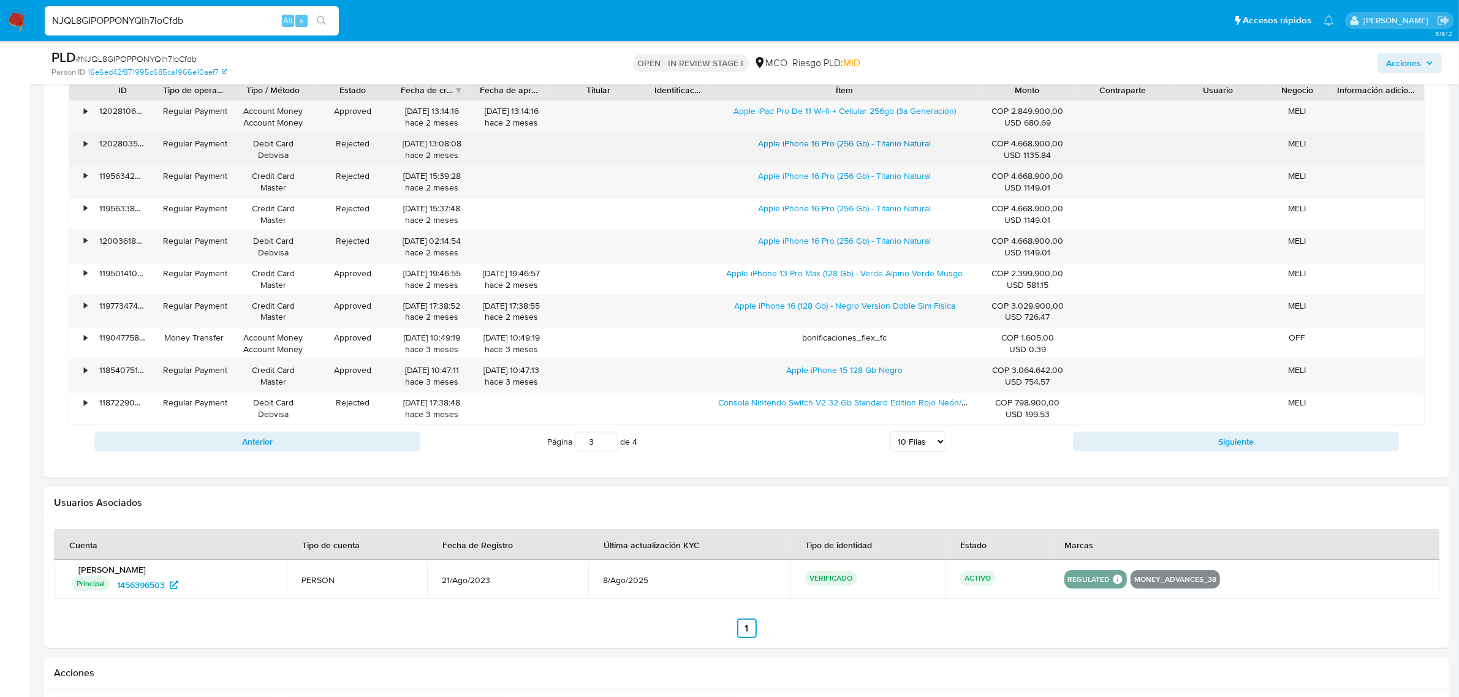
click at [791, 145] on link "Apple iPhone 16 Pro (256 Gb) - Titanio Natural" at bounding box center [845, 143] width 173 height 12
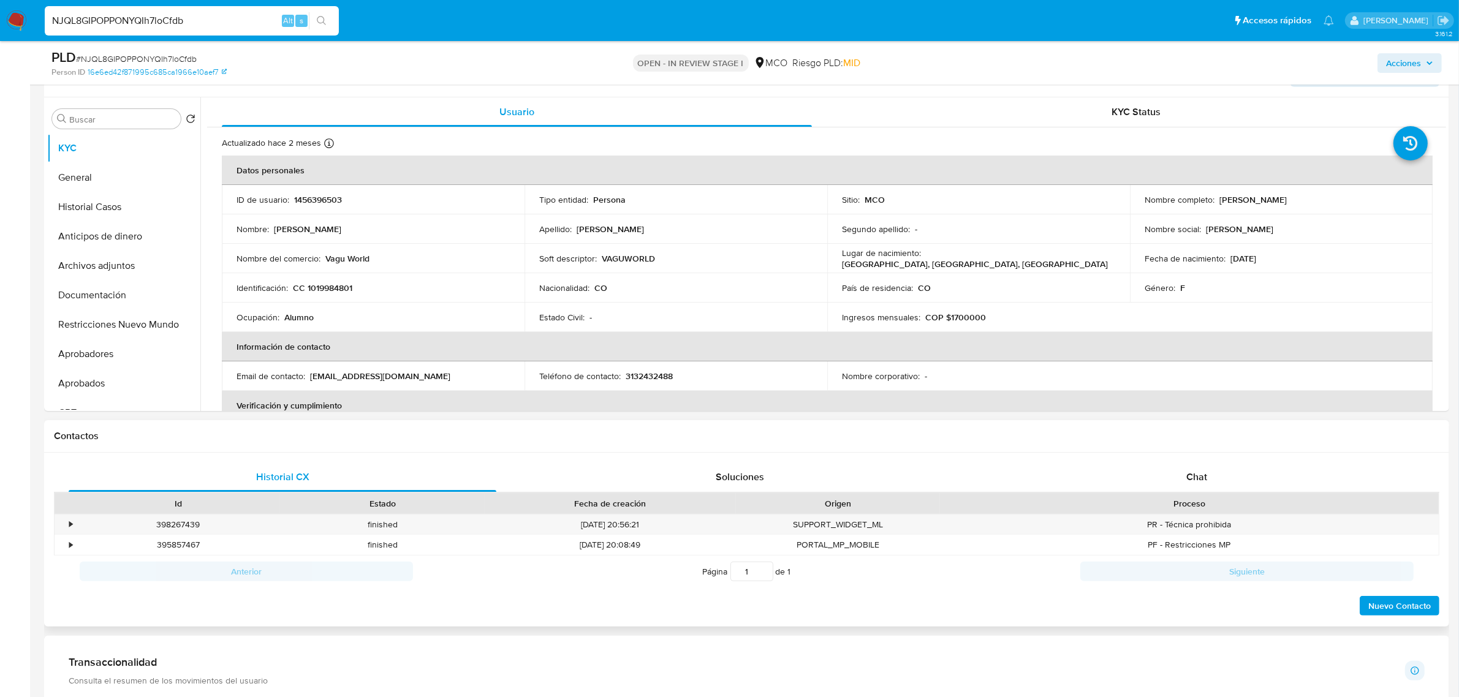
scroll to position [153, 0]
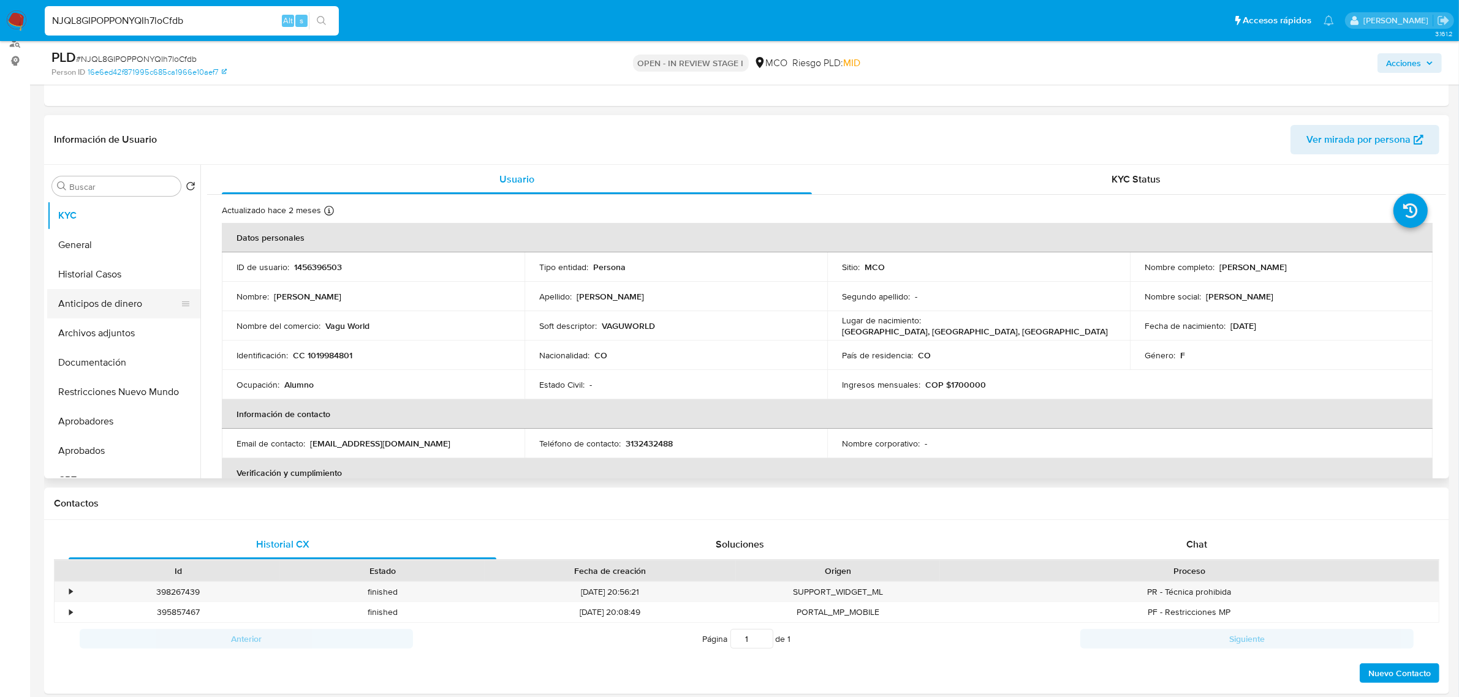
click at [118, 305] on button "Anticipos de dinero" at bounding box center [118, 303] width 143 height 29
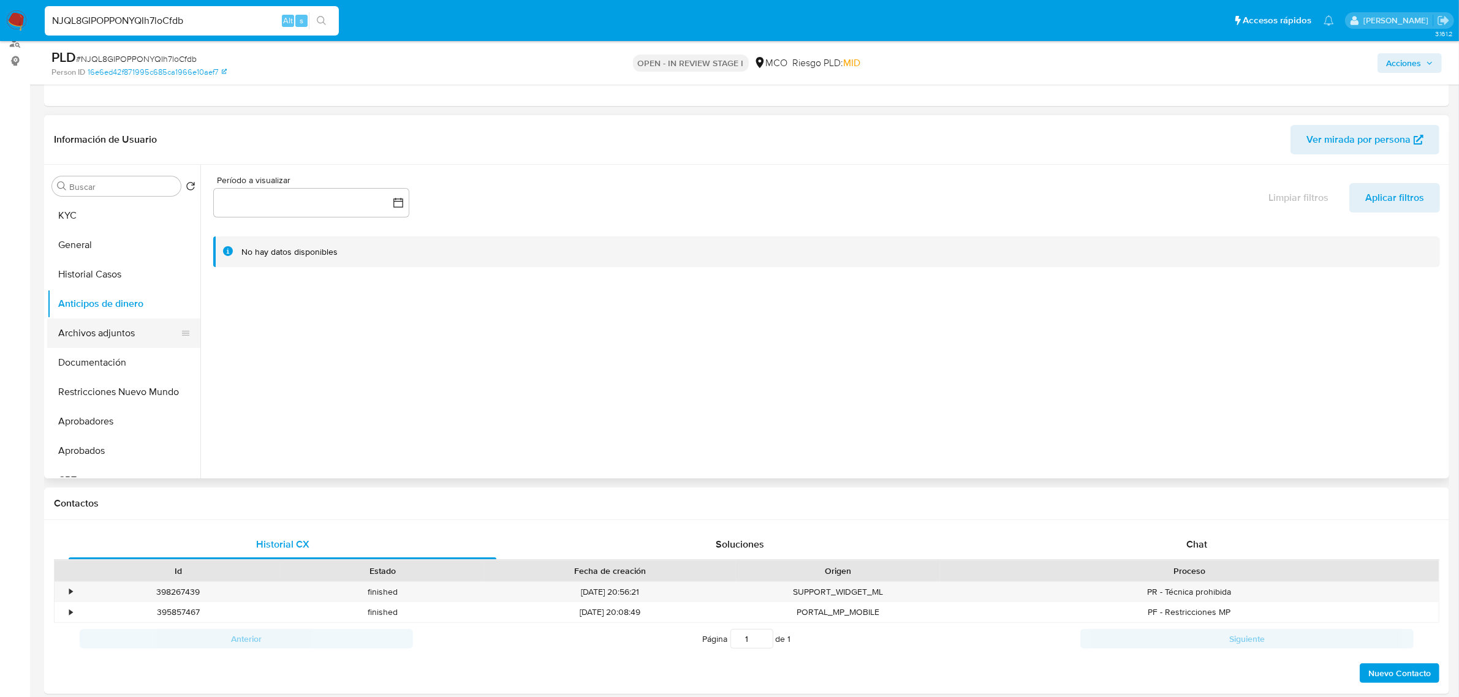
click at [114, 329] on button "Archivos adjuntos" at bounding box center [118, 333] width 143 height 29
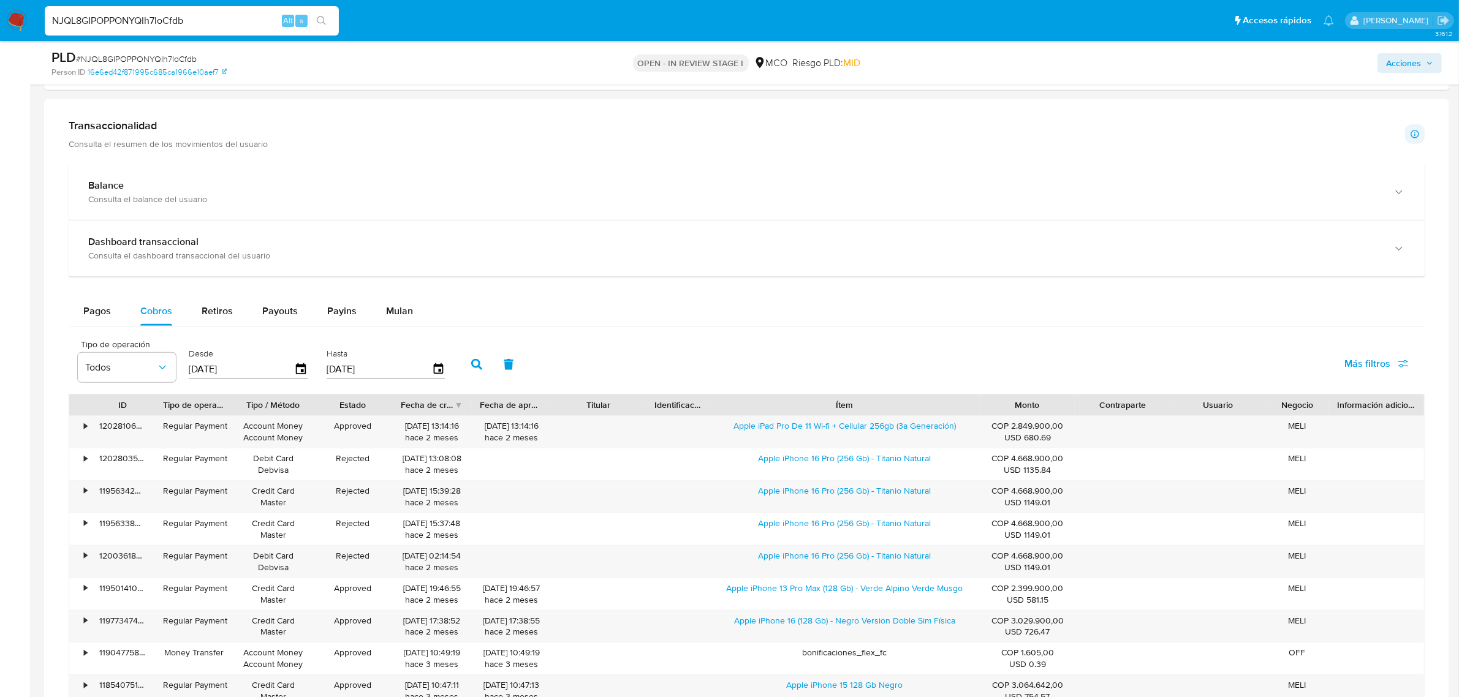
scroll to position [843, 0]
